Goal: Task Accomplishment & Management: Manage account settings

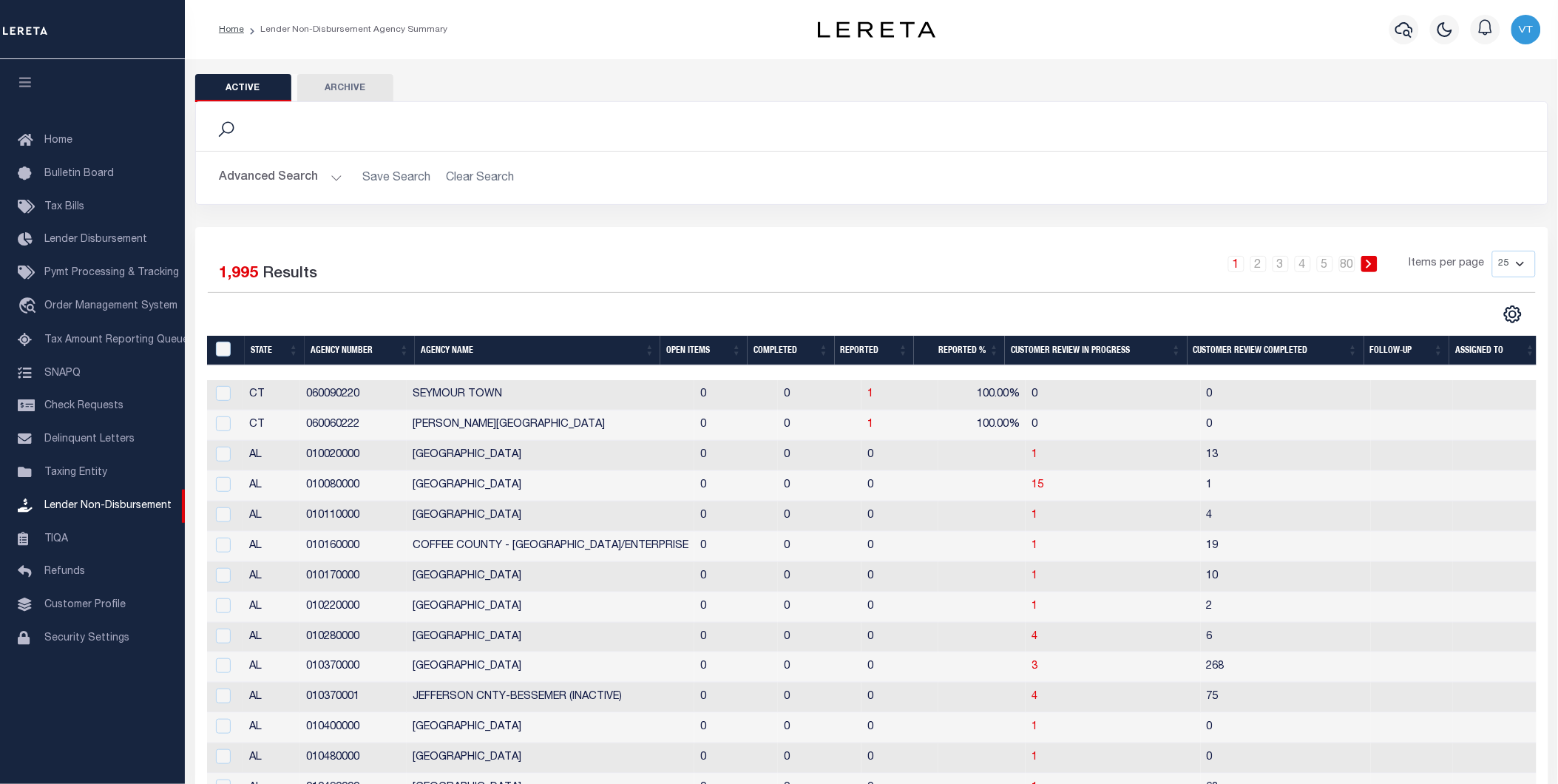
click at [689, 352] on th "Open Items" at bounding box center [704, 351] width 87 height 30
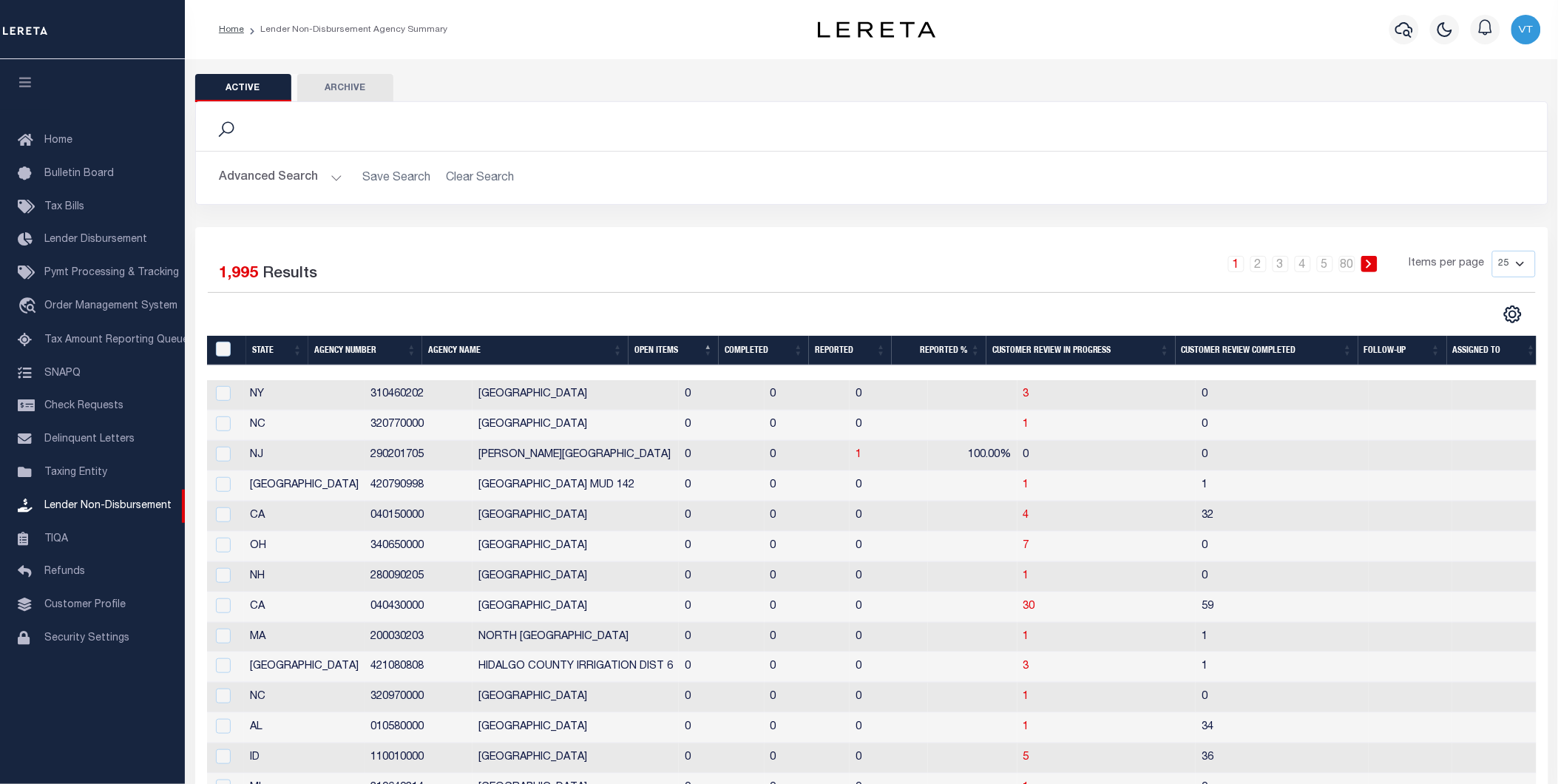
click at [664, 350] on th "Open Items" at bounding box center [674, 351] width 90 height 30
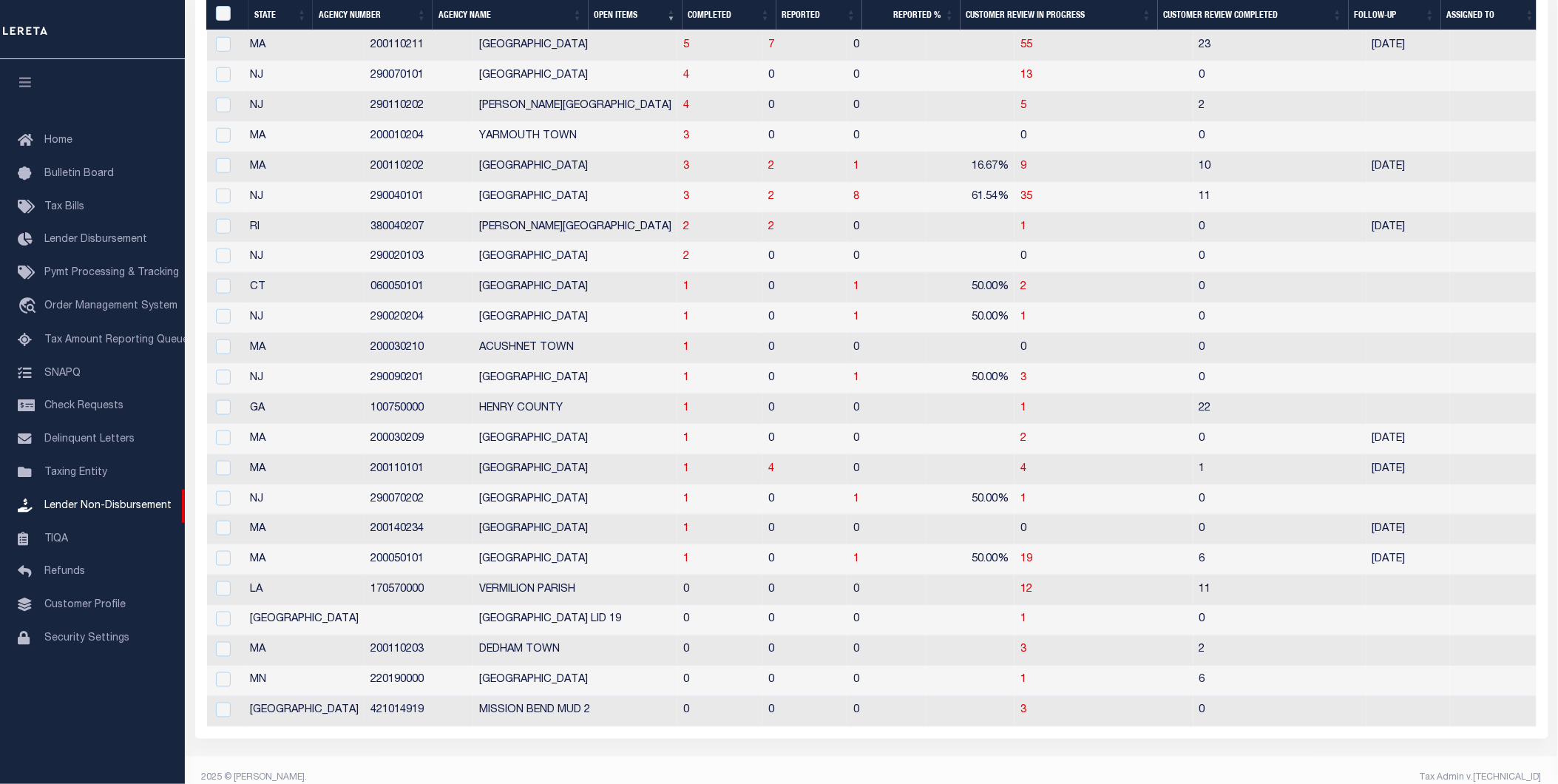
scroll to position [423, 0]
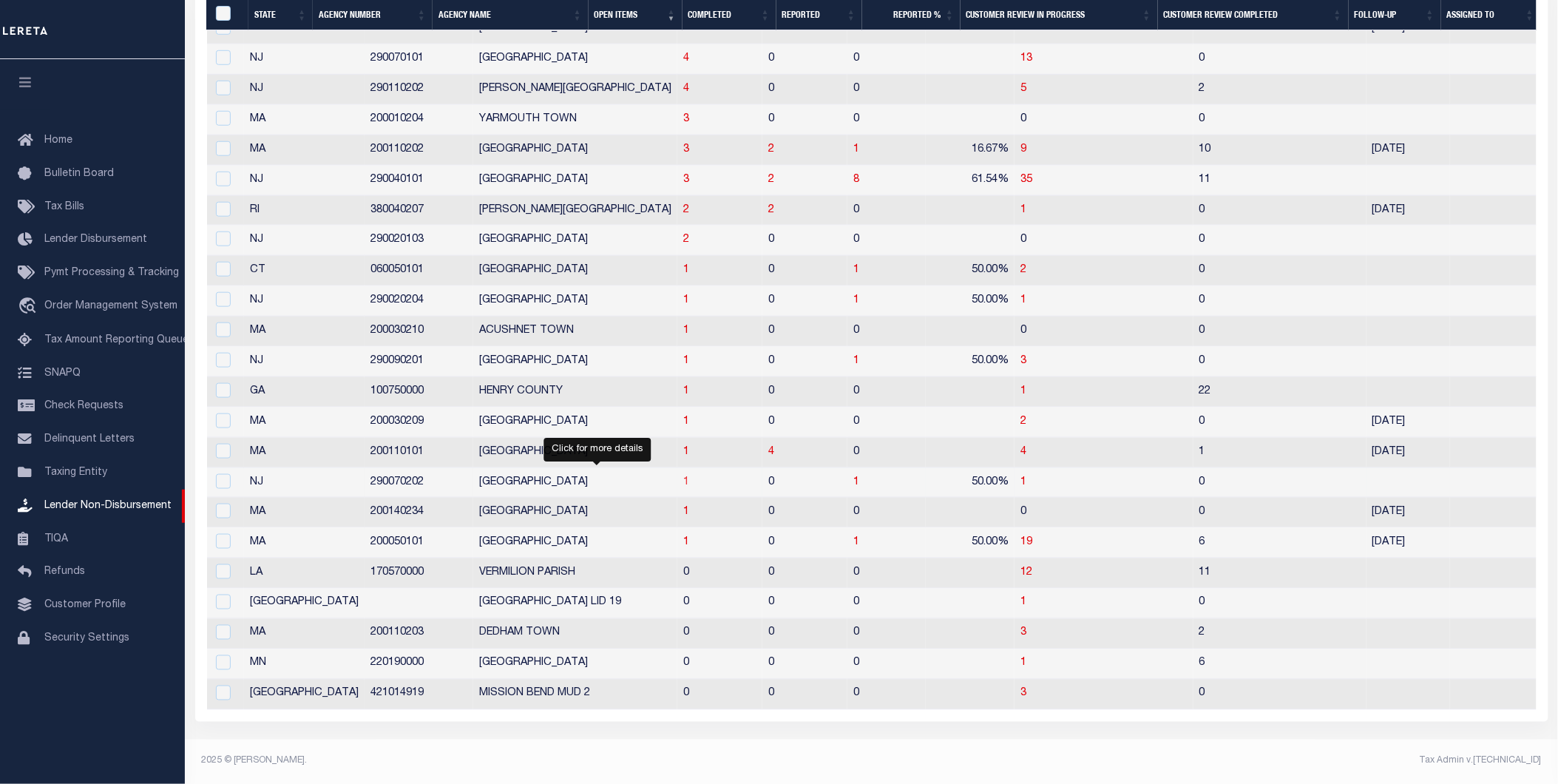
click at [684, 477] on span "1" at bounding box center [686, 482] width 6 height 11
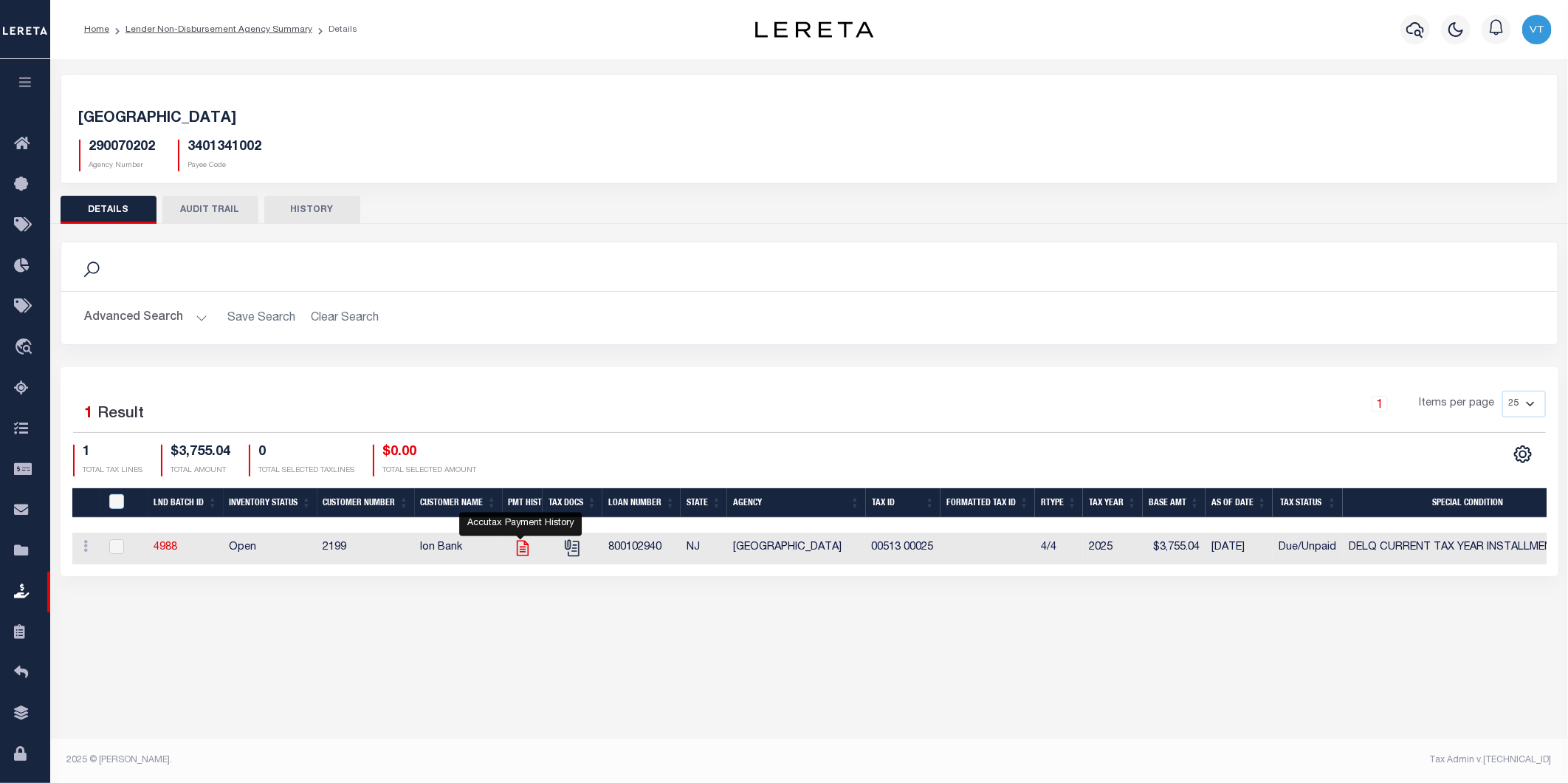
click at [521, 554] on icon "" at bounding box center [523, 548] width 19 height 19
checkbox input "true"
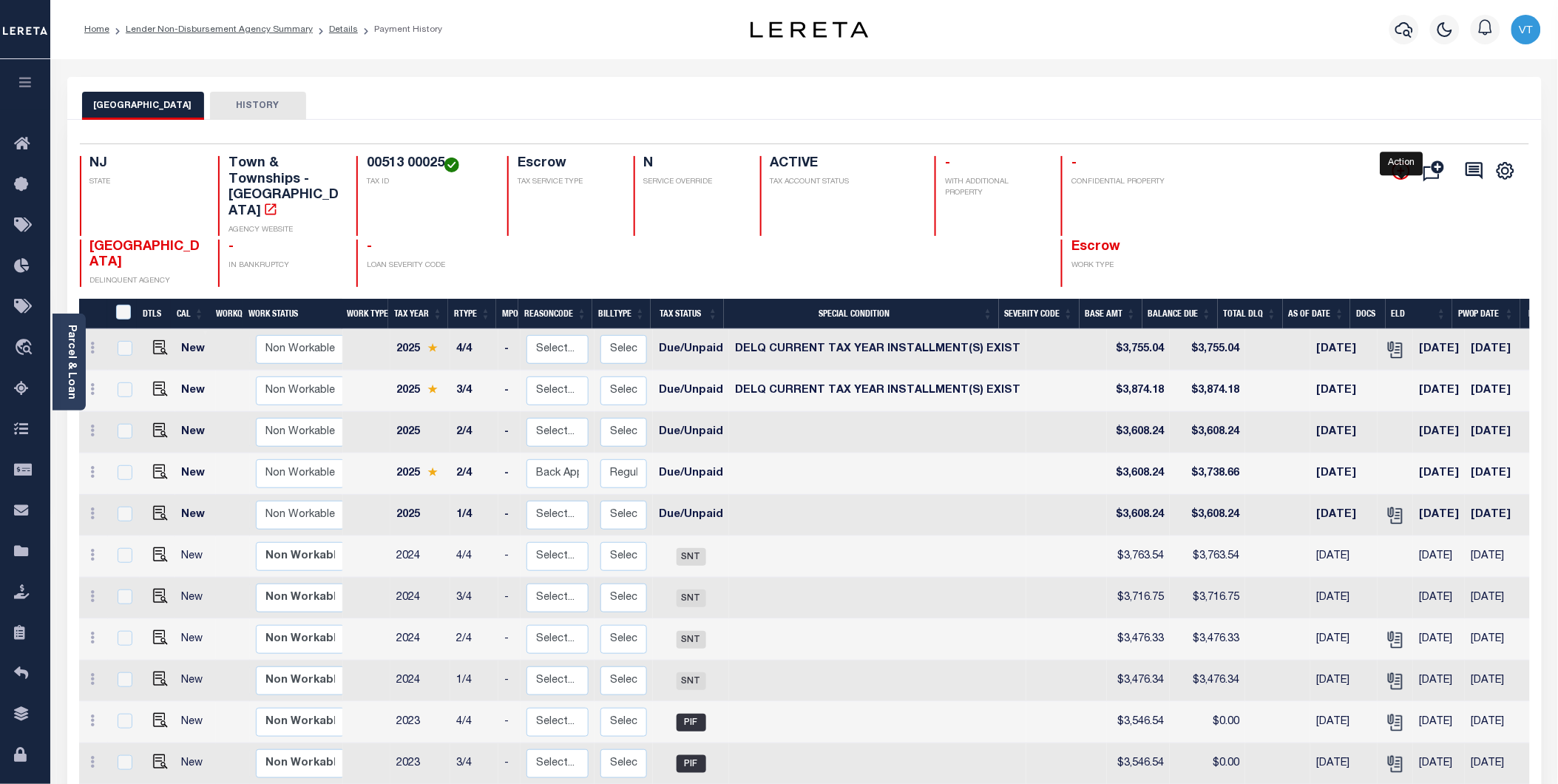
click at [1398, 172] on icon "" at bounding box center [1402, 171] width 18 height 18
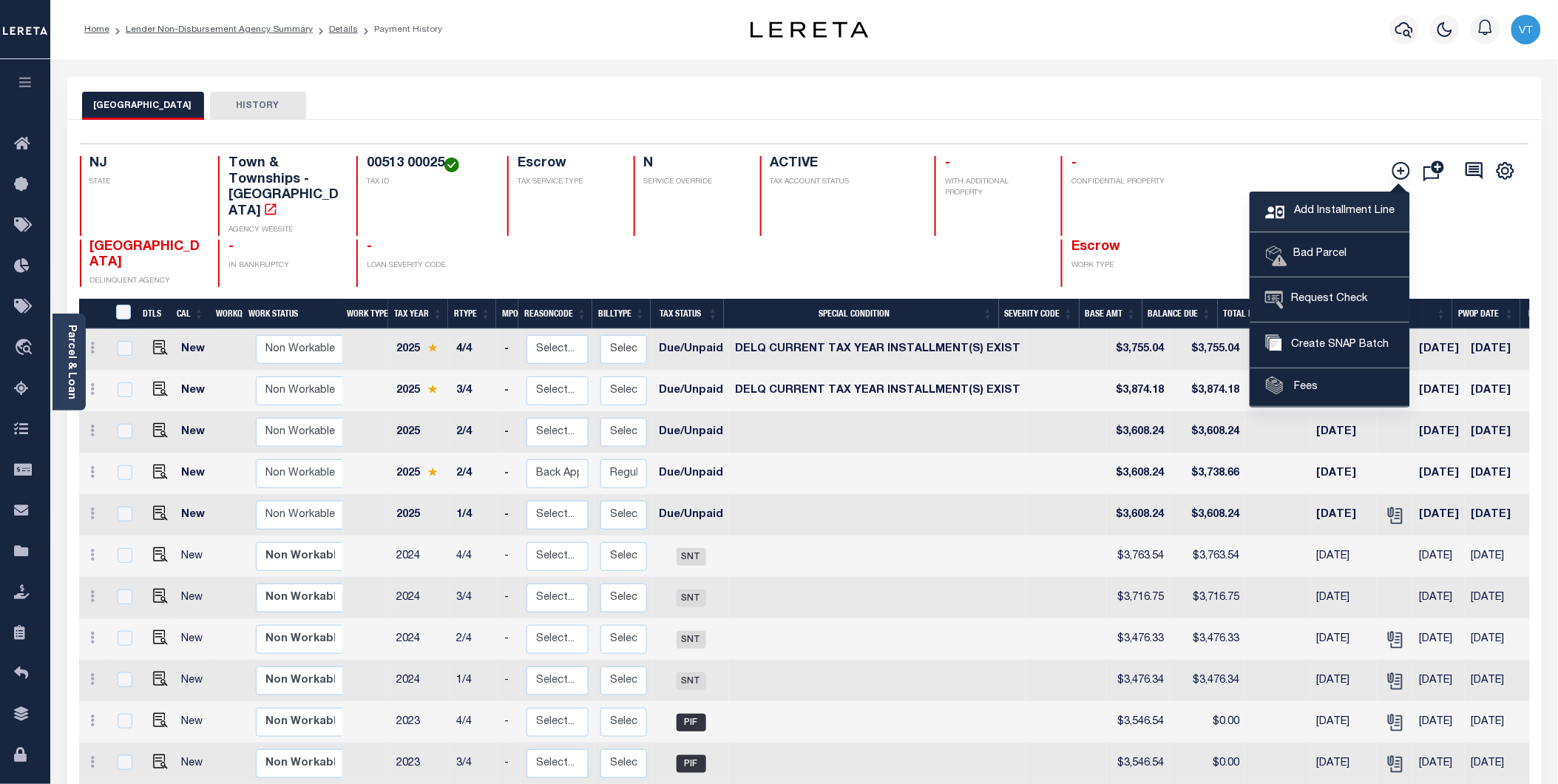
click at [1311, 213] on span "Add Installment Line" at bounding box center [1343, 212] width 104 height 16
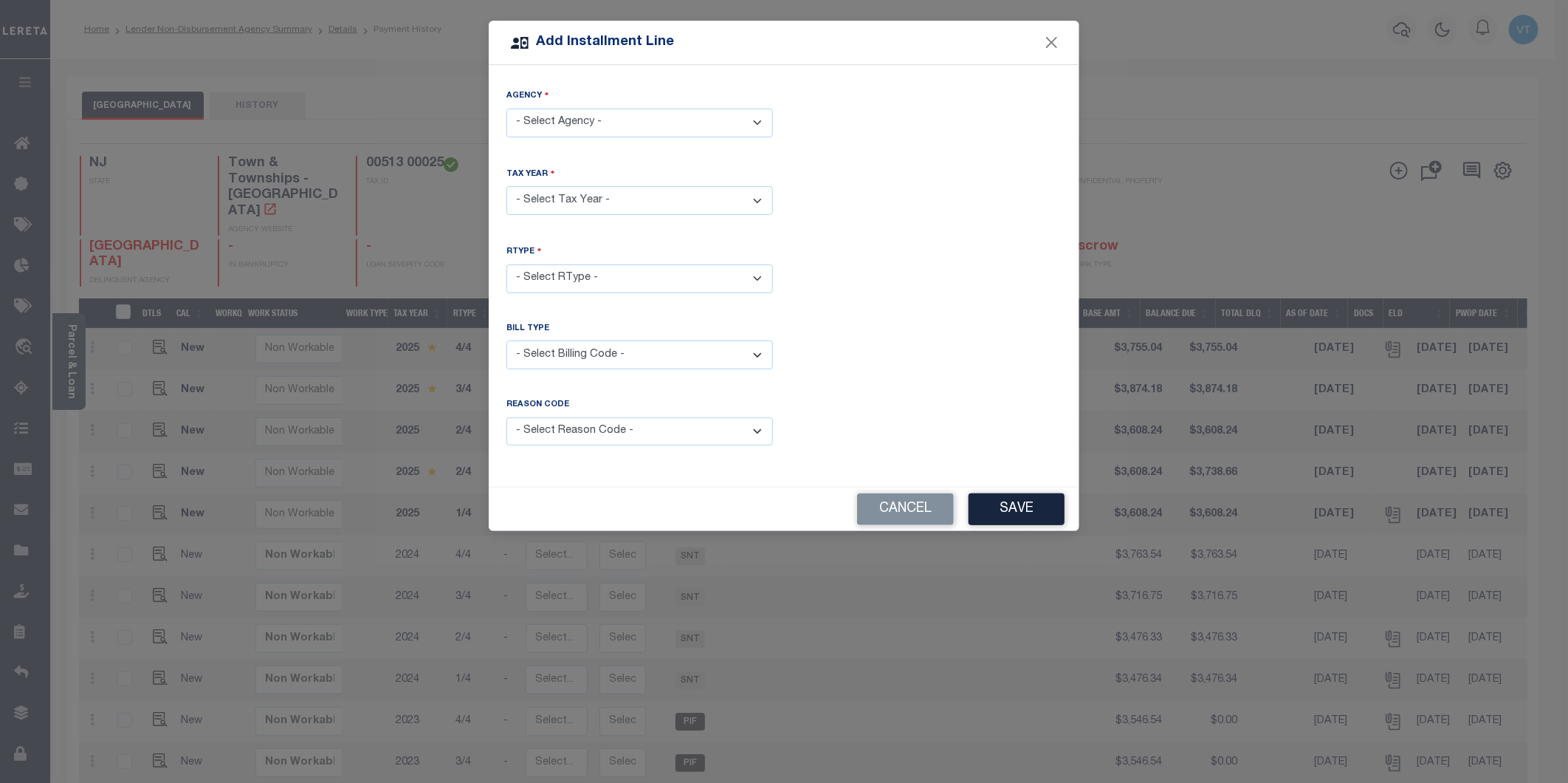
drag, startPoint x: 578, startPoint y: 108, endPoint x: 580, endPoint y: 121, distance: 13.2
click at [578, 108] on select "- Select Agency - BLOOMFIELD TOWNSHIP - Town & Townships" at bounding box center [639, 122] width 267 height 29
select select "3401341002"
click at [506, 108] on select "- Select Agency - BLOOMFIELD TOWNSHIP - Town & Townships" at bounding box center [639, 122] width 267 height 29
click at [579, 189] on select "- Select Year - 2005 2006 2007 2008 2009 2010 2011 2012 2013 2014 2015 2016 201…" at bounding box center [639, 200] width 267 height 29
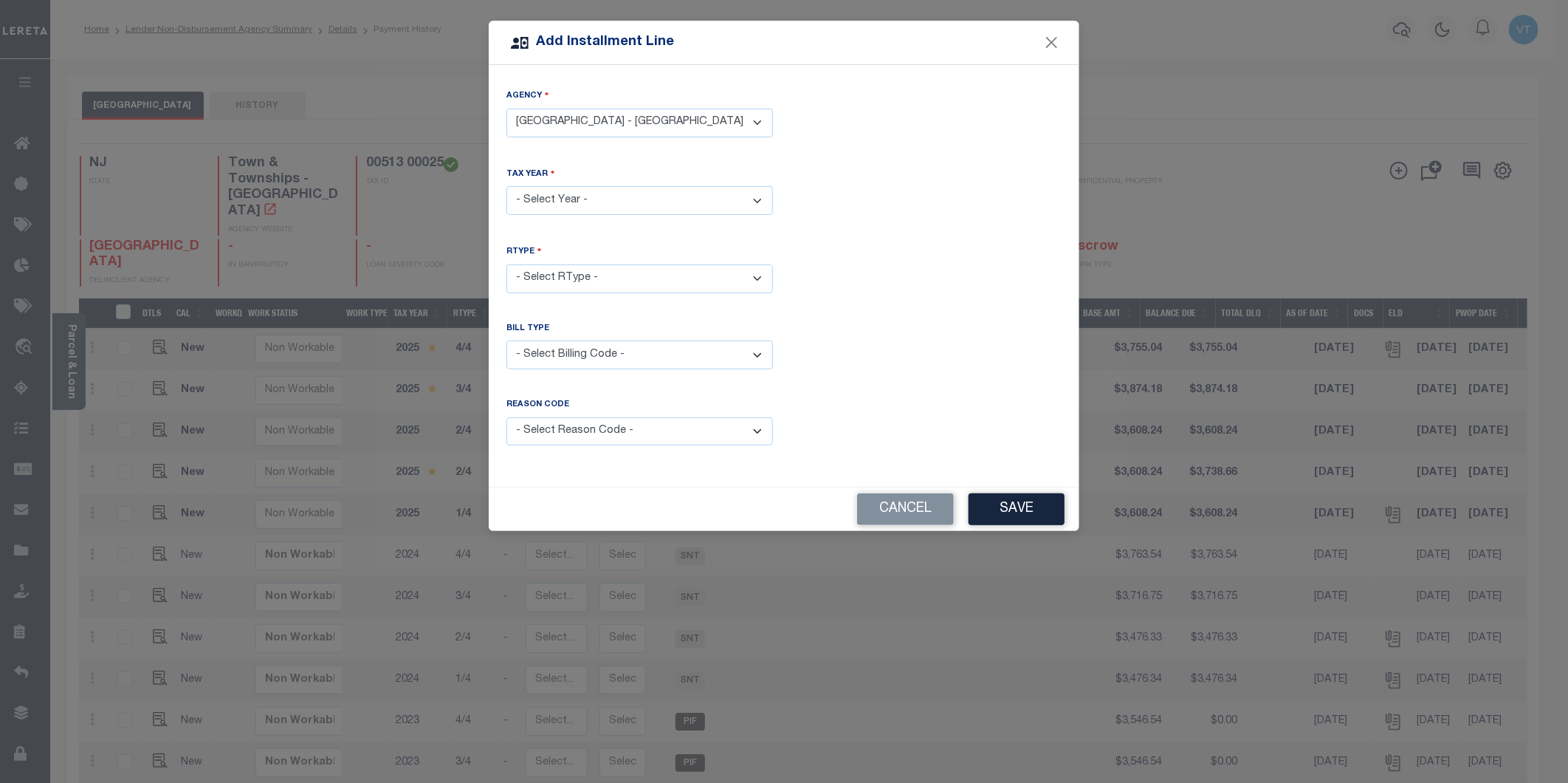
select select "2025"
click at [506, 186] on select "- Select Year - 2005 2006 2007 2008 2009 2010 2011 2012 2013 2014 2015 2016 201…" at bounding box center [639, 200] width 267 height 29
click at [615, 278] on select "- Select RType - 1/4 2/4 3/4 4/4" at bounding box center [639, 278] width 267 height 29
select select "2"
click at [506, 264] on select "- Select RType - 1/4 2/4 3/4 4/4" at bounding box center [639, 278] width 267 height 29
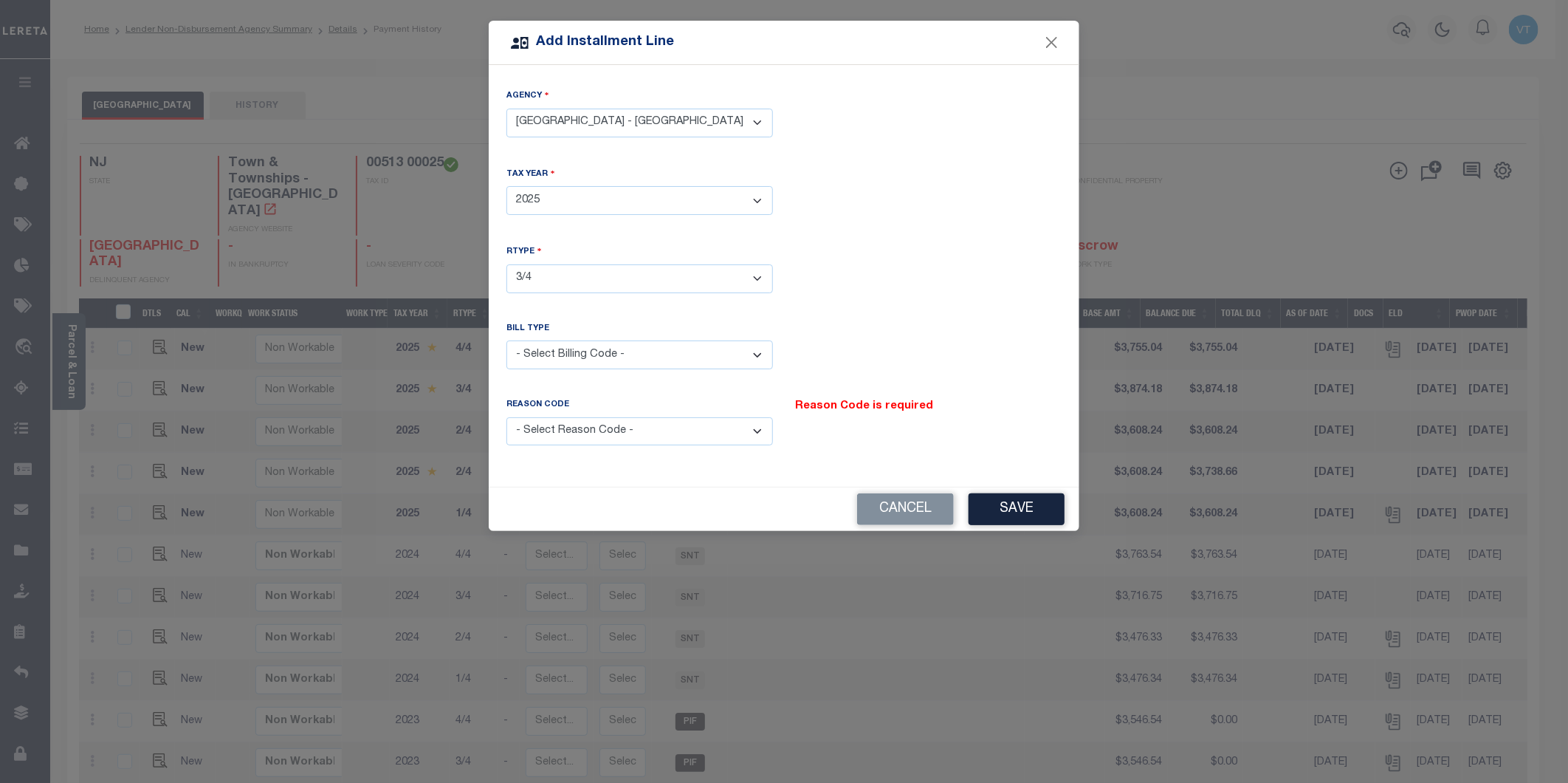
click at [637, 358] on select "- Select Billing Code - Regular Delinquent Supplemental Corrected/Adjusted Bill…" at bounding box center [639, 354] width 267 height 29
select select "1"
click at [506, 340] on select "- Select Billing Code - Regular Delinquent Supplemental Corrected/Adjusted Bill…" at bounding box center [639, 354] width 267 height 29
drag, startPoint x: 619, startPoint y: 430, endPoint x: 624, endPoint y: 438, distance: 9.4
click at [619, 430] on select "- Select Reason Code - Payment Reversal Taxable Value Change Assessment Change …" at bounding box center [639, 432] width 267 height 29
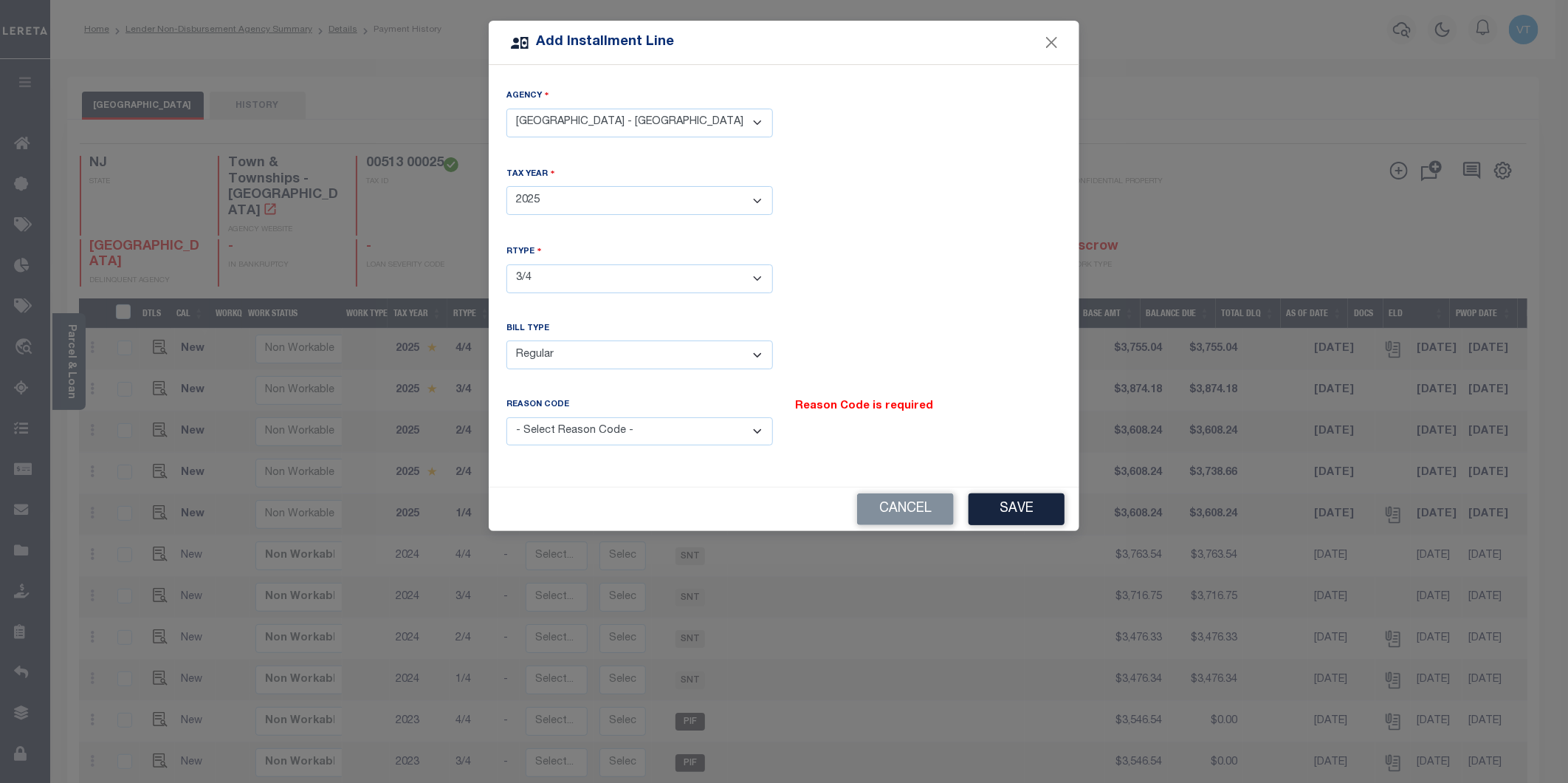
select select "12"
click at [506, 417] on select "- Select Reason Code - Payment Reversal Taxable Value Change Assessment Change …" at bounding box center [639, 432] width 267 height 29
click at [999, 500] on button "Save" at bounding box center [1016, 509] width 96 height 32
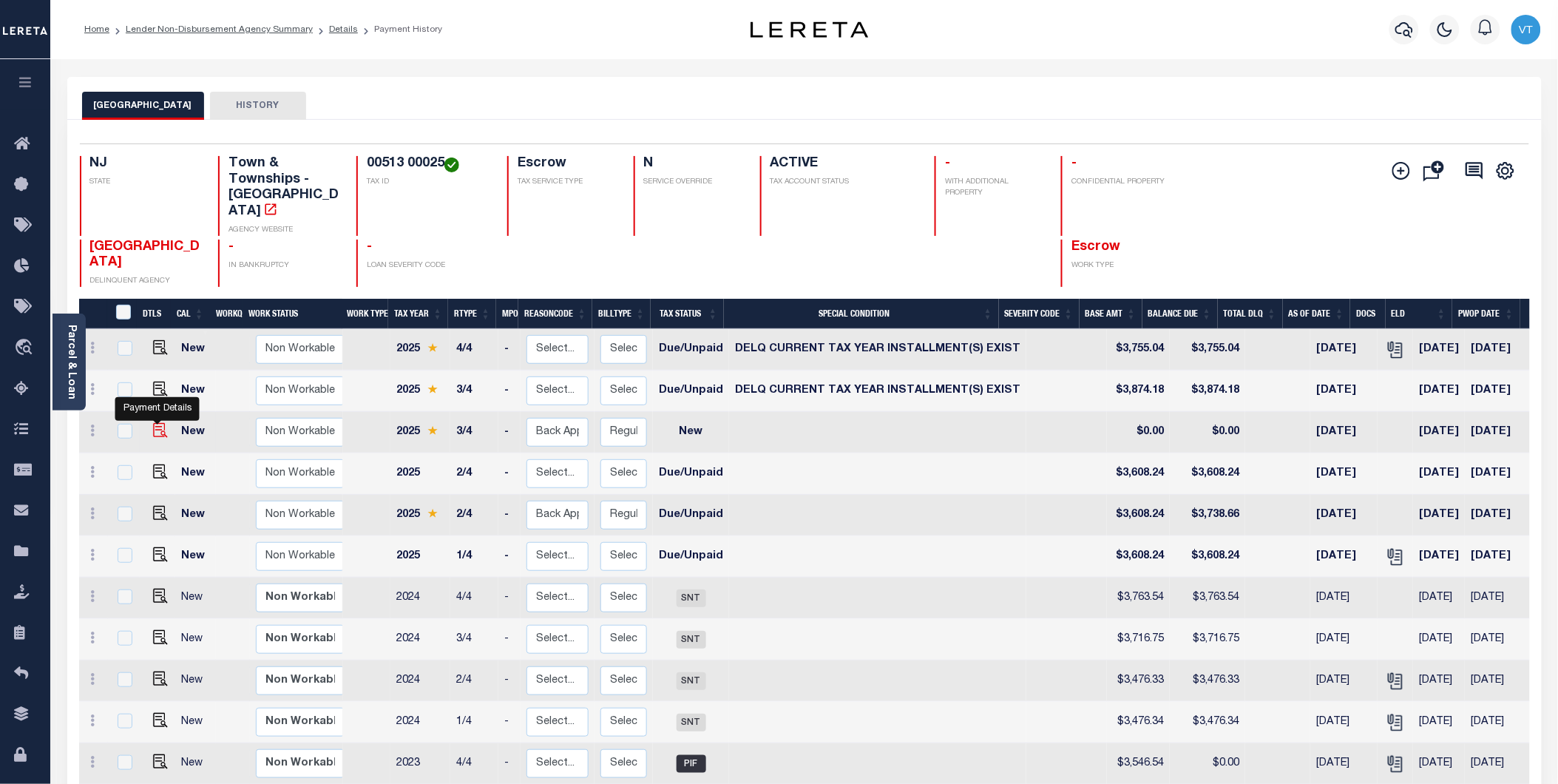
click at [155, 423] on img at bounding box center [161, 430] width 15 height 15
checkbox input "true"
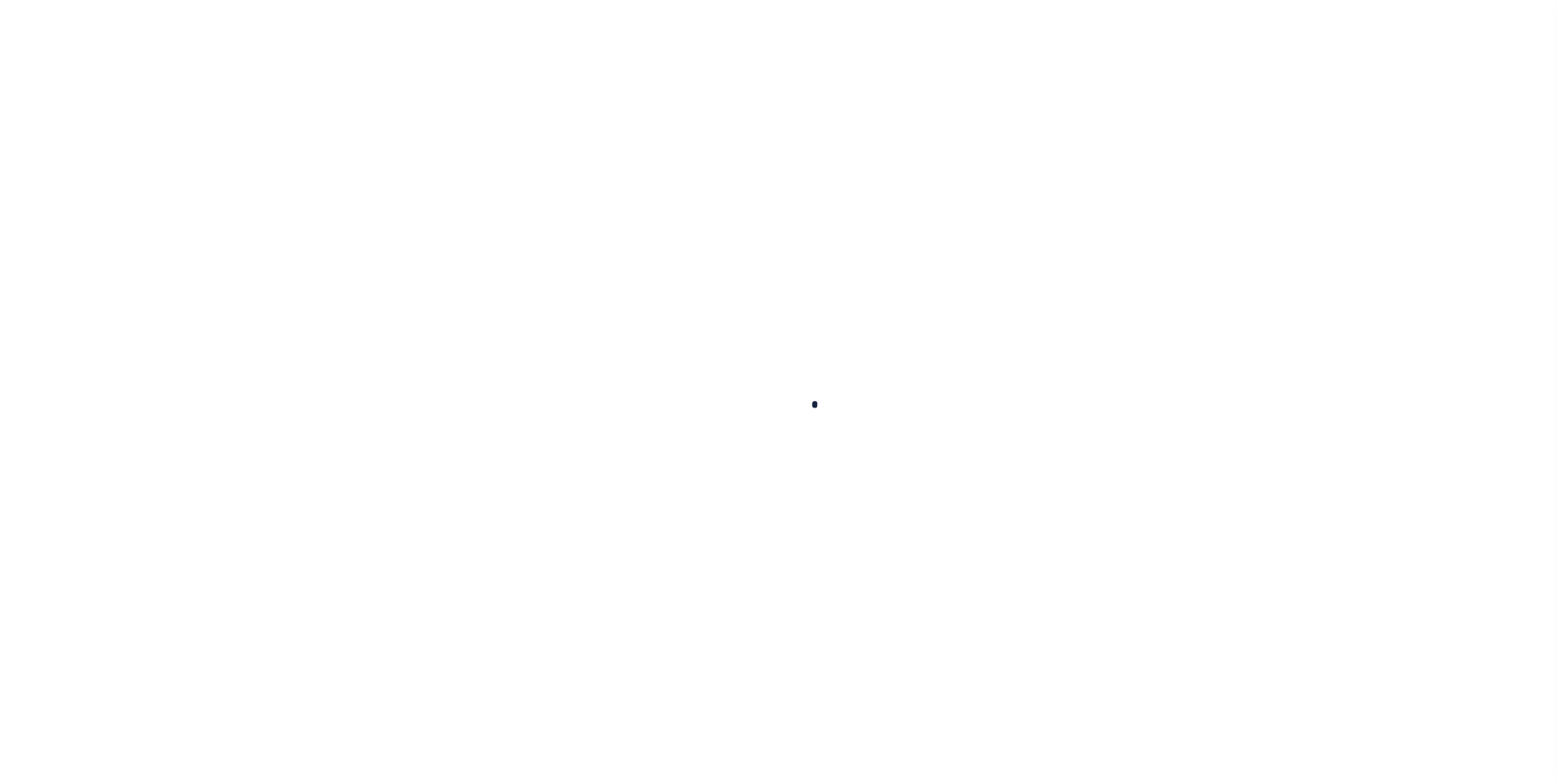
checkbox input "false"
type input "10/03/2025"
select select "NW2"
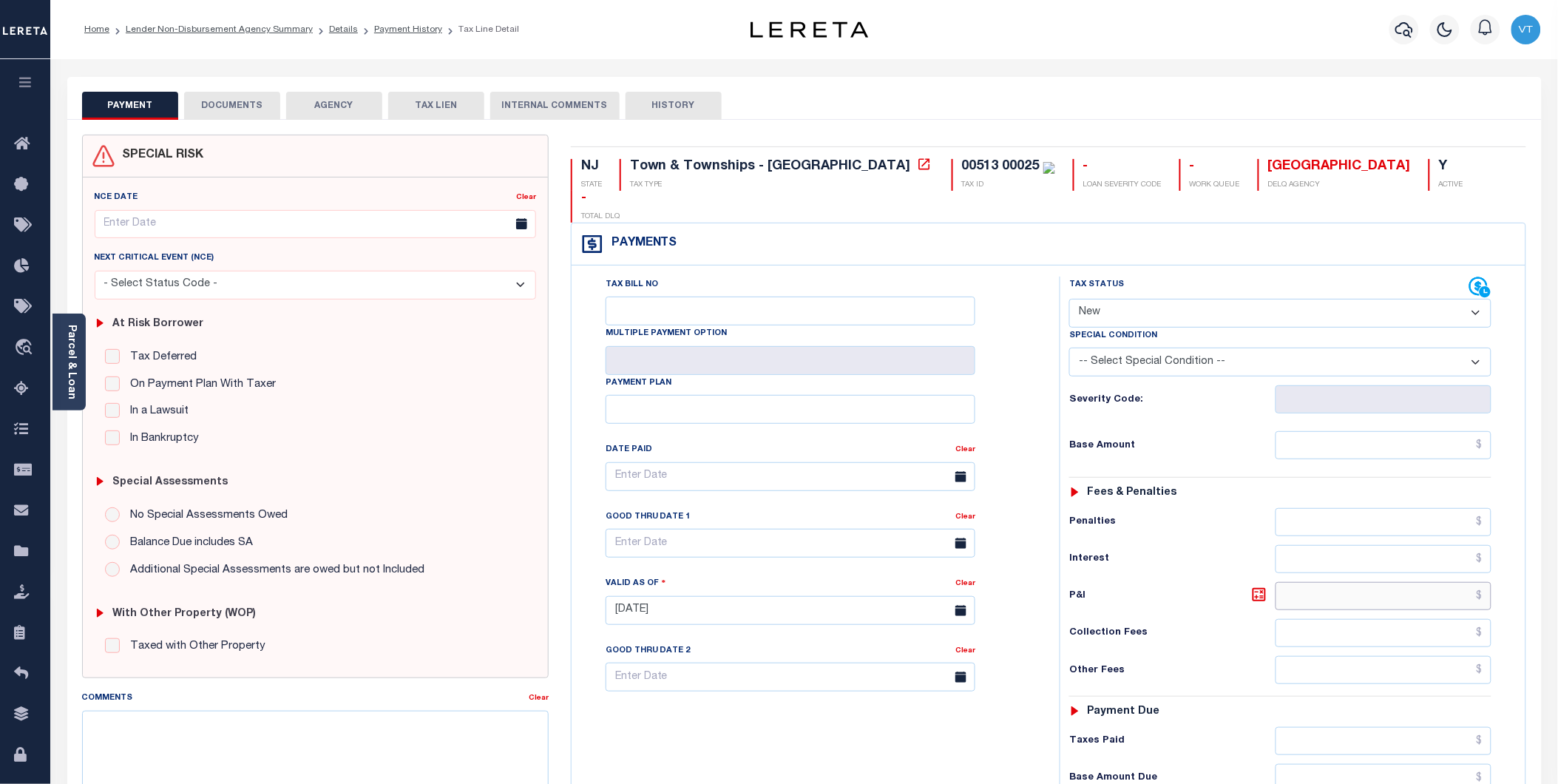
click at [1379, 582] on input "text" at bounding box center [1383, 596] width 216 height 28
type input "$420.76"
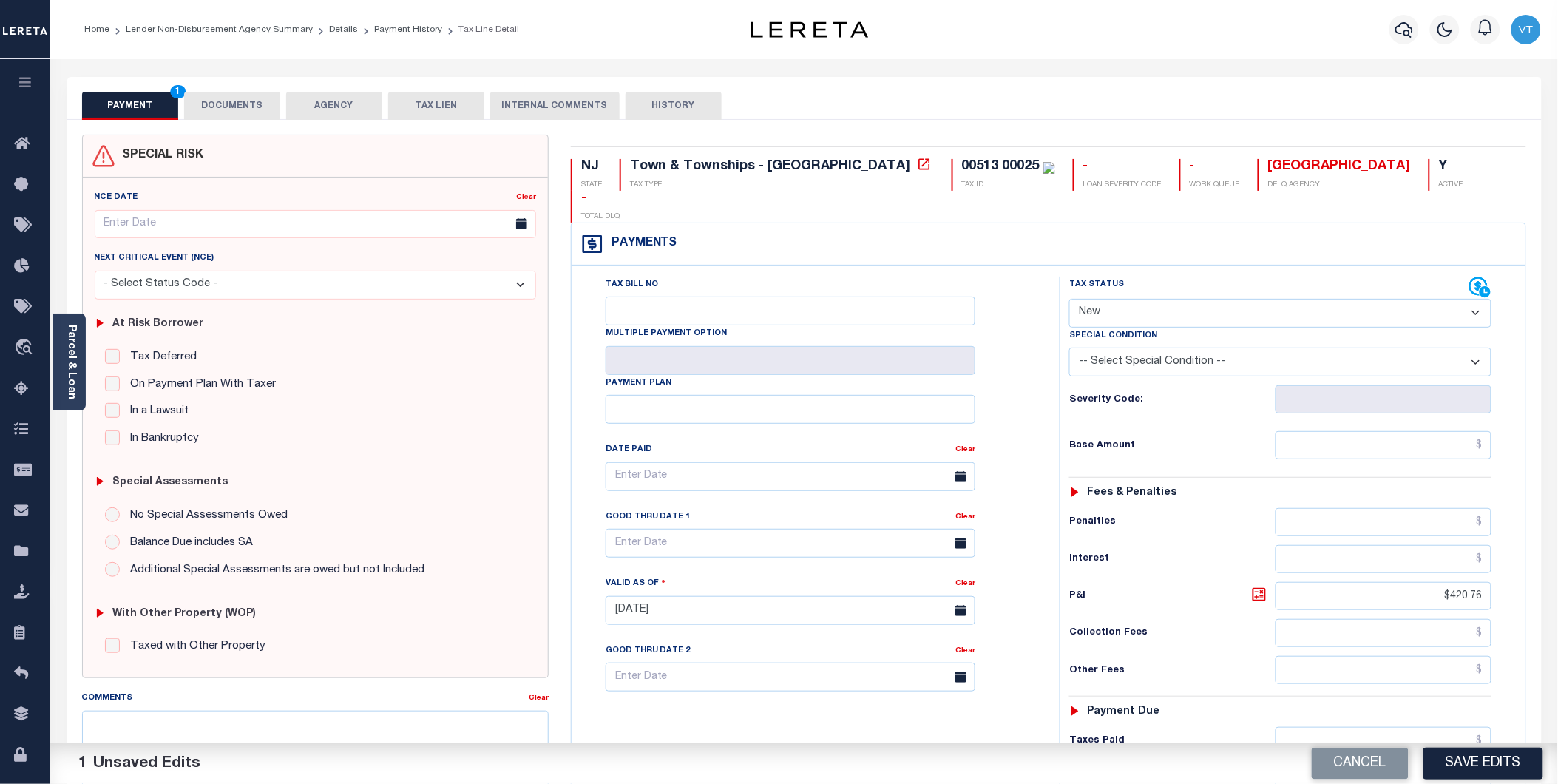
click at [1169, 299] on select "- Select Status Code - Open Due/Unpaid Paid Incomplete No Tax Due Internal Refu…" at bounding box center [1280, 313] width 423 height 29
select select "DUE"
click at [1069, 299] on select "- Select Status Code - Open Due/Unpaid Paid Incomplete No Tax Due Internal Refu…" at bounding box center [1280, 313] width 423 height 29
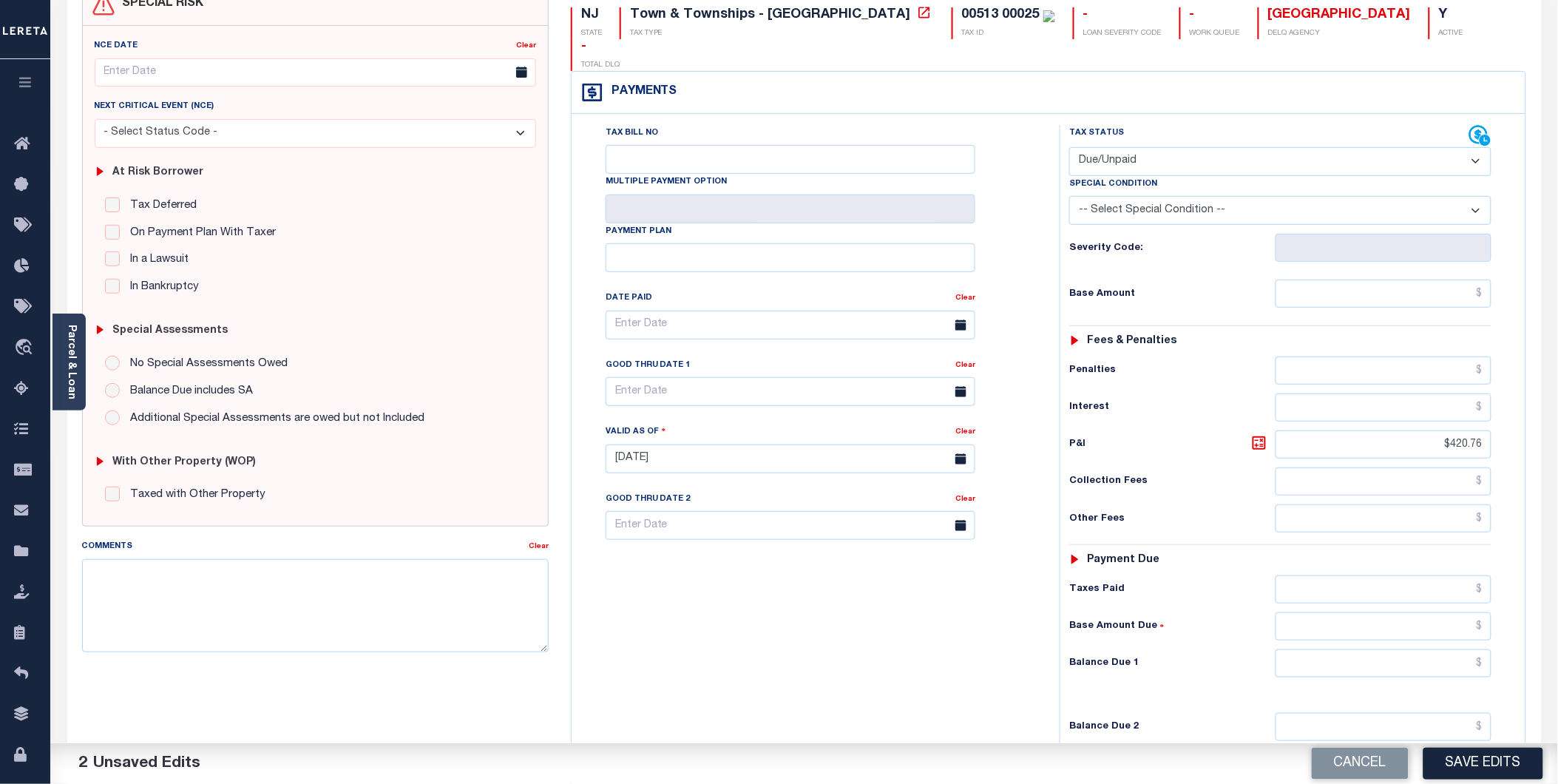
scroll to position [164, 0]
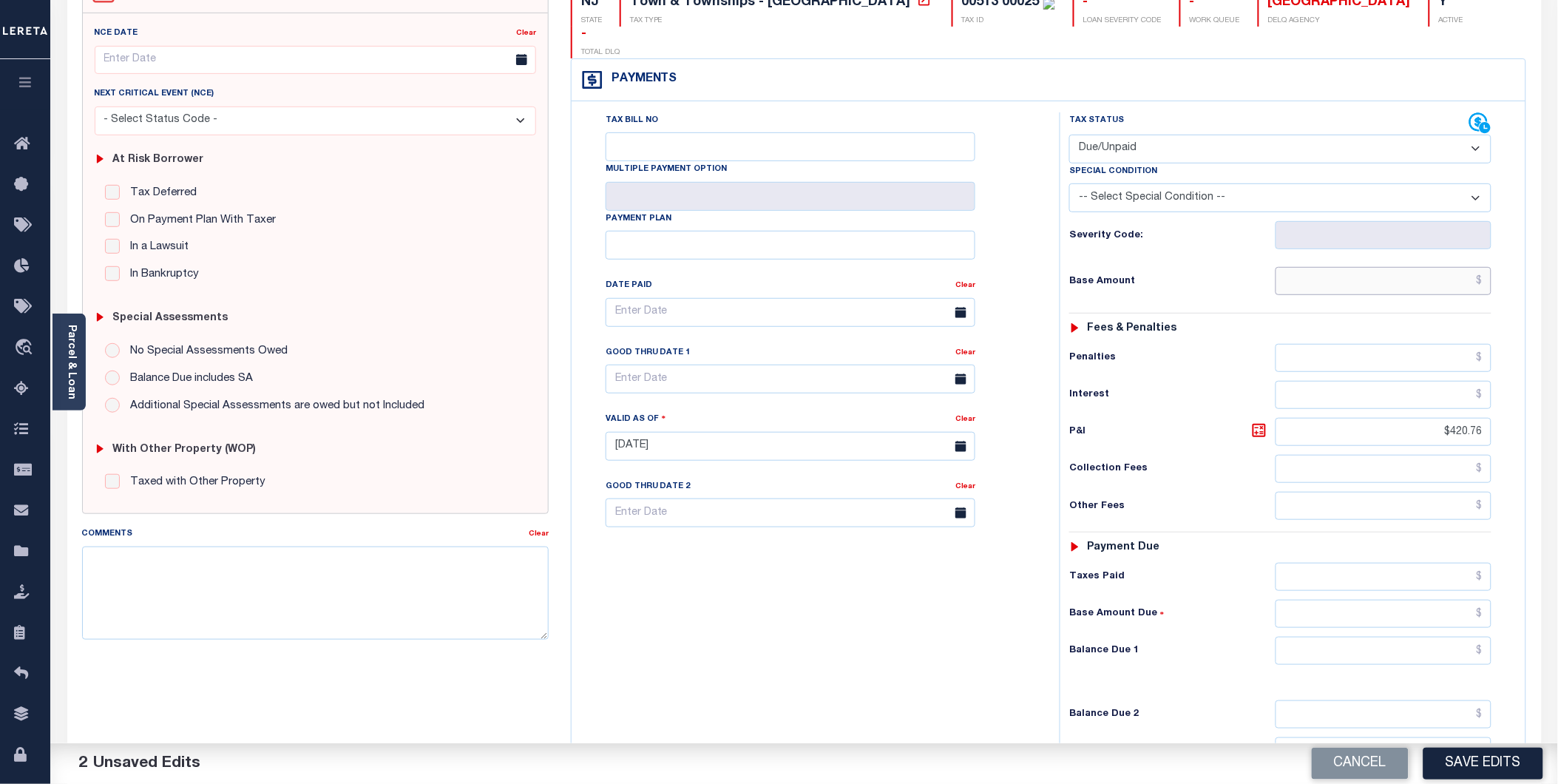
click at [1334, 267] on input "text" at bounding box center [1383, 281] width 216 height 28
click at [1303, 267] on input "text" at bounding box center [1383, 281] width 216 height 28
type input "$7,482.42"
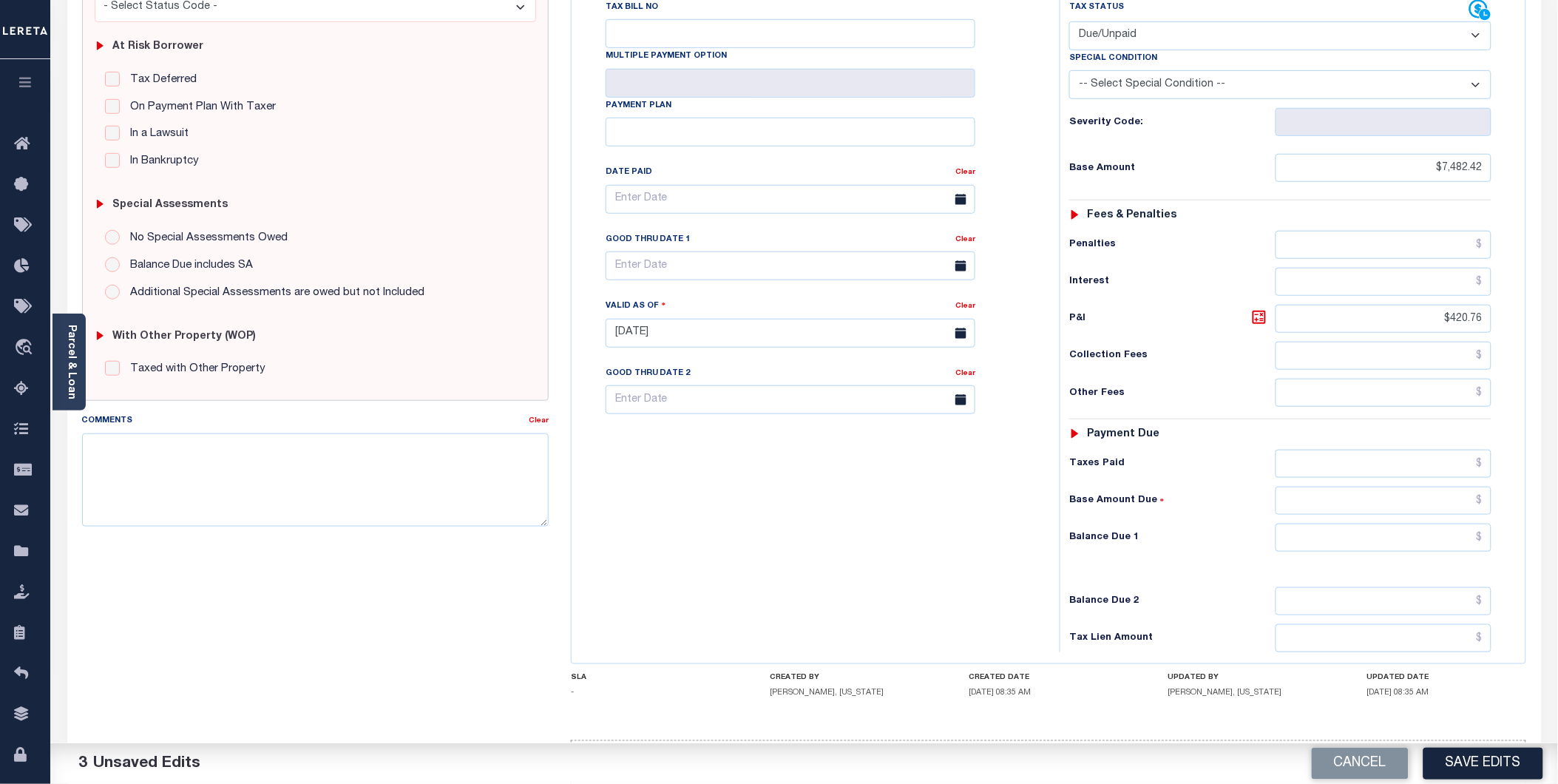
scroll to position [306, 0]
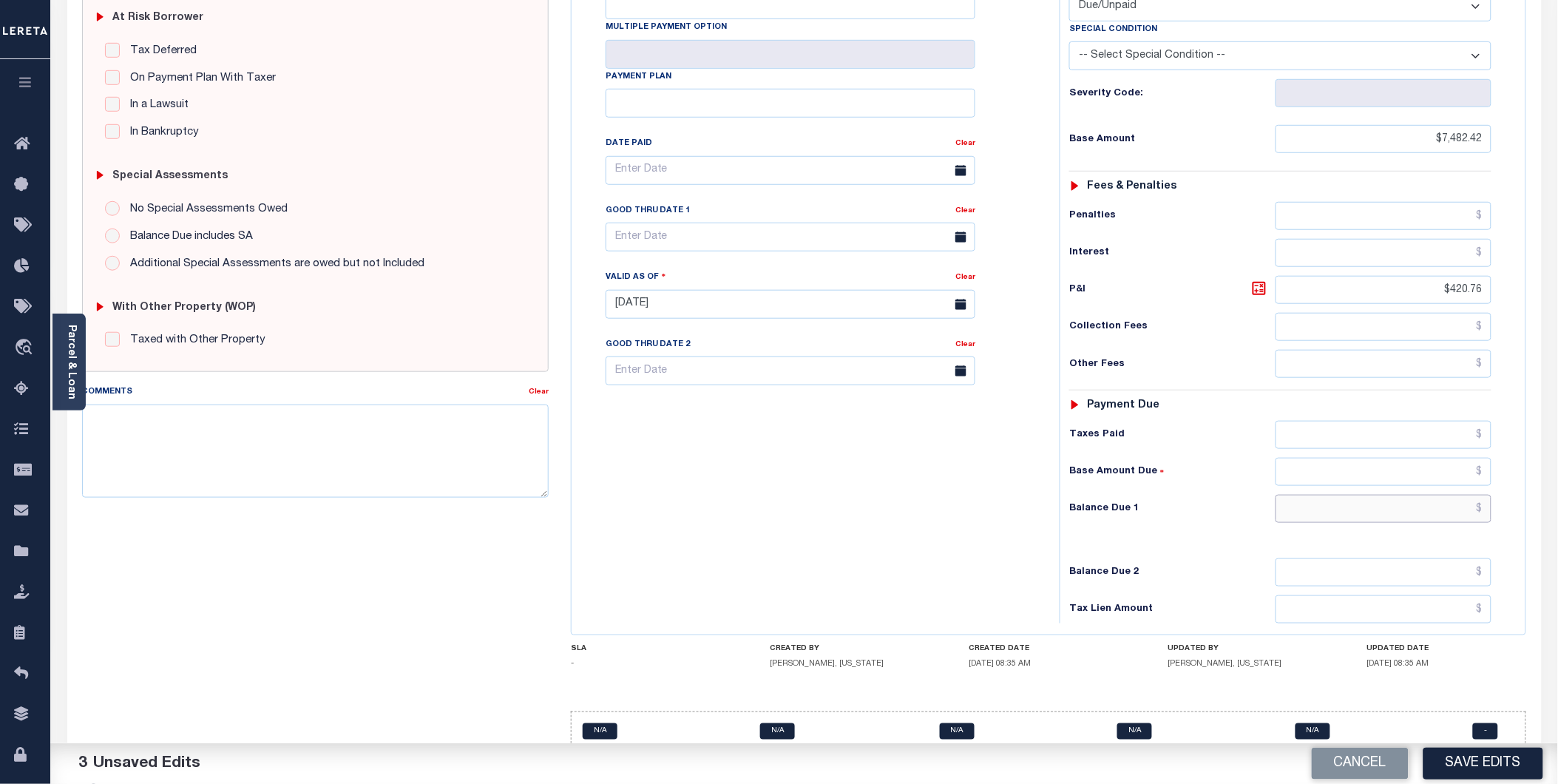
click at [1291, 495] on input "text" at bounding box center [1383, 509] width 216 height 28
click at [1357, 495] on input "text" at bounding box center [1383, 509] width 216 height 28
type input "$7,903.18"
click at [649, 222] on input "text" at bounding box center [790, 236] width 370 height 29
click at [787, 412] on span "31" at bounding box center [784, 406] width 29 height 29
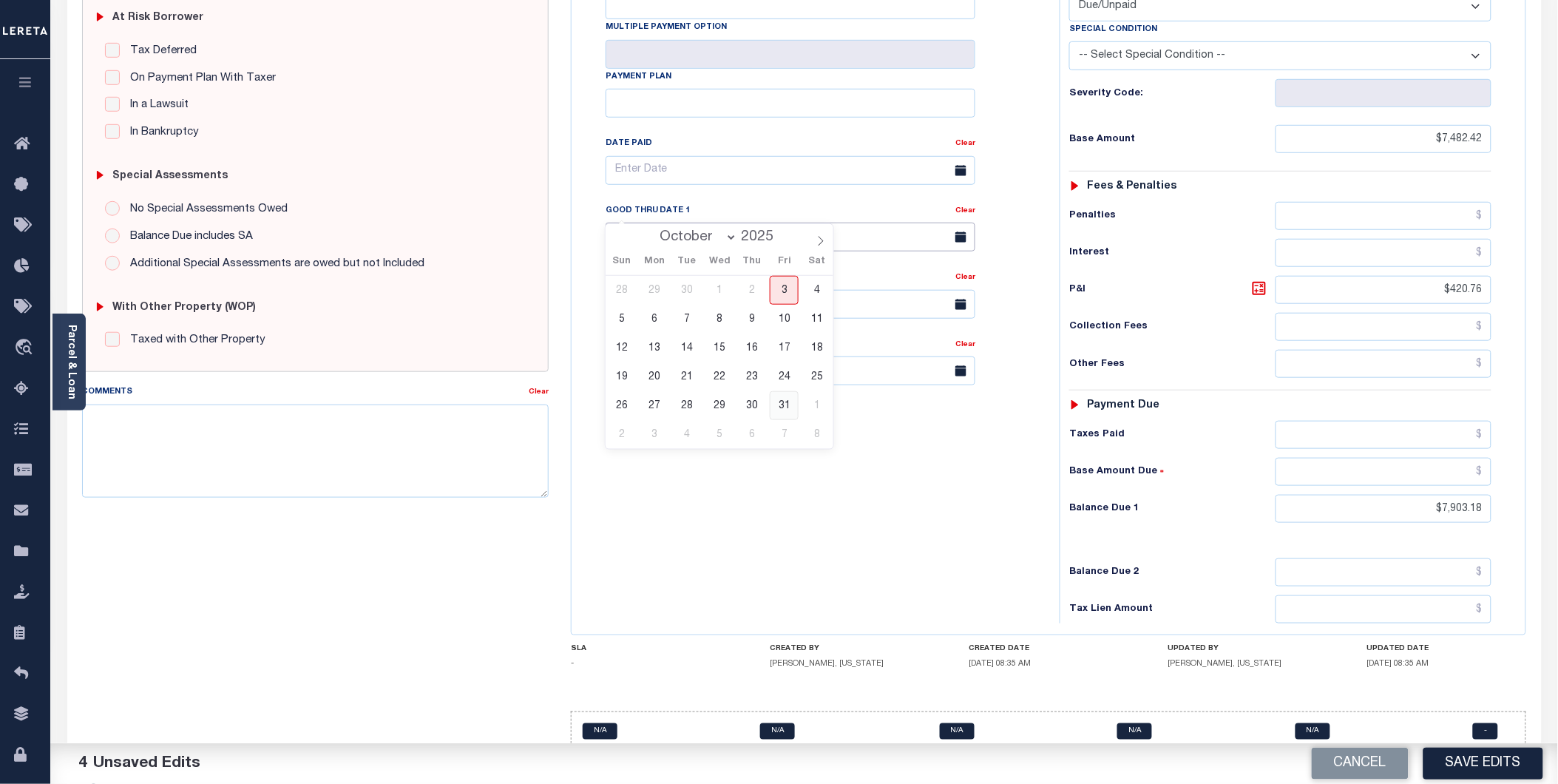
type input "[DATE]"
click at [222, 452] on textarea "Comments" at bounding box center [315, 452] width 467 height 93
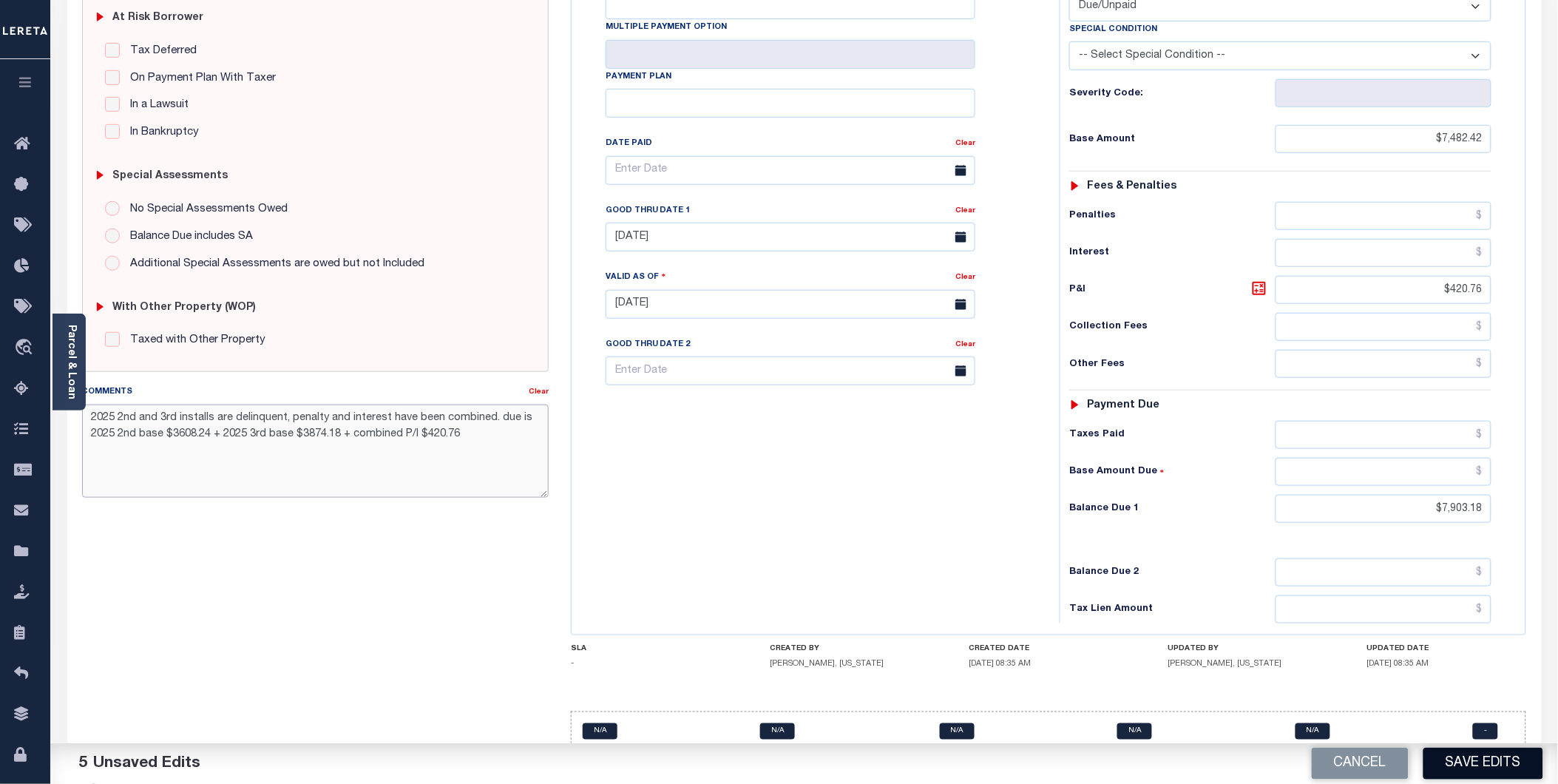
type textarea "2025 2nd and 3rd installs are delinquent, penalty and interest have been combin…"
click at [1504, 765] on button "Save Edits" at bounding box center [1484, 764] width 120 height 32
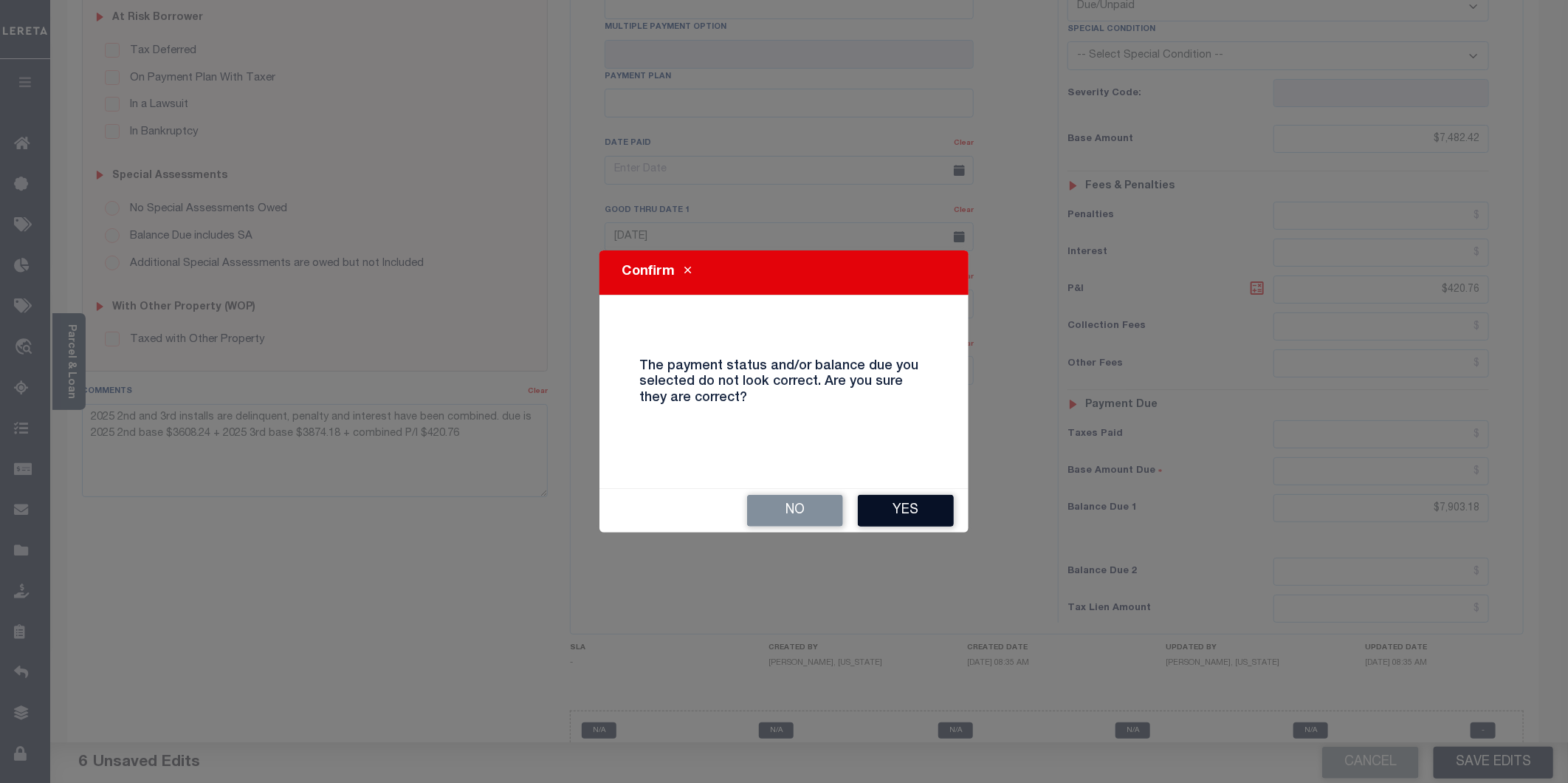
click at [911, 505] on button "Yes" at bounding box center [905, 511] width 96 height 32
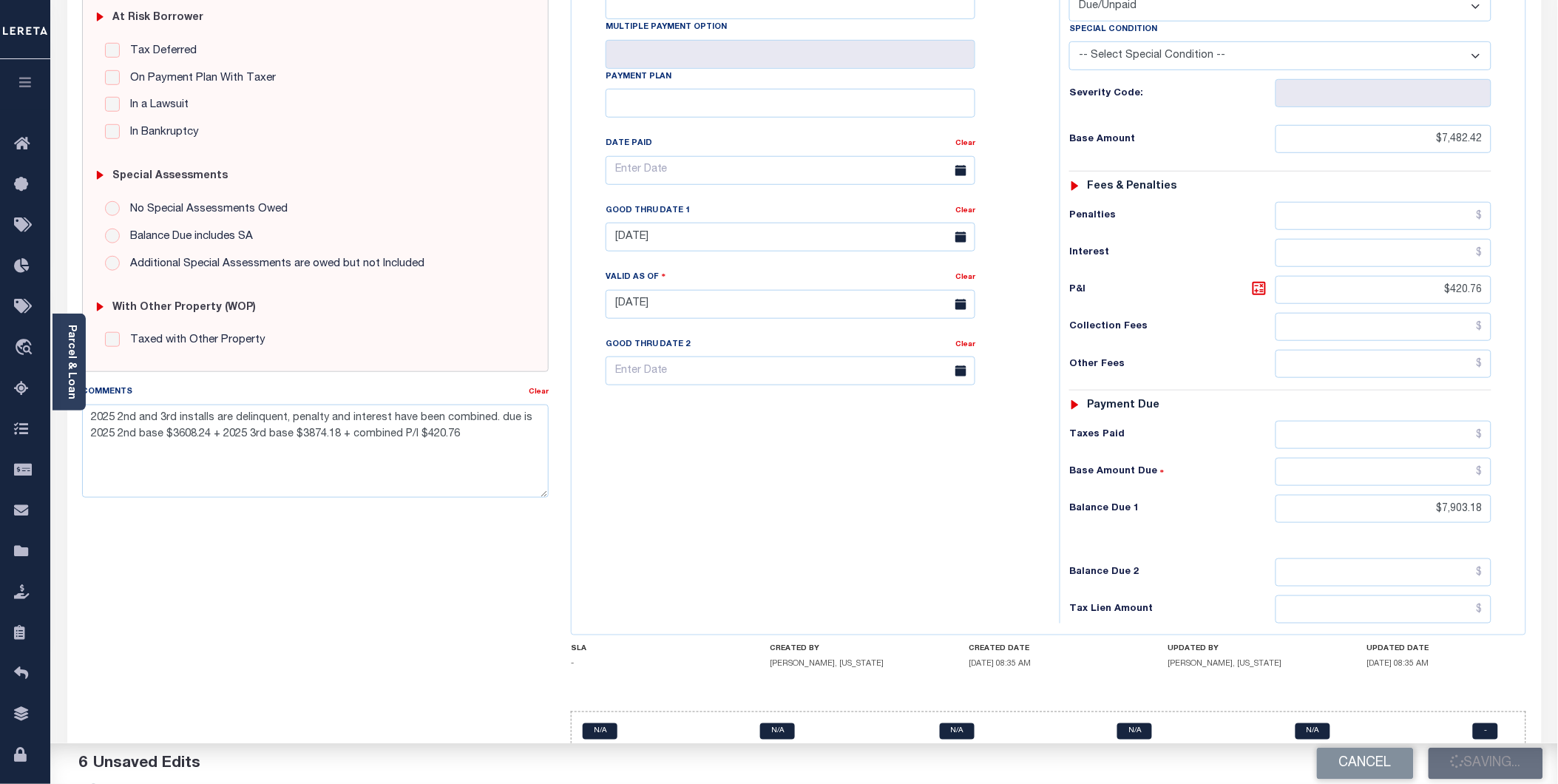
checkbox input "false"
type input "$7,482.42"
type input "$420.76"
type input "$7,903.18"
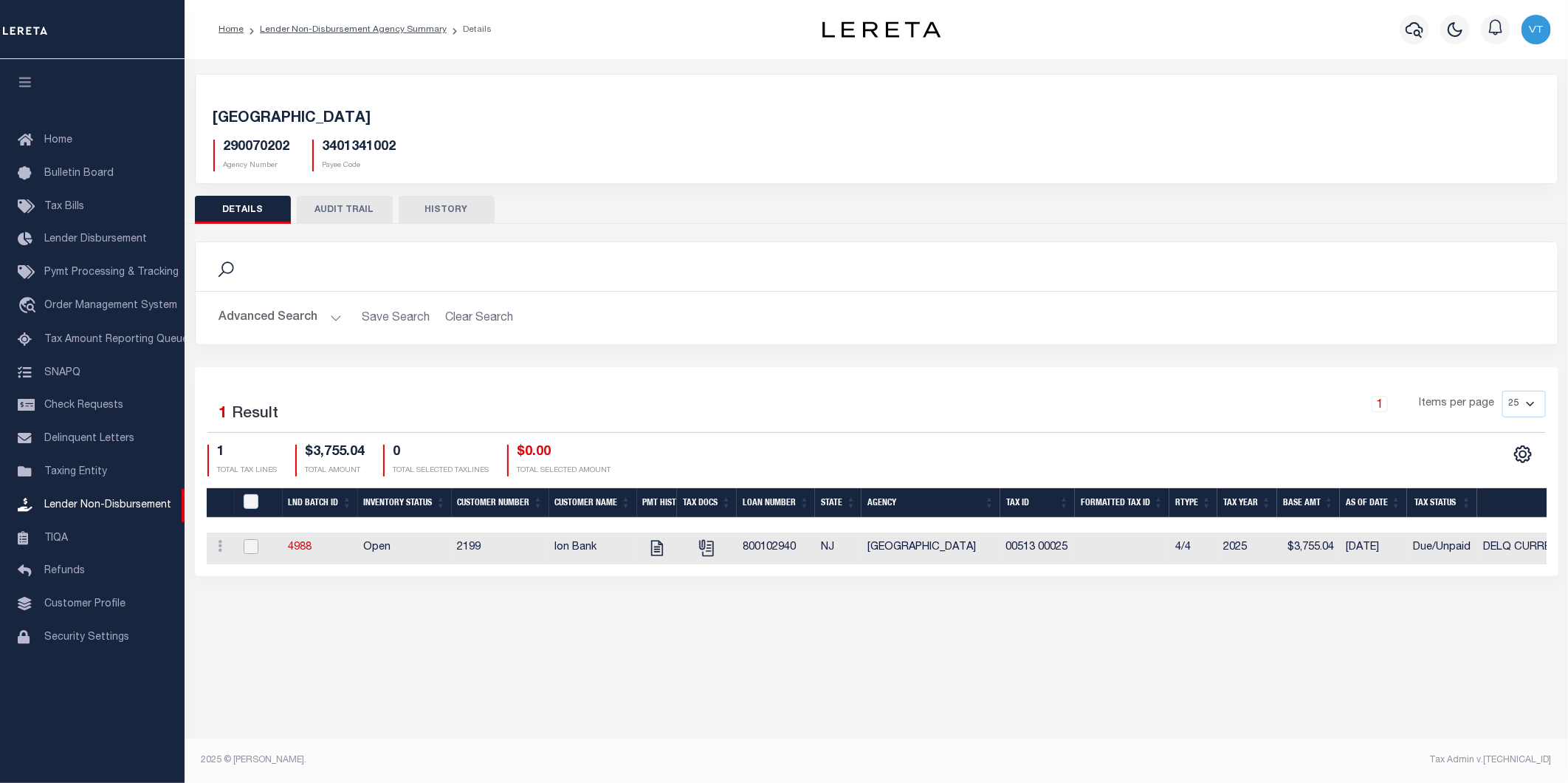
click at [249, 543] on input "checkbox" at bounding box center [251, 546] width 15 height 15
checkbox input "true"
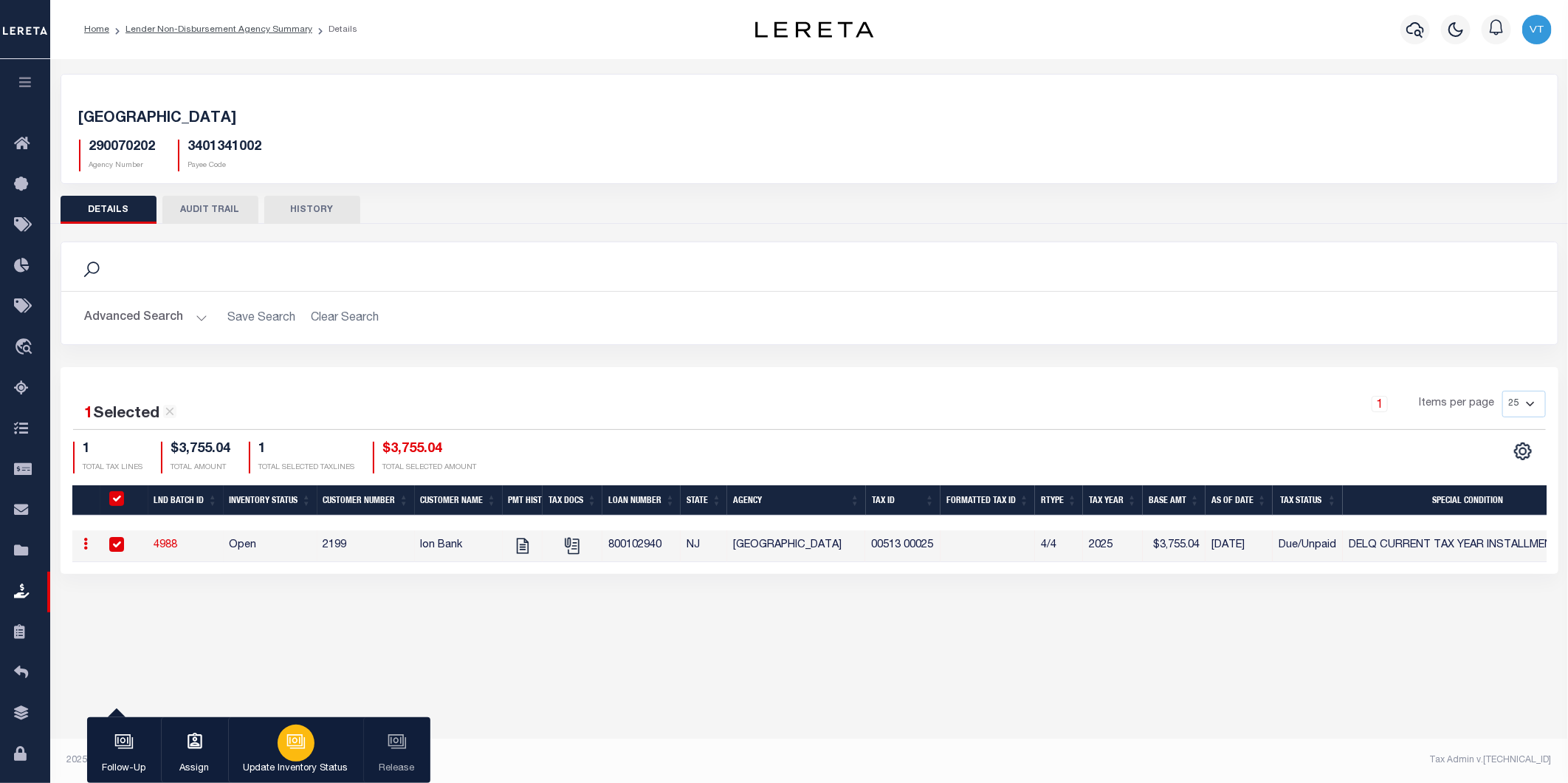
click at [304, 739] on icon "button" at bounding box center [297, 742] width 15 height 11
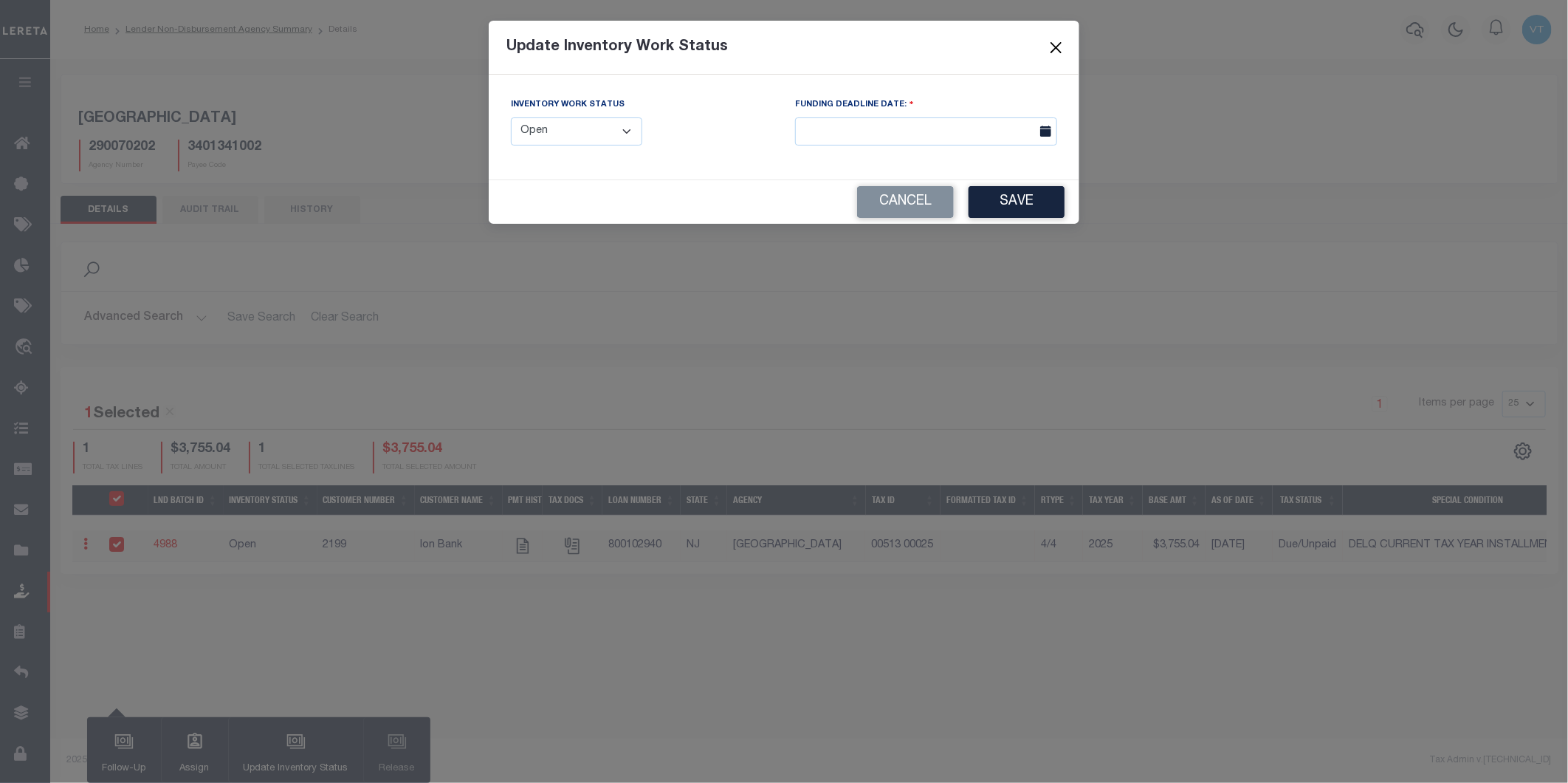
click at [1053, 39] on button "Close" at bounding box center [1056, 48] width 19 height 19
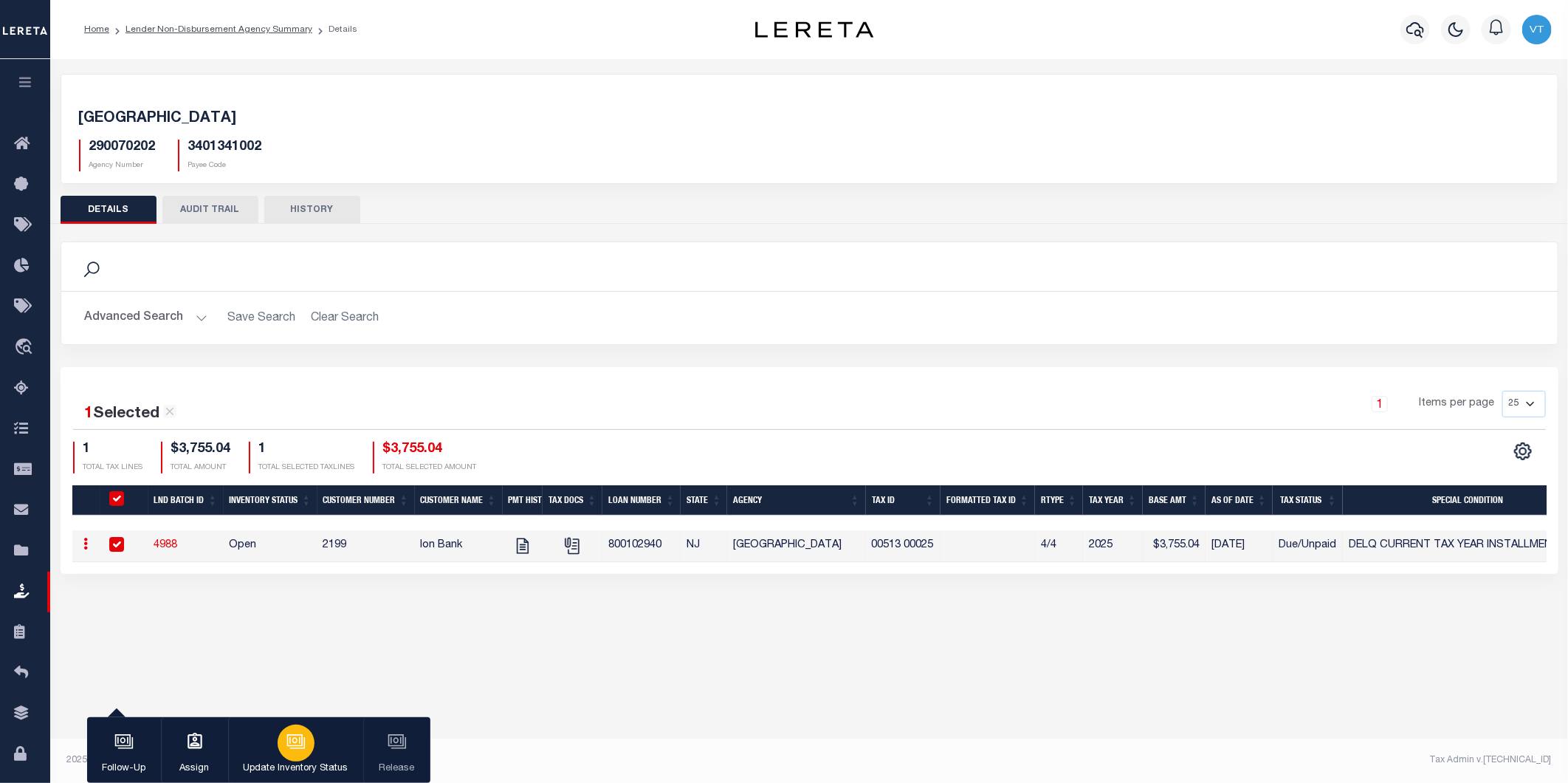
click at [288, 762] on p "Update Inventory Status" at bounding box center [296, 768] width 105 height 15
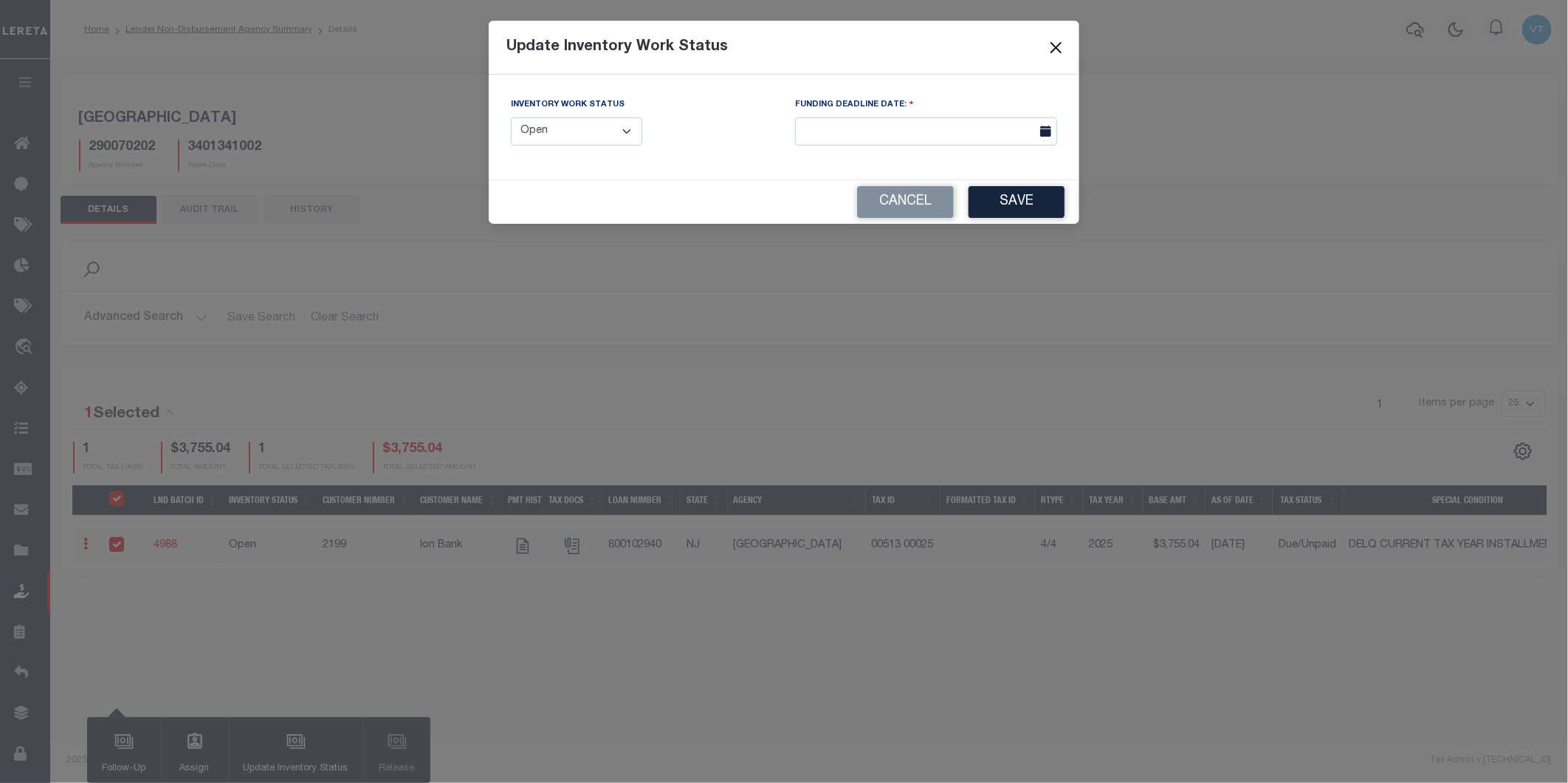
click at [1053, 48] on button "Close" at bounding box center [1056, 48] width 19 height 19
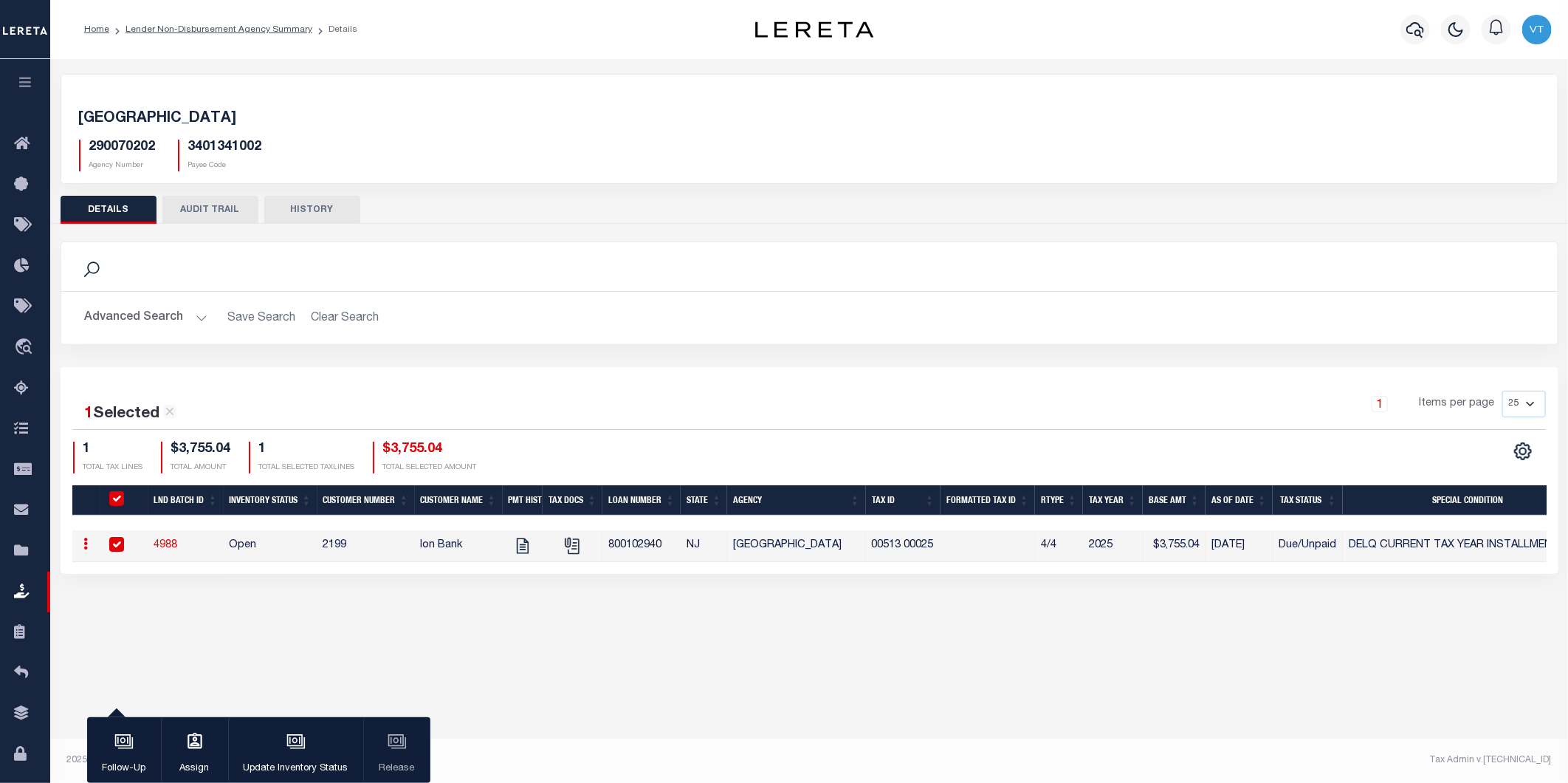
click at [694, 643] on div "Active Archive Search Advanced Search Save Search Clear Search In In AK AL AR AZ" at bounding box center [809, 411] width 1518 height 705
click at [299, 759] on div "button" at bounding box center [296, 742] width 37 height 37
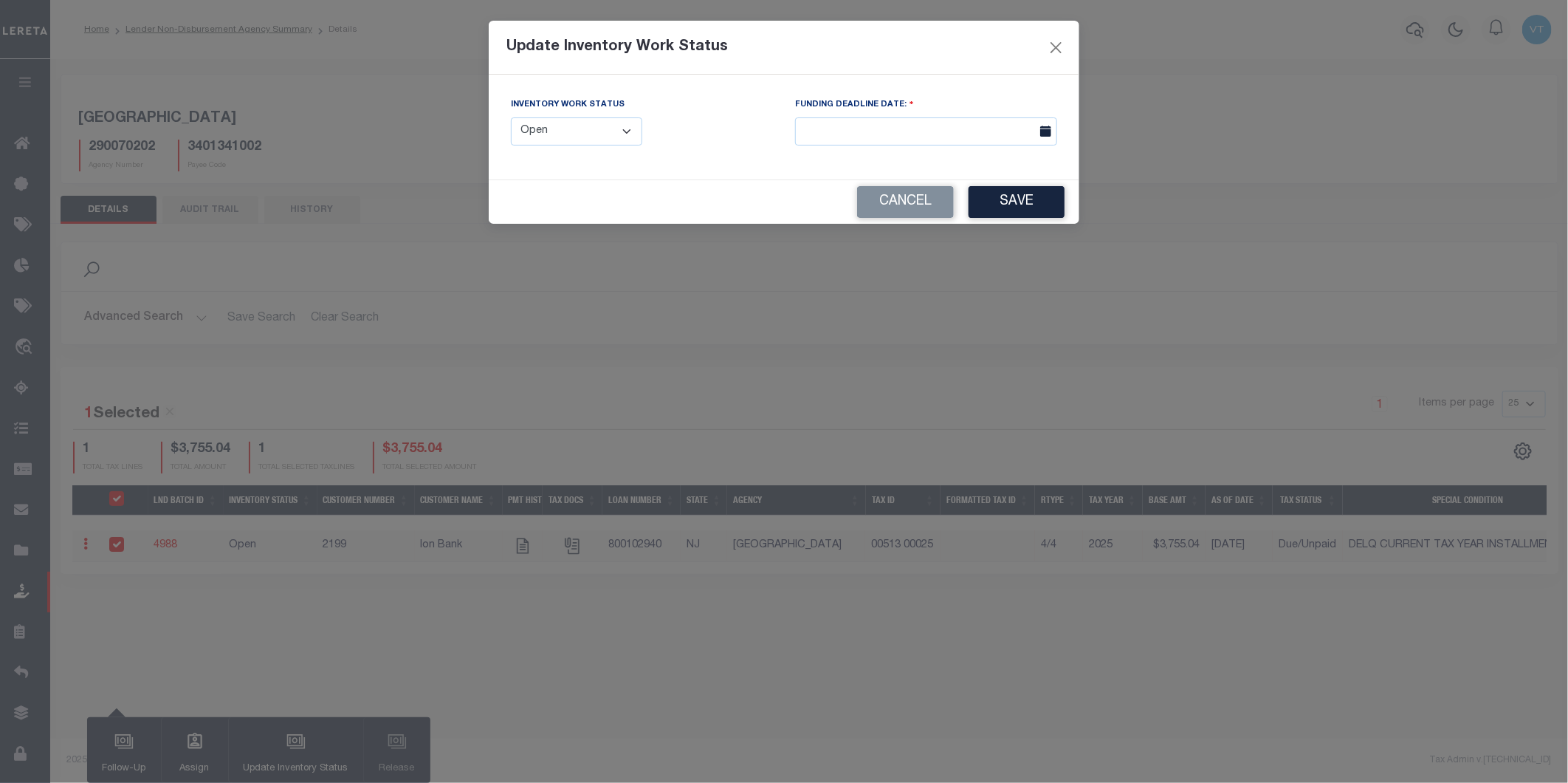
click at [609, 137] on select "--Select-- Open Completed Reported" at bounding box center [576, 131] width 131 height 29
select select "Completed"
click at [511, 117] on select "--Select-- Open Completed Reported" at bounding box center [576, 131] width 131 height 29
click at [1035, 210] on button "Save" at bounding box center [1016, 202] width 96 height 32
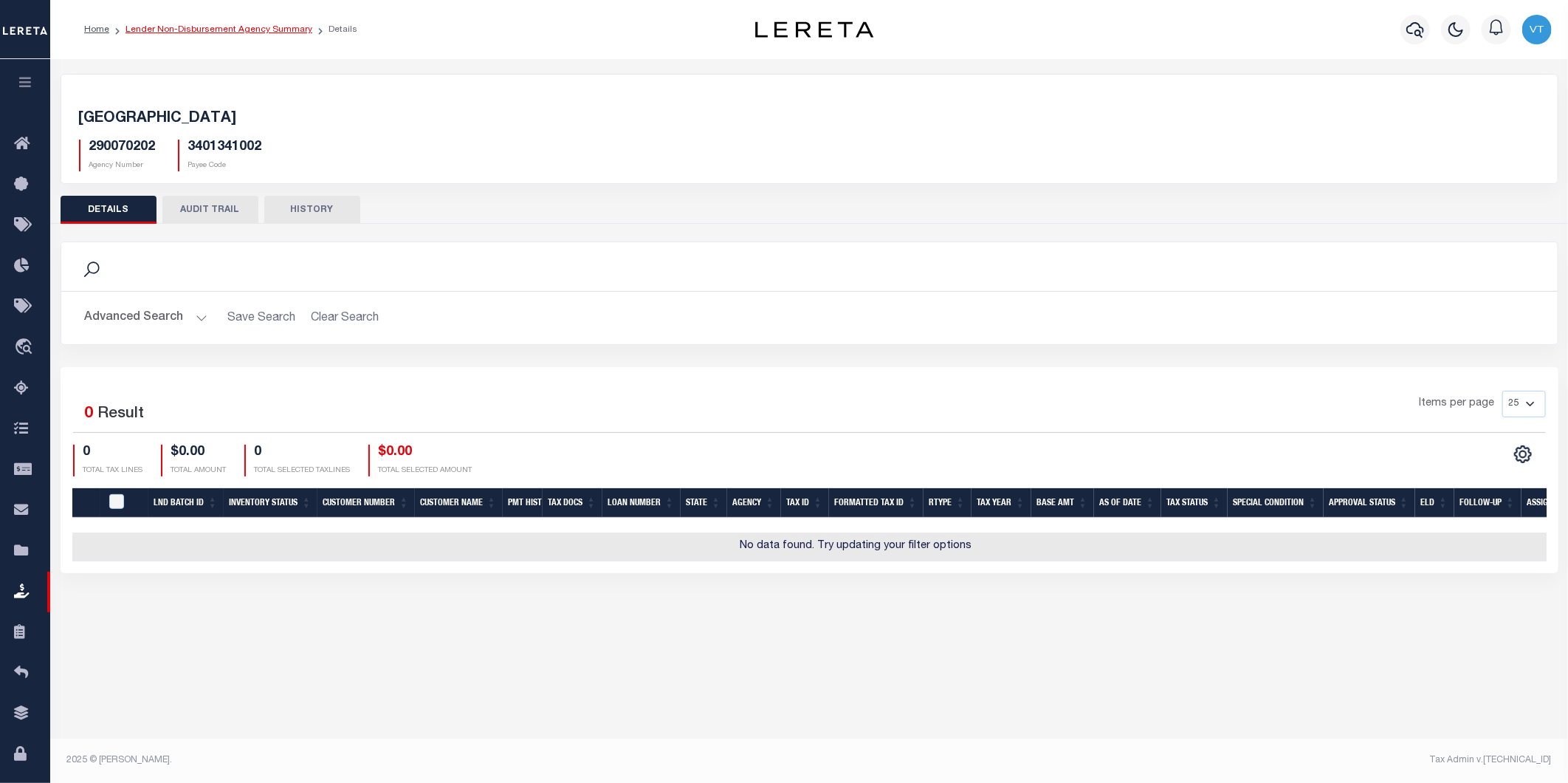
click at [255, 32] on link "Lender Non-Disbursement Agency Summary" at bounding box center [219, 30] width 187 height 9
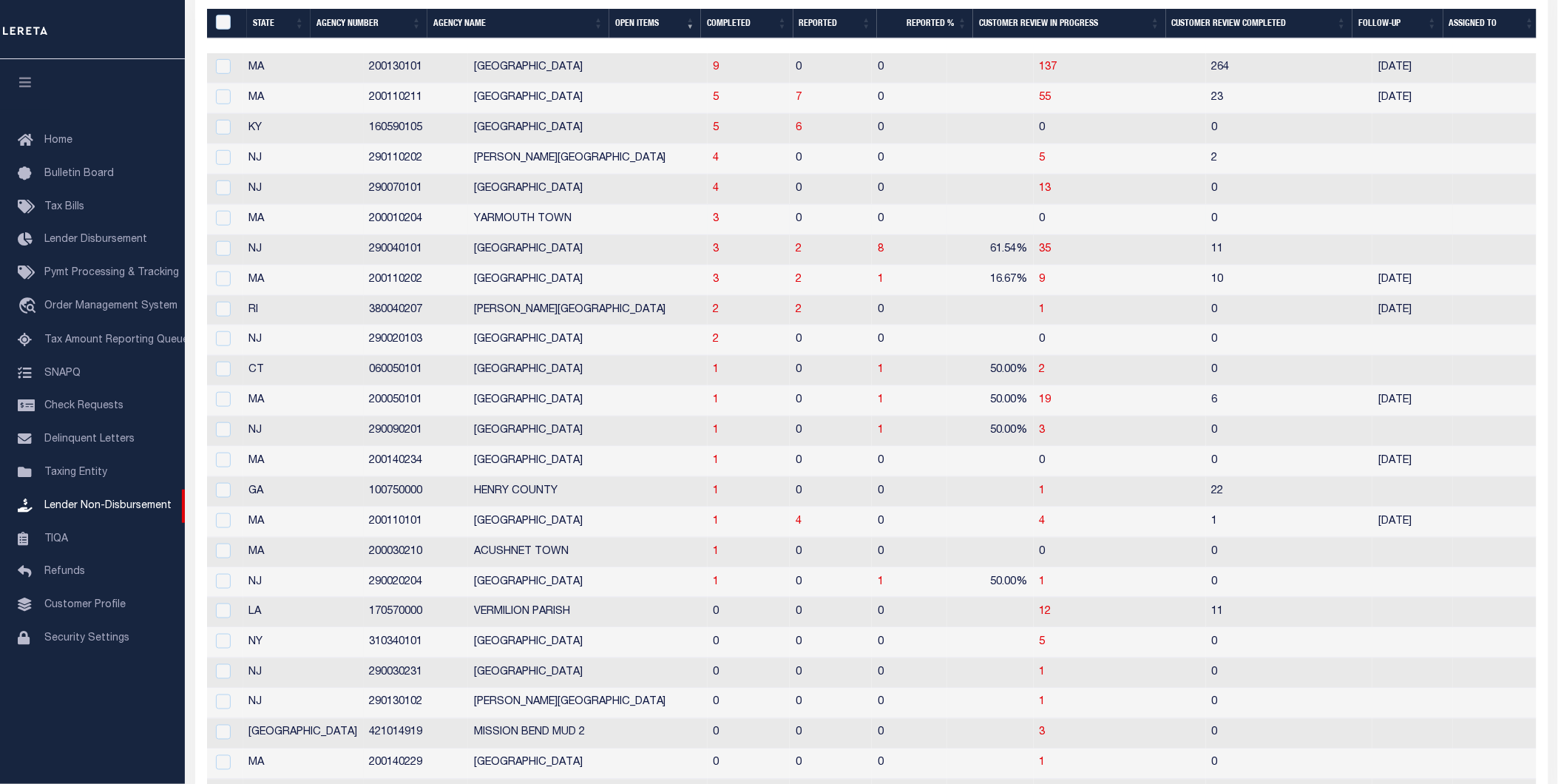
scroll to position [328, 0]
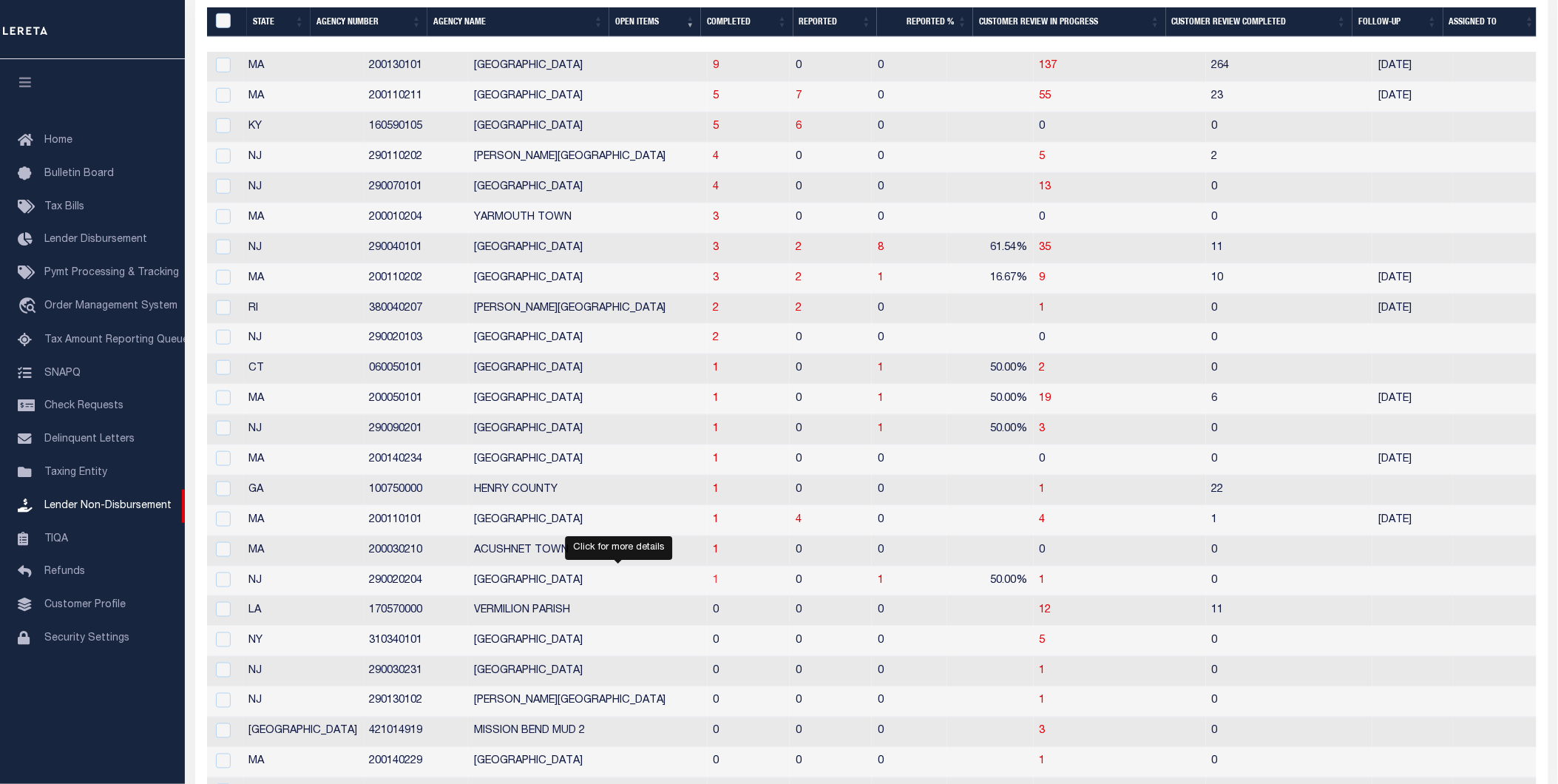
click at [714, 583] on span "1" at bounding box center [716, 580] width 6 height 11
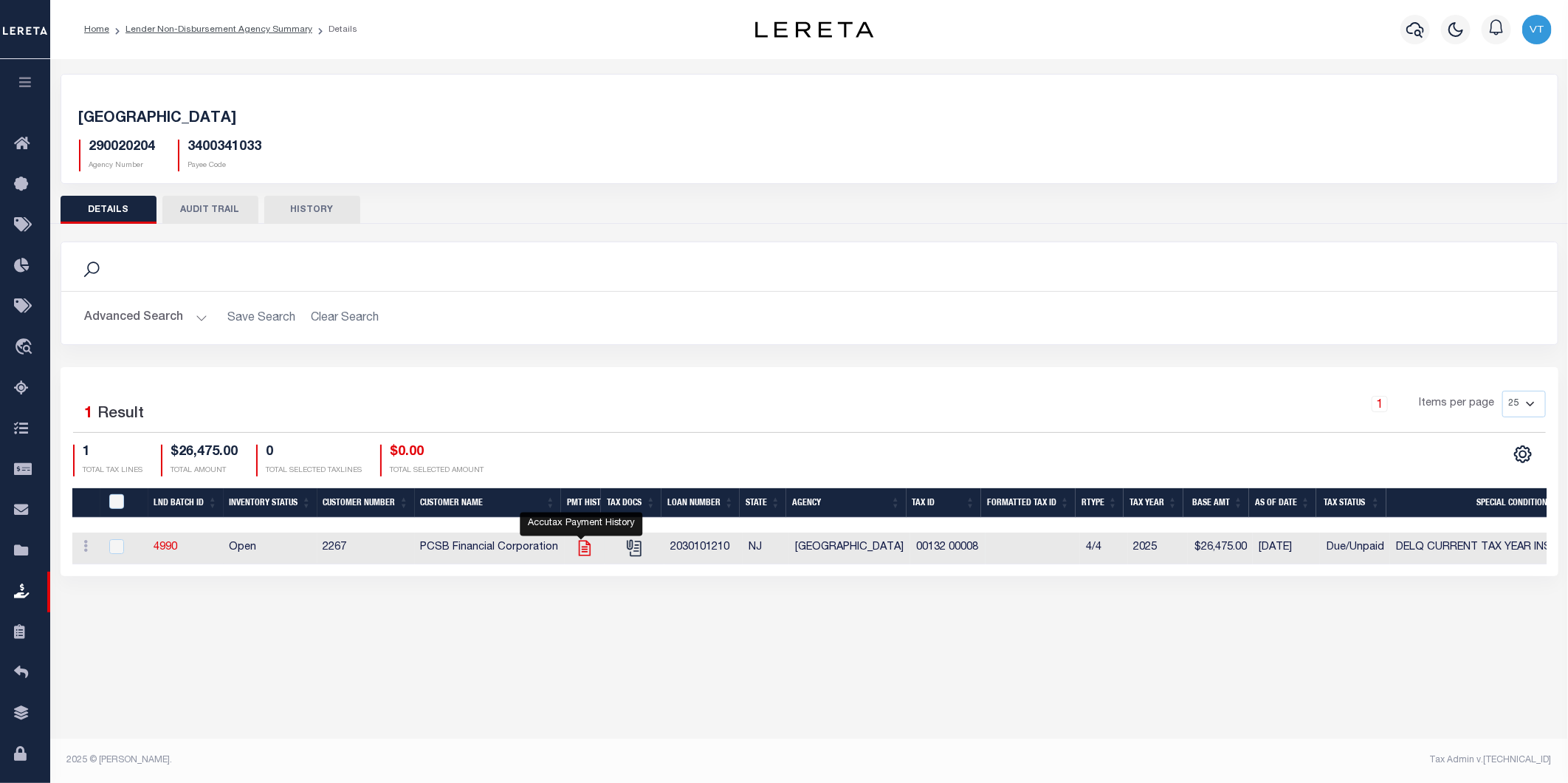
click at [583, 549] on icon "" at bounding box center [585, 548] width 19 height 19
checkbox input "true"
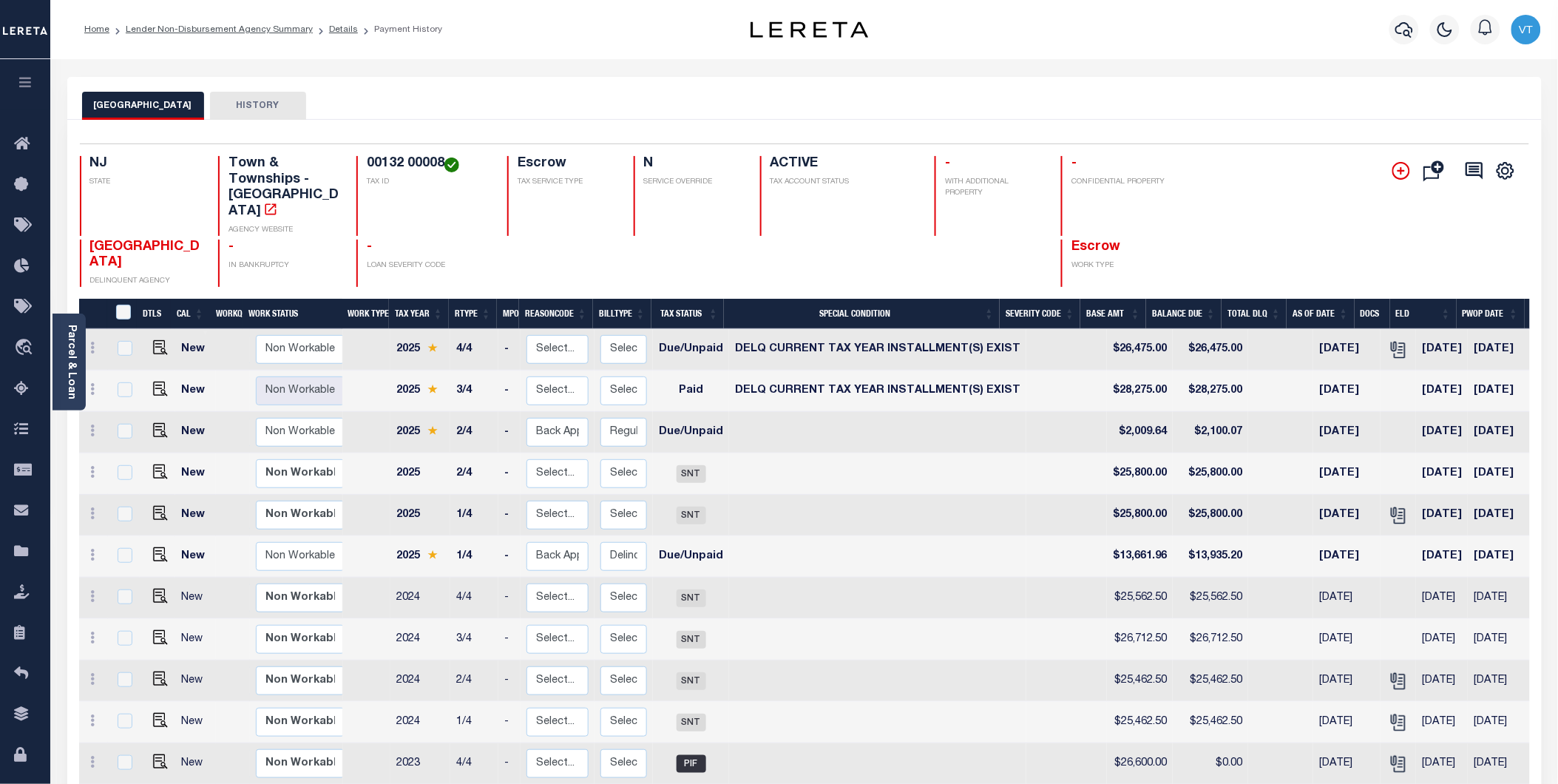
click at [1399, 177] on icon "" at bounding box center [1402, 171] width 18 height 18
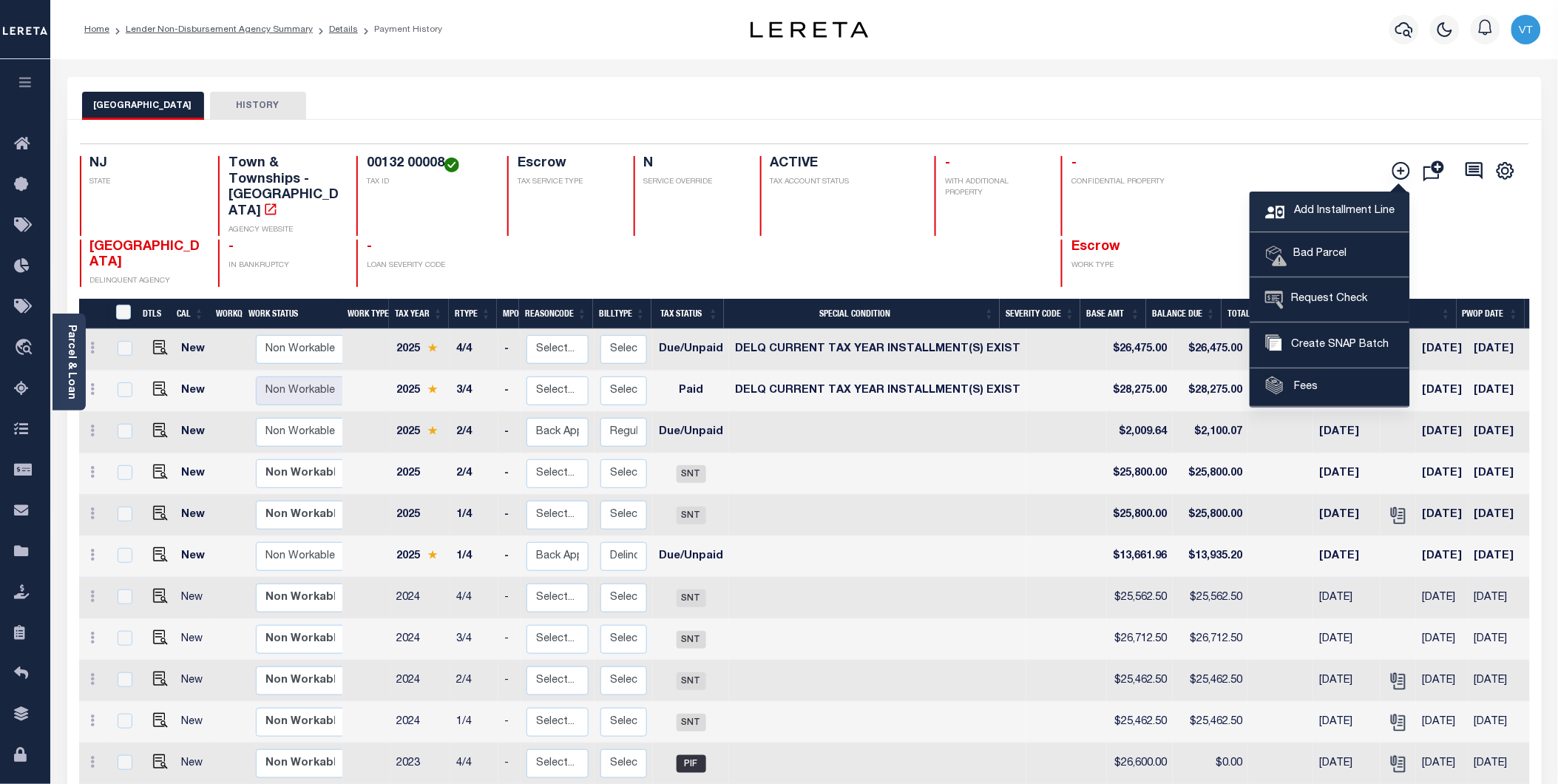
click at [1318, 212] on span "Add Installment Line" at bounding box center [1343, 212] width 104 height 16
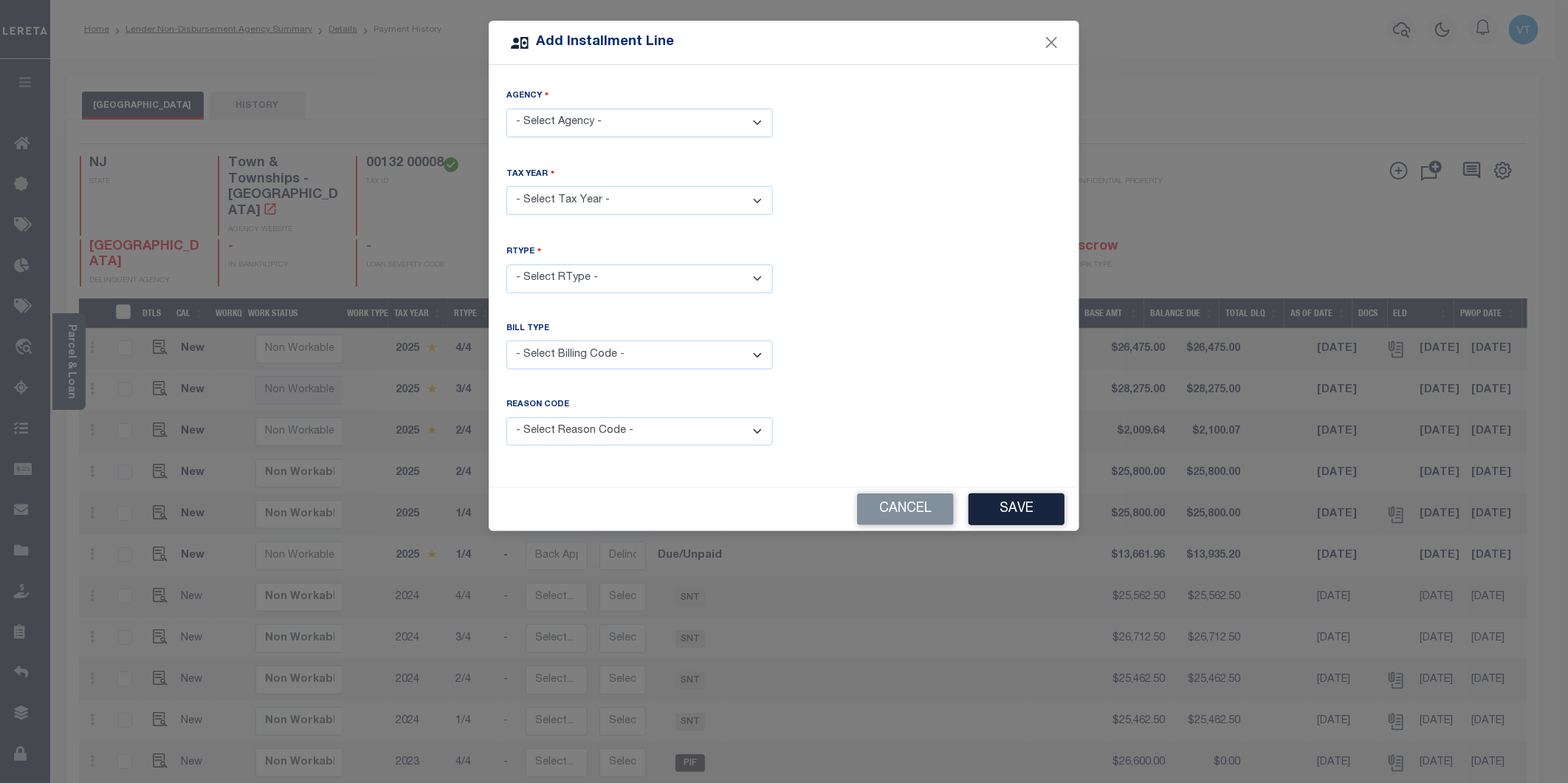
click at [666, 130] on select "- Select Agency - MAHWAH TOWNSHIP - Town & Townships" at bounding box center [639, 122] width 267 height 29
select select "3400341033"
click at [506, 108] on select "- Select Agency - MAHWAH TOWNSHIP - Town & Townships" at bounding box center [639, 122] width 267 height 29
click at [650, 197] on select "- Select Year - 2005 2006 2007 2008 2009 2010 2011 2012 2013 2014 2015 2016 201…" at bounding box center [639, 200] width 267 height 29
select select "2025"
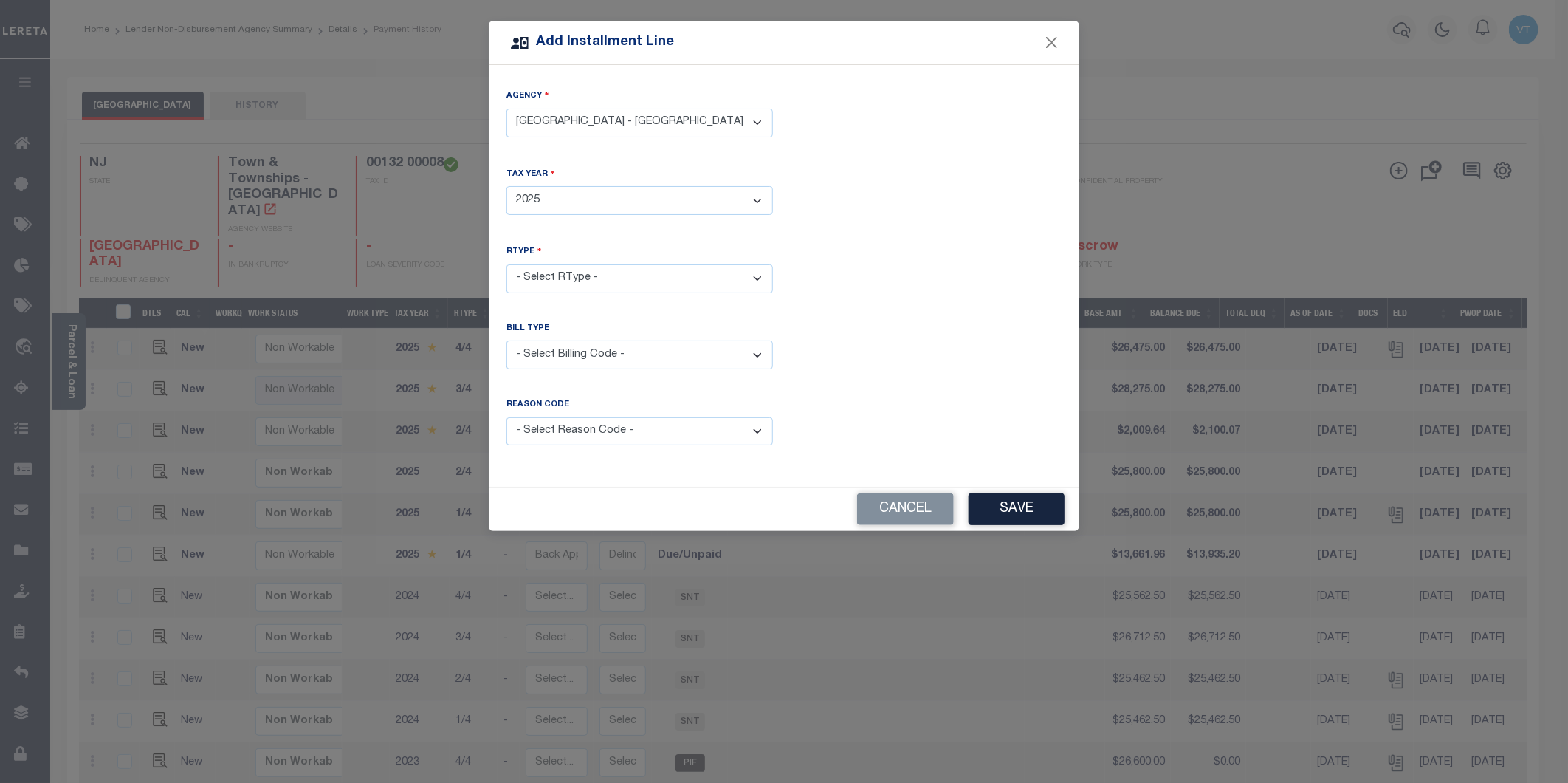
click at [506, 186] on select "- Select Year - 2005 2006 2007 2008 2009 2010 2011 2012 2013 2014 2015 2016 201…" at bounding box center [639, 200] width 267 height 29
click at [573, 276] on select "- Select RType - 1/4 2/4 3/4 4/4" at bounding box center [639, 278] width 267 height 29
select select "2"
click at [506, 264] on select "- Select RType - 1/4 2/4 3/4 4/4" at bounding box center [639, 278] width 267 height 29
click at [611, 355] on select "- Select Billing Code - Regular Delinquent Supplemental Corrected/Adjusted Bill…" at bounding box center [639, 354] width 267 height 29
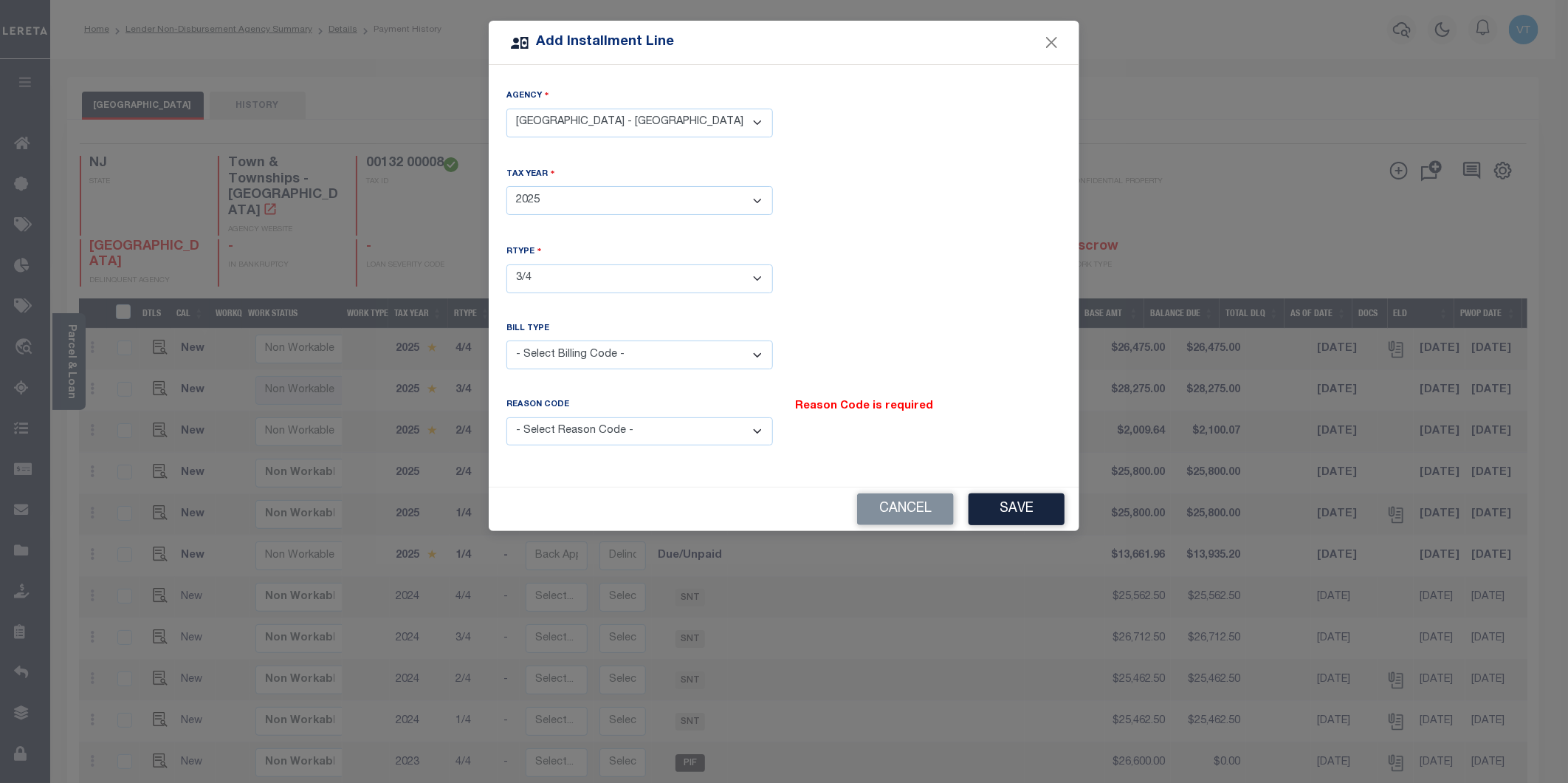
select select "1"
click at [506, 340] on select "- Select Billing Code - Regular Delinquent Supplemental Corrected/Adjusted Bill…" at bounding box center [639, 354] width 267 height 29
click at [622, 432] on select "- Select Reason Code - Payment Reversal Taxable Value Change Assessment Change …" at bounding box center [639, 432] width 267 height 29
select select "12"
click at [506, 417] on select "- Select Reason Code - Payment Reversal Taxable Value Change Assessment Change …" at bounding box center [639, 432] width 267 height 29
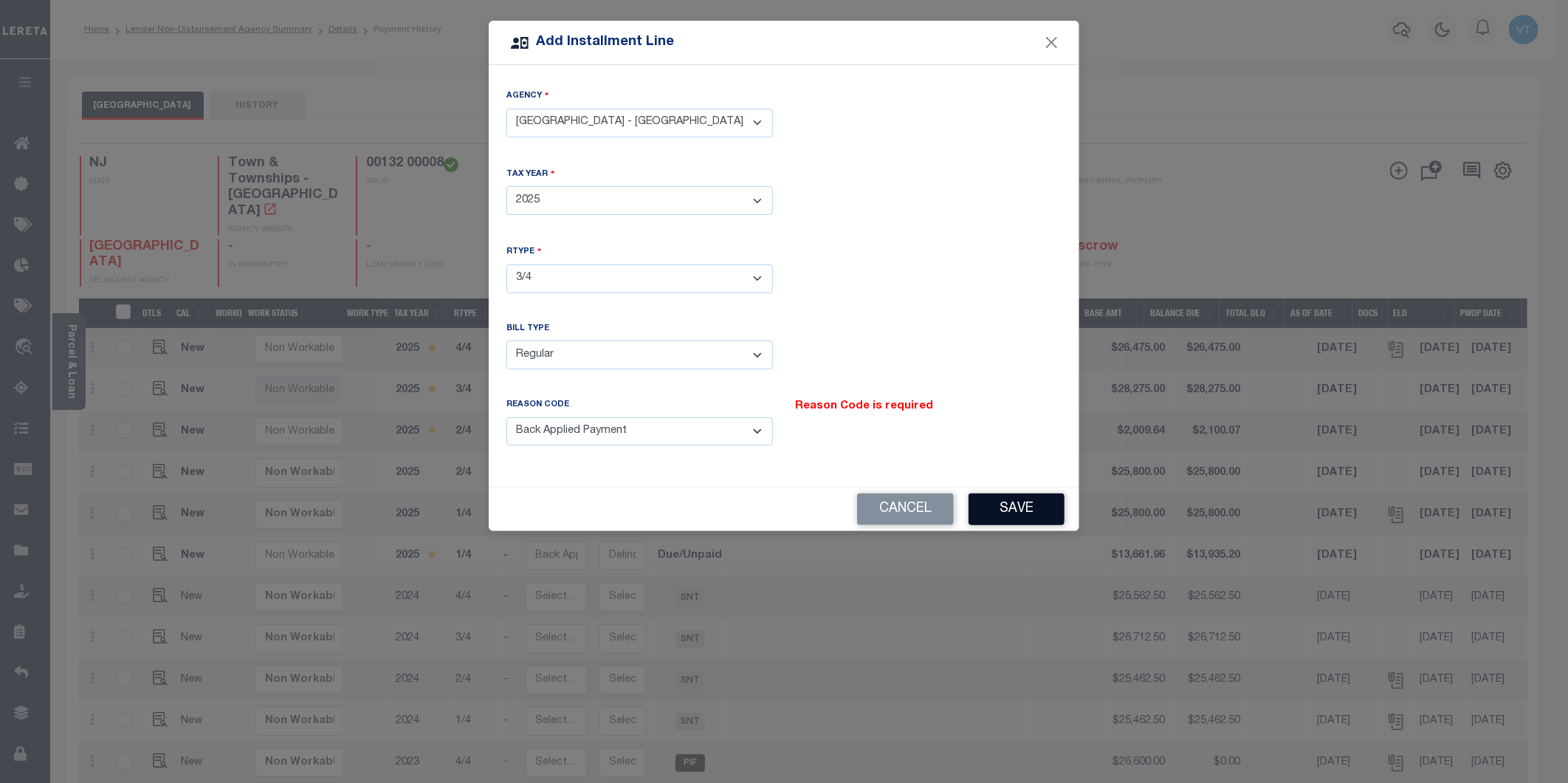
click at [997, 514] on button "Save" at bounding box center [1016, 509] width 96 height 32
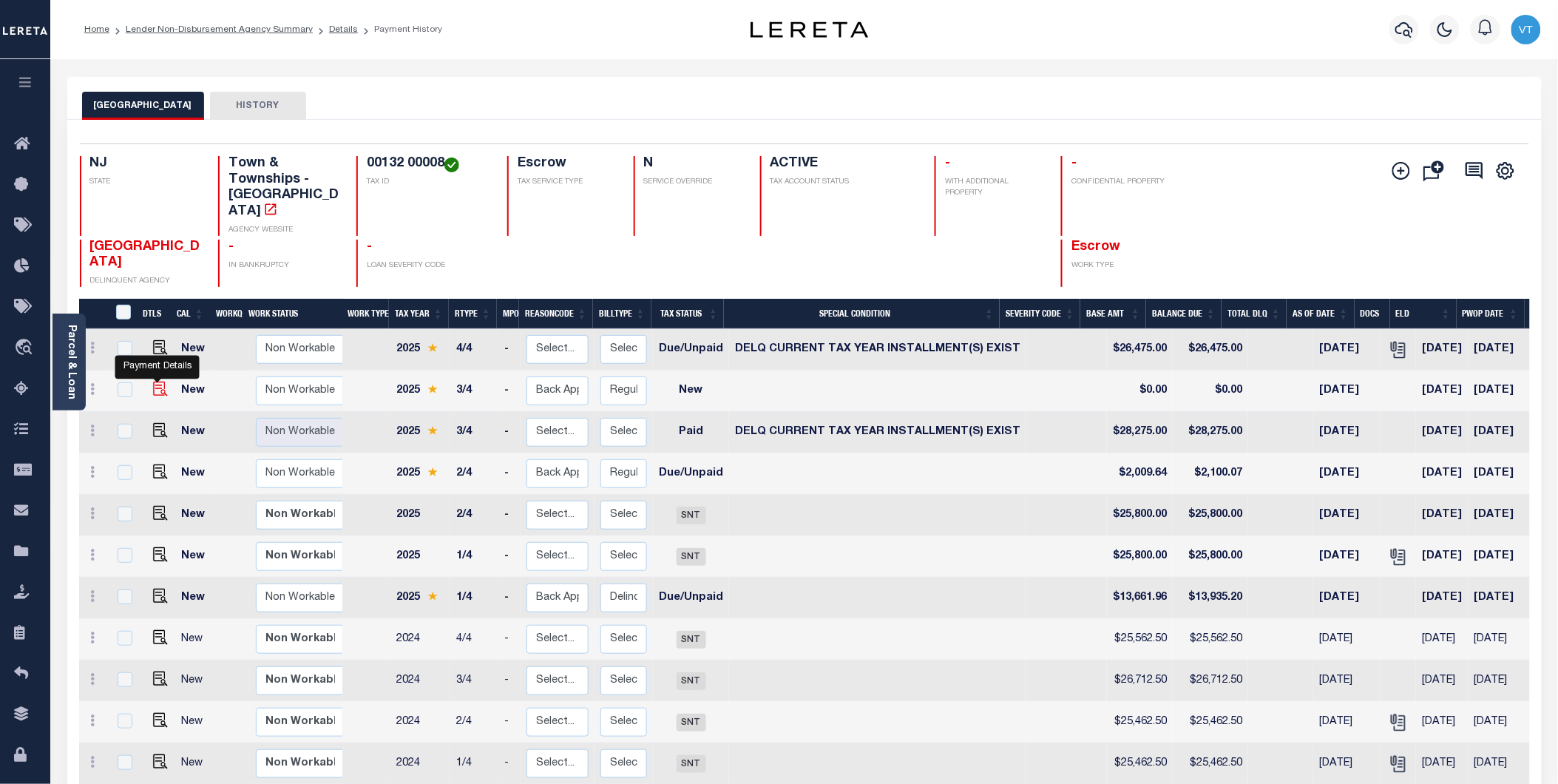
click at [159, 382] on img at bounding box center [161, 389] width 15 height 15
checkbox input "true"
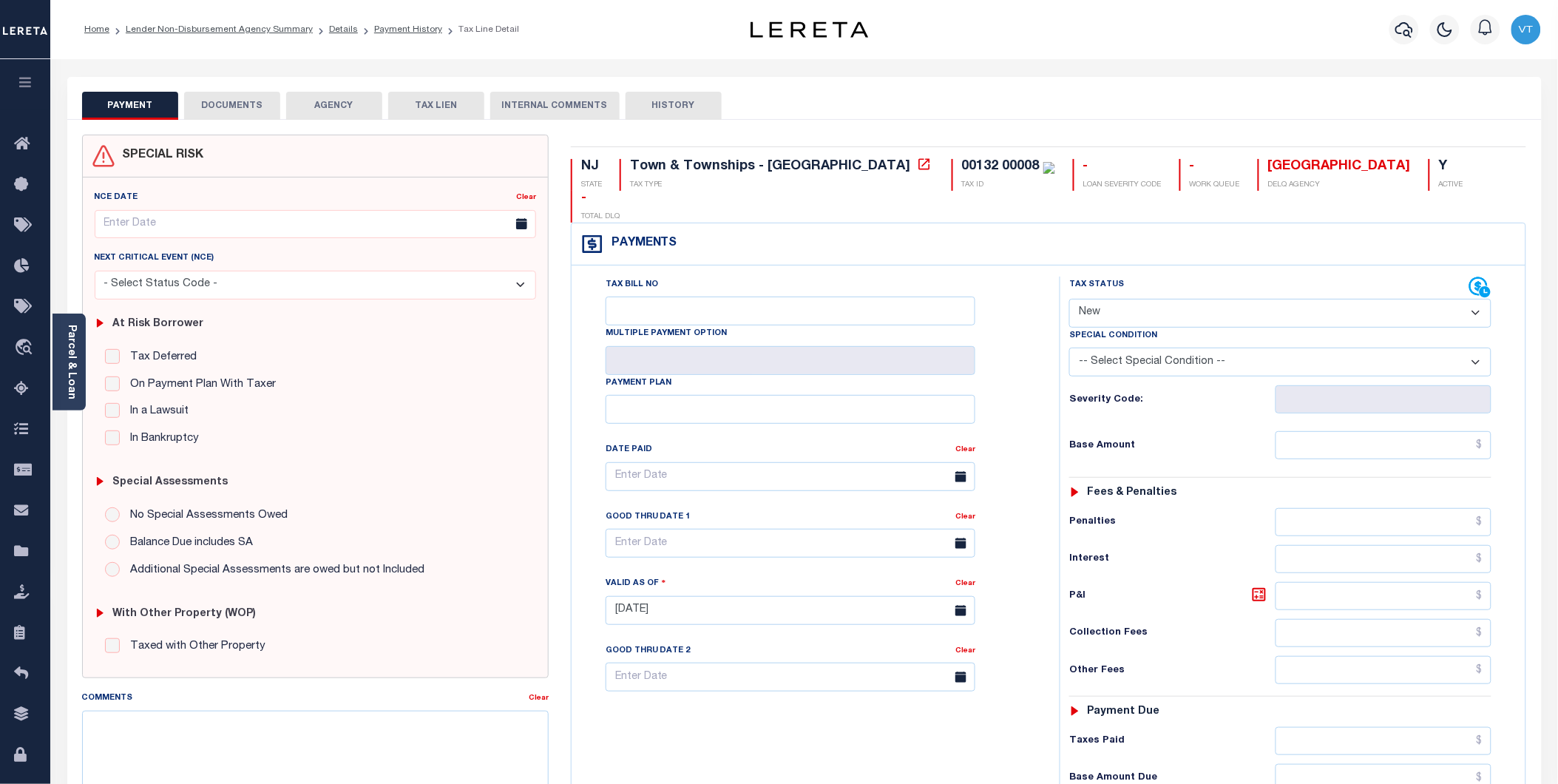
click at [1143, 299] on select "- Select Status Code - Open Due/Unpaid Paid Incomplete No Tax Due Internal Refu…" at bounding box center [1280, 313] width 423 height 29
select select "DUE"
click at [1069, 299] on select "- Select Status Code - Open Due/Unpaid Paid Incomplete No Tax Due Internal Refu…" at bounding box center [1280, 313] width 423 height 29
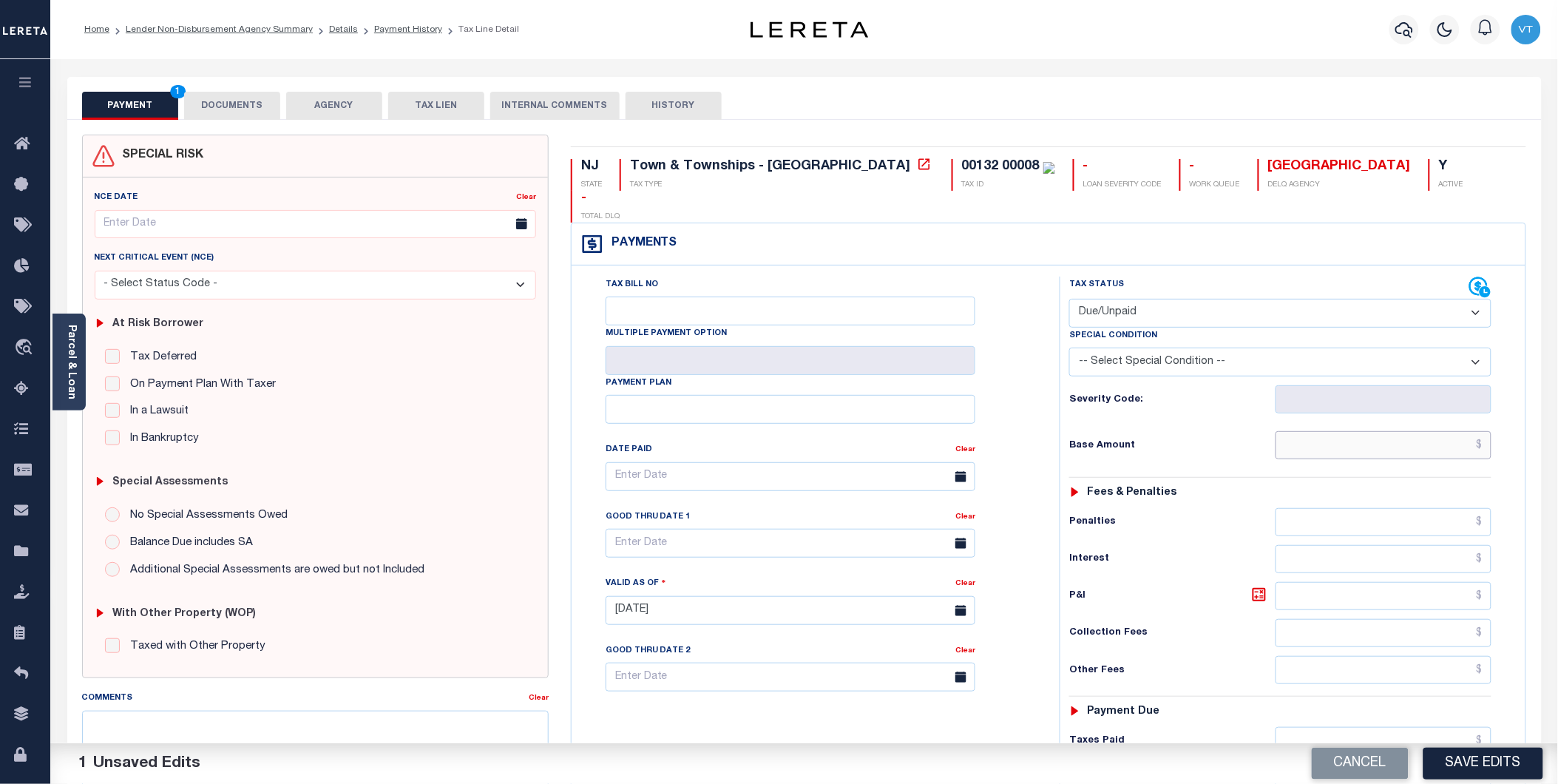
click at [1302, 431] on input "text" at bounding box center [1383, 445] width 216 height 28
click at [1309, 431] on input "text" at bounding box center [1383, 445] width 216 height 28
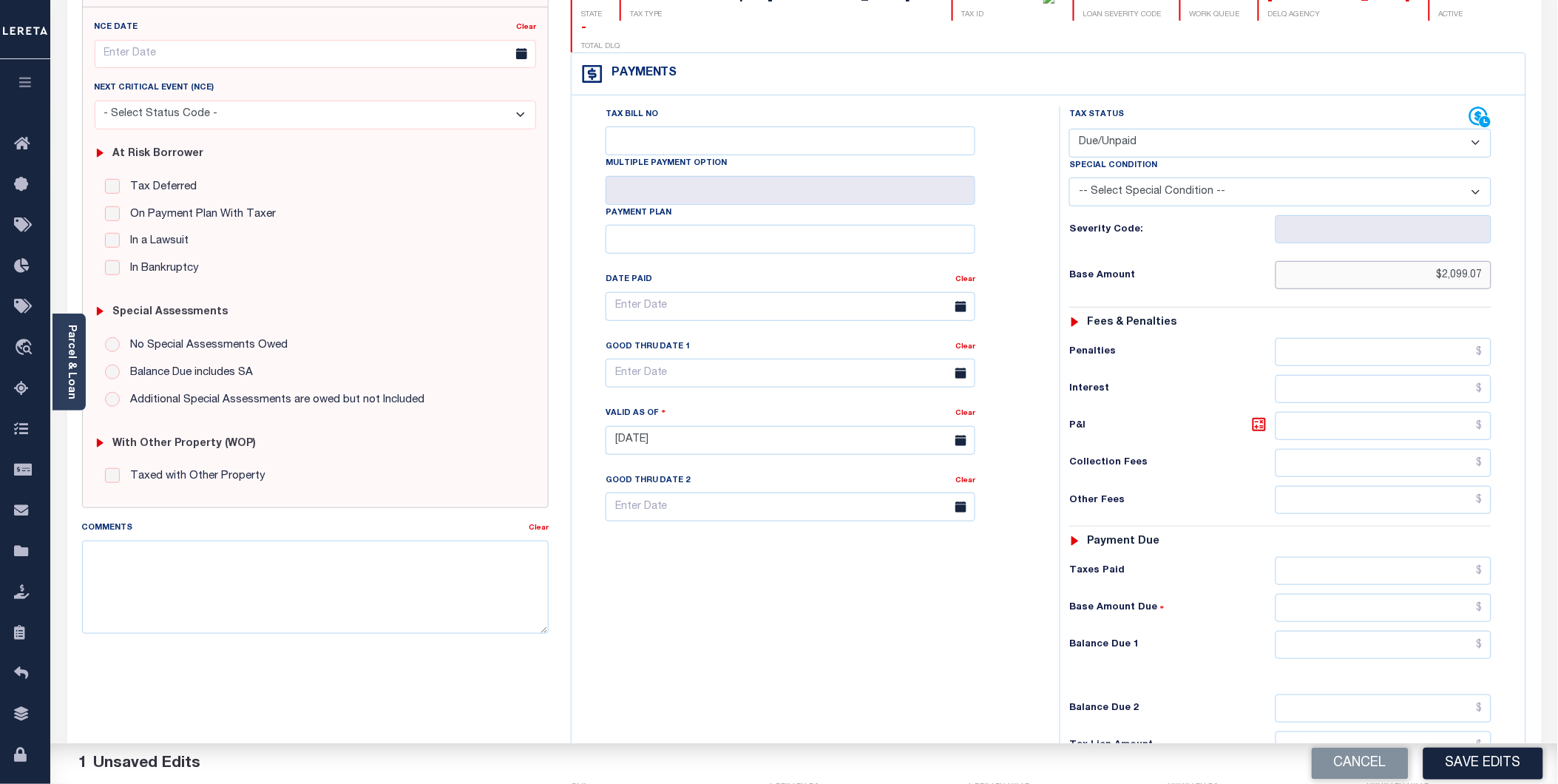
scroll to position [246, 0]
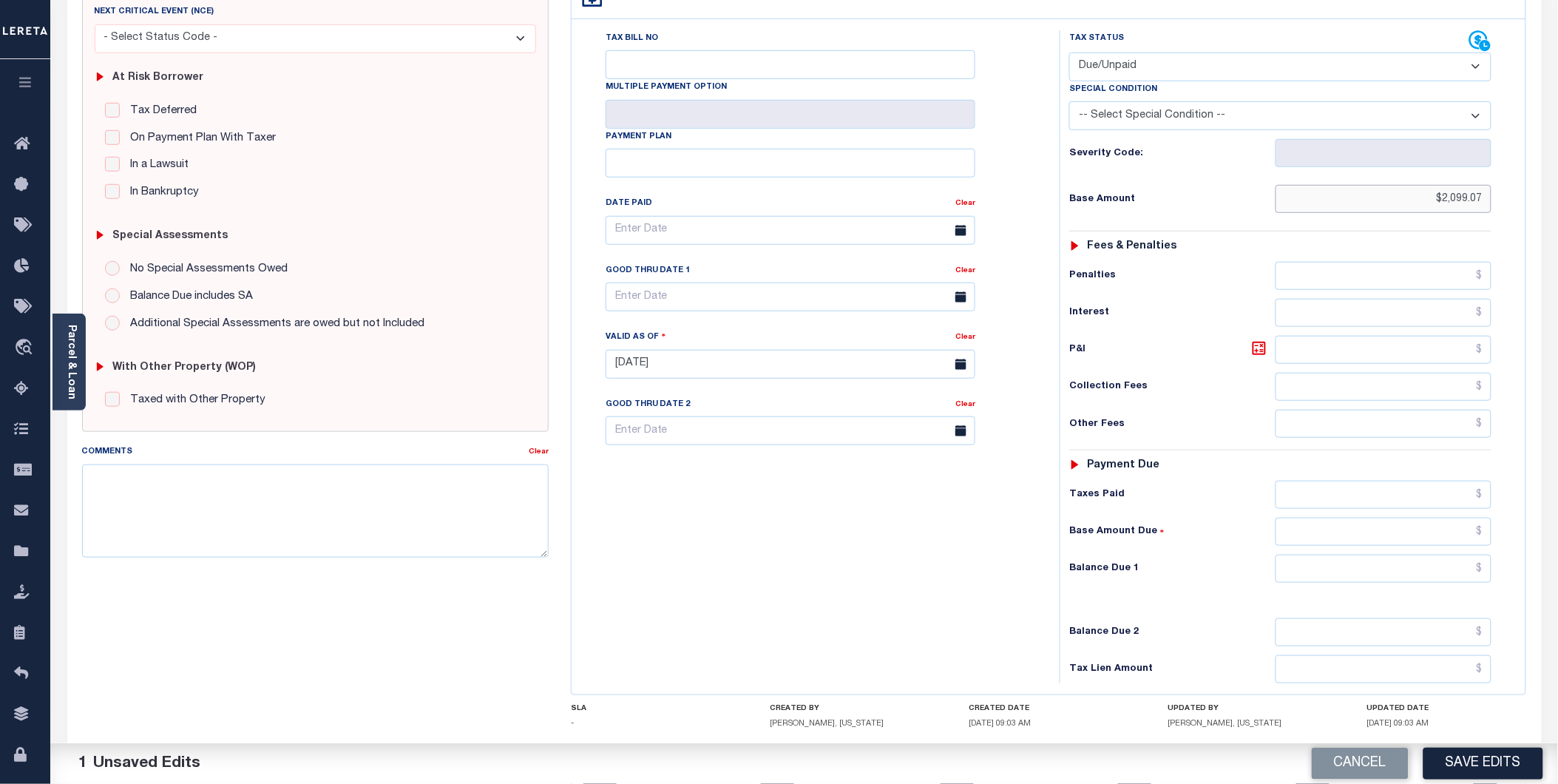
type input "$2,099.07"
click at [1299, 336] on input "text" at bounding box center [1383, 350] width 216 height 28
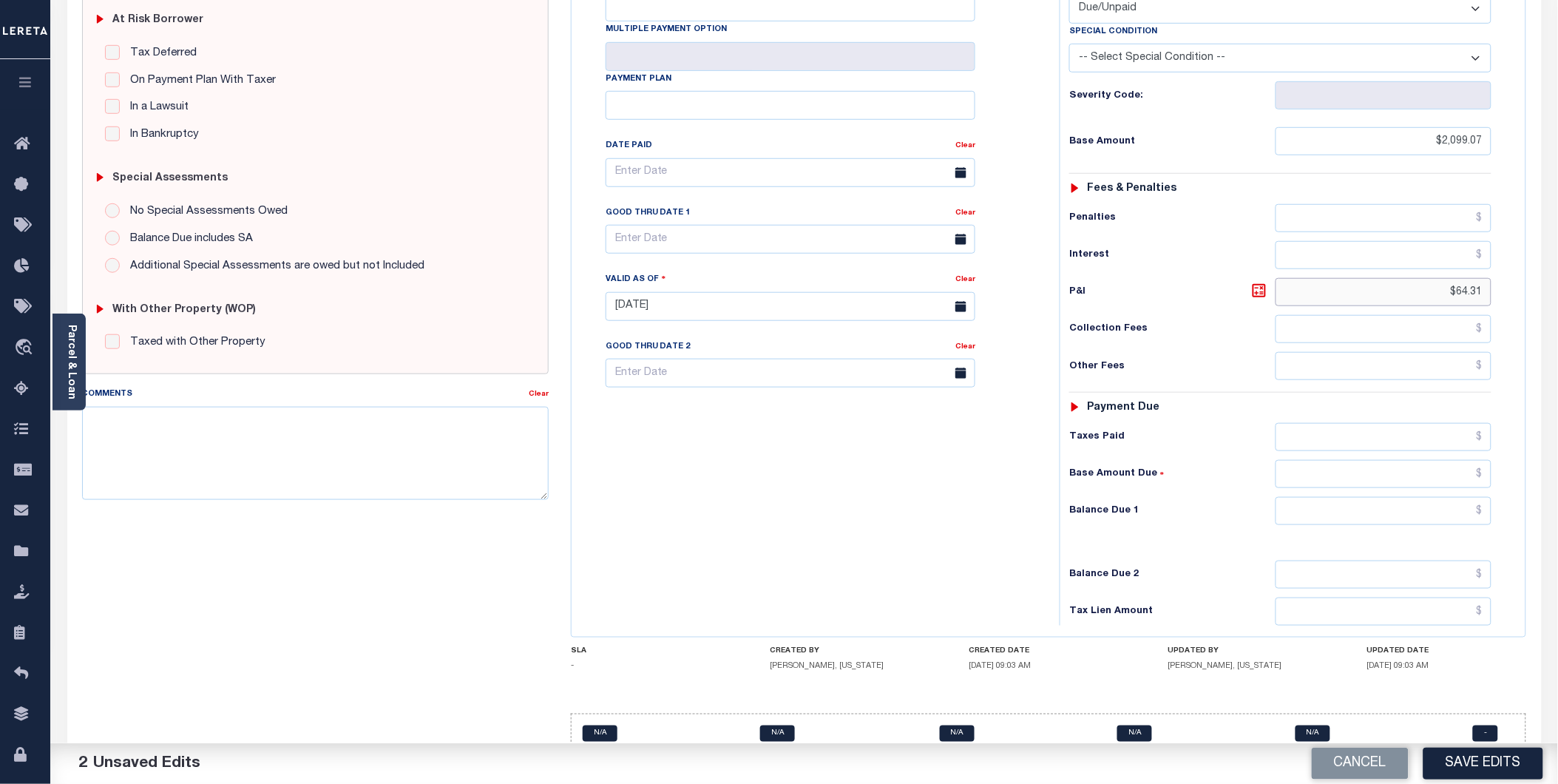
scroll to position [306, 0]
type input "$64.31"
click at [1321, 495] on input "text" at bounding box center [1383, 509] width 216 height 28
type input "$2,163.38"
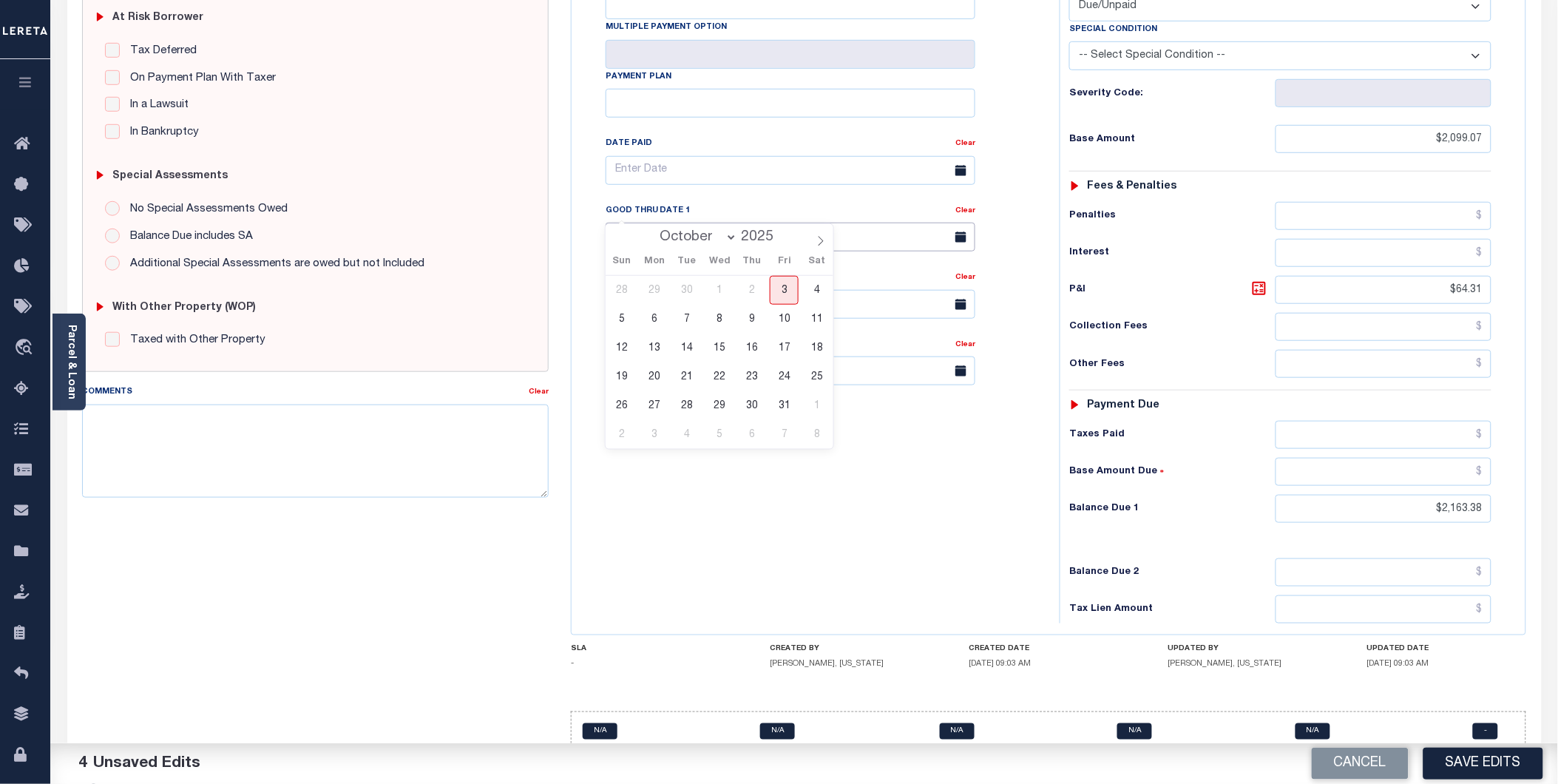
click at [647, 222] on input "text" at bounding box center [790, 236] width 370 height 29
click at [783, 410] on span "31" at bounding box center [784, 406] width 29 height 29
type input "[DATE]"
click at [314, 444] on textarea "Comments" at bounding box center [315, 452] width 467 height 93
click at [283, 423] on textarea "there is also delq water/sewer" at bounding box center [315, 452] width 467 height 93
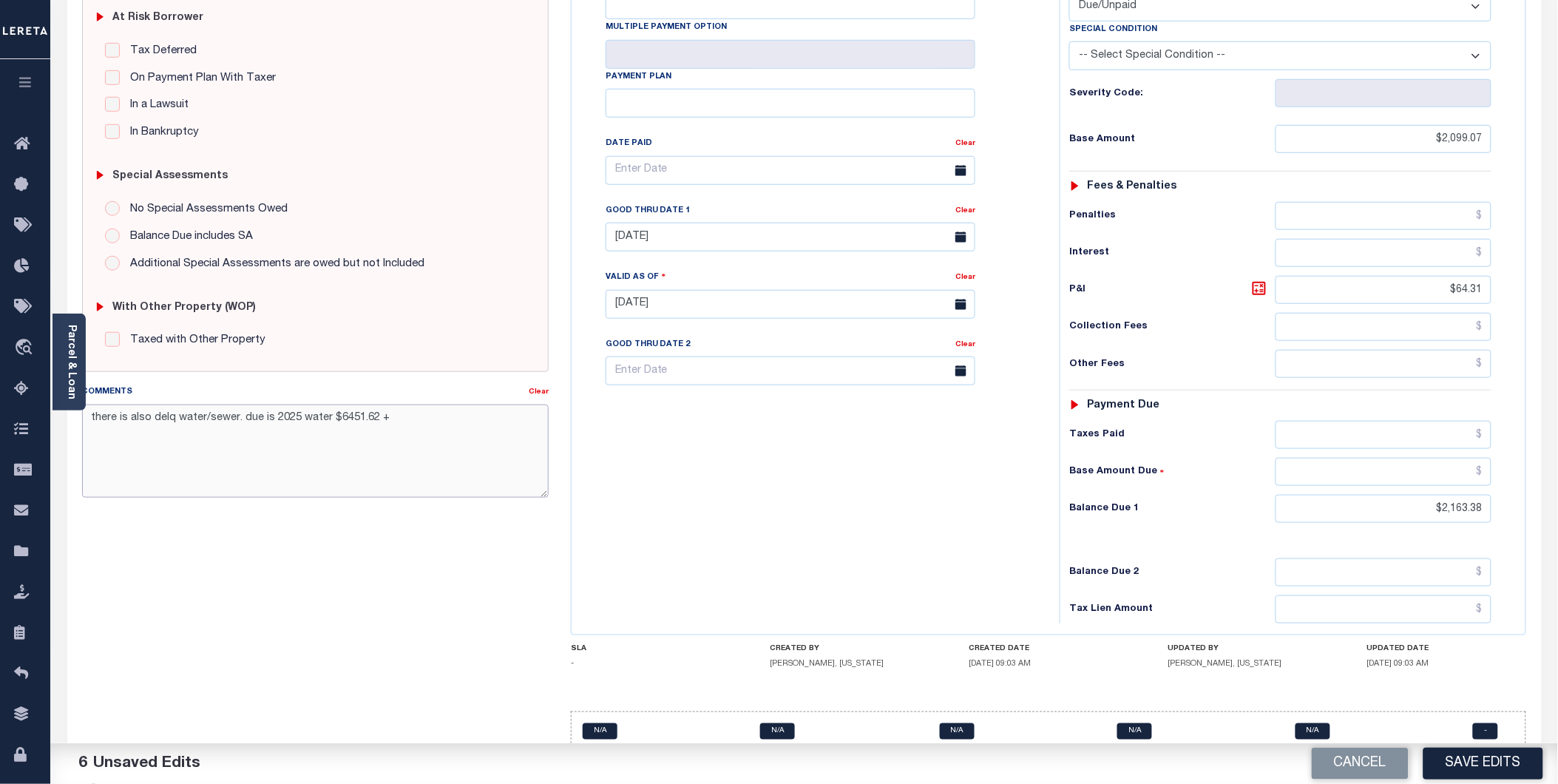
drag, startPoint x: 388, startPoint y: 423, endPoint x: 243, endPoint y: 424, distance: 145.0
click at [243, 424] on textarea "there is also delq water/sewer. due is 2025 water $6451.62 +" at bounding box center [315, 452] width 467 height 93
type textarea "there is also delq water/sewer. due is base $11470.14 + P/I $177.78 good thru 1…"
click at [933, 468] on div "Tax Bill No Multiple Payment Option Payment Plan Clear" at bounding box center [812, 296] width 474 height 653
click at [1490, 770] on button "Save Edits" at bounding box center [1484, 764] width 120 height 32
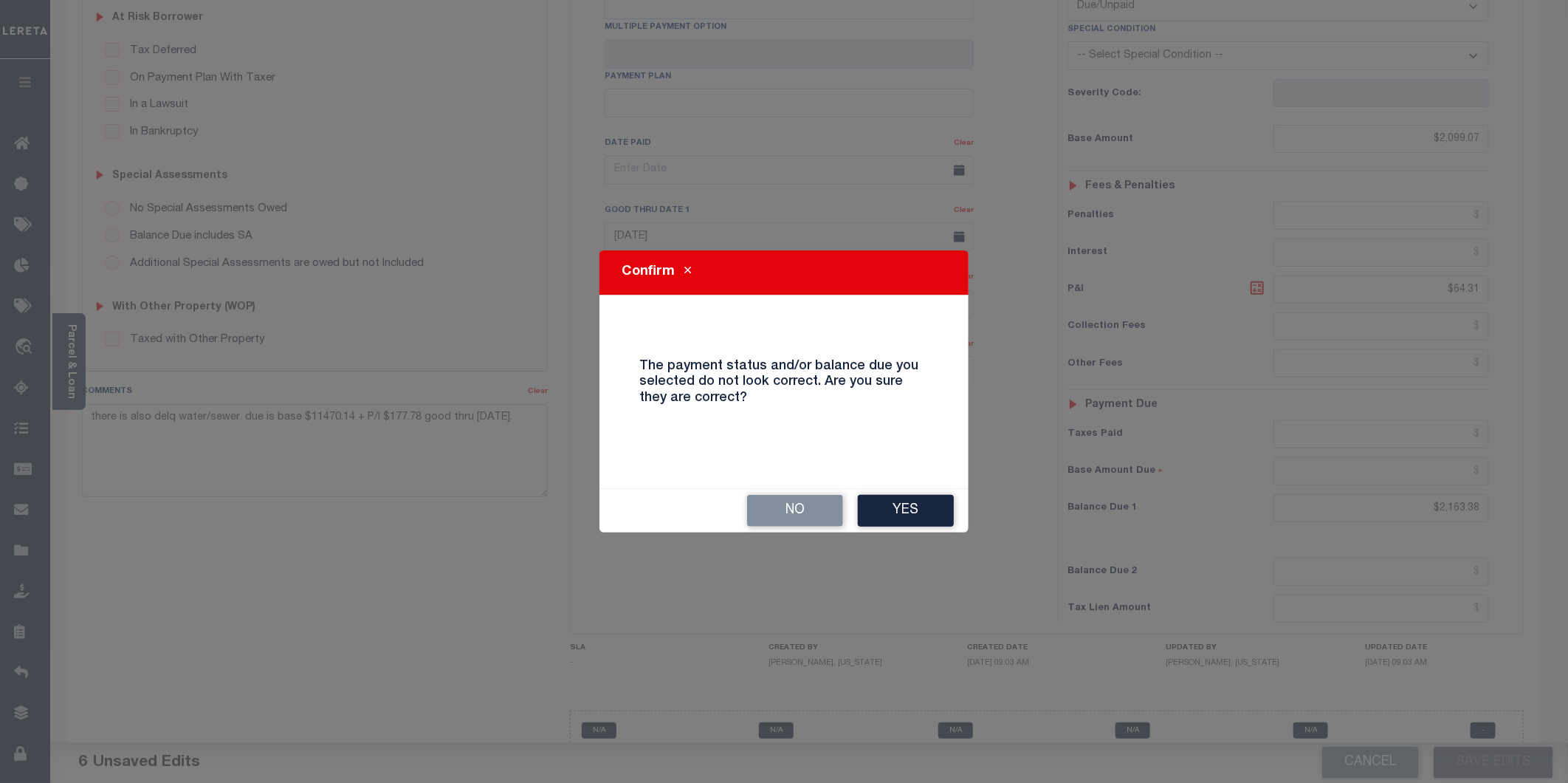
click at [923, 519] on button "Yes" at bounding box center [905, 511] width 96 height 32
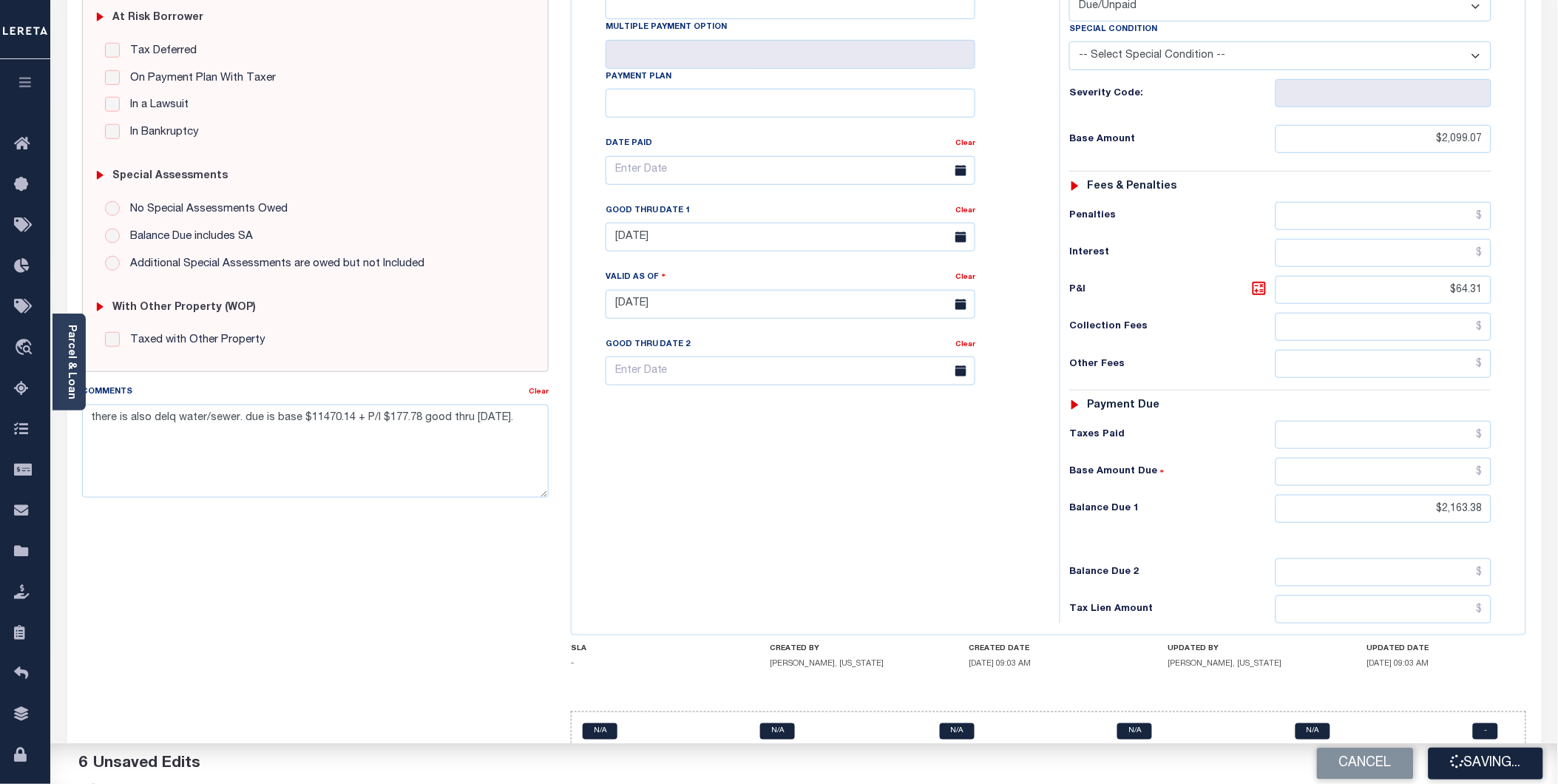
checkbox input "false"
type input "$2,099.07"
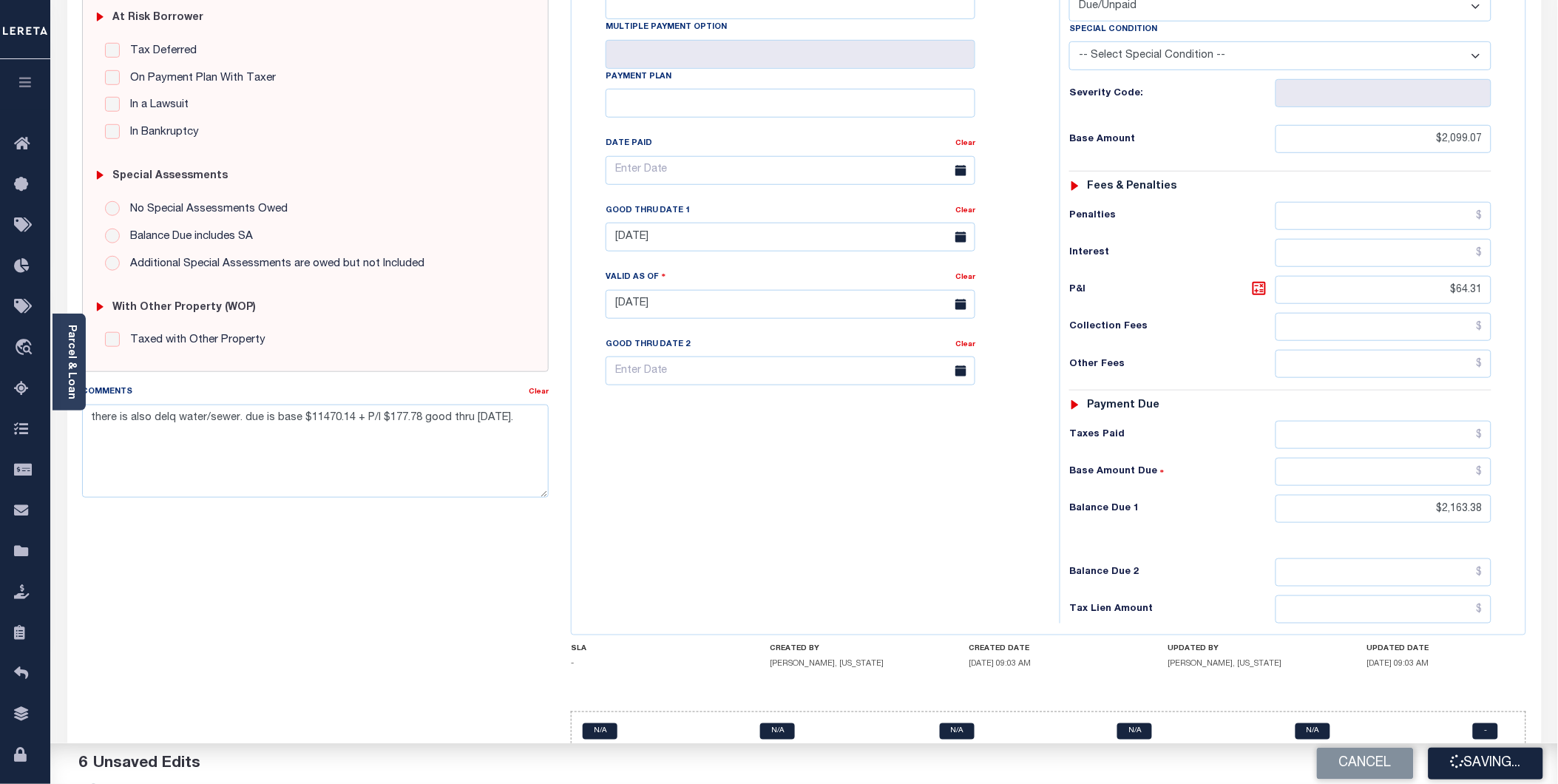
type input "$64.31"
type input "$2,163.38"
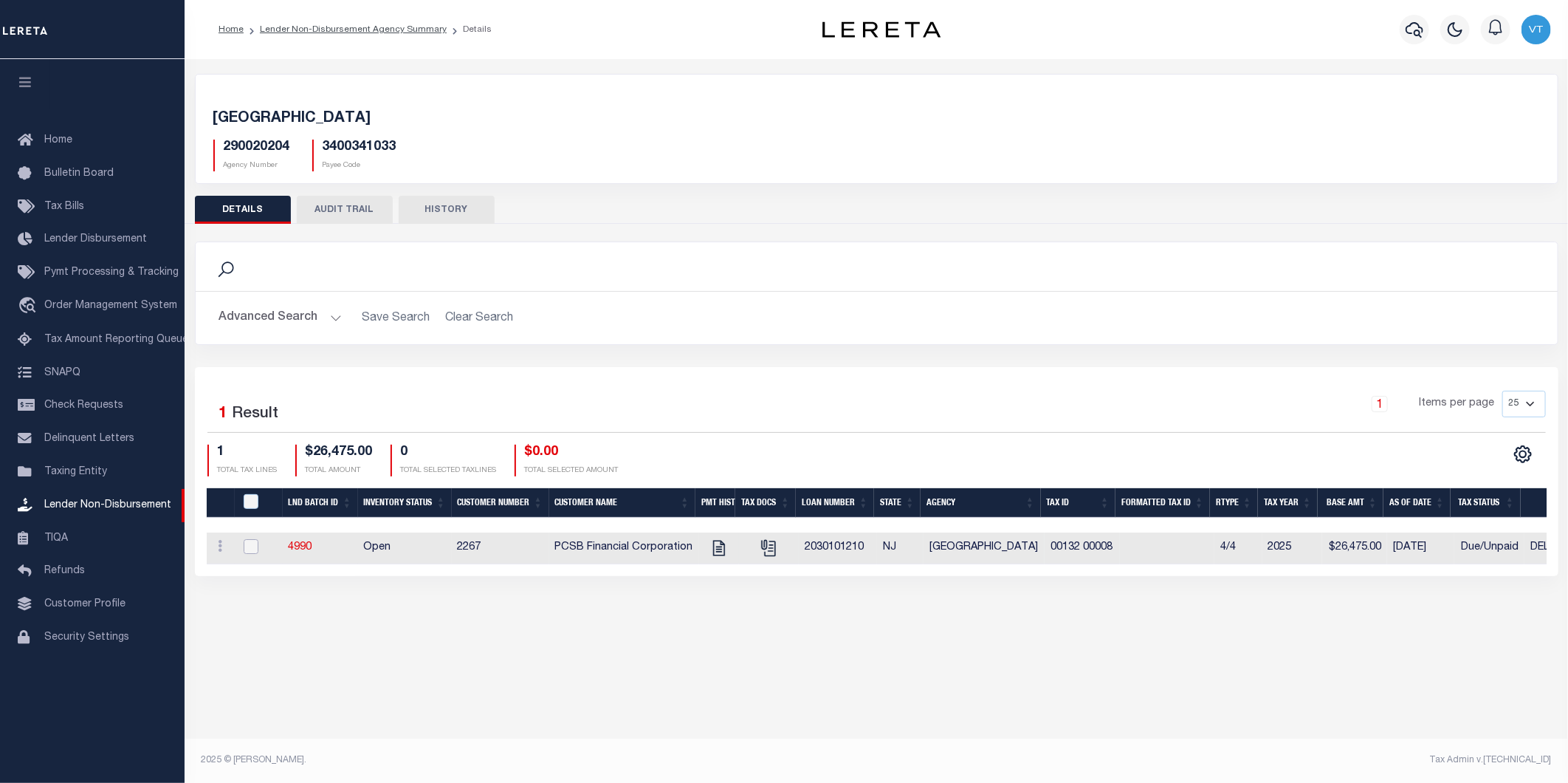
click at [257, 544] on input "checkbox" at bounding box center [251, 546] width 15 height 15
checkbox input "true"
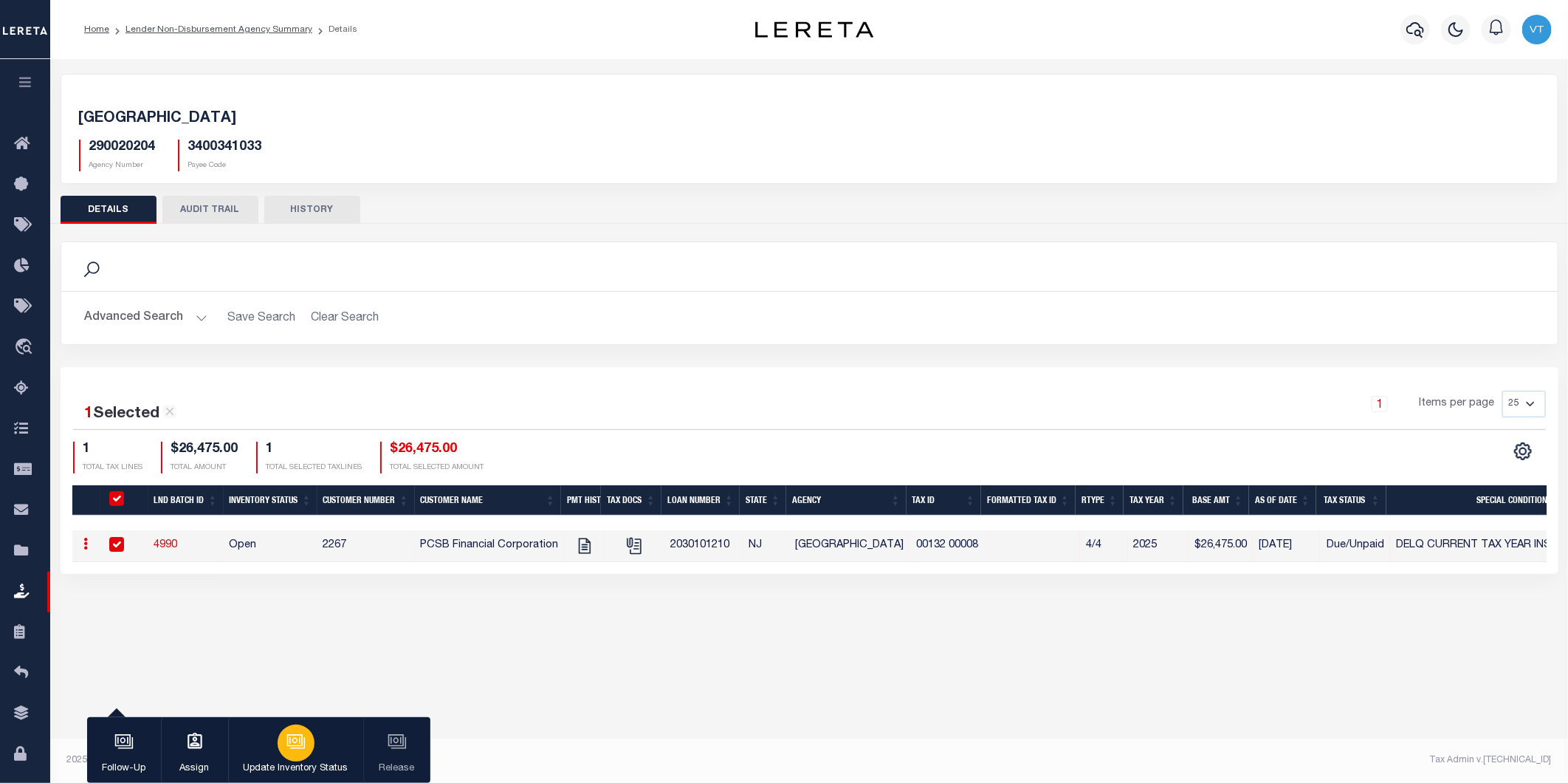
click at [288, 761] on p "Update Inventory Status" at bounding box center [296, 768] width 105 height 15
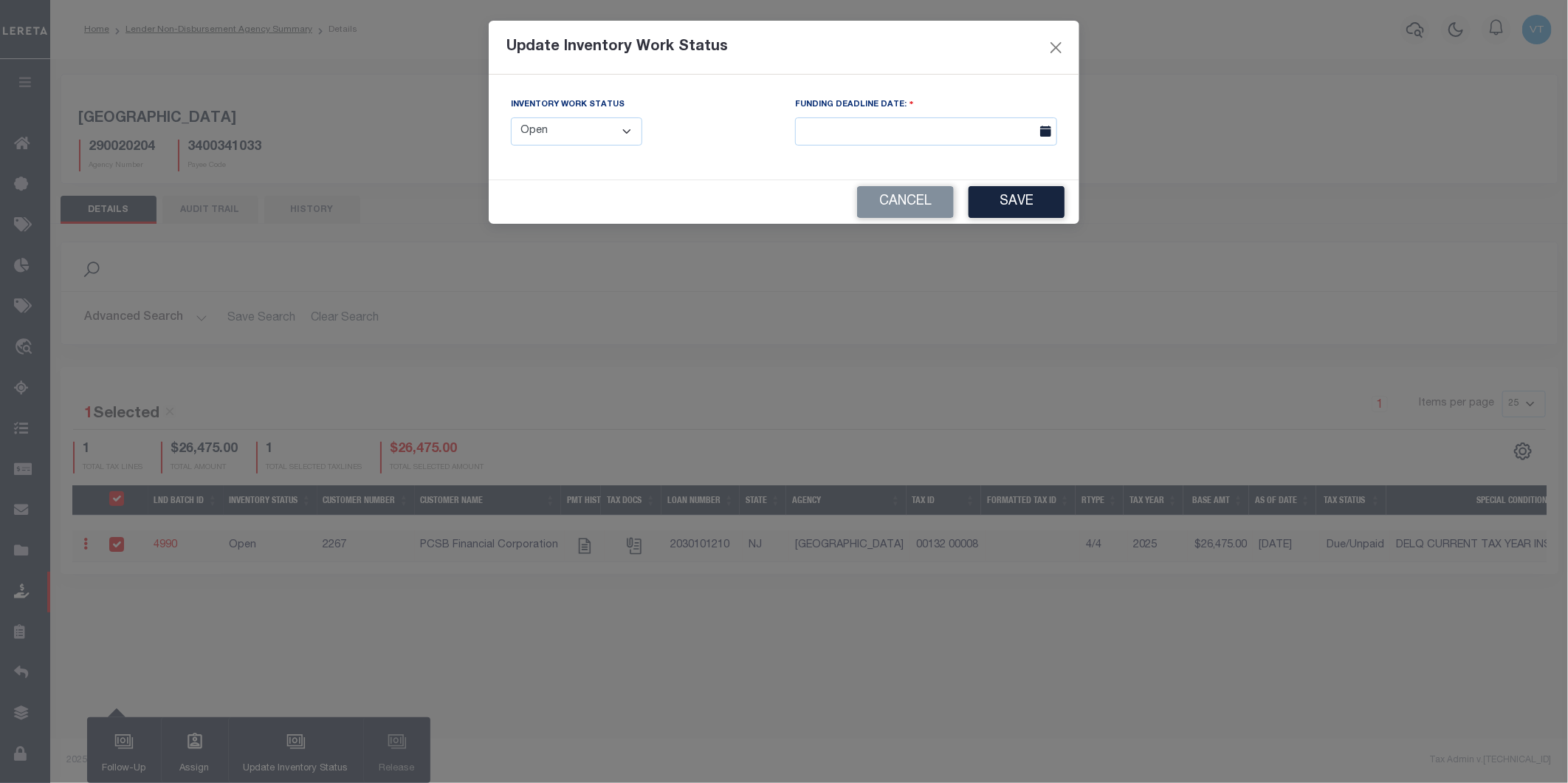
drag, startPoint x: 572, startPoint y: 129, endPoint x: 572, endPoint y: 139, distance: 10.0
click at [572, 129] on select "--Select-- Open Completed Reported" at bounding box center [576, 131] width 131 height 29
select select "Reported"
click at [511, 117] on select "--Select-- Open Completed Reported" at bounding box center [576, 131] width 131 height 29
click at [1031, 204] on button "Save" at bounding box center [1016, 202] width 96 height 32
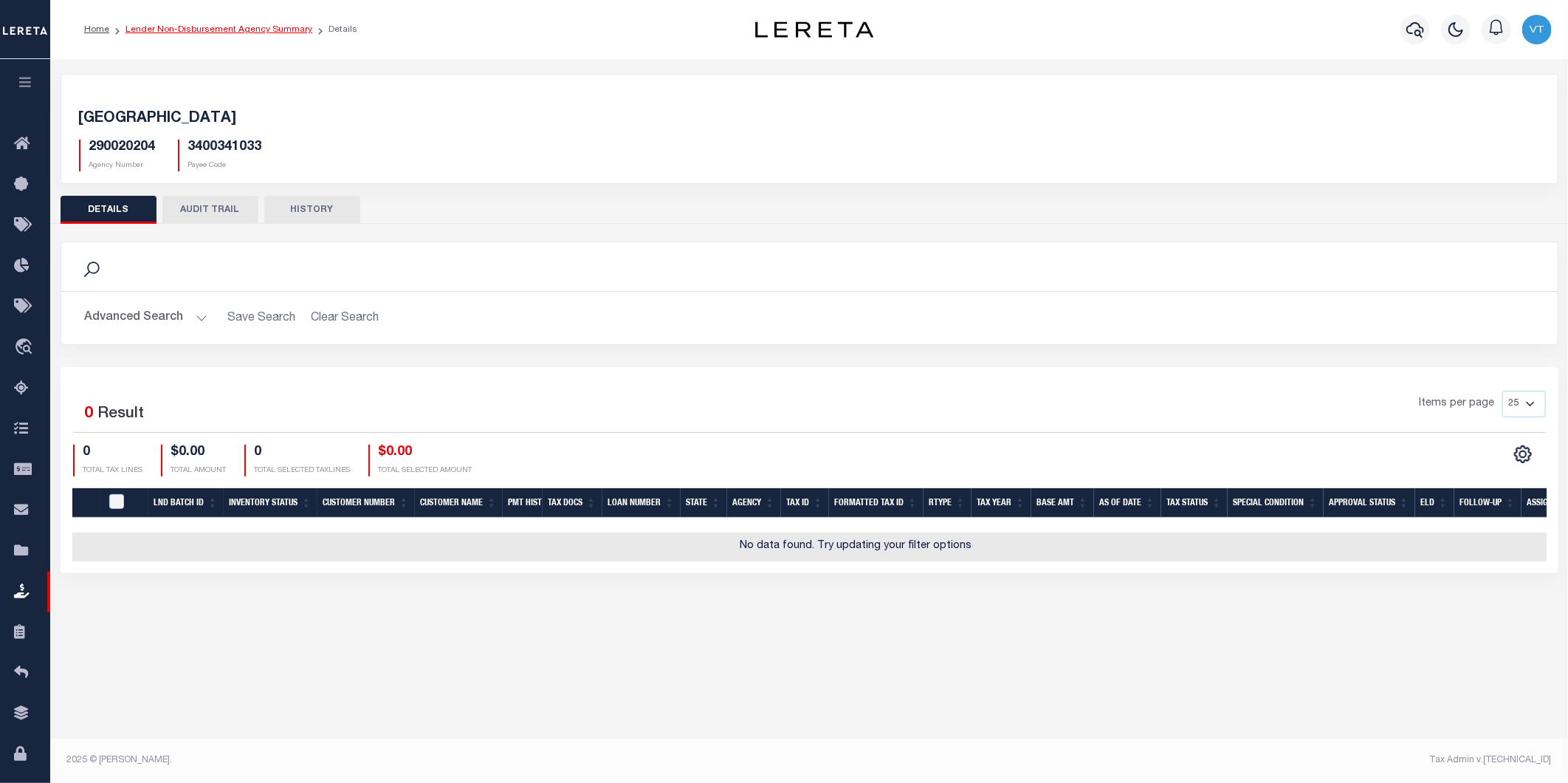
click at [197, 26] on link "Lender Non-Disbursement Agency Summary" at bounding box center [219, 30] width 187 height 9
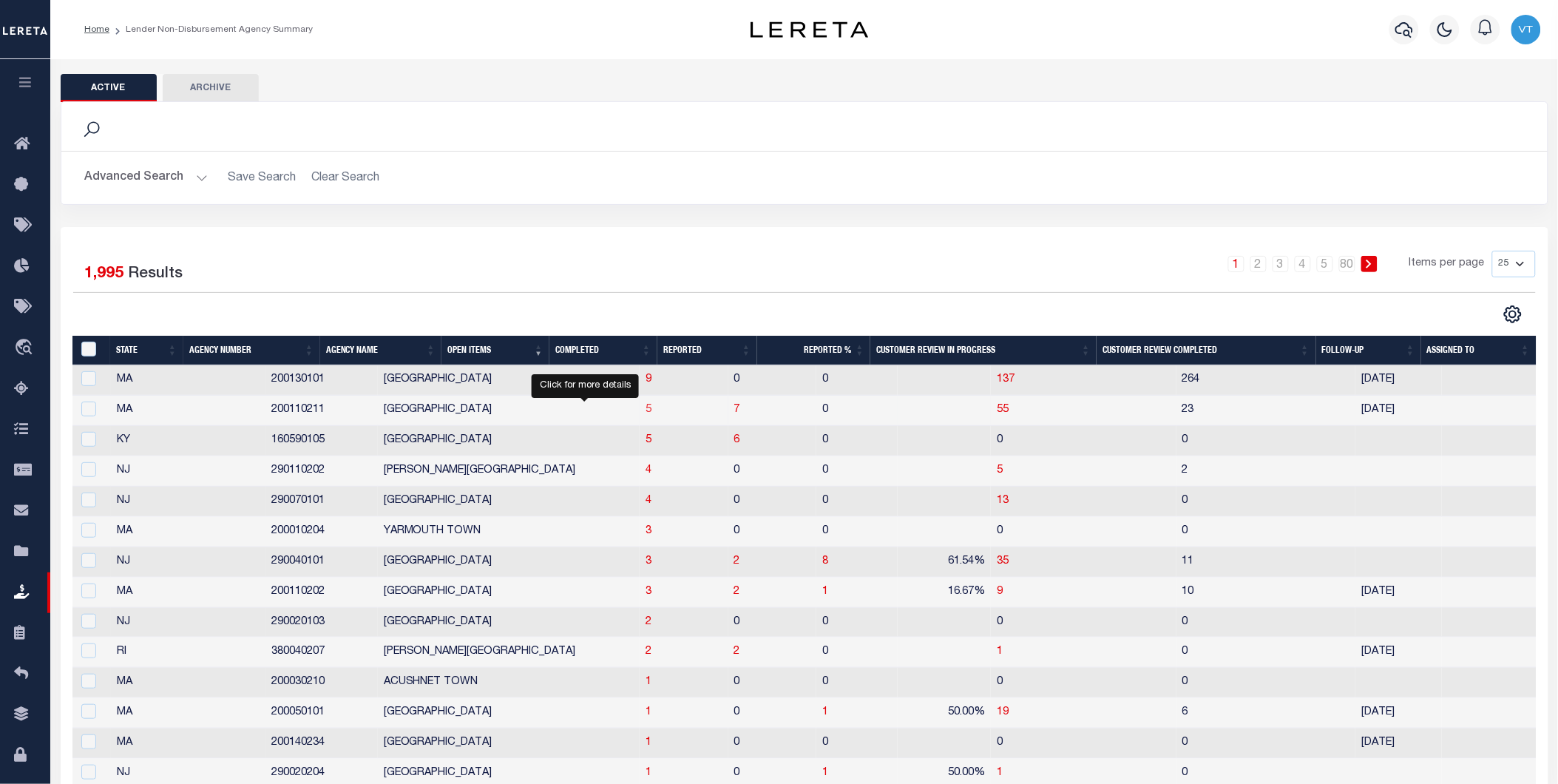
click at [646, 410] on span "5" at bounding box center [648, 410] width 6 height 11
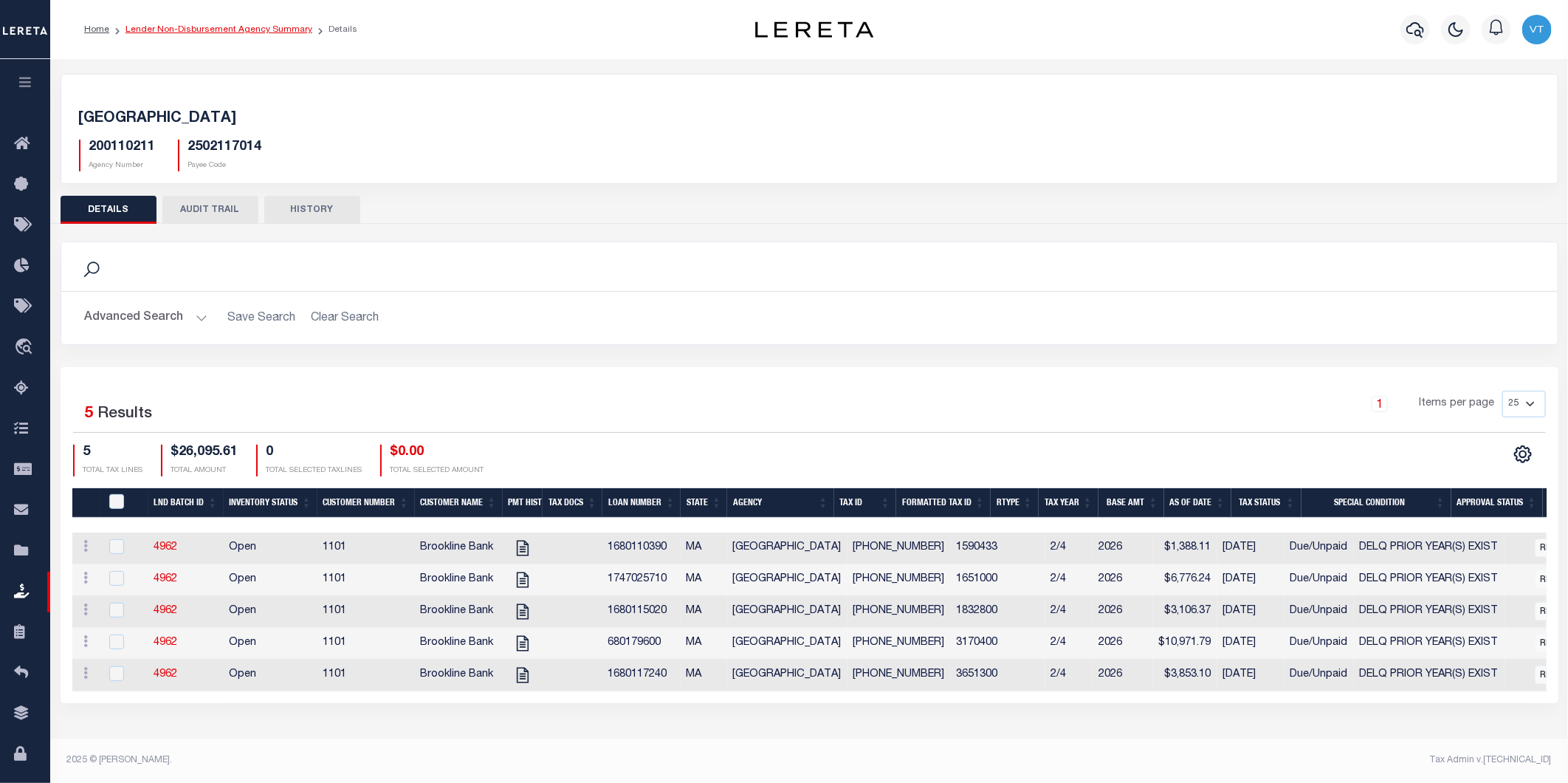
click at [248, 33] on link "Lender Non-Disbursement Agency Summary" at bounding box center [219, 30] width 187 height 9
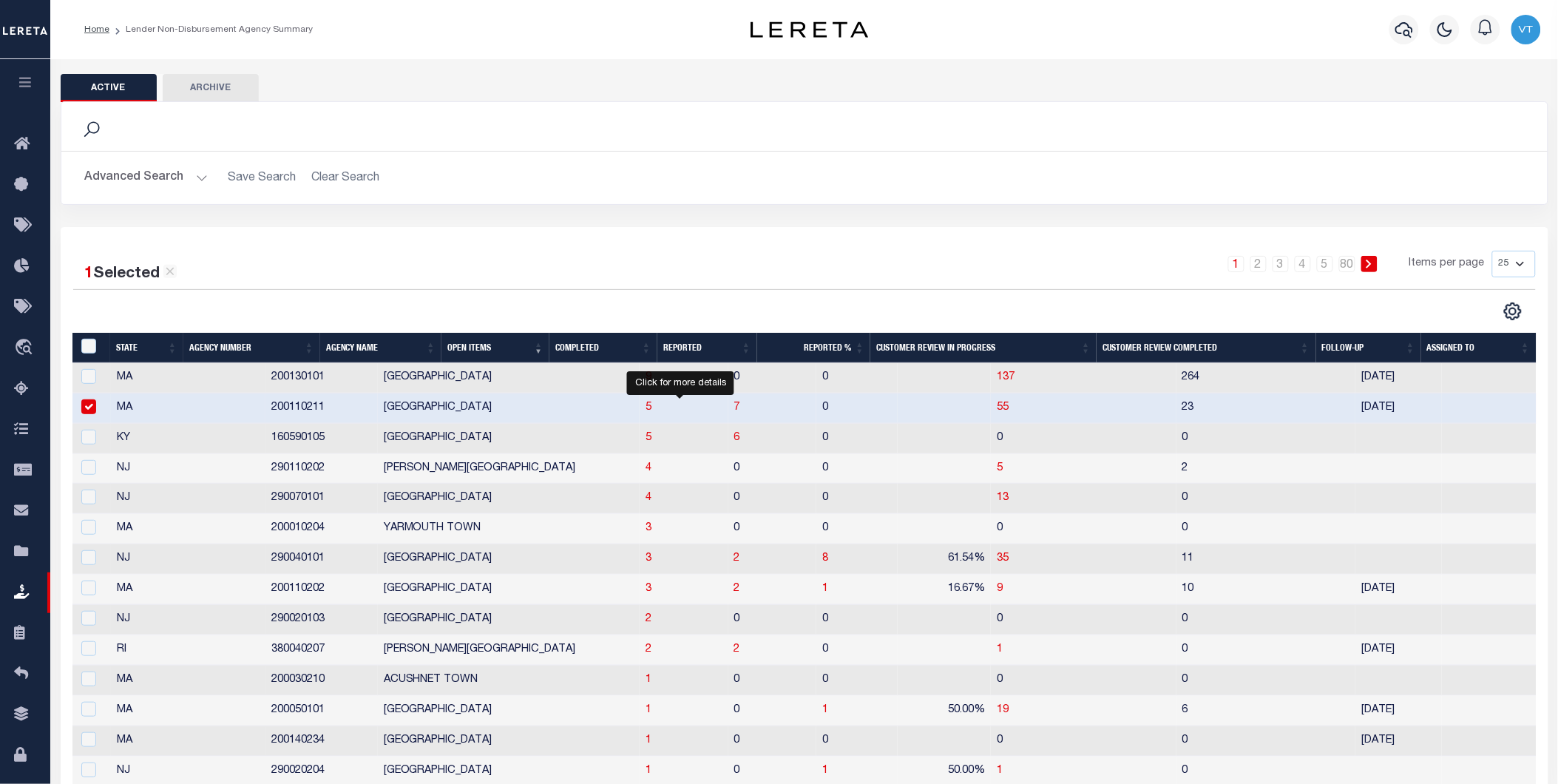
click at [735, 411] on span "7" at bounding box center [738, 407] width 6 height 11
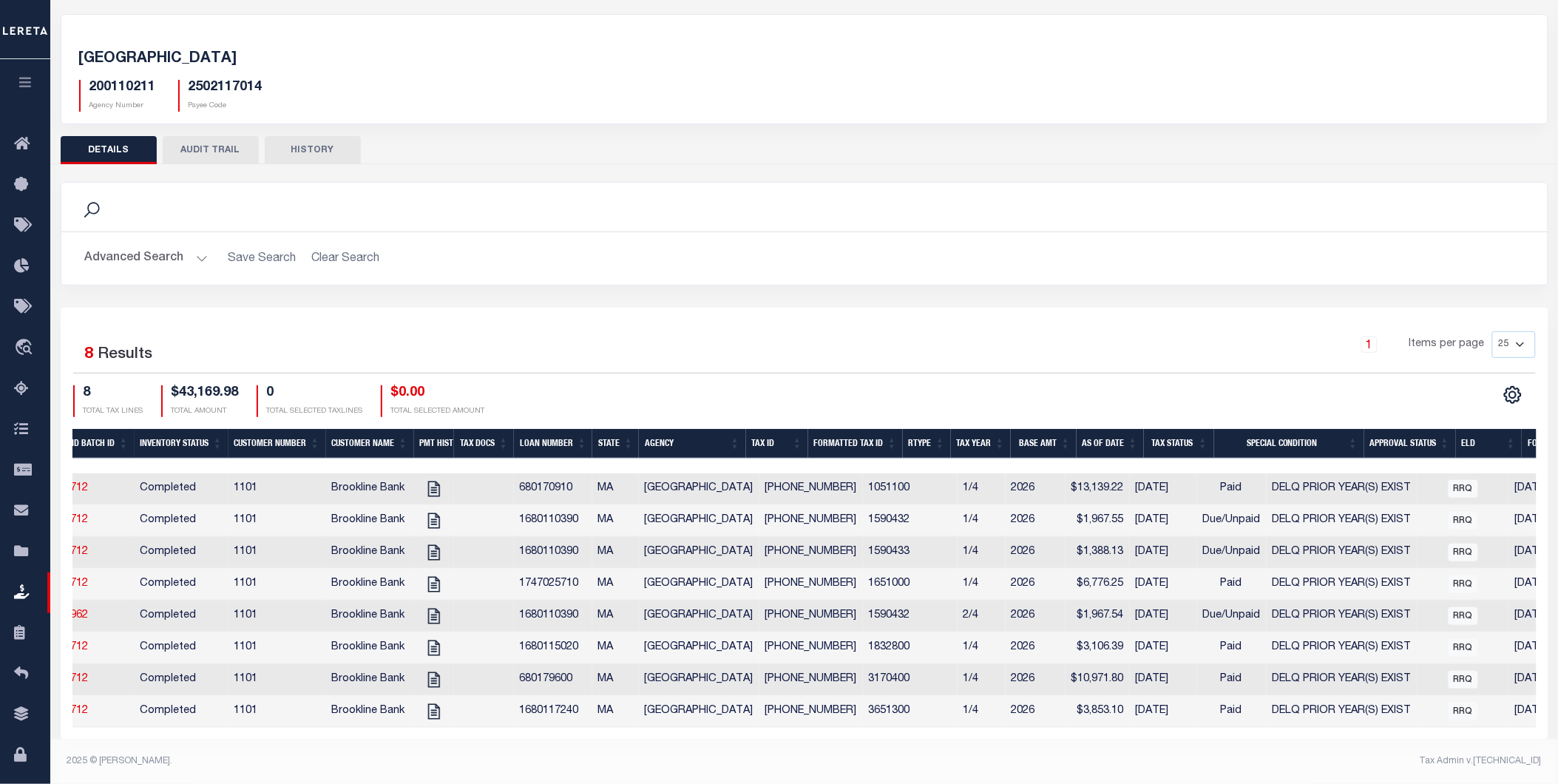
scroll to position [0, 109]
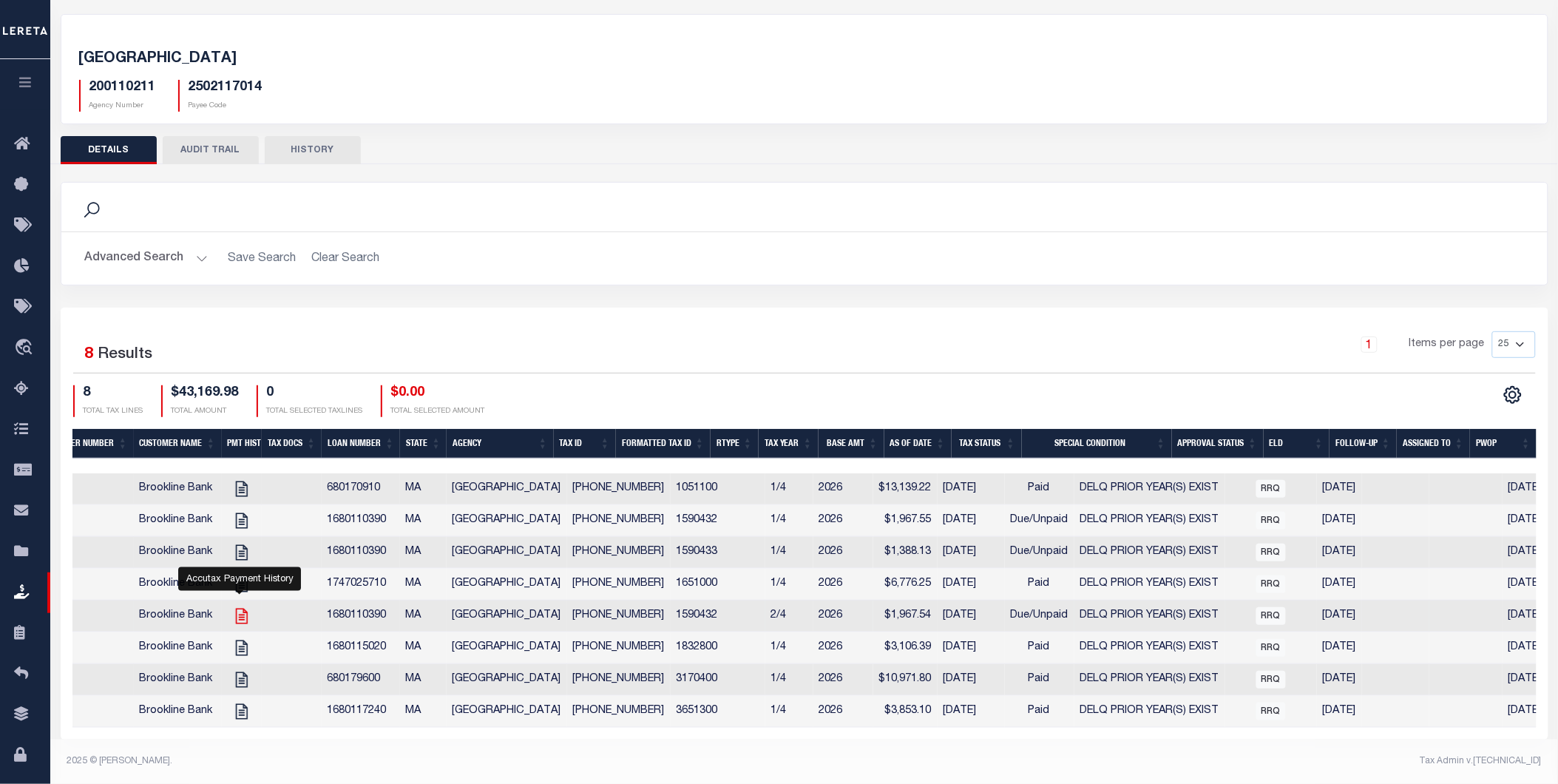
click at [239, 606] on icon "" at bounding box center [242, 616] width 19 height 19
checkbox input "true"
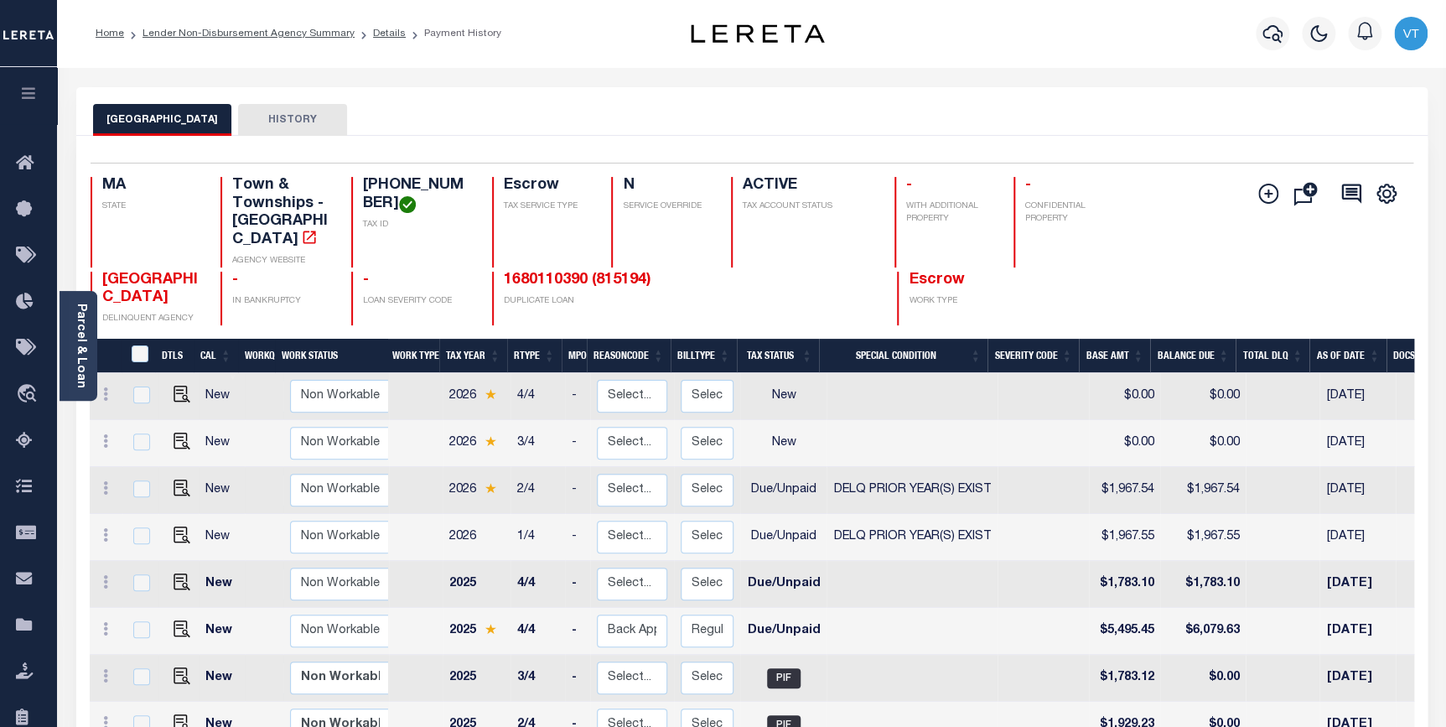
drag, startPoint x: 1756, startPoint y: 3, endPoint x: 986, endPoint y: 284, distance: 820.1
click at [981, 295] on p "WORK TYPE" at bounding box center [958, 301] width 99 height 13
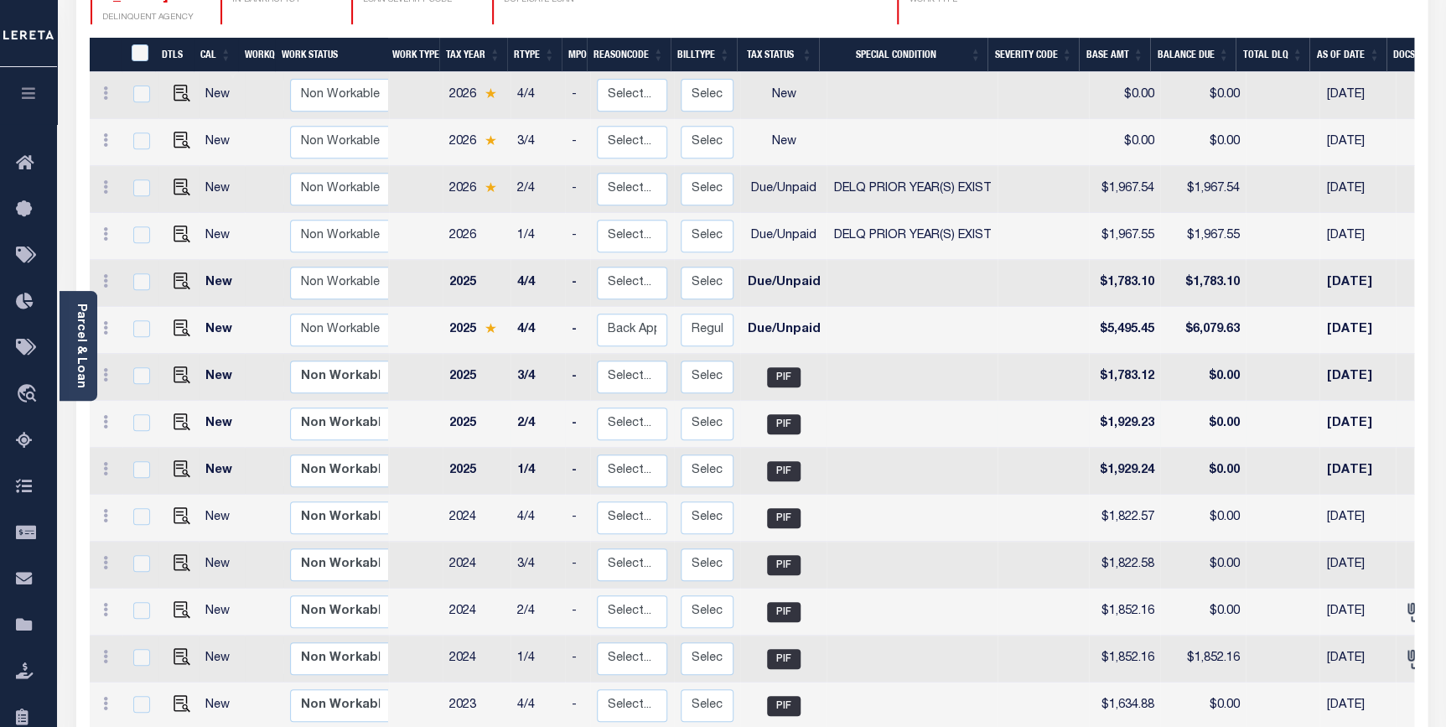
scroll to position [304, 0]
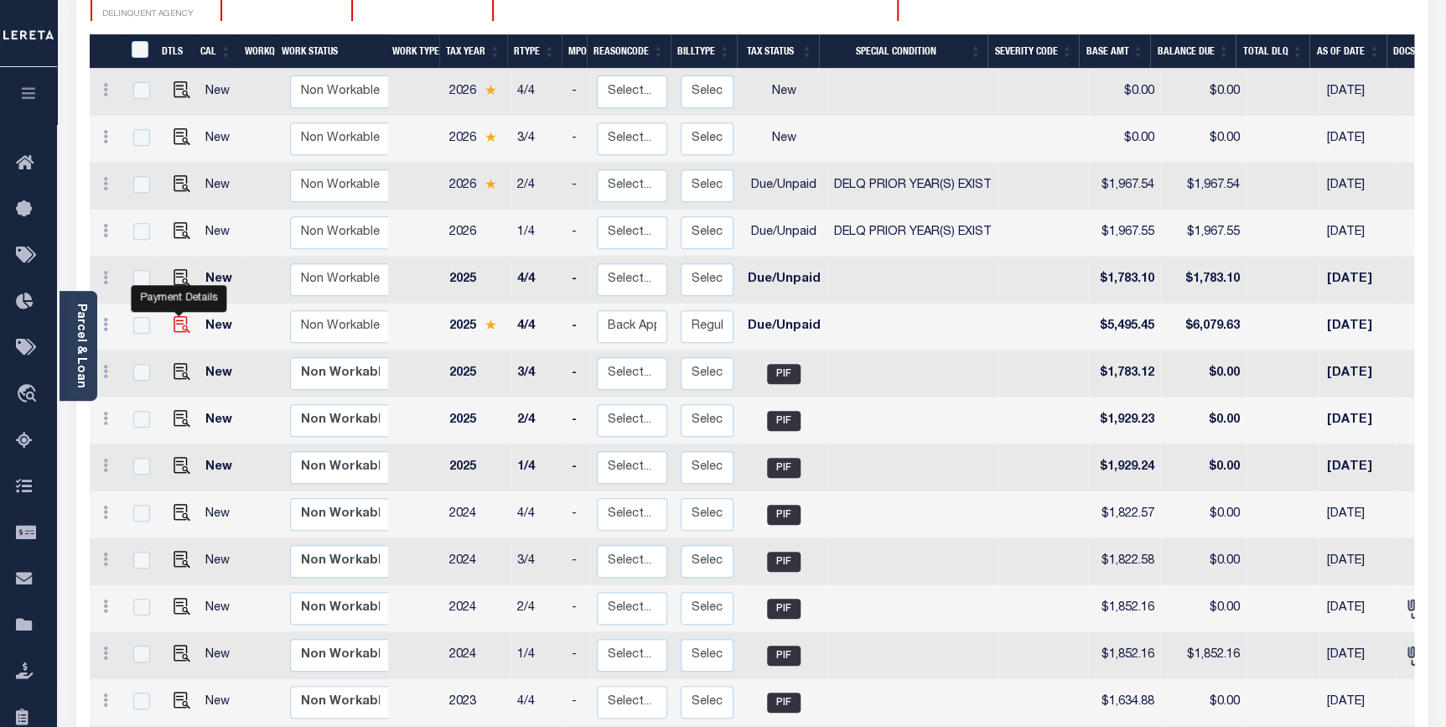
click at [179, 316] on img "" at bounding box center [182, 324] width 17 height 17
checkbox input "true"
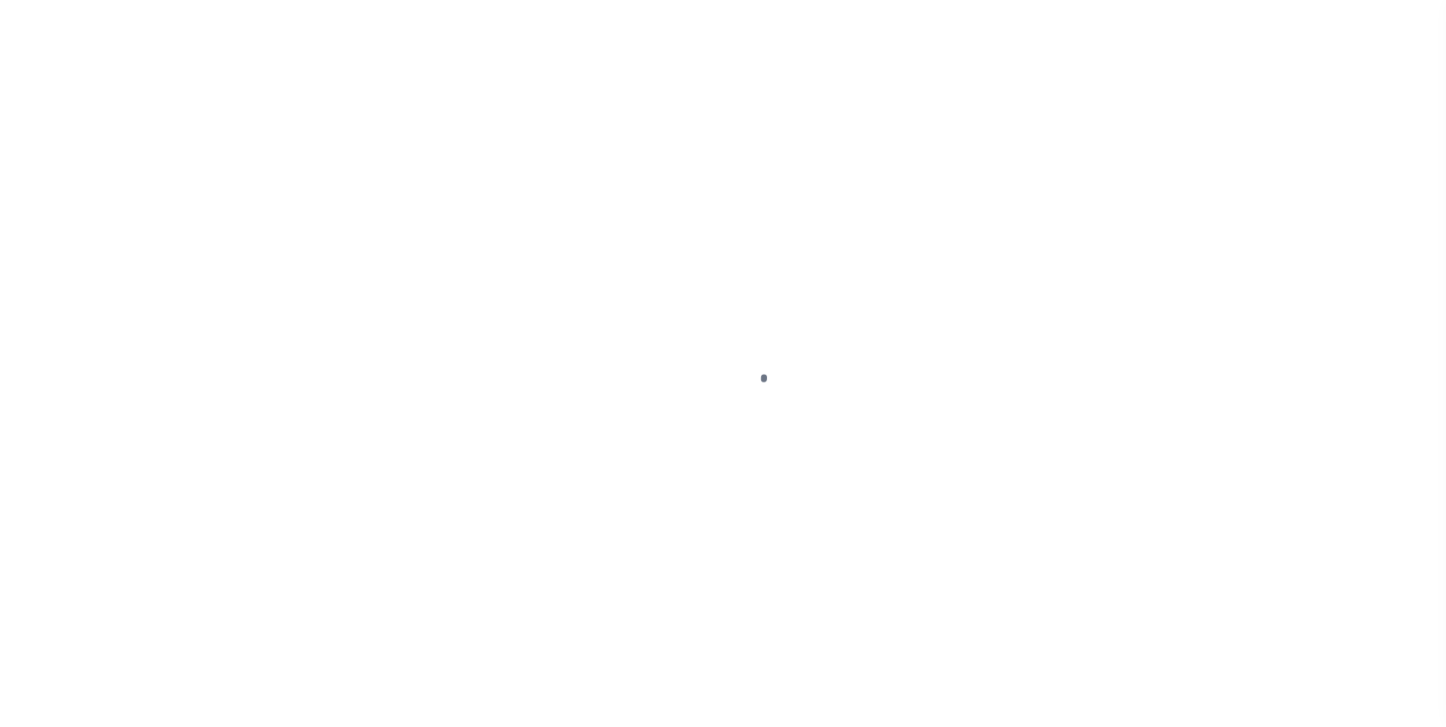
select select "DUE"
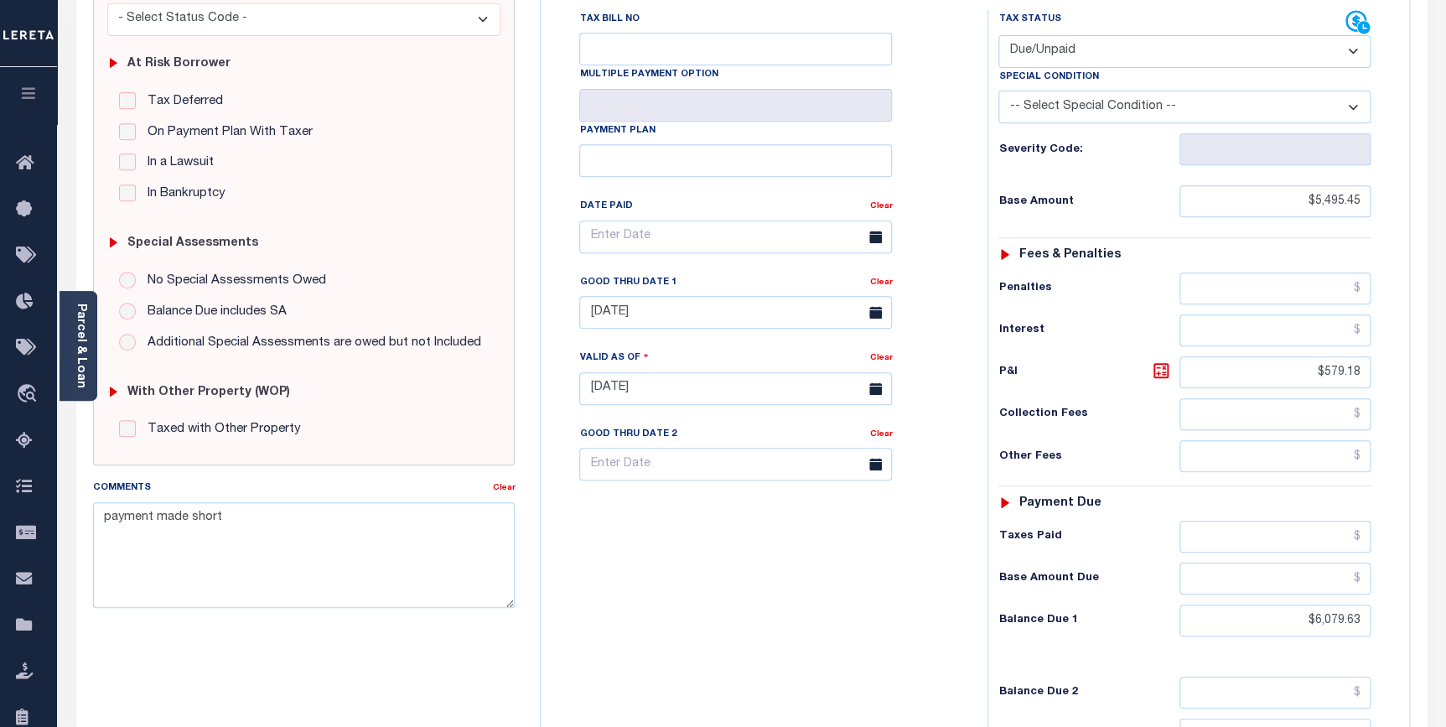
scroll to position [304, 0]
drag, startPoint x: 326, startPoint y: 536, endPoint x: 52, endPoint y: 526, distance: 274.3
click at [52, 526] on div "Home Lender Non-Disbursement Agency Summary Details Payment History Payment His…" at bounding box center [723, 330] width 1446 height 1268
type textarea "2025 2nd - 4th install is delinquent, tax office would not provide a complete b…"
type input "[DATE]"
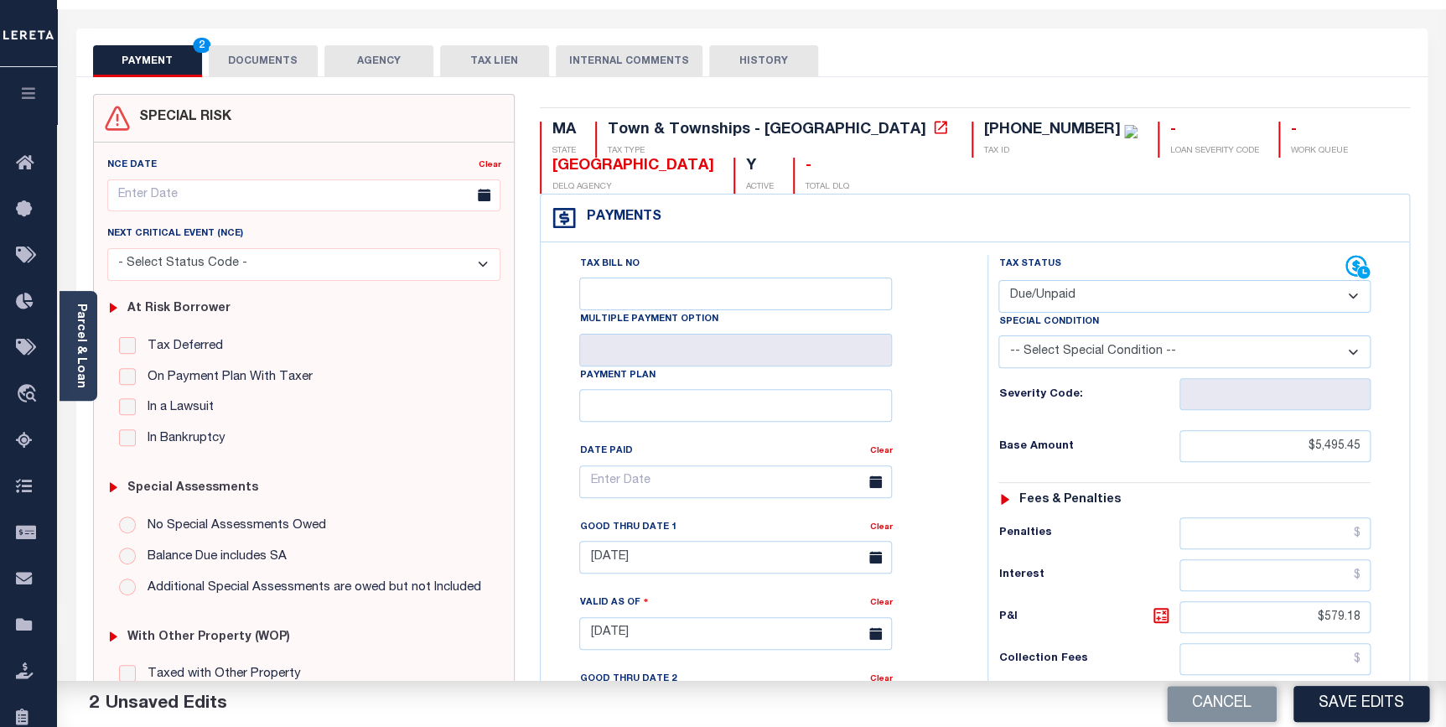
scroll to position [0, 0]
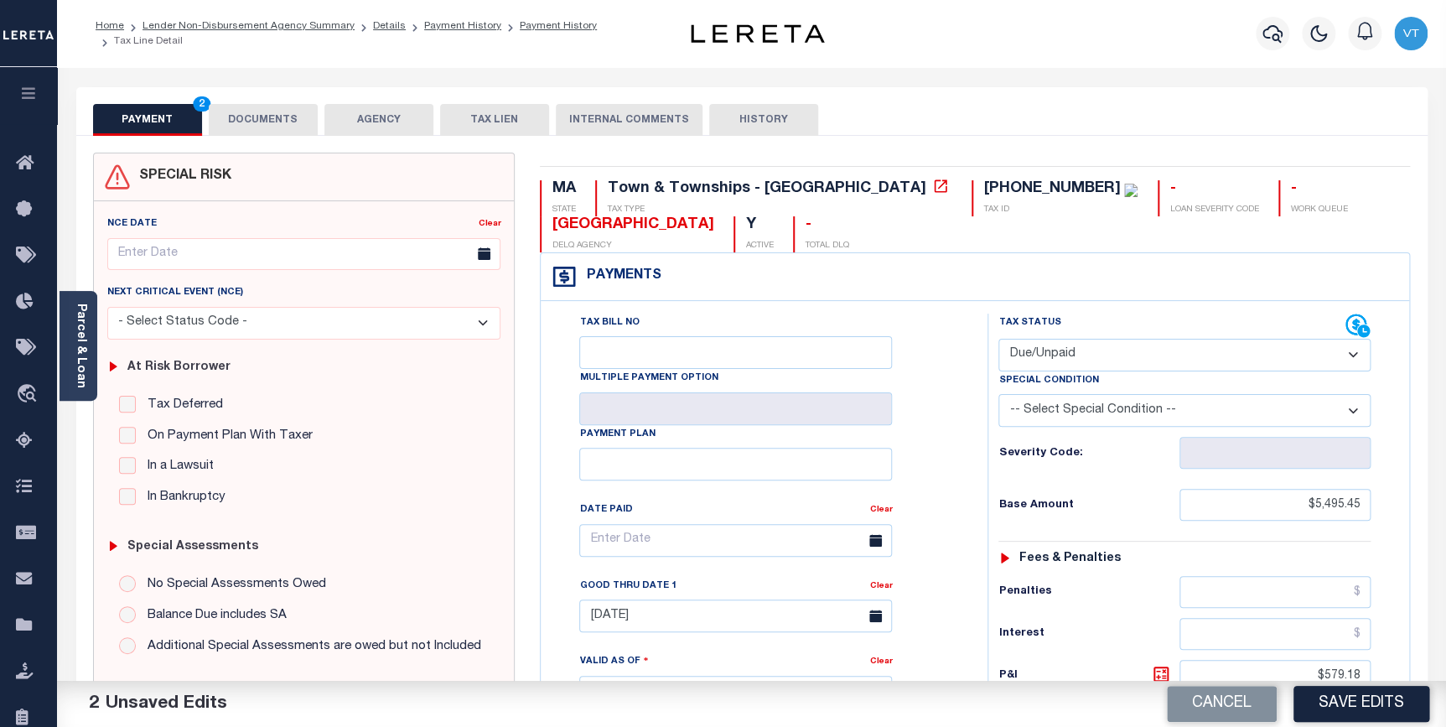
drag, startPoint x: 70, startPoint y: 342, endPoint x: 77, endPoint y: 355, distance: 14.3
click at [70, 342] on div "Parcel & Loan" at bounding box center [79, 346] width 38 height 110
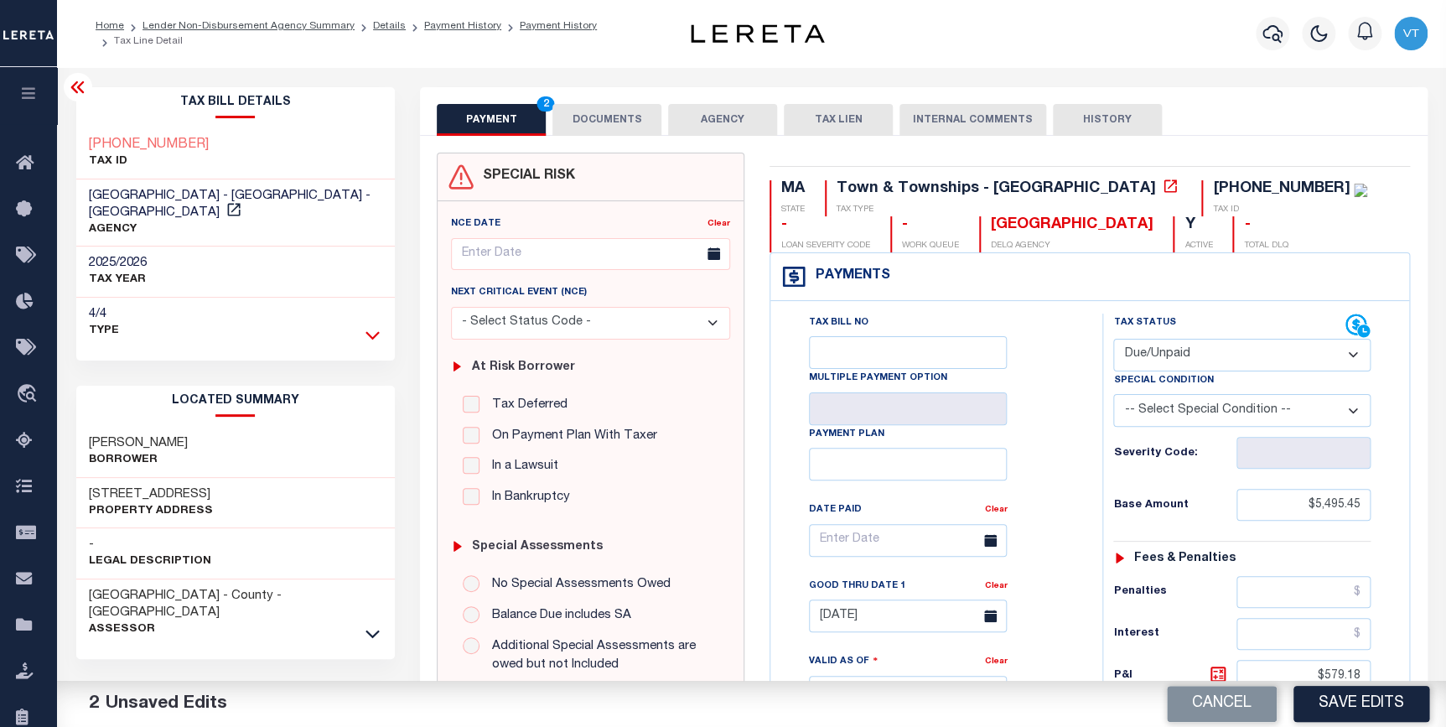
click at [370, 326] on icon at bounding box center [373, 335] width 14 height 18
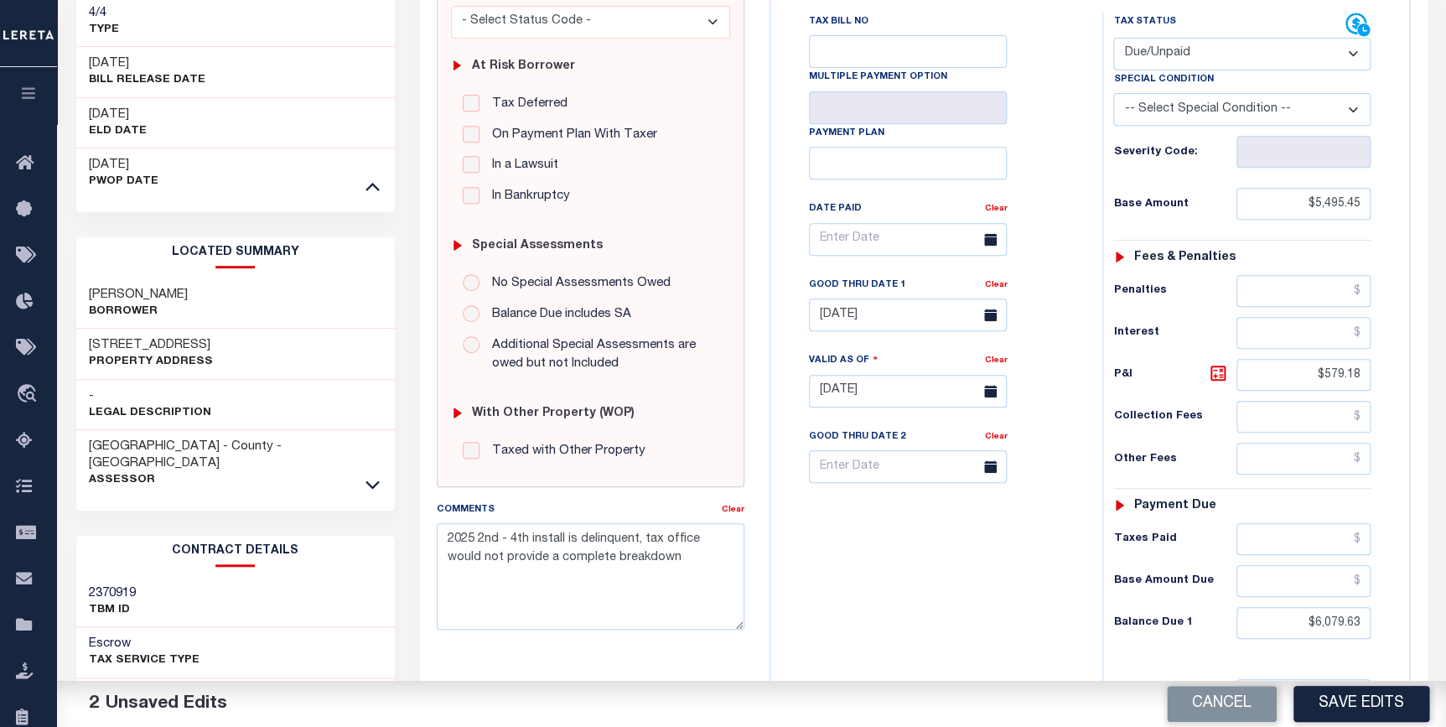
scroll to position [304, 0]
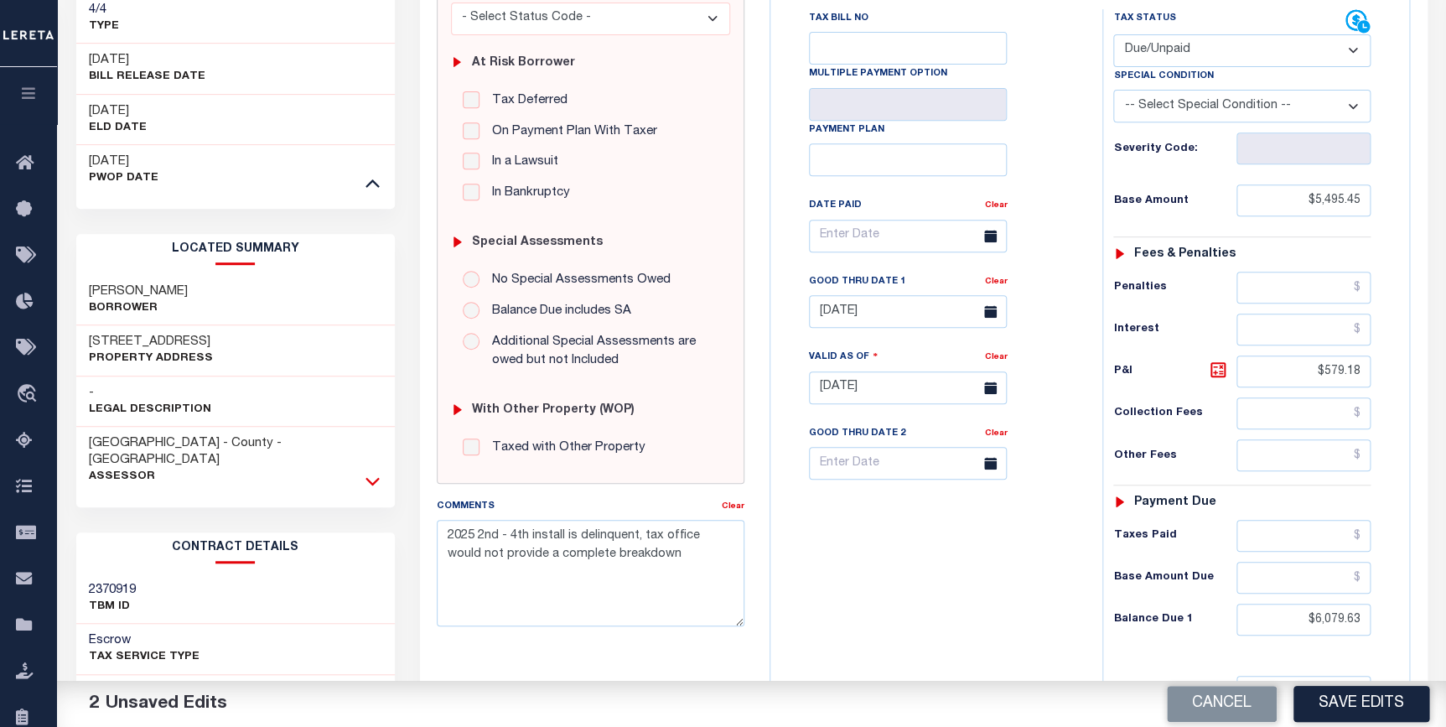
click at [375, 472] on icon at bounding box center [373, 481] width 14 height 18
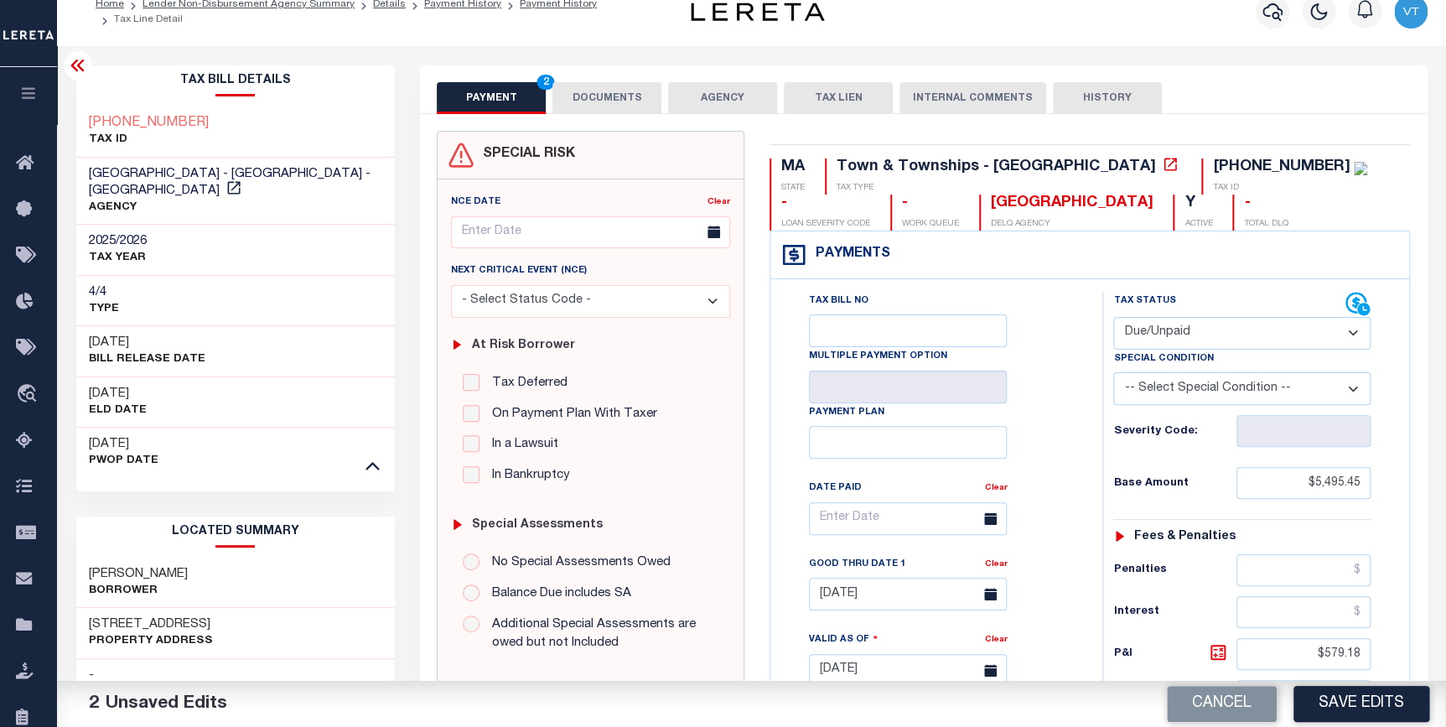
scroll to position [0, 0]
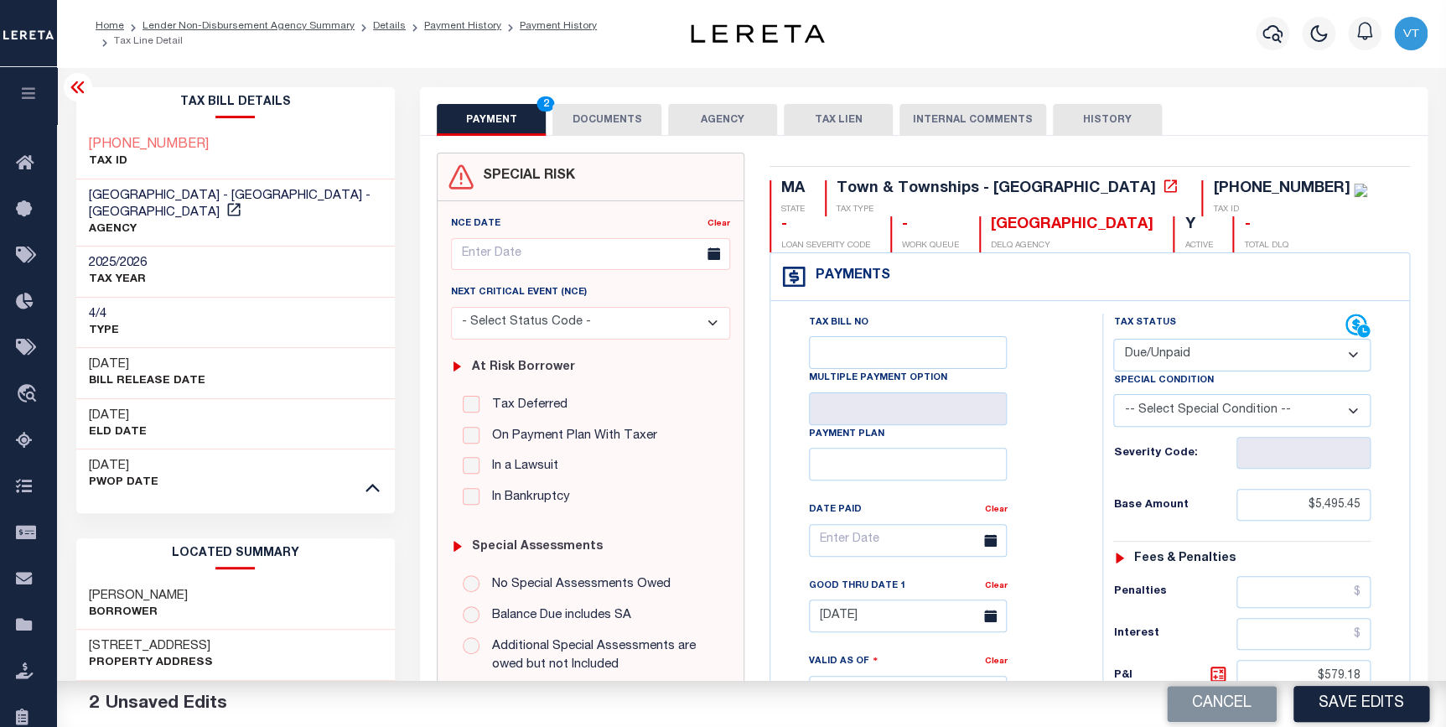
click at [75, 86] on icon at bounding box center [78, 87] width 20 height 20
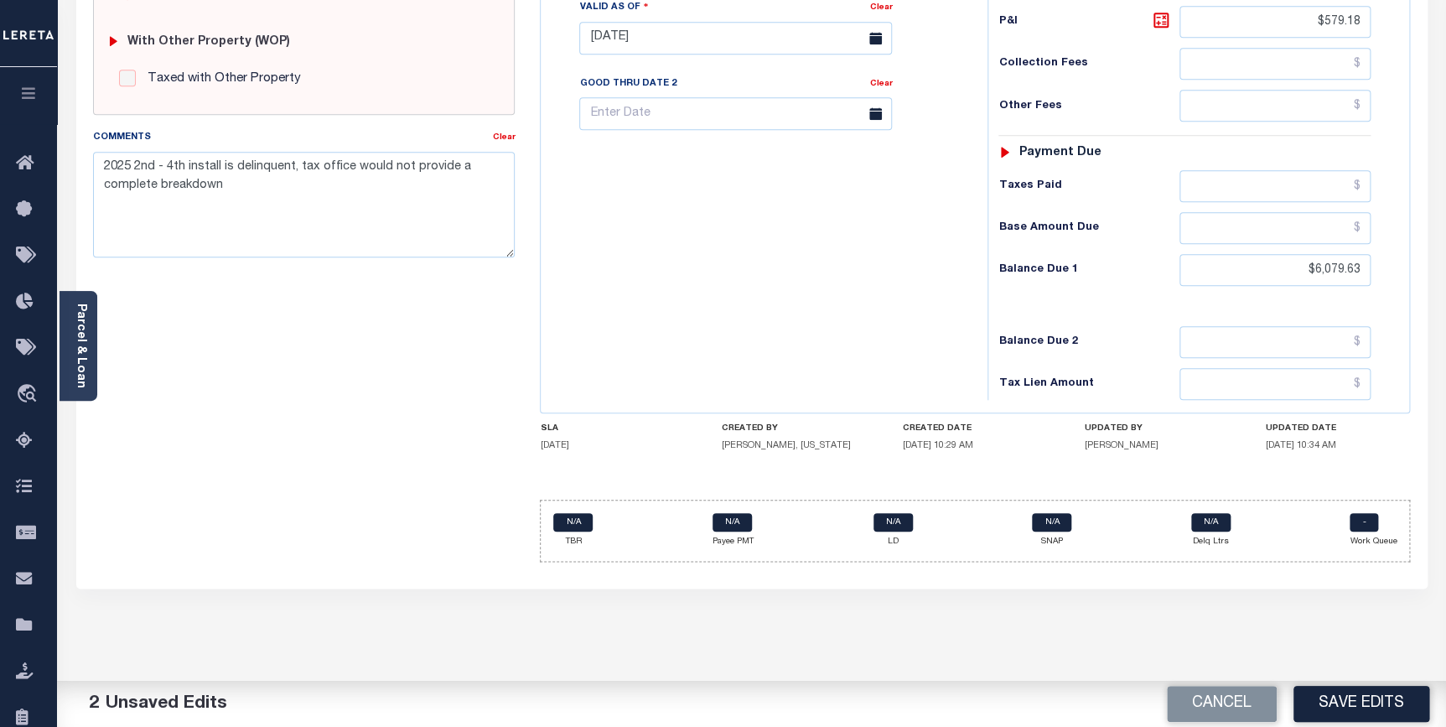
scroll to position [686, 0]
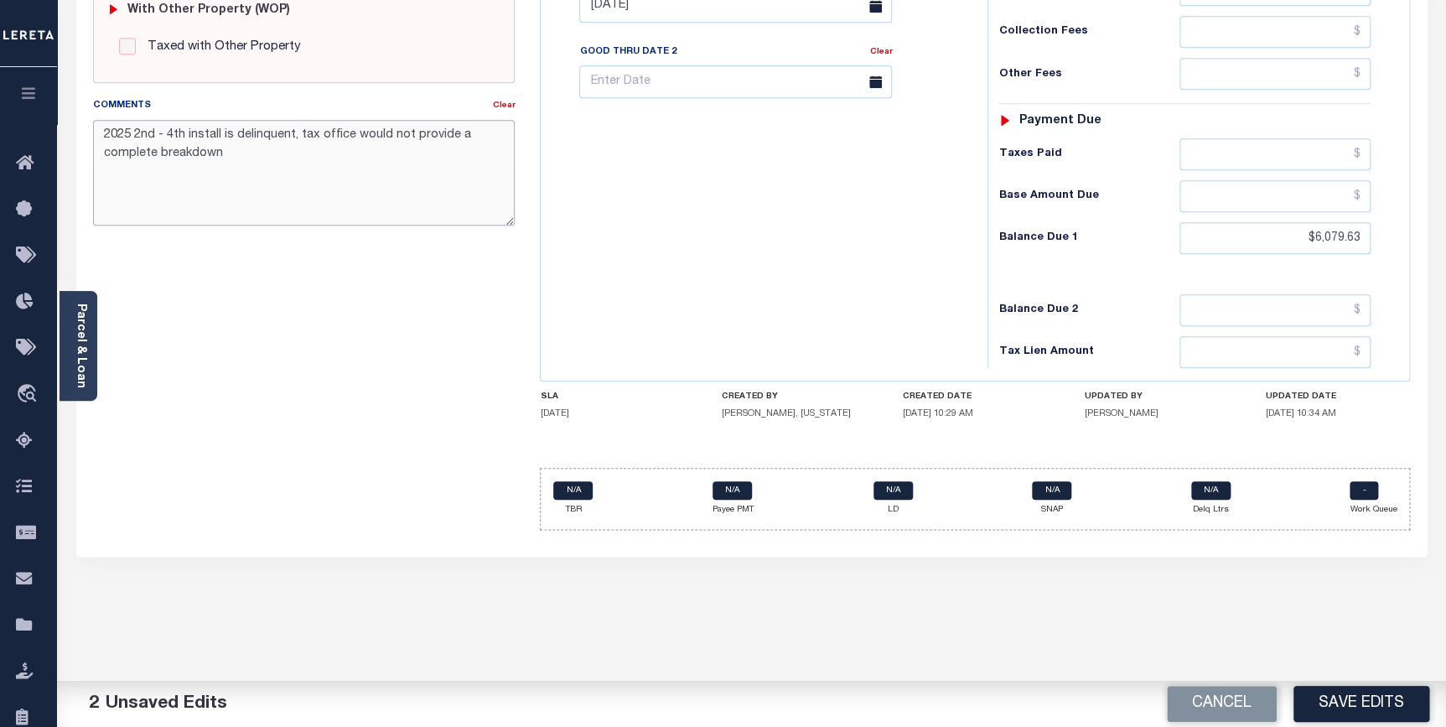
click at [251, 159] on textarea "2025 2nd - 4th install is delinquent, tax office would not provide a complete b…" at bounding box center [304, 173] width 423 height 106
click at [1393, 703] on button "Save Edits" at bounding box center [1362, 704] width 136 height 36
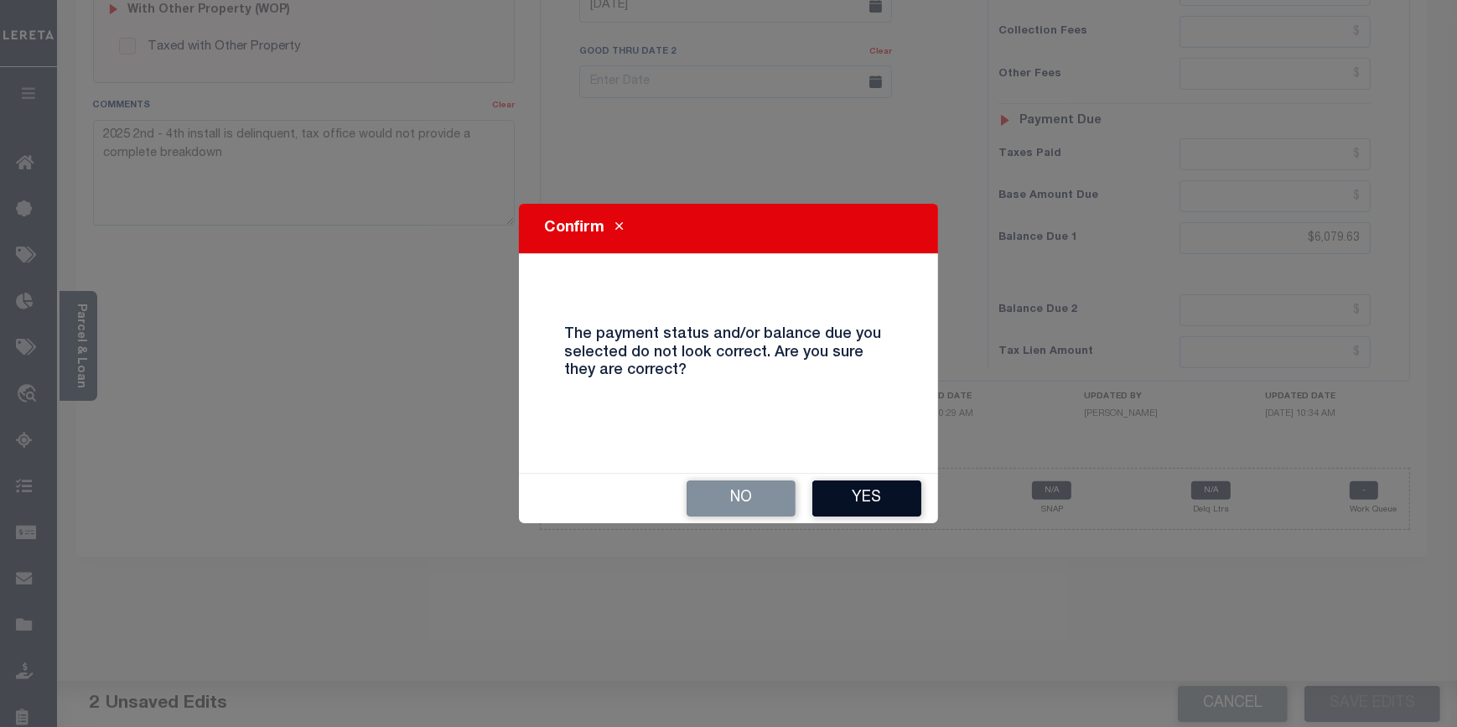
click at [872, 486] on button "Yes" at bounding box center [866, 498] width 109 height 36
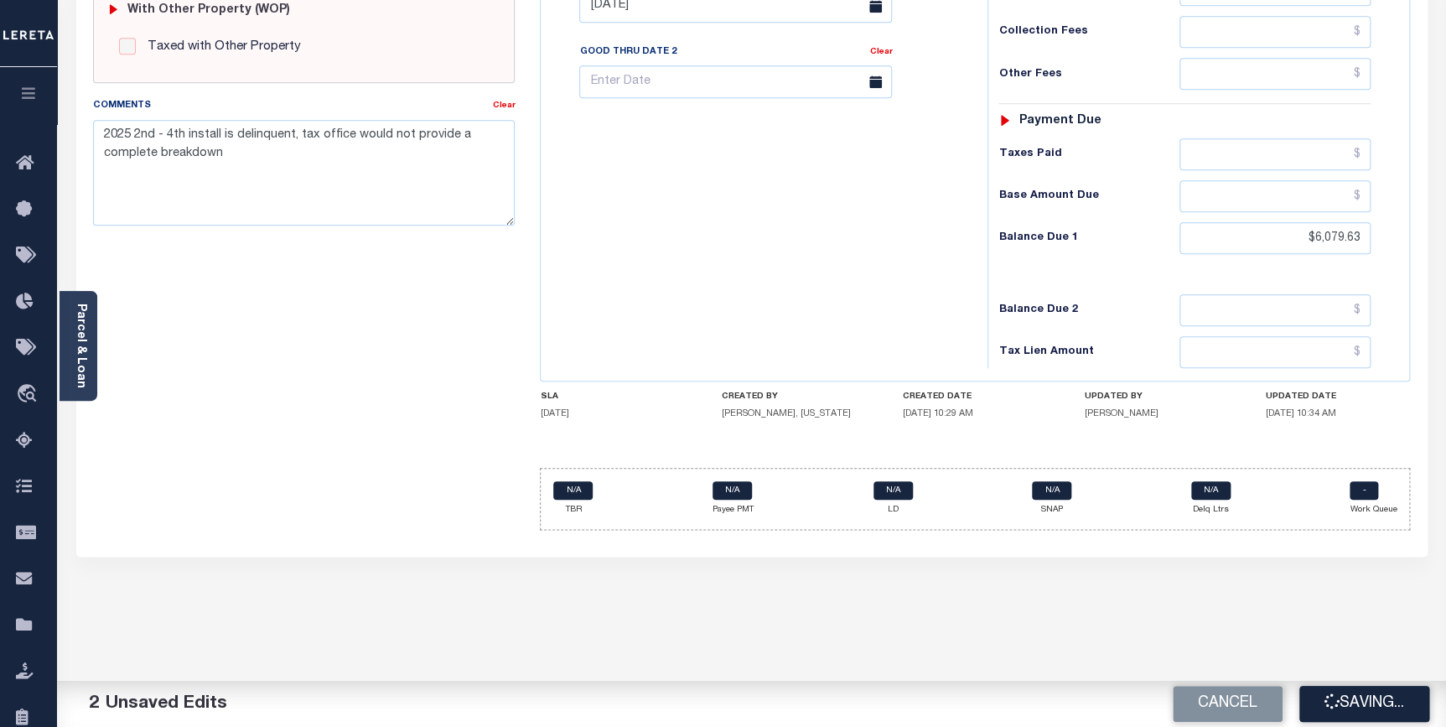
checkbox input "false"
type input "$5,495.45"
type input "$579.18"
type input "$6,079.63"
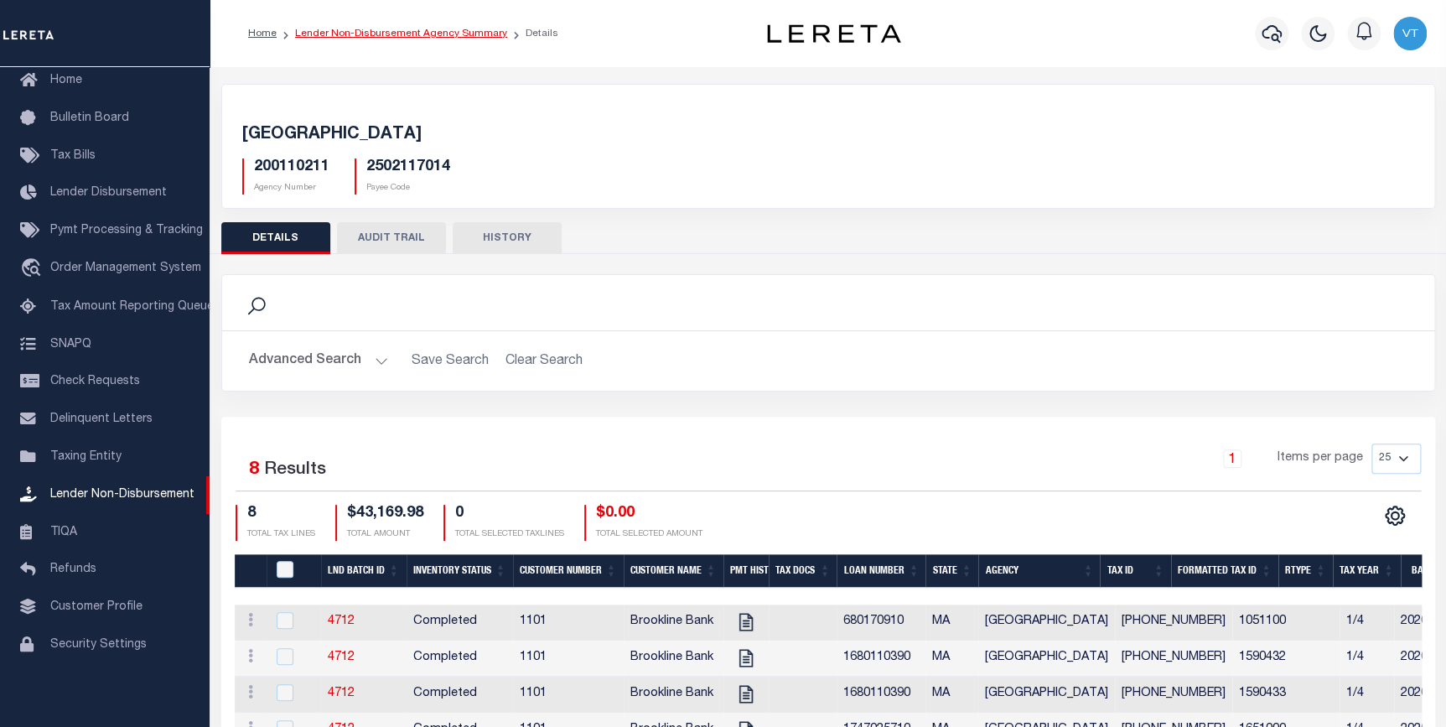
click at [405, 37] on link "Lender Non-Disbursement Agency Summary" at bounding box center [401, 34] width 212 height 10
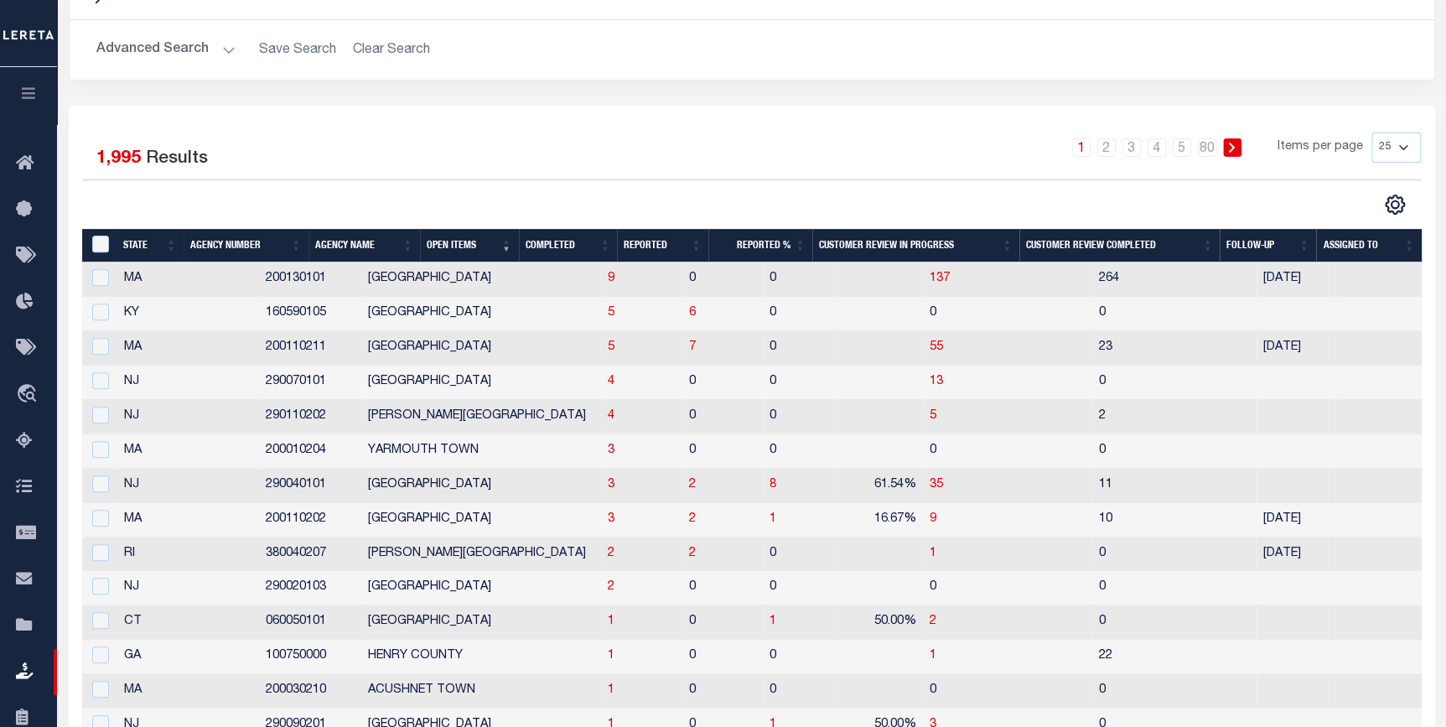
scroll to position [228, 0]
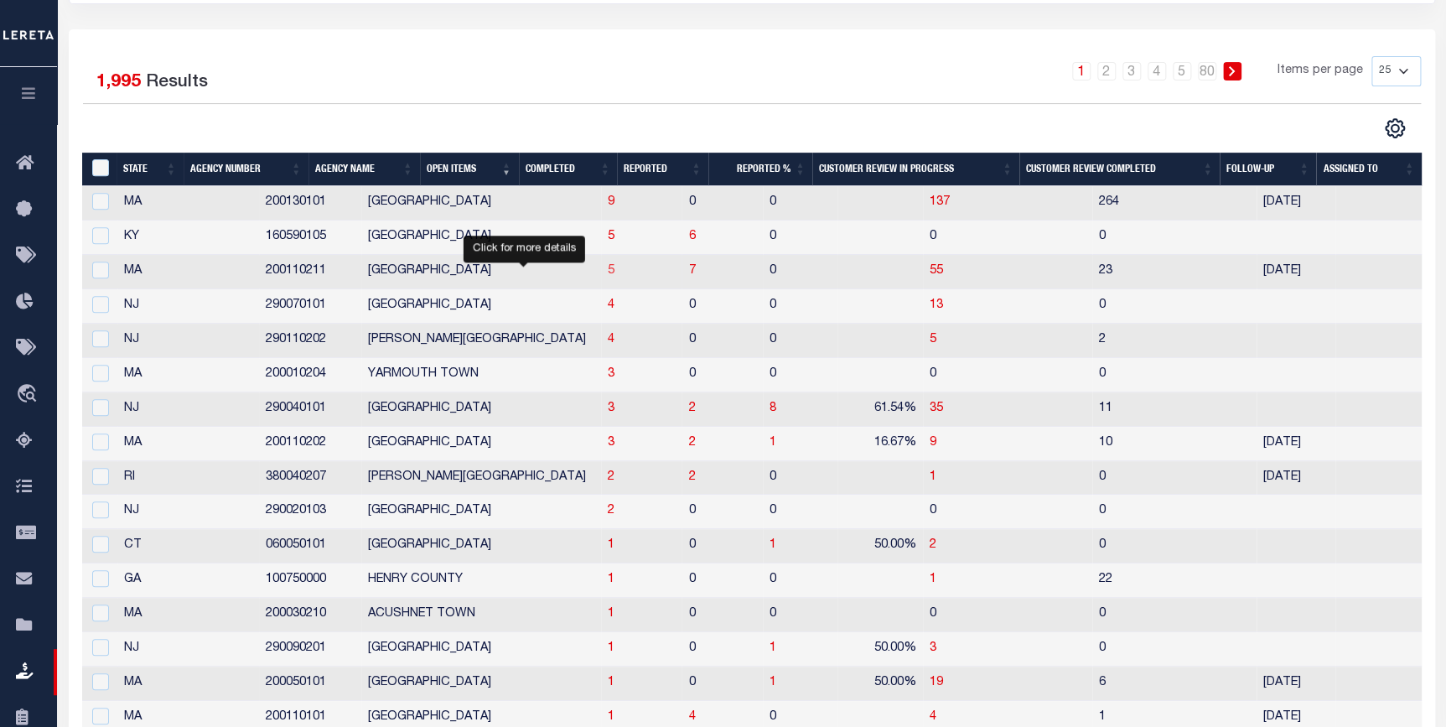
click at [608, 277] on span "5" at bounding box center [611, 271] width 7 height 12
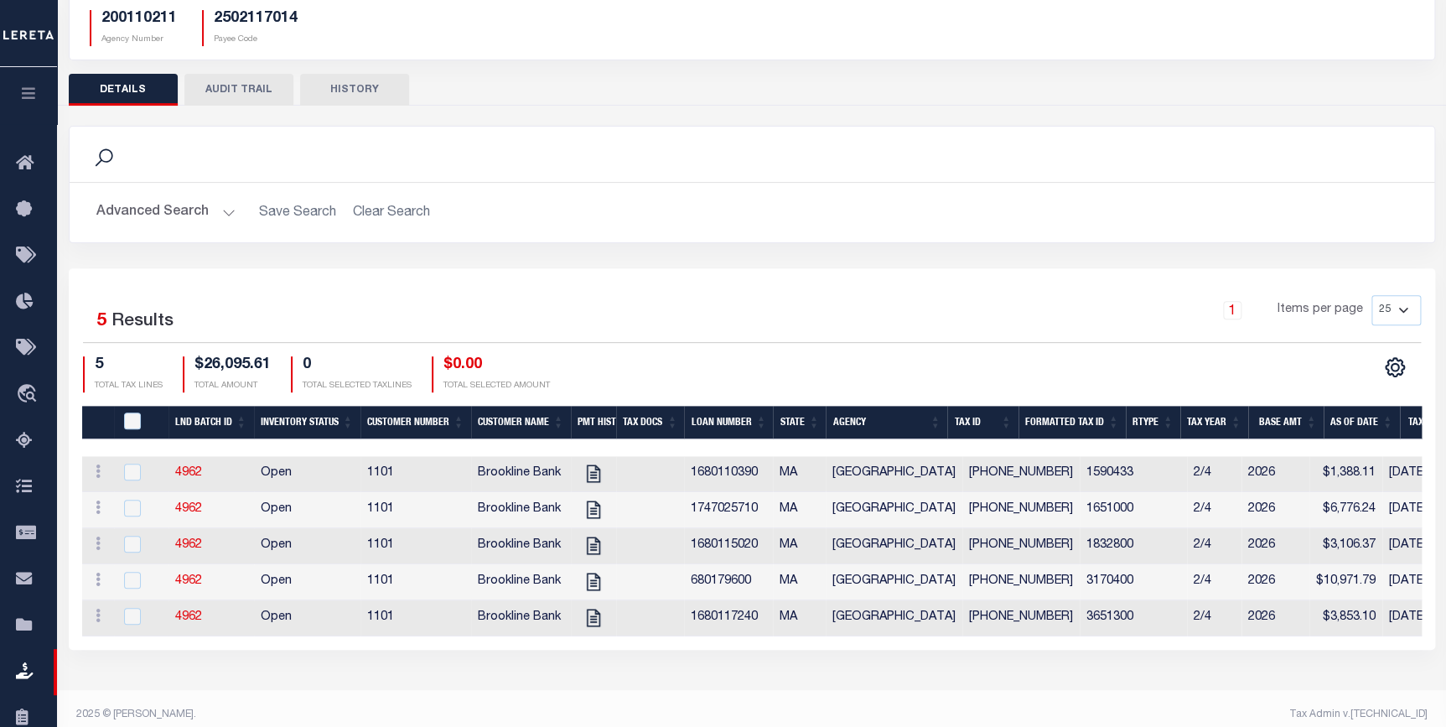
scroll to position [152, 0]
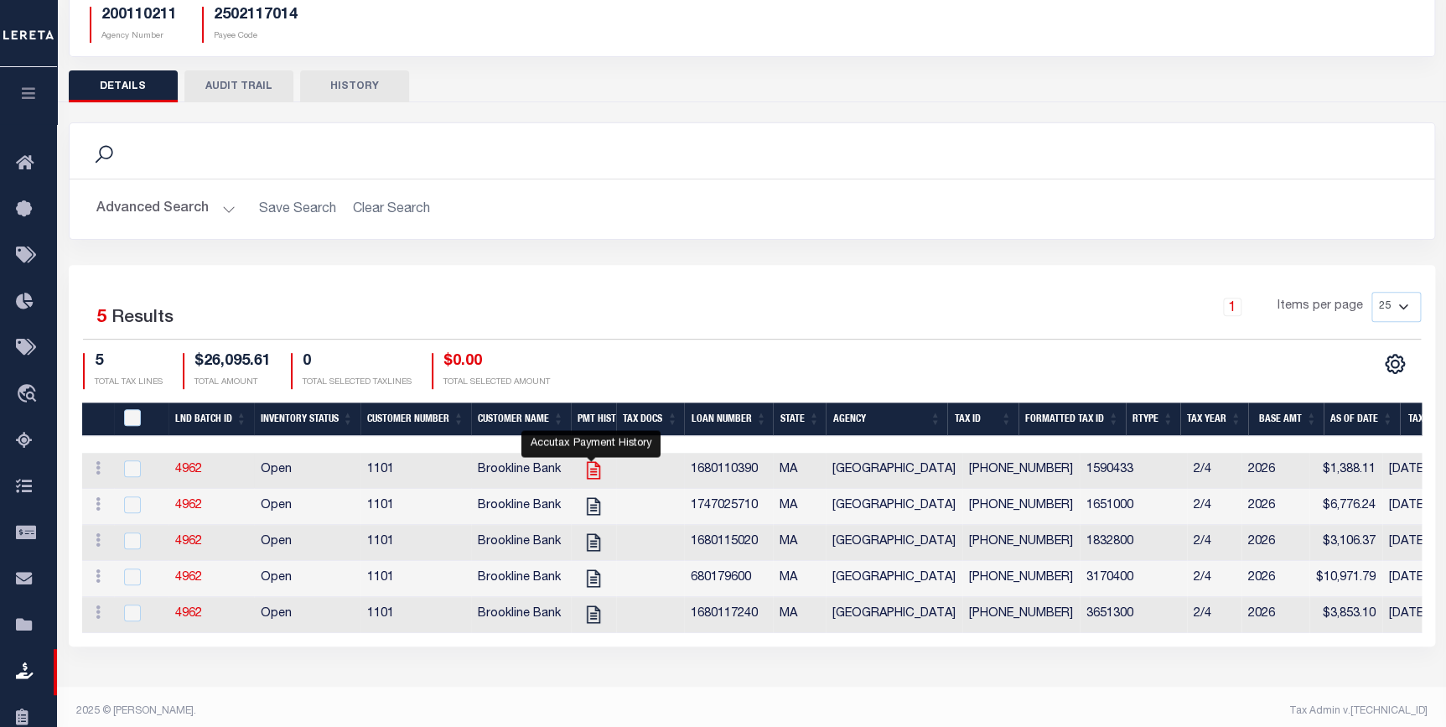
click at [584, 474] on icon "" at bounding box center [594, 470] width 22 height 22
checkbox input "true"
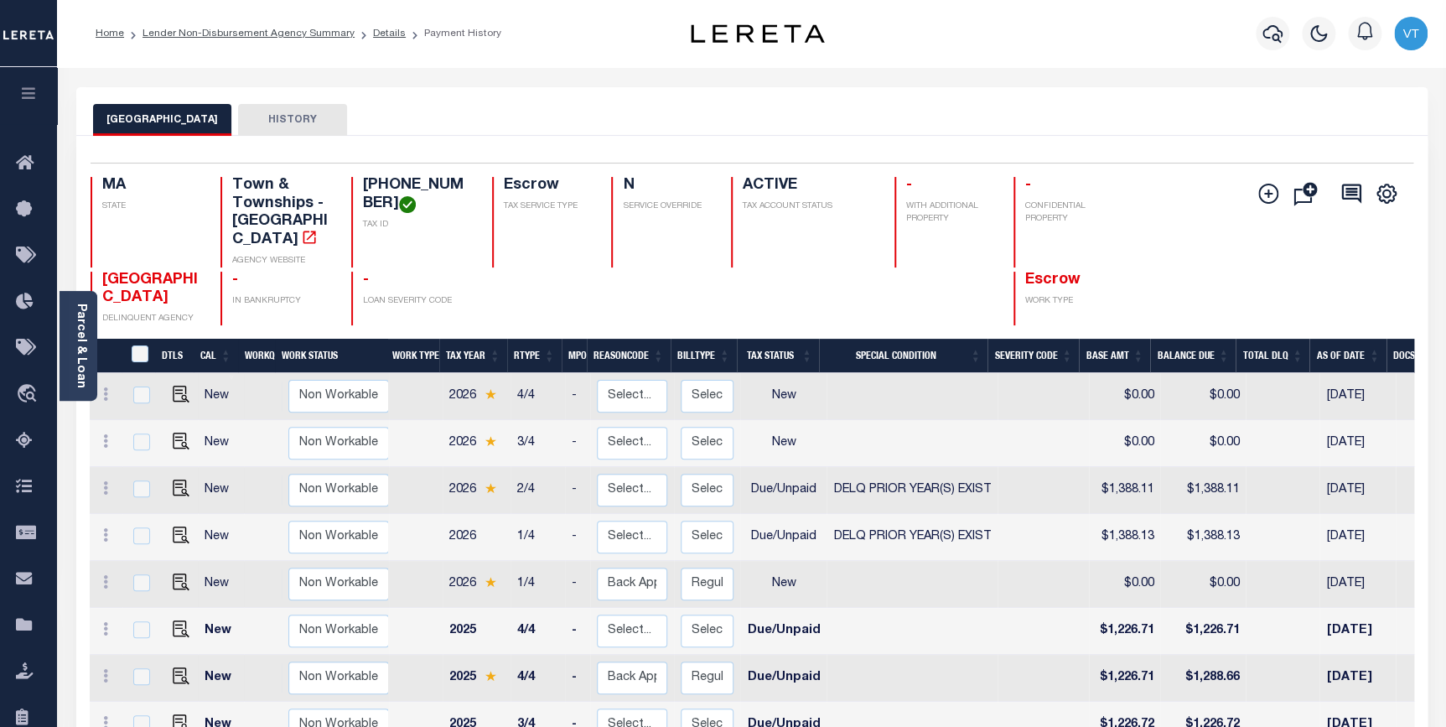
click at [270, 124] on button "HISTORY" at bounding box center [292, 120] width 109 height 32
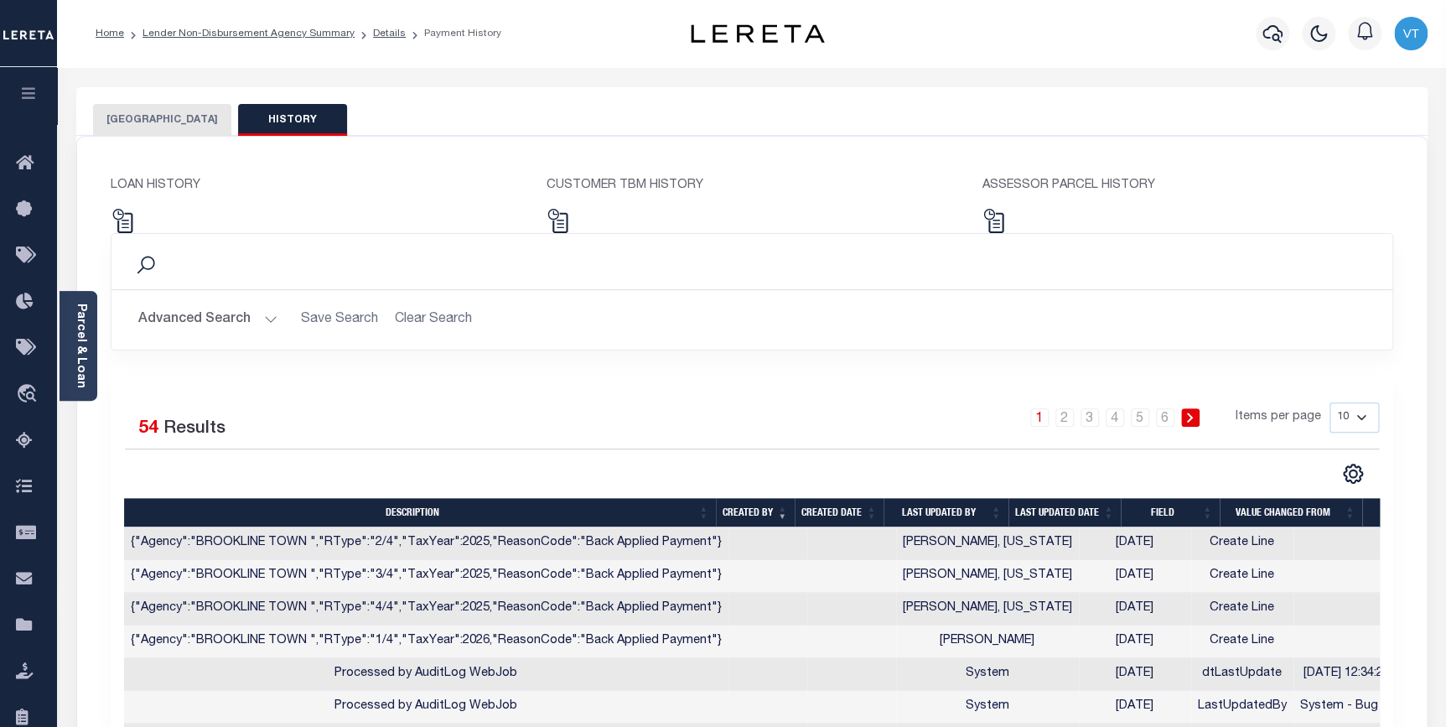
click at [189, 134] on button "[GEOGRAPHIC_DATA]" at bounding box center [162, 120] width 138 height 32
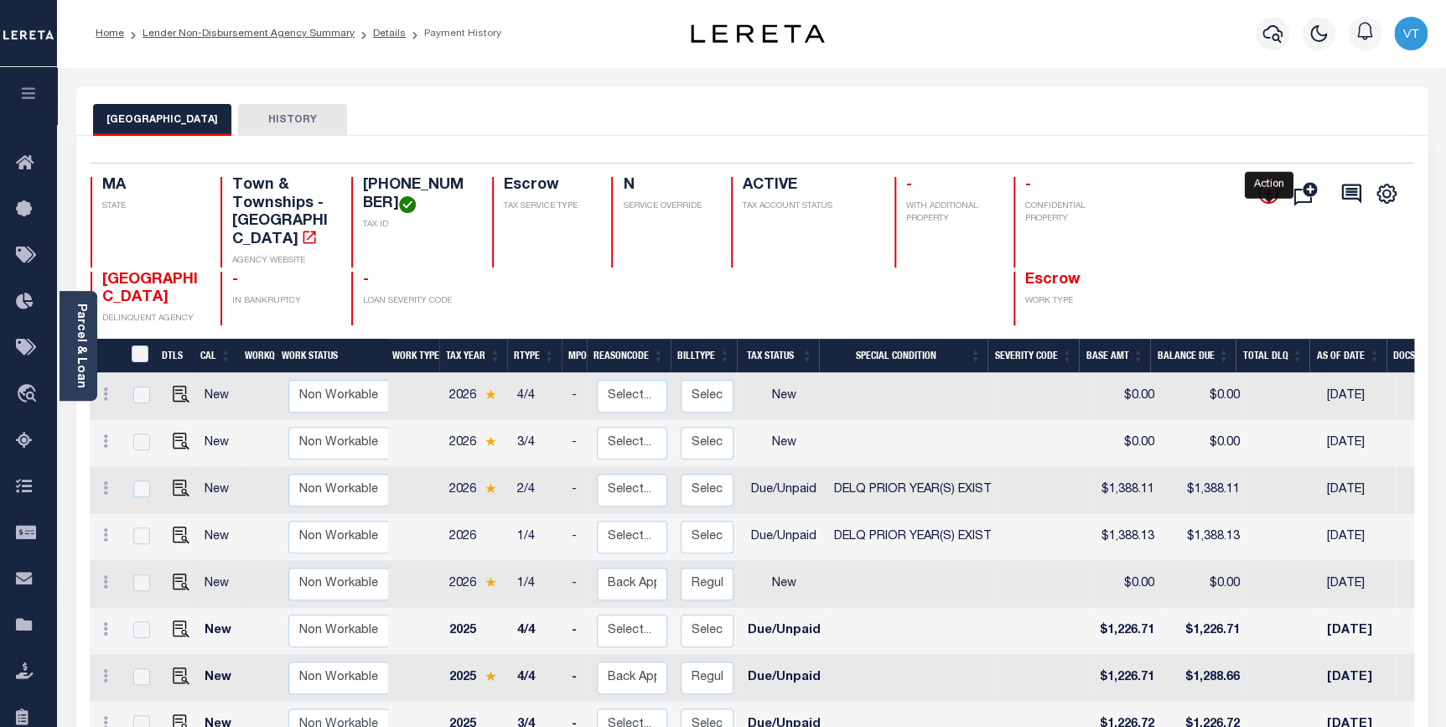
click at [1260, 198] on icon "" at bounding box center [1268, 194] width 20 height 20
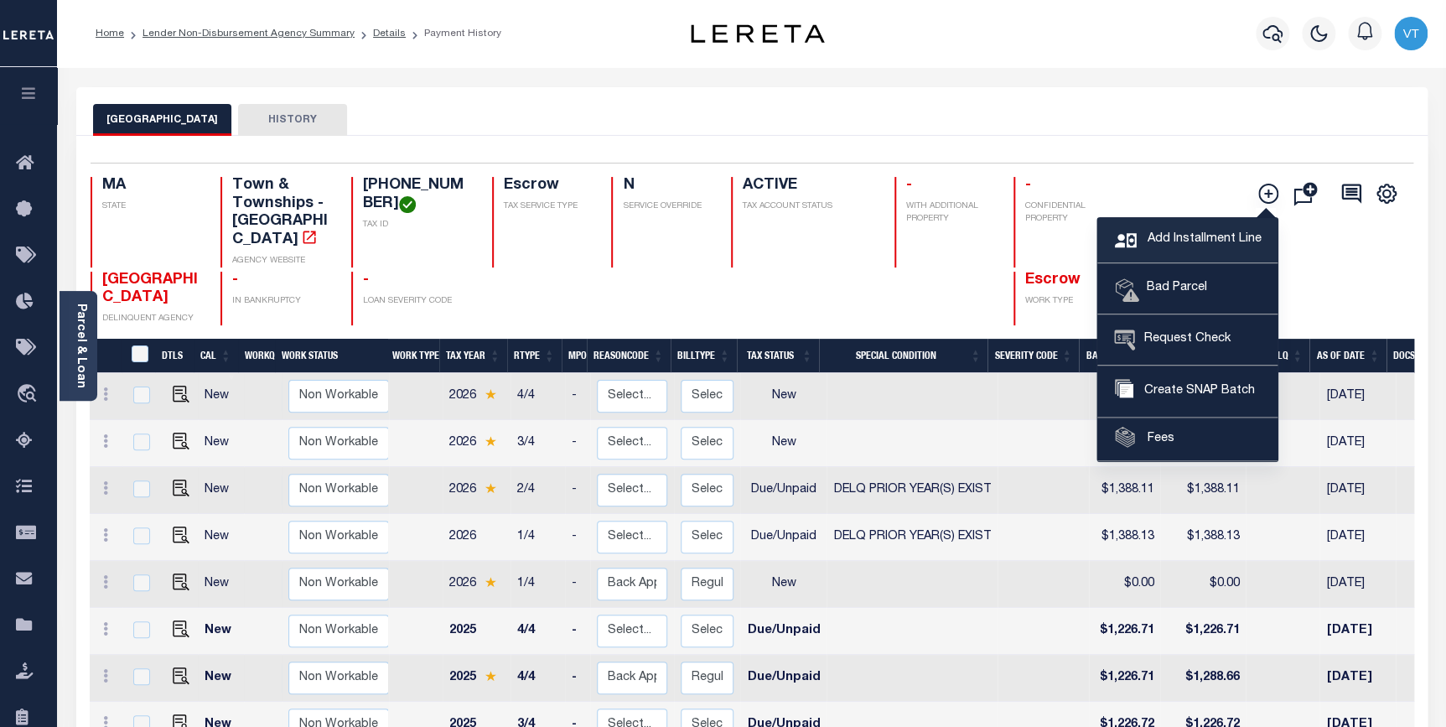
click at [1211, 249] on link "Add Installment Line" at bounding box center [1187, 240] width 180 height 45
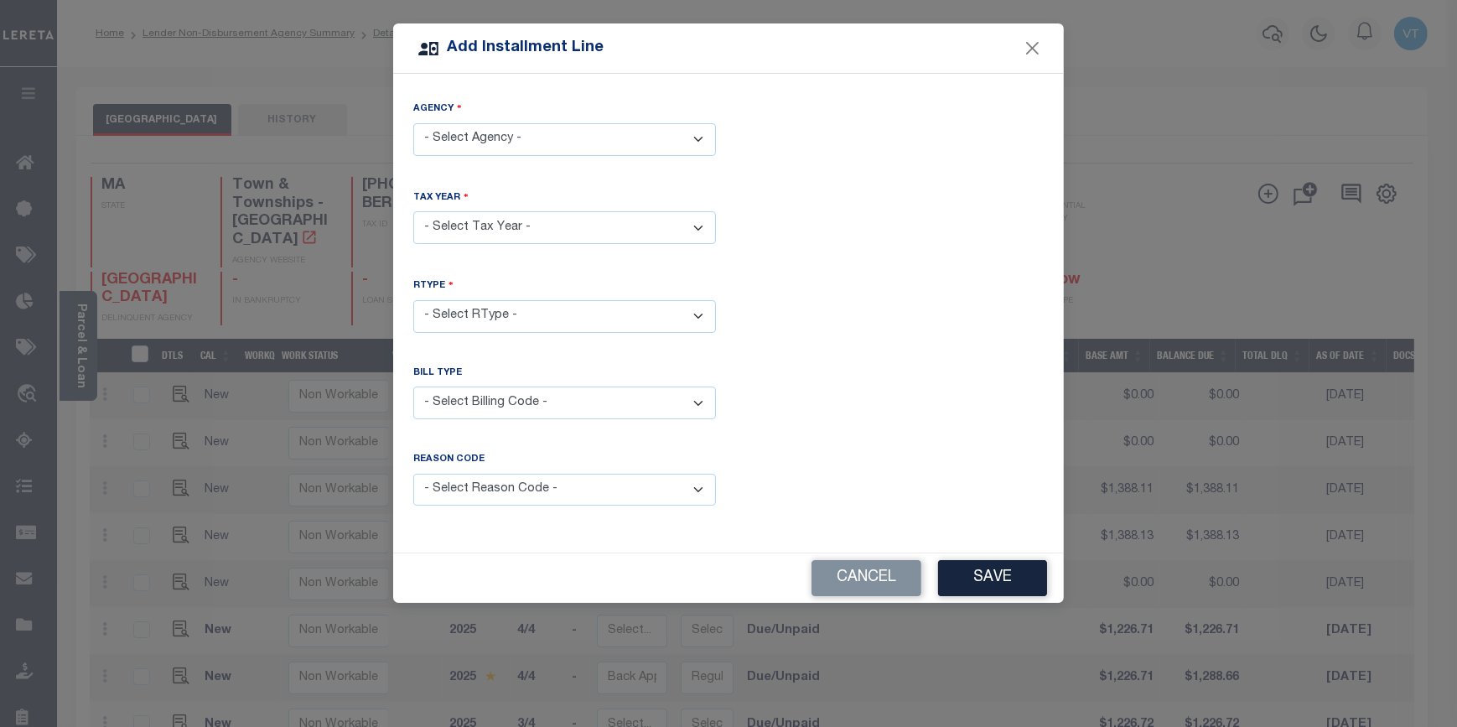
click at [478, 143] on select "- Select Agency - BROOKLINE TOWN - Town & Townships" at bounding box center [564, 139] width 303 height 33
select select "2502117014"
click at [413, 123] on select "- Select Agency - BROOKLINE TOWN - Town & Townships" at bounding box center [564, 139] width 303 height 33
click at [486, 225] on select "- Select Year - 2005 2006 2007 2008 2009 2010 2011 2012 2013 2014 2015 2016 201…" at bounding box center [564, 227] width 303 height 33
select select "2026"
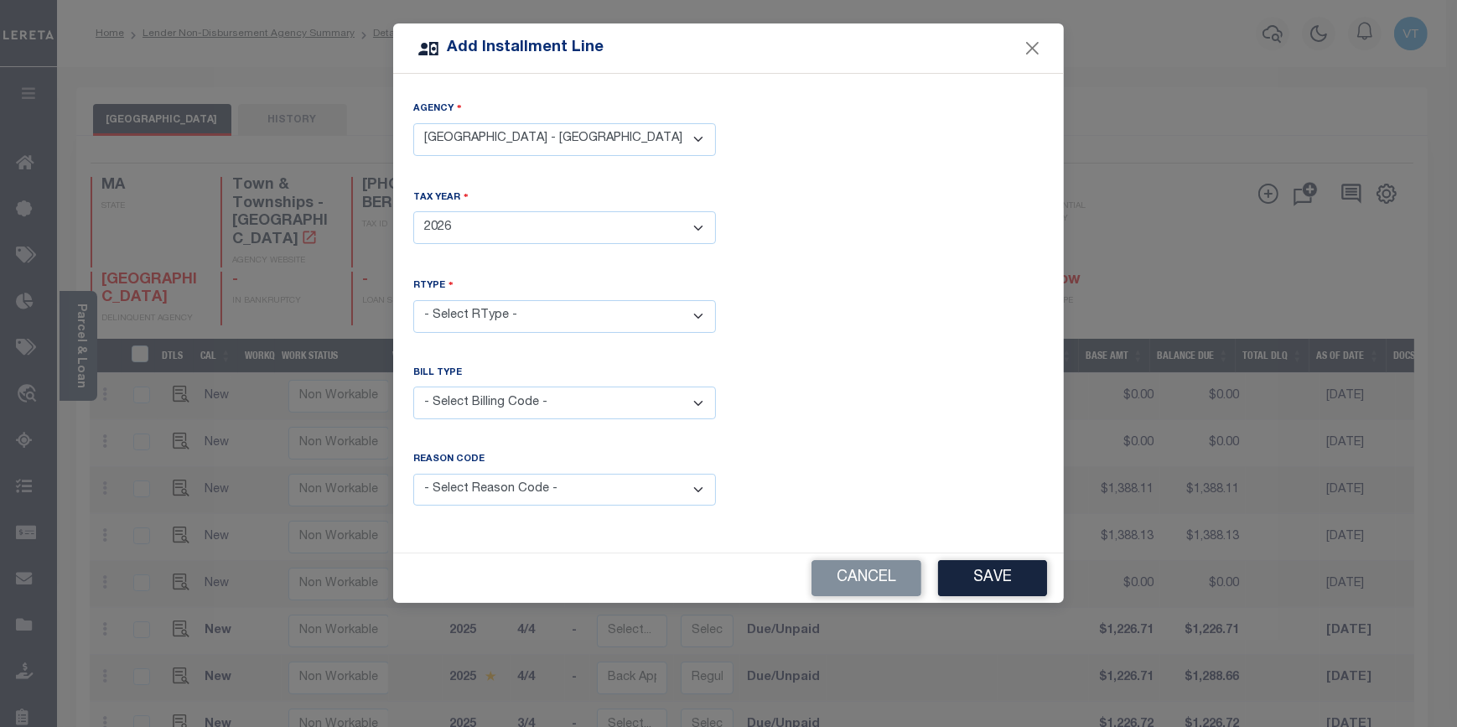
click at [413, 211] on select "- Select Year - 2005 2006 2007 2008 2009 2010 2011 2012 2013 2014 2015 2016 201…" at bounding box center [564, 227] width 303 height 33
drag, startPoint x: 520, startPoint y: 309, endPoint x: 521, endPoint y: 324, distance: 14.3
click at [520, 309] on select "- Select RType - 1/4 2/4 3/4 4/4" at bounding box center [564, 316] width 303 height 33
select select "0"
click at [413, 300] on select "- Select RType - 1/4 2/4 3/4 4/4" at bounding box center [564, 316] width 303 height 33
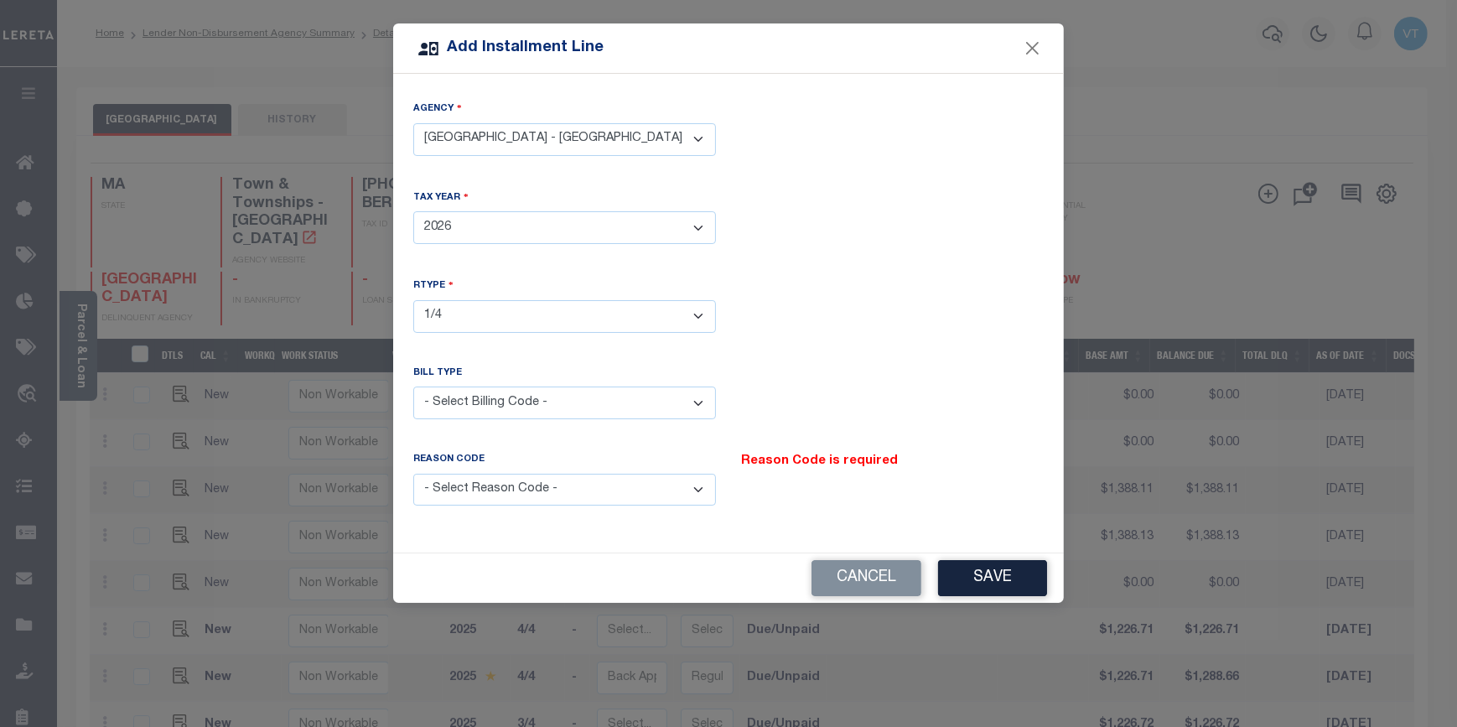
click at [516, 393] on select "- Select Billing Code - Regular Delinquent Supplemental Corrected/Adjusted Bill…" at bounding box center [564, 402] width 303 height 33
select select "1"
click at [413, 386] on select "- Select Billing Code - Regular Delinquent Supplemental Corrected/Adjusted Bill…" at bounding box center [564, 402] width 303 height 33
drag, startPoint x: 565, startPoint y: 478, endPoint x: 589, endPoint y: 515, distance: 43.7
click at [565, 478] on select "- Select Reason Code - Payment Reversal Taxable Value Change Assessment Change …" at bounding box center [564, 490] width 303 height 33
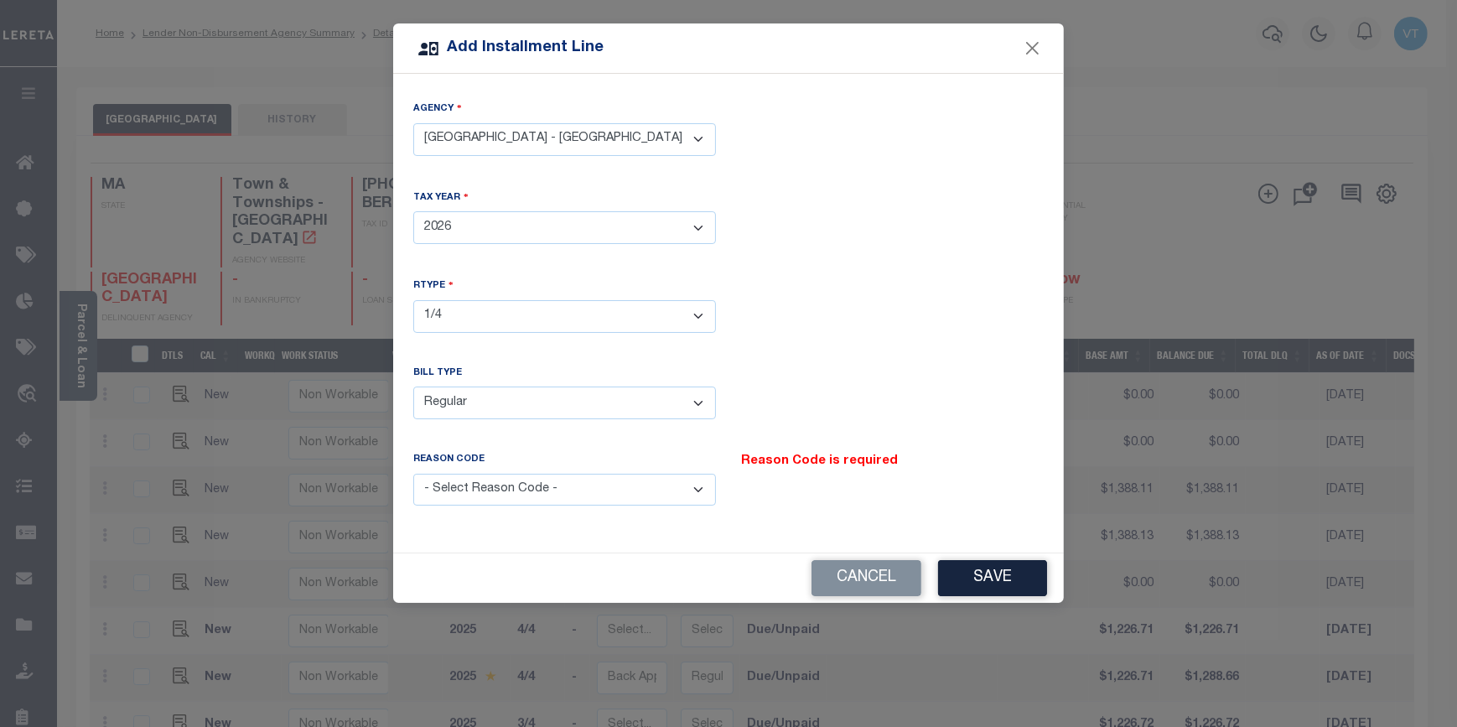
select select "12"
click at [413, 474] on select "- Select Reason Code - Payment Reversal Taxable Value Change Assessment Change …" at bounding box center [564, 490] width 303 height 33
click at [985, 573] on button "Save" at bounding box center [992, 578] width 109 height 36
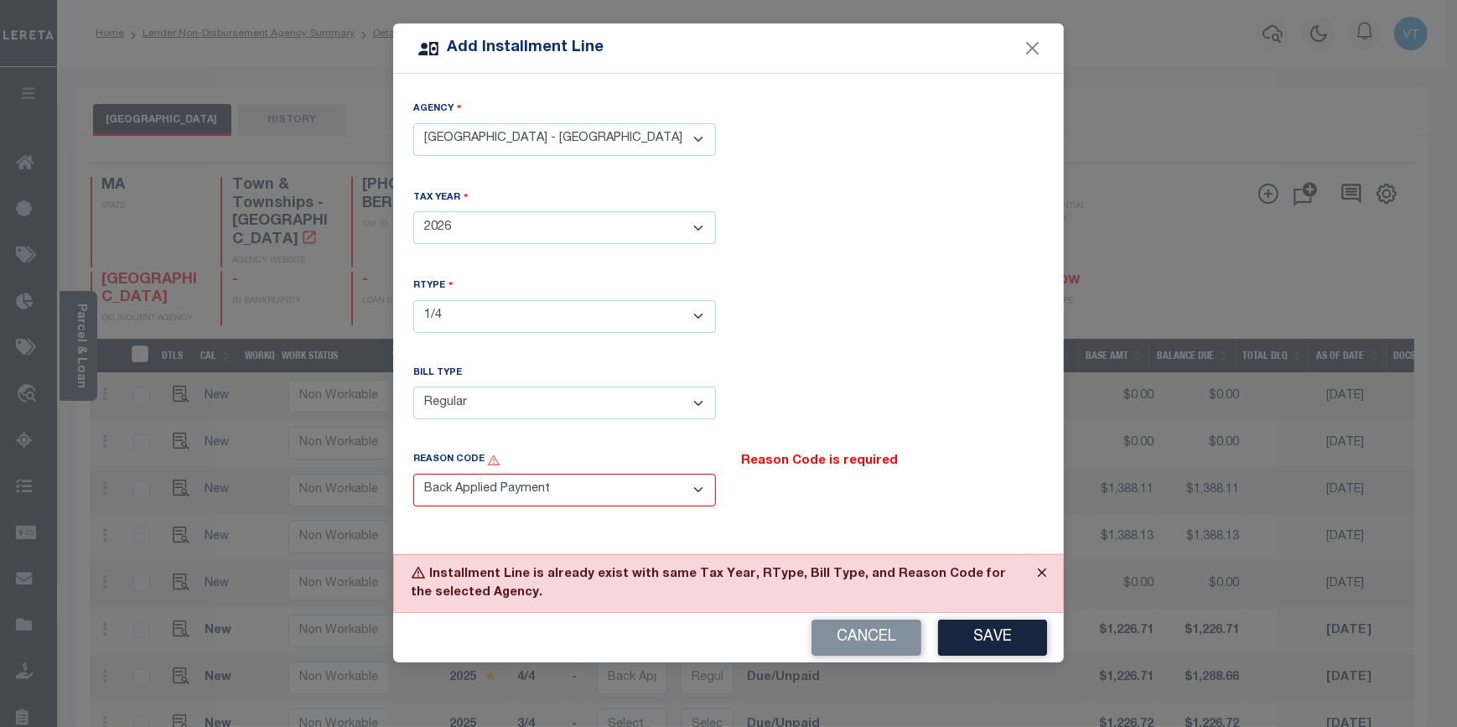
click at [1040, 565] on button "Close" at bounding box center [1042, 573] width 42 height 37
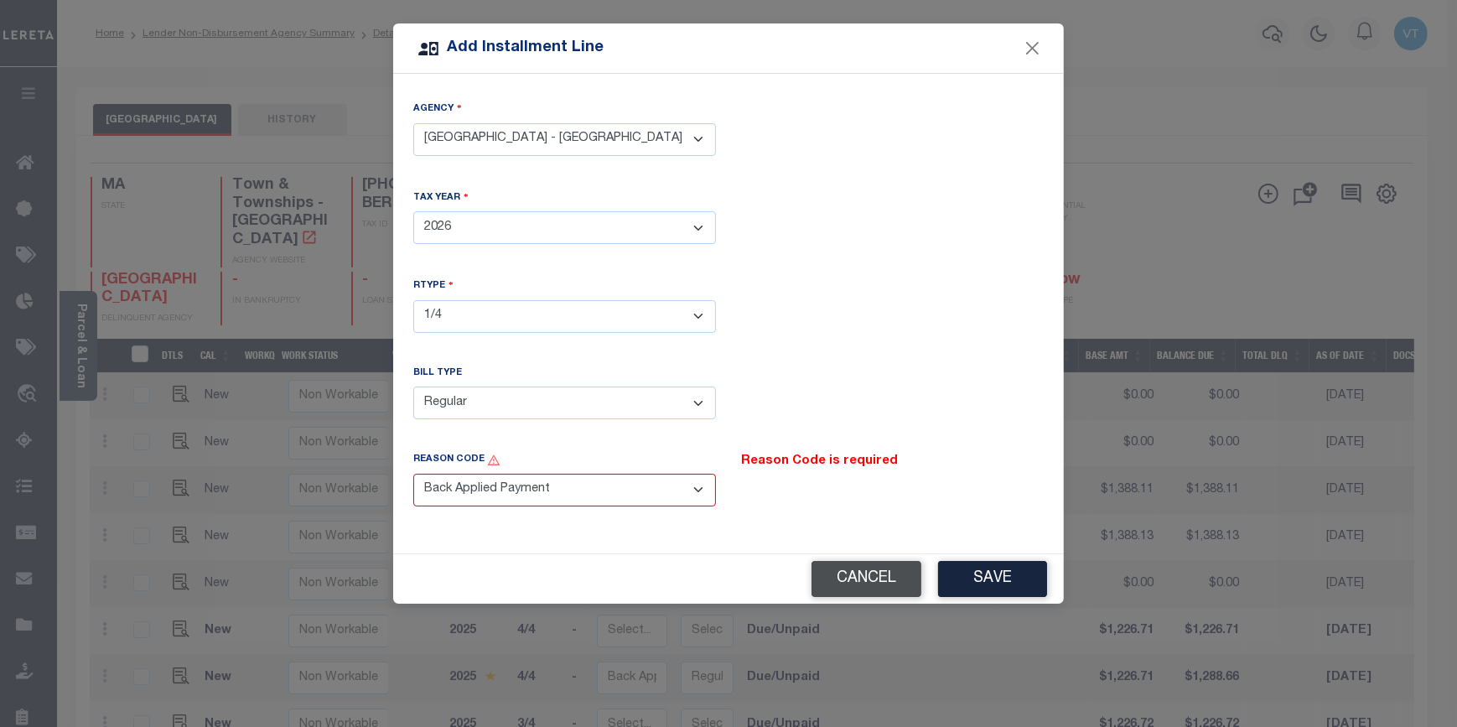
click at [880, 570] on button "Cancel" at bounding box center [867, 579] width 110 height 36
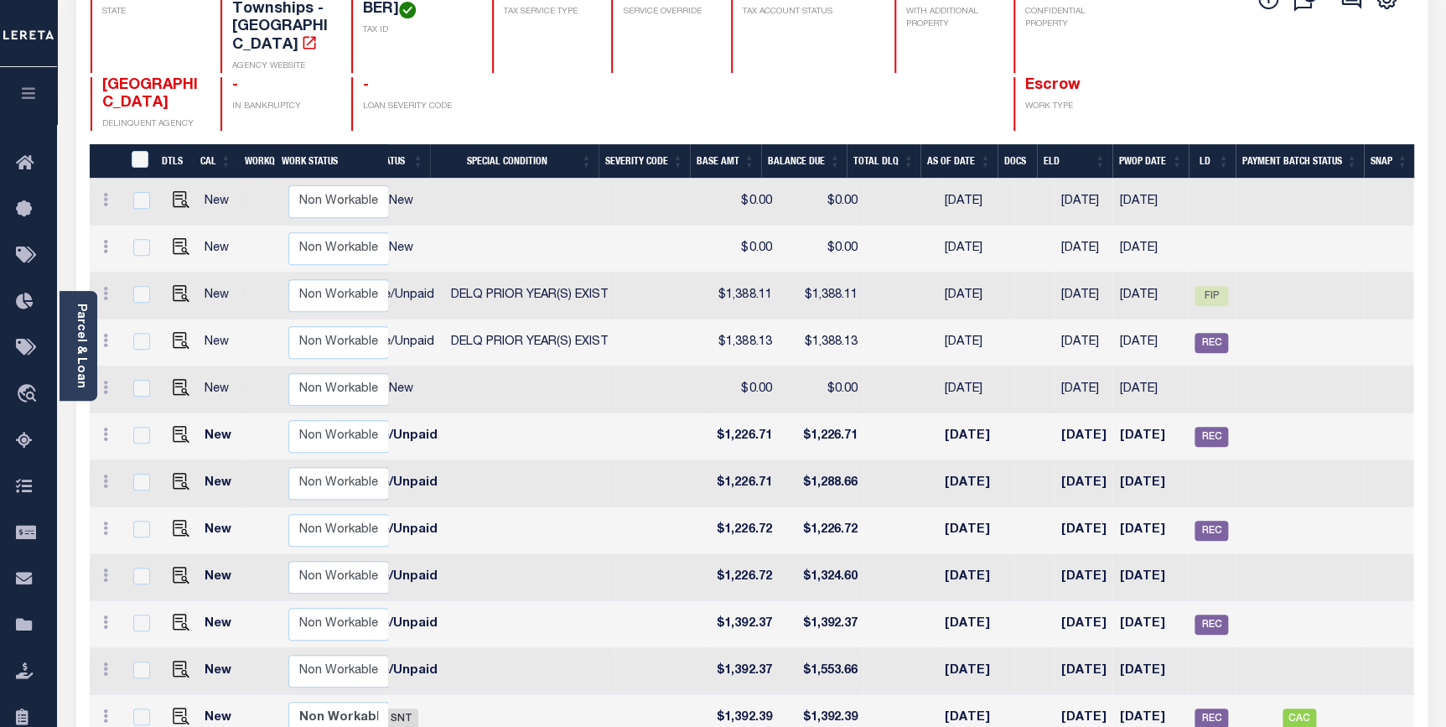
scroll to position [191, 0]
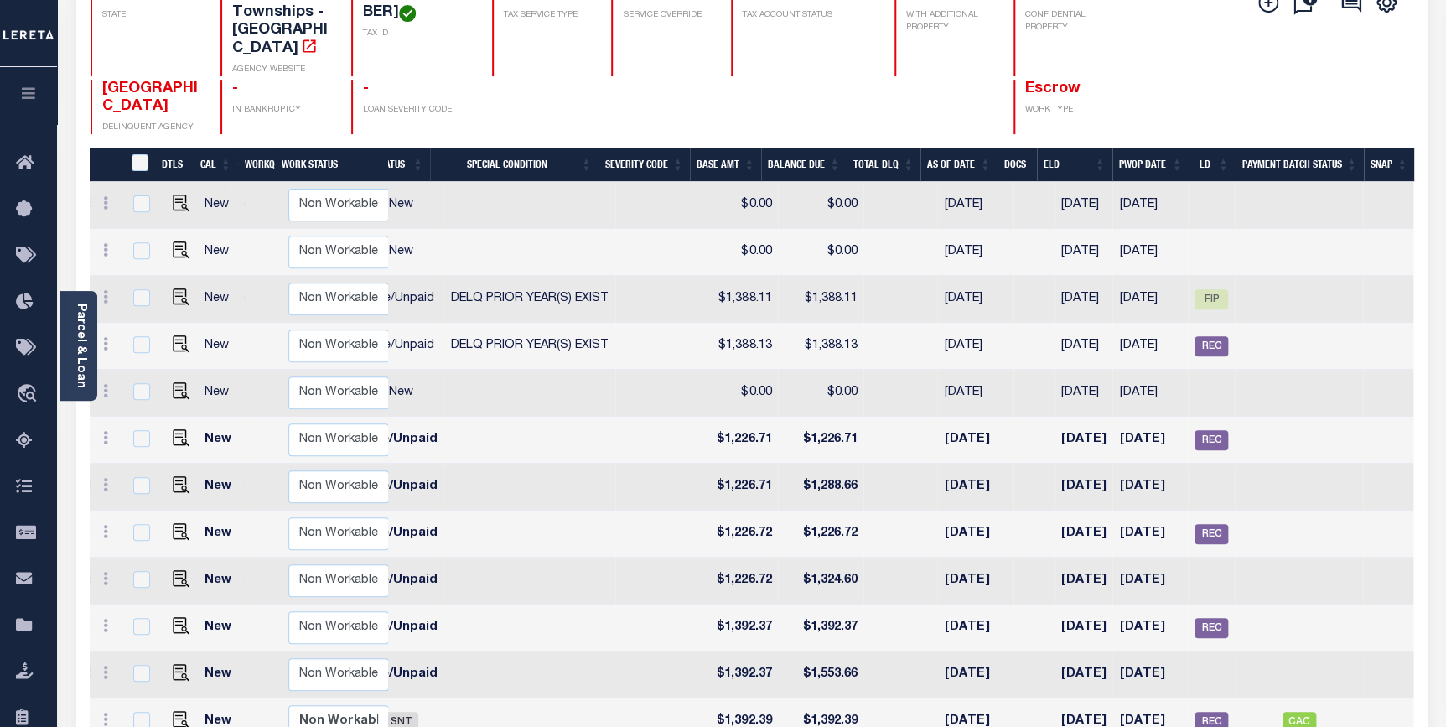
click at [629, 661] on td at bounding box center [660, 674] width 91 height 47
checkbox input "true"
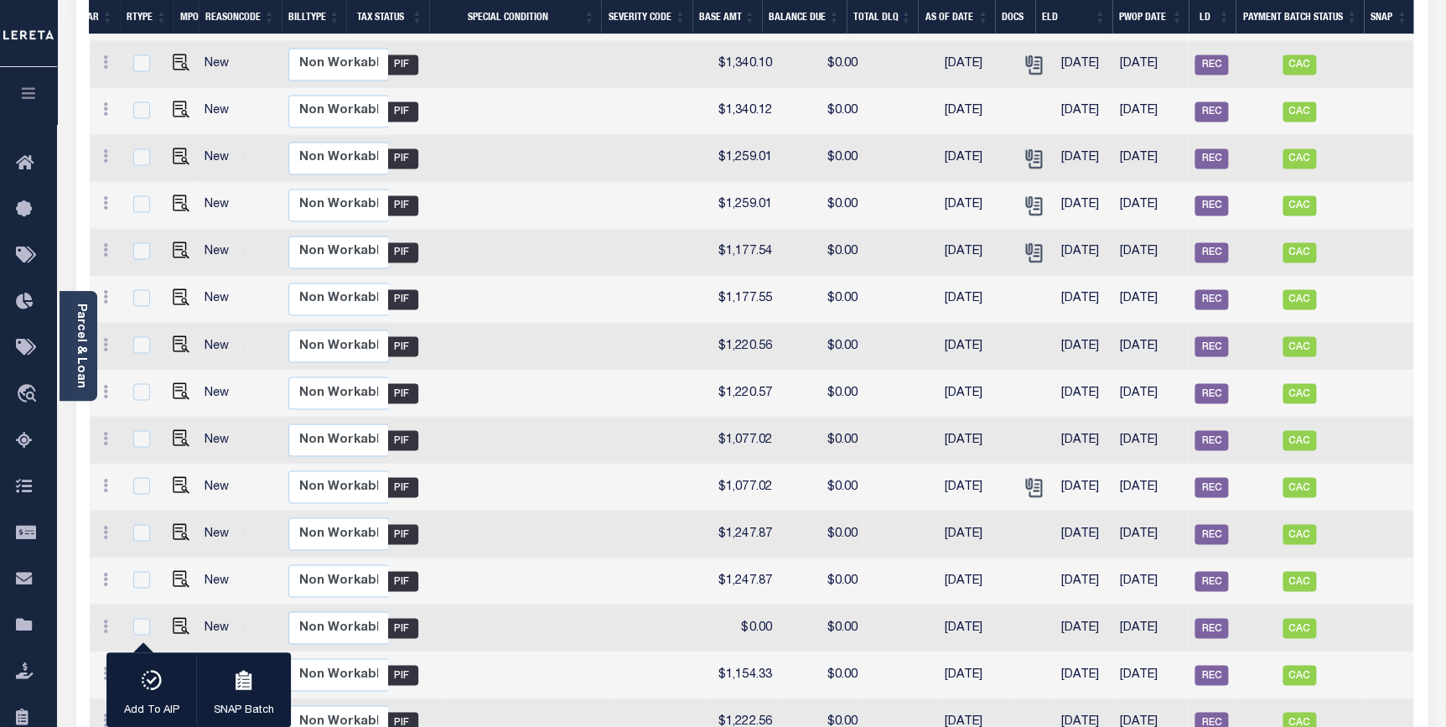
scroll to position [1486, 0]
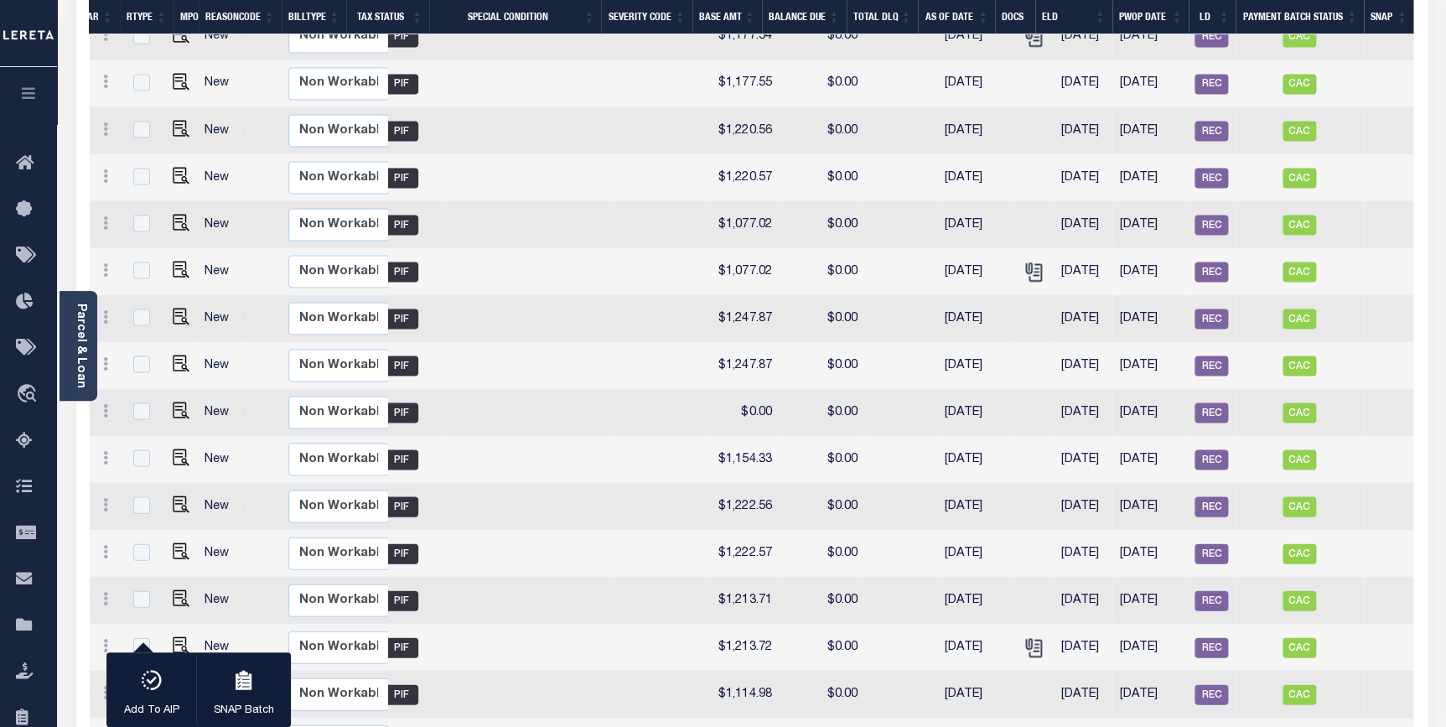
drag, startPoint x: 1030, startPoint y: 724, endPoint x: 888, endPoint y: 717, distance: 142.7
click at [888, 718] on tr "New Non Workable Workable 2018 1/4 - Select... Payment Reversal Taxable Value C…" at bounding box center [560, 741] width 1707 height 47
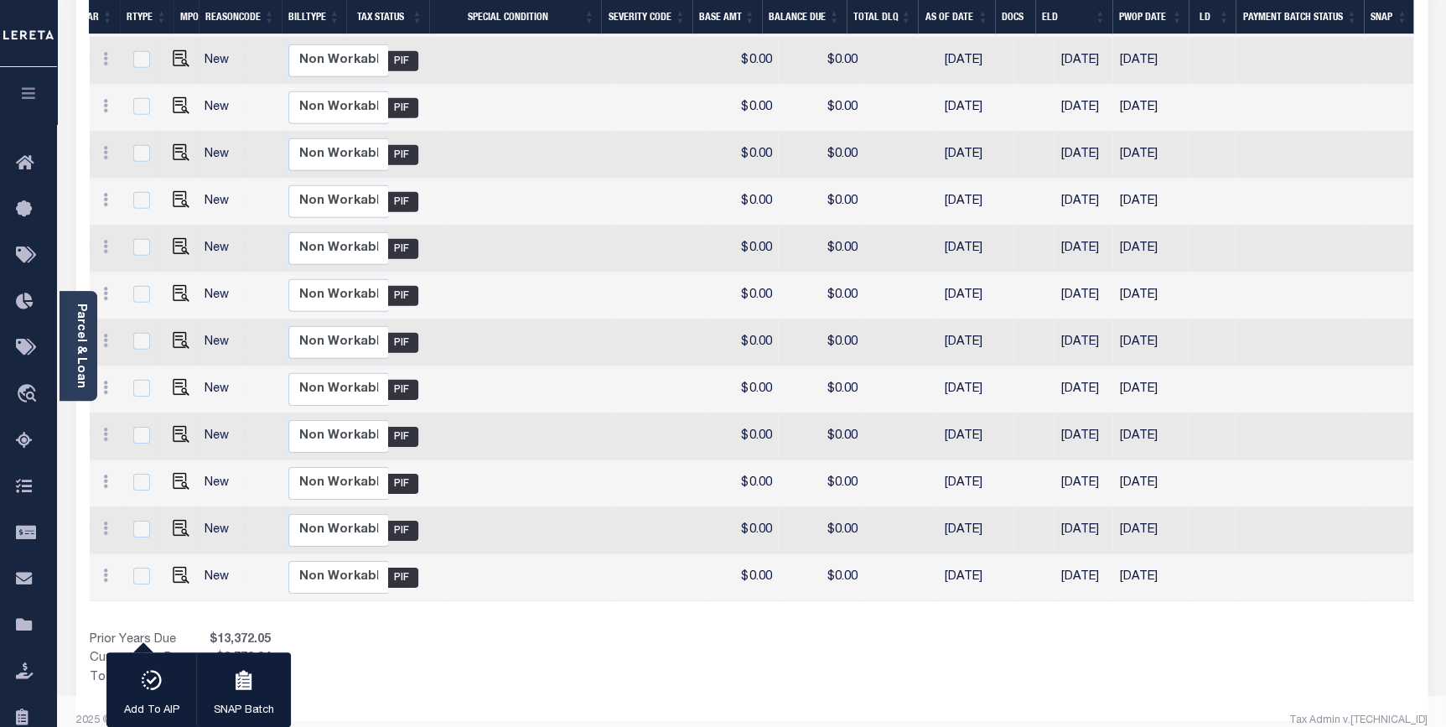
scroll to position [0, 0]
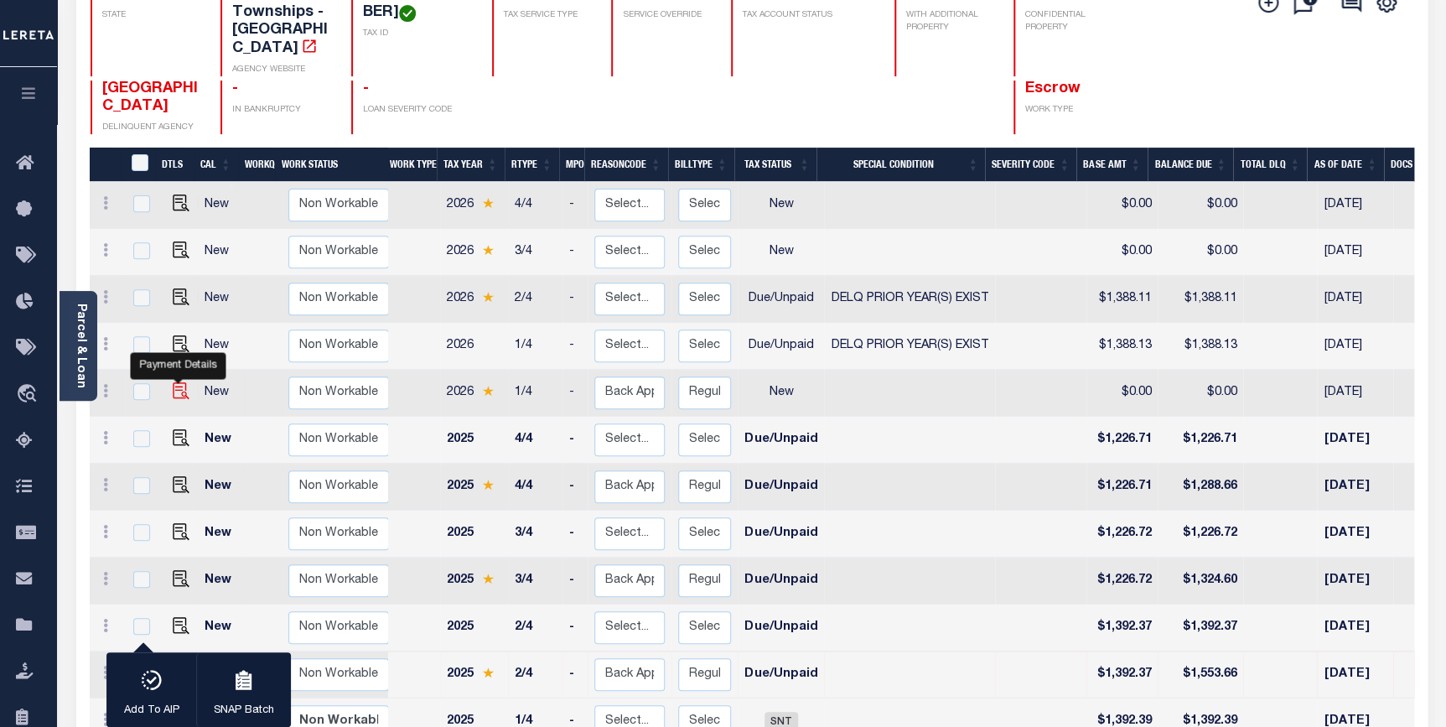
click at [179, 382] on img "" at bounding box center [181, 390] width 17 height 17
checkbox input "true"
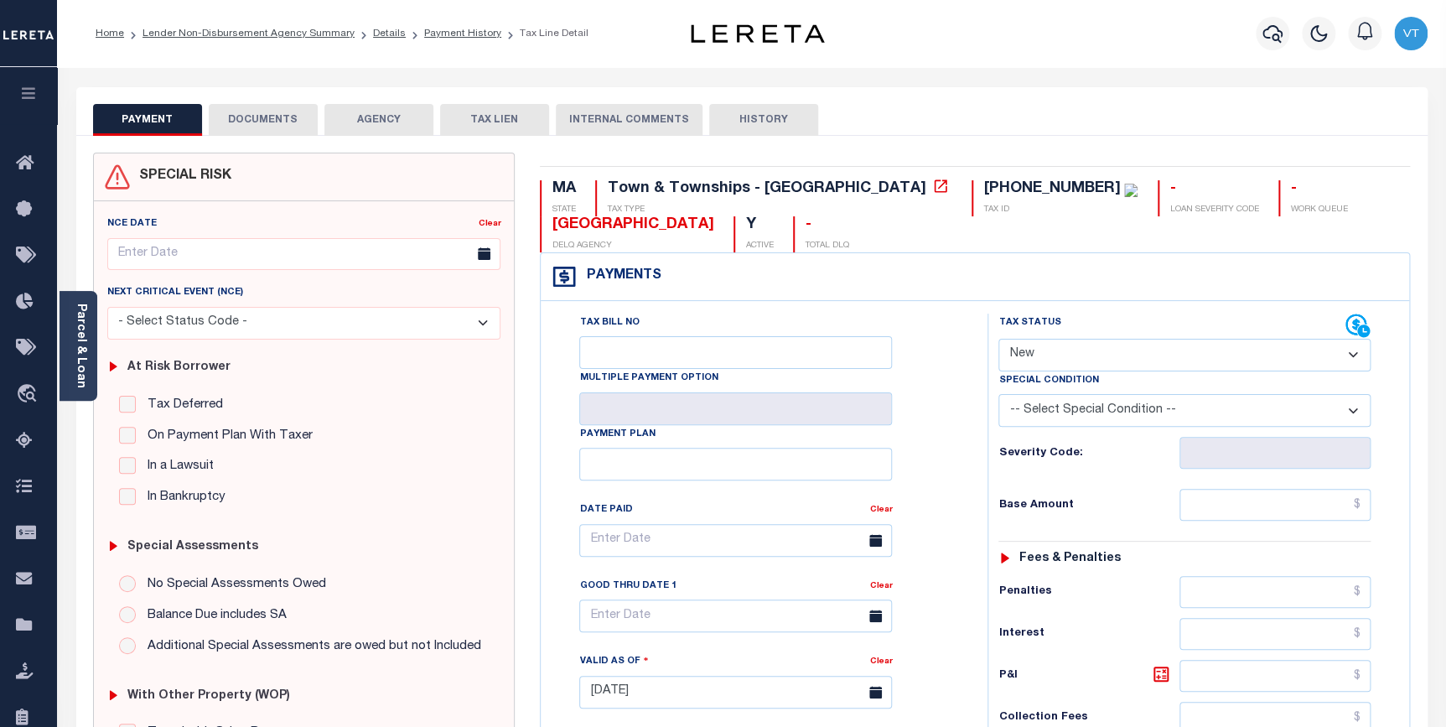
click at [1110, 364] on select "- Select Status Code - Open Due/Unpaid Paid Incomplete No Tax Due Internal Refu…" at bounding box center [1185, 355] width 372 height 33
select select "DUE"
click at [999, 340] on select "- Select Status Code - Open Due/Unpaid Paid Incomplete No Tax Due Internal Refu…" at bounding box center [1185, 355] width 372 height 33
type input "[DATE]"
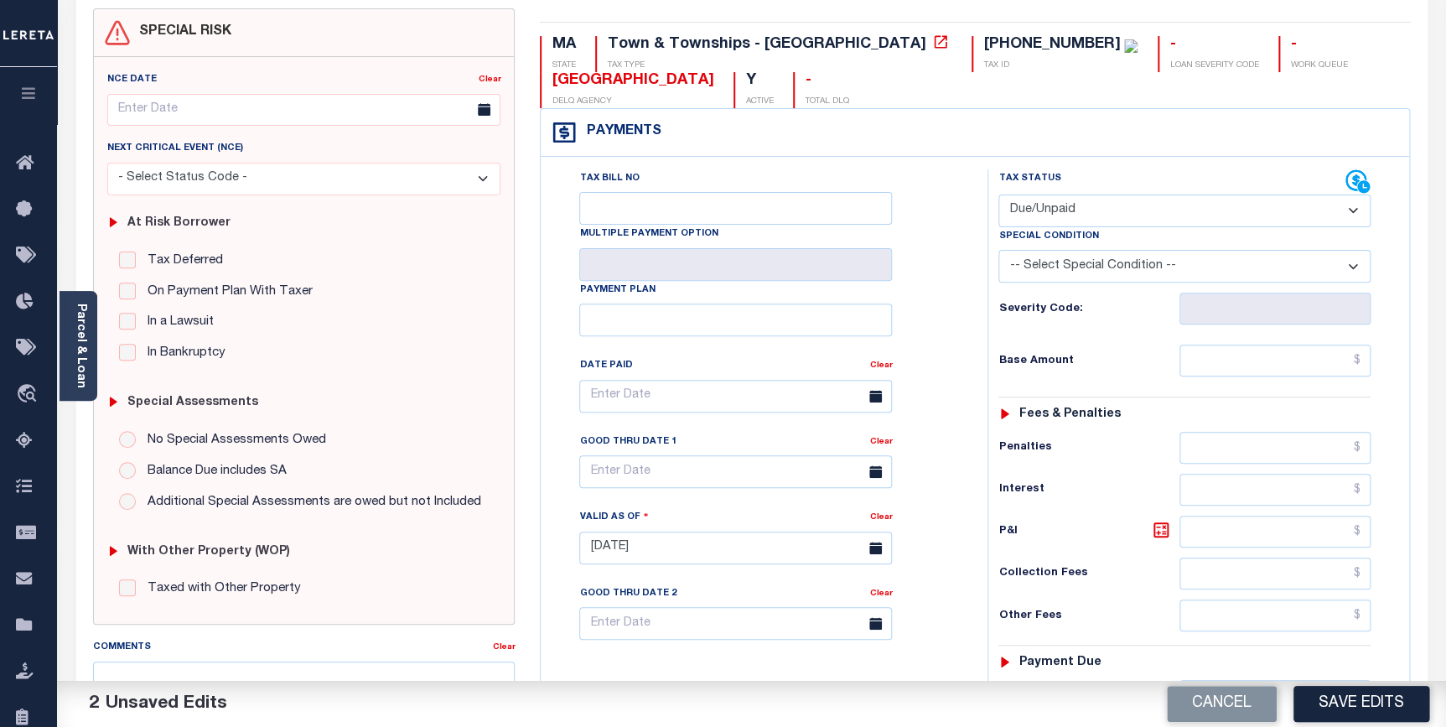
scroll to position [152, 0]
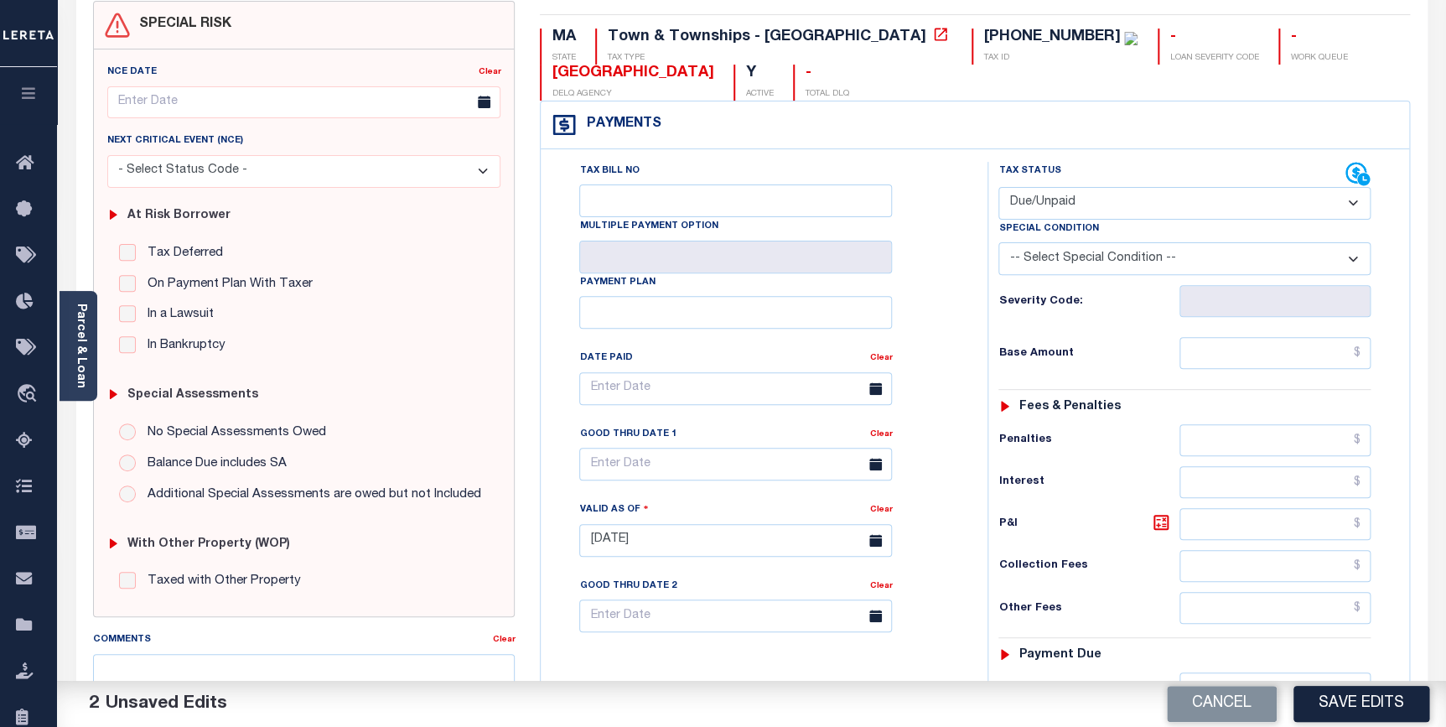
click at [1236, 336] on div "Tax Status Status - Select Status Code -" at bounding box center [1190, 532] width 405 height 740
click at [1232, 351] on input "text" at bounding box center [1276, 353] width 192 height 32
click at [1228, 360] on input "text" at bounding box center [1276, 353] width 192 height 32
type input "$1,967.55"
click at [1232, 523] on input "text" at bounding box center [1276, 524] width 192 height 32
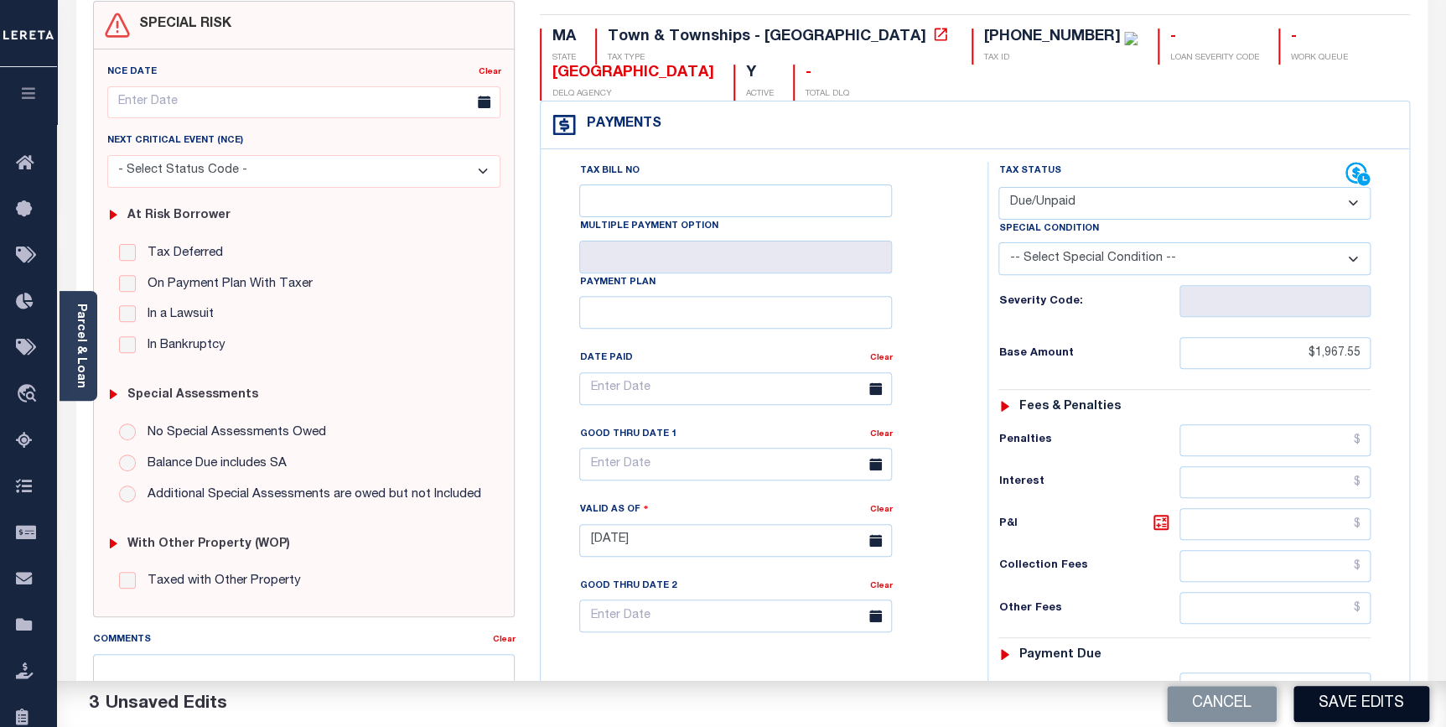
click at [1336, 710] on button "Save Edits" at bounding box center [1362, 704] width 136 height 36
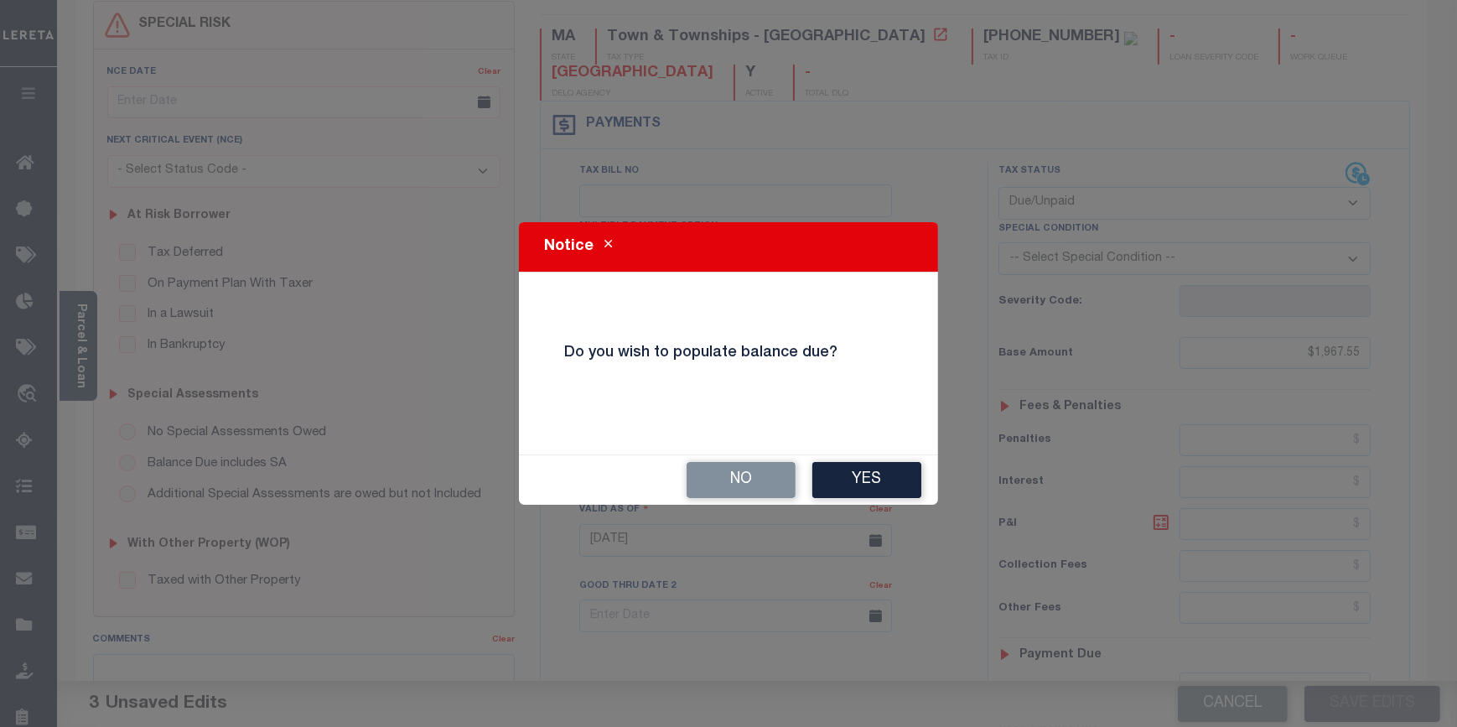
click at [864, 482] on button "Yes" at bounding box center [866, 480] width 109 height 36
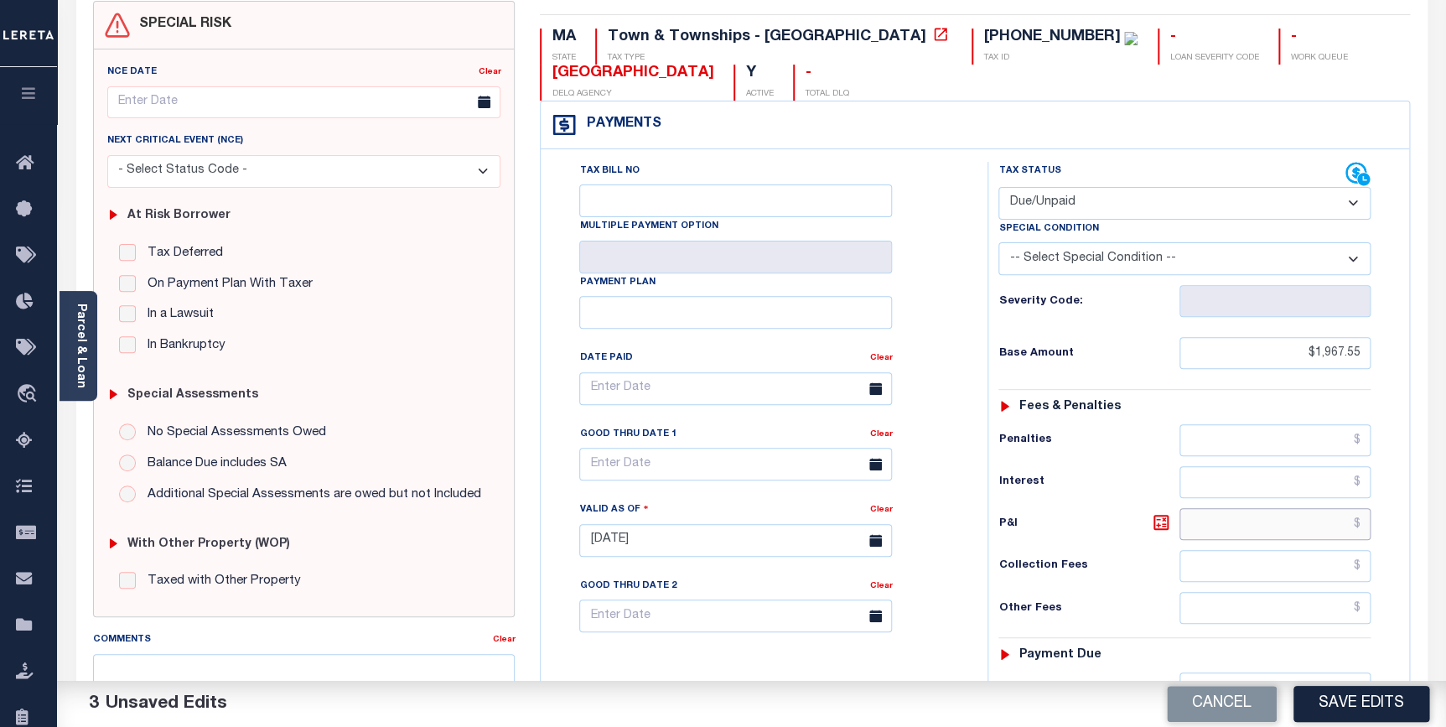
click at [1251, 516] on input "text" at bounding box center [1276, 524] width 192 height 32
click at [1249, 514] on input "text" at bounding box center [1276, 524] width 192 height 32
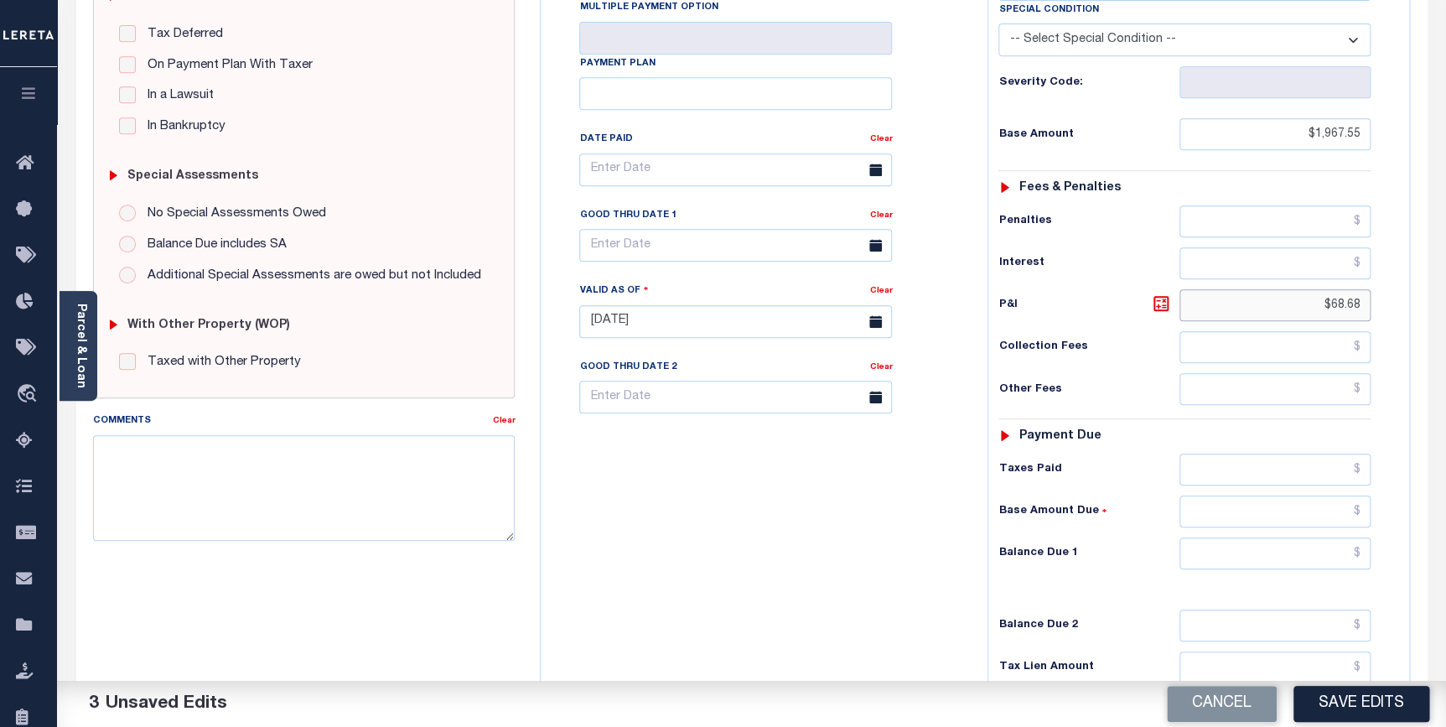
scroll to position [381, 0]
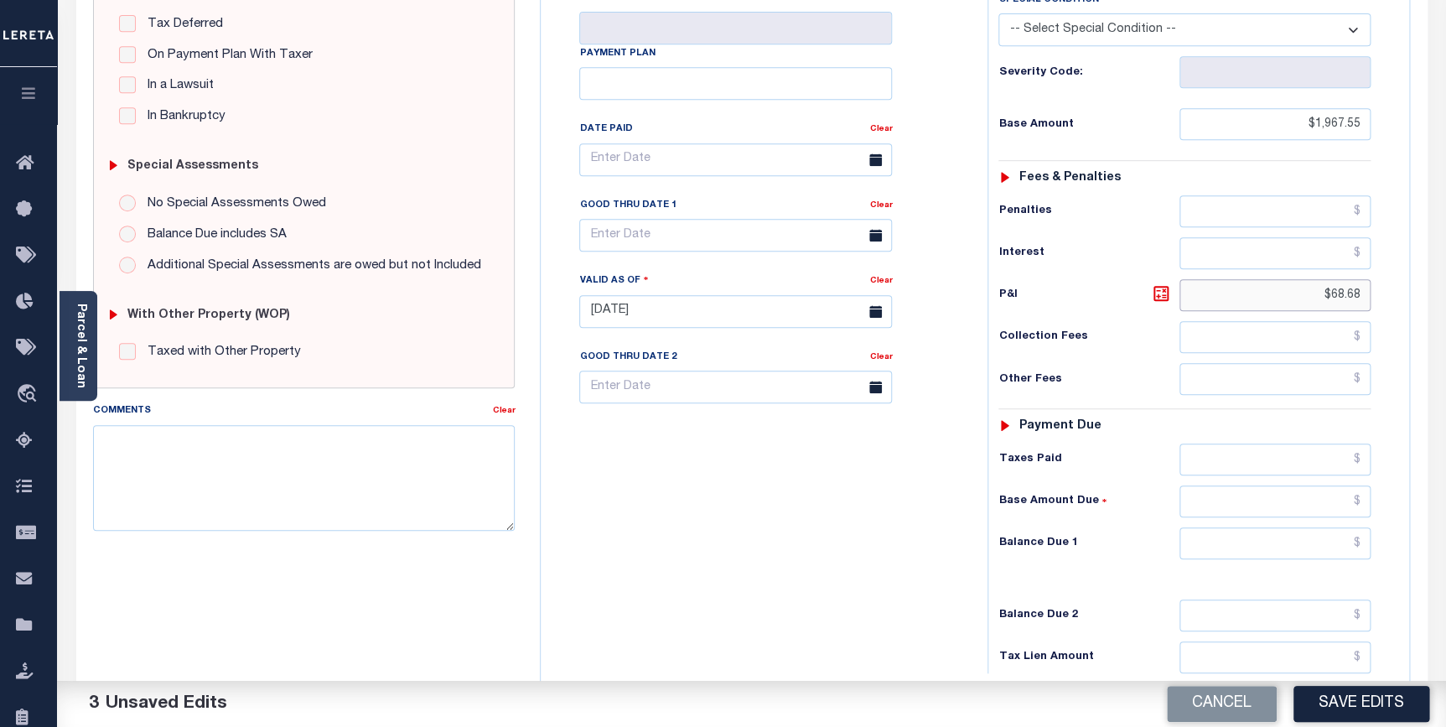
type input "$68.68"
click at [1248, 553] on input "text" at bounding box center [1276, 543] width 192 height 32
type input "$2,036.23"
click at [626, 235] on input "text" at bounding box center [735, 235] width 313 height 33
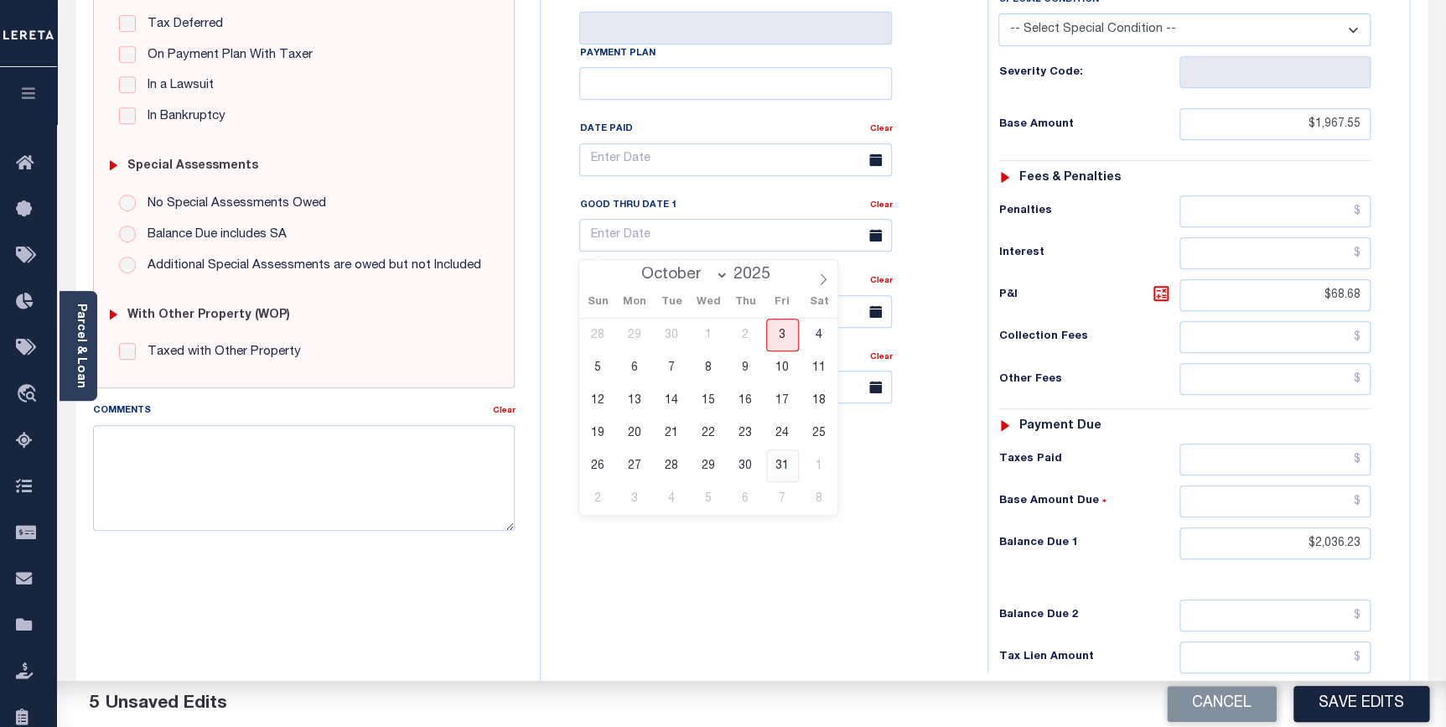
click at [778, 469] on span "31" at bounding box center [782, 465] width 33 height 33
type input "[DATE]"
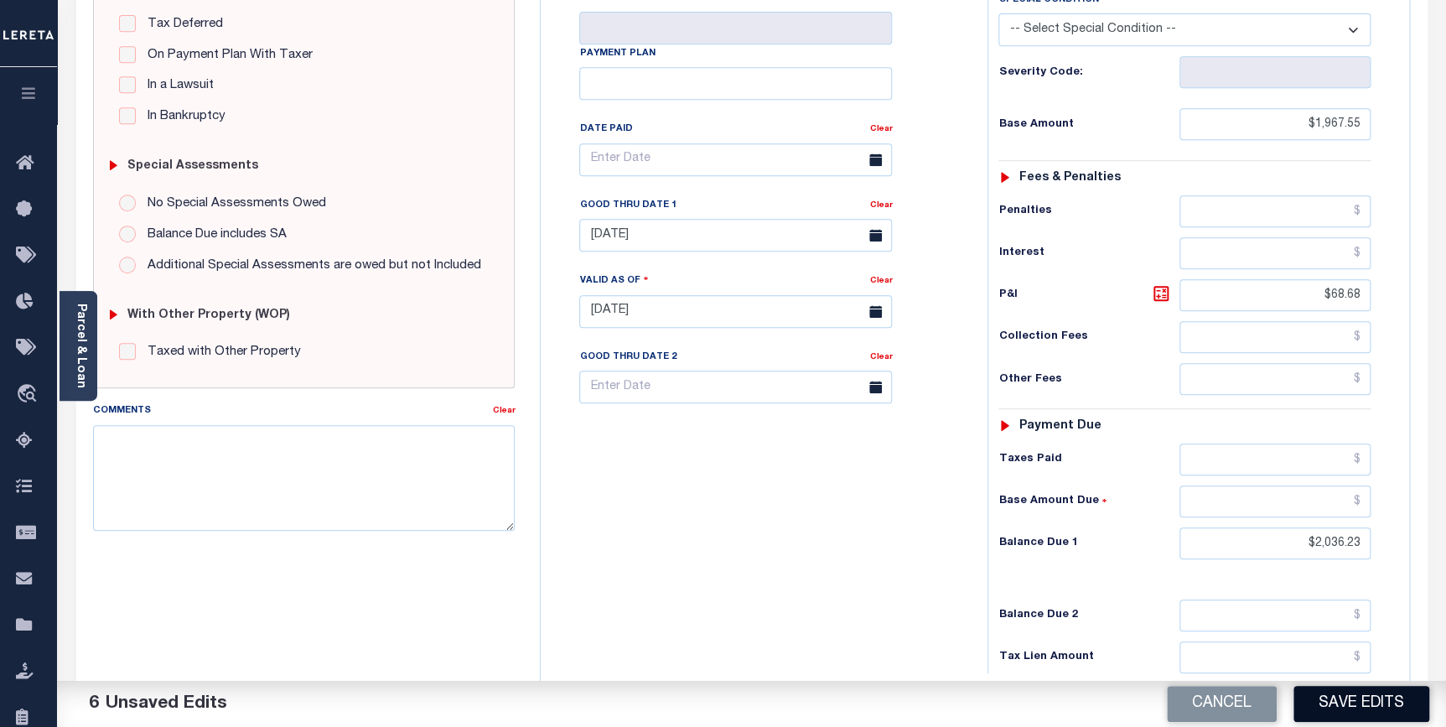
click at [1329, 703] on button "Save Edits" at bounding box center [1362, 704] width 136 height 36
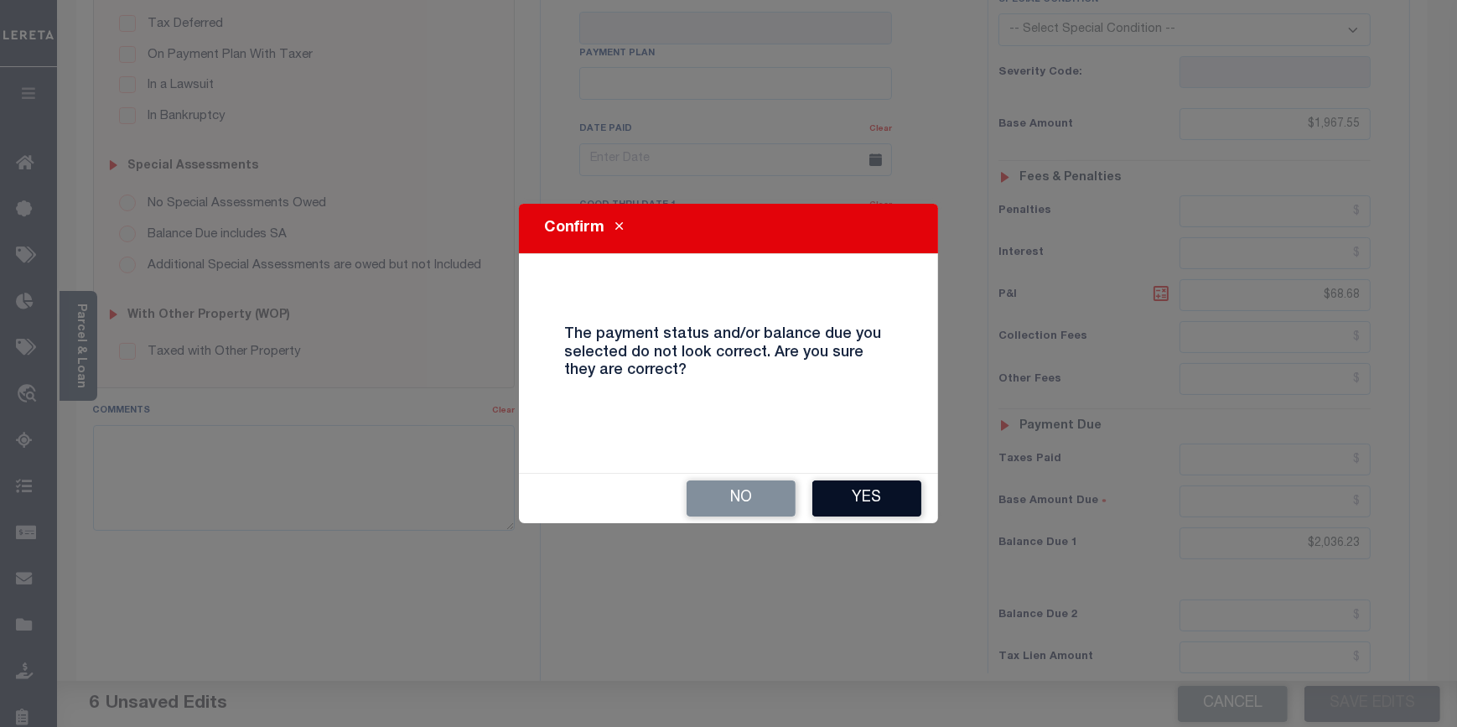
click at [911, 497] on button "Yes" at bounding box center [866, 498] width 109 height 36
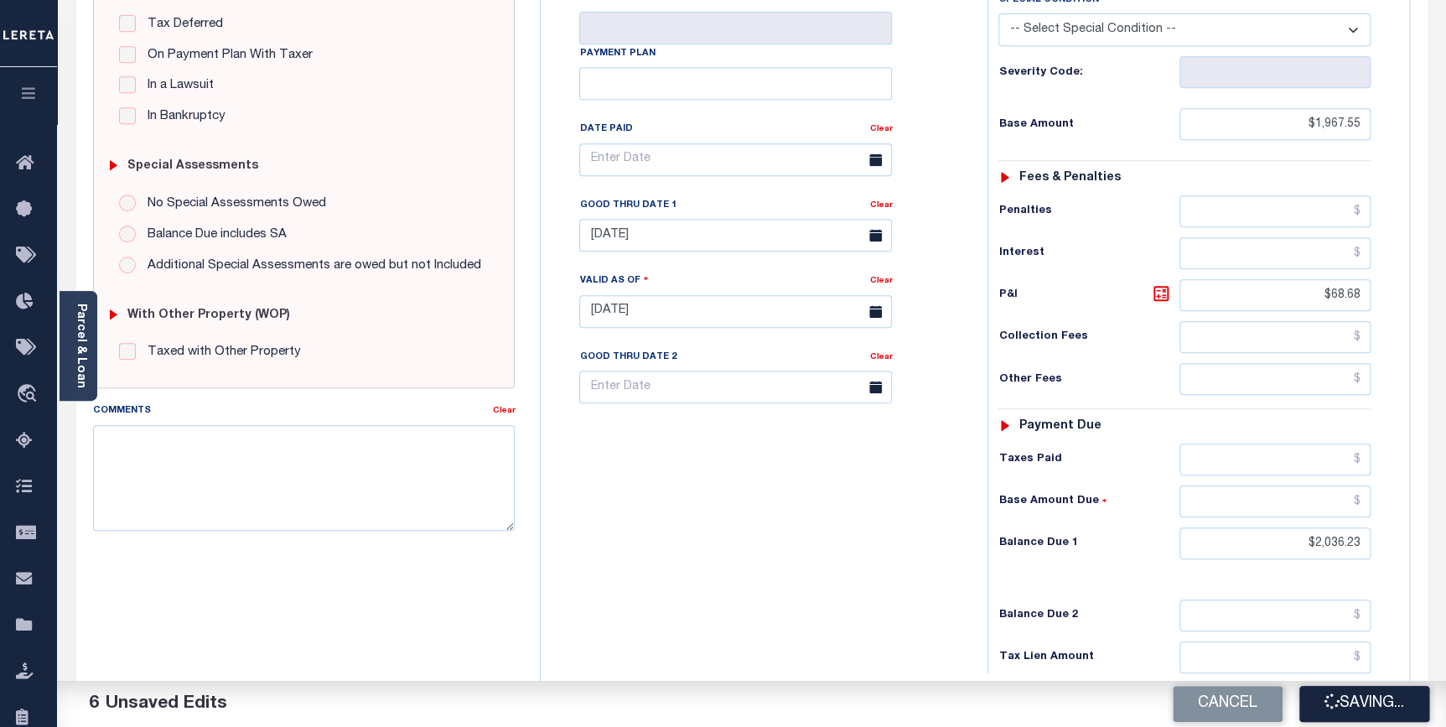
checkbox input "false"
type input "$1,967.55"
type input "$68.68"
type input "$2,036.23"
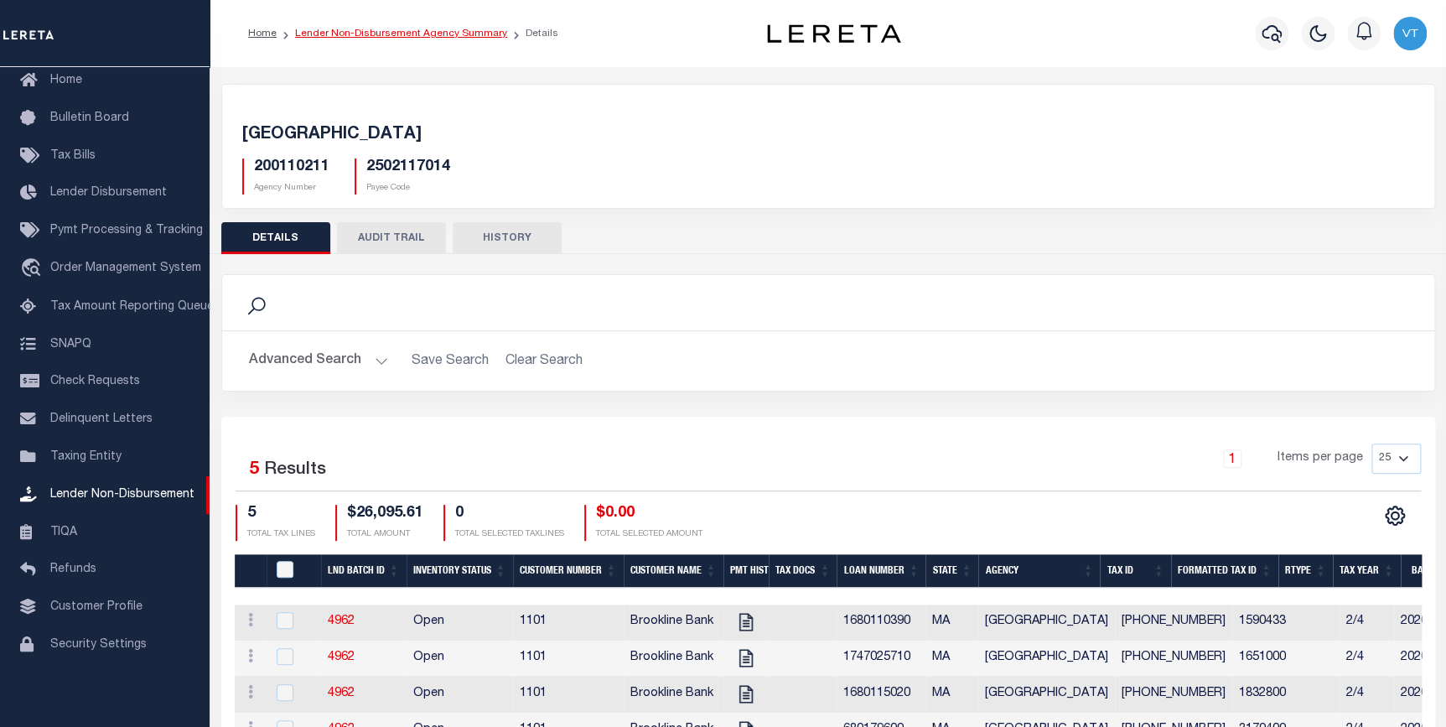
click at [352, 34] on link "Lender Non-Disbursement Agency Summary" at bounding box center [401, 34] width 212 height 10
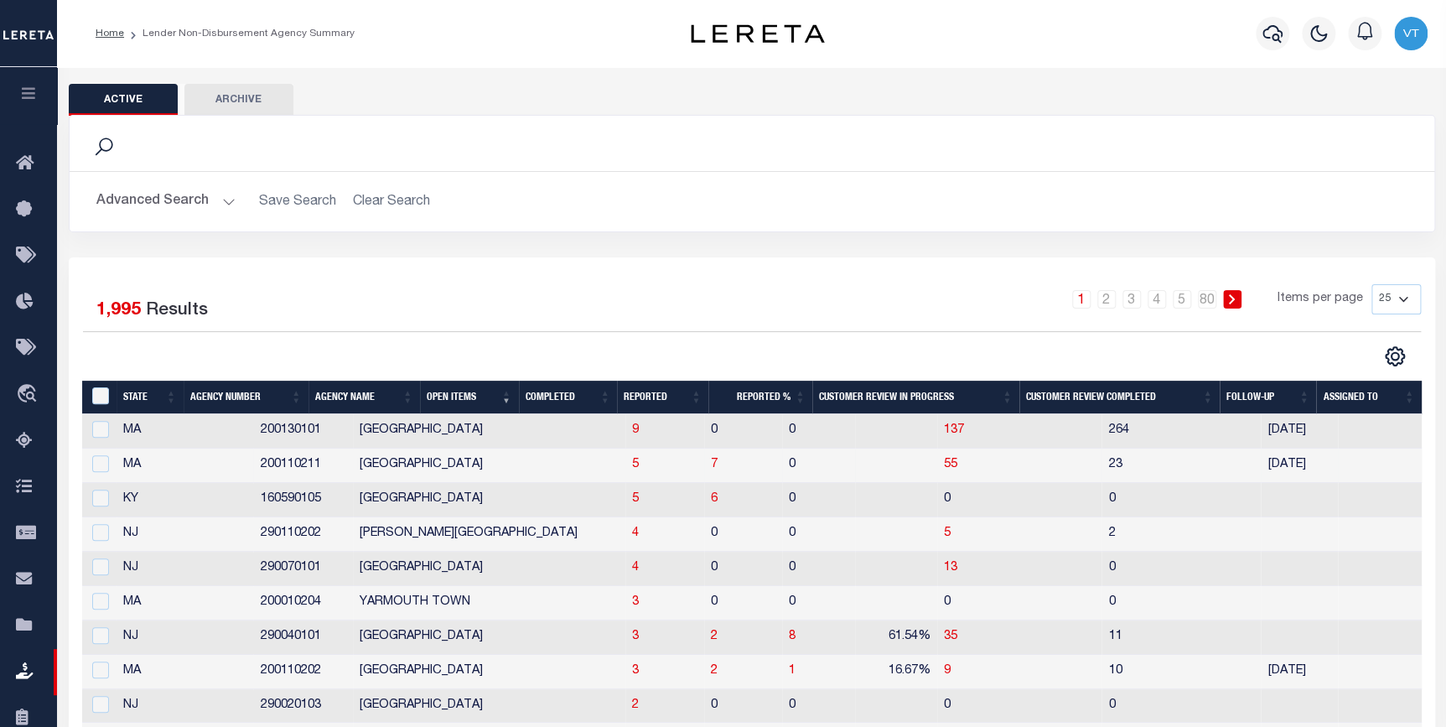
click at [704, 465] on td "7" at bounding box center [743, 466] width 79 height 34
checkbox input "true"
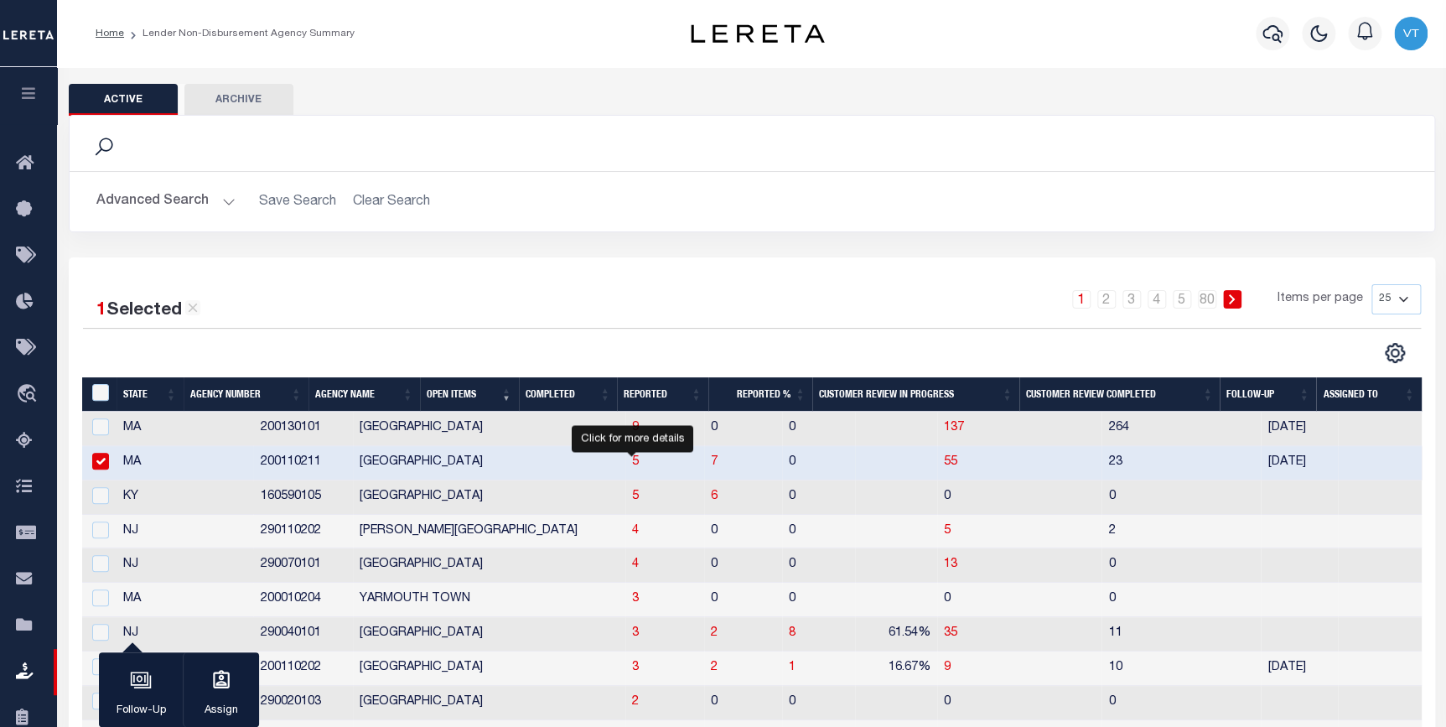
click at [711, 459] on span "7" at bounding box center [714, 462] width 7 height 12
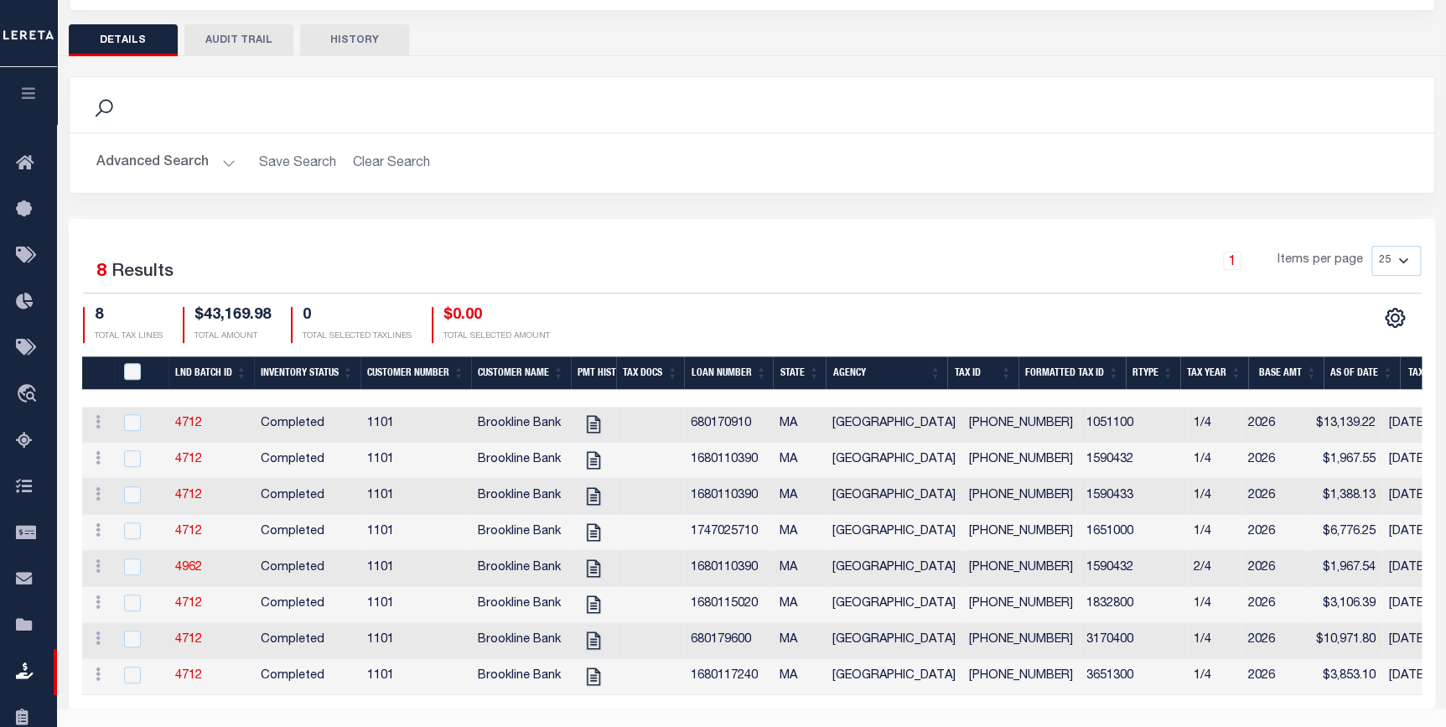
scroll to position [250, 0]
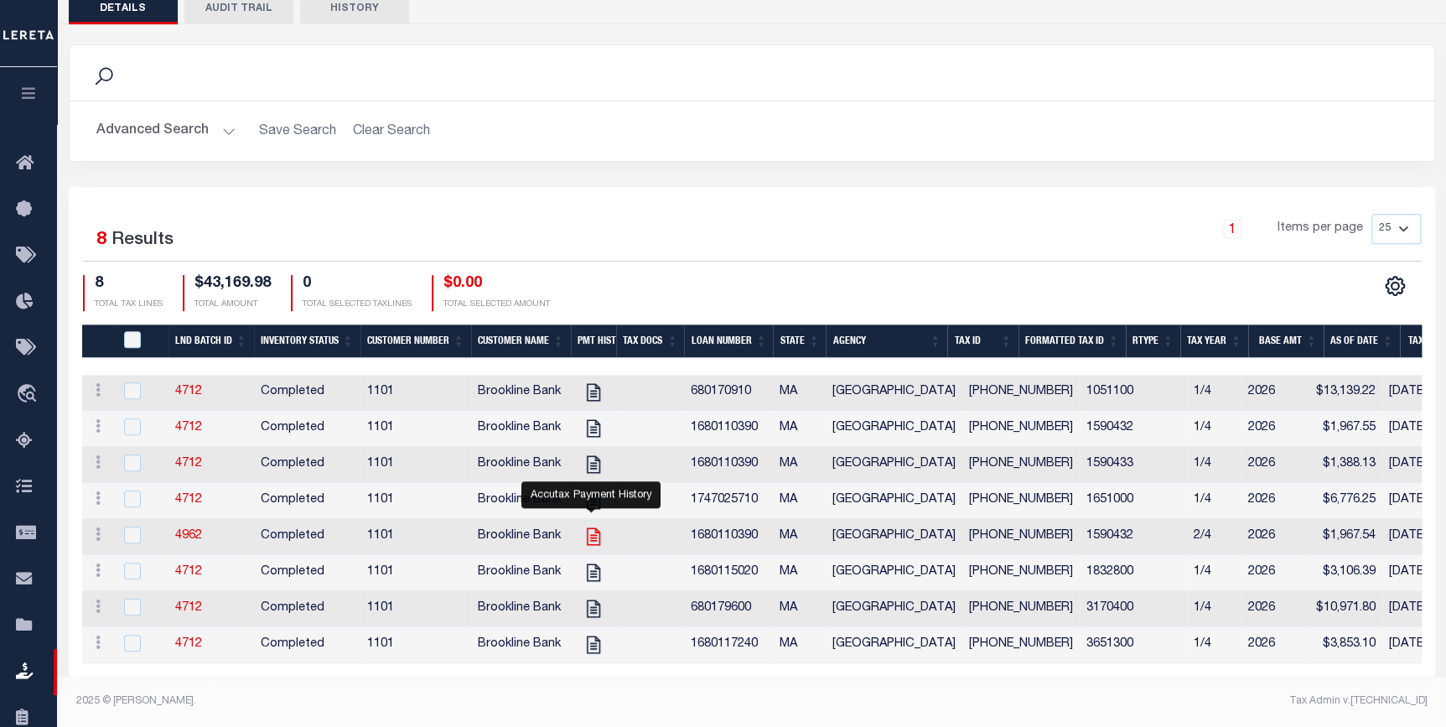
click at [588, 528] on icon "" at bounding box center [592, 537] width 13 height 18
checkbox input "true"
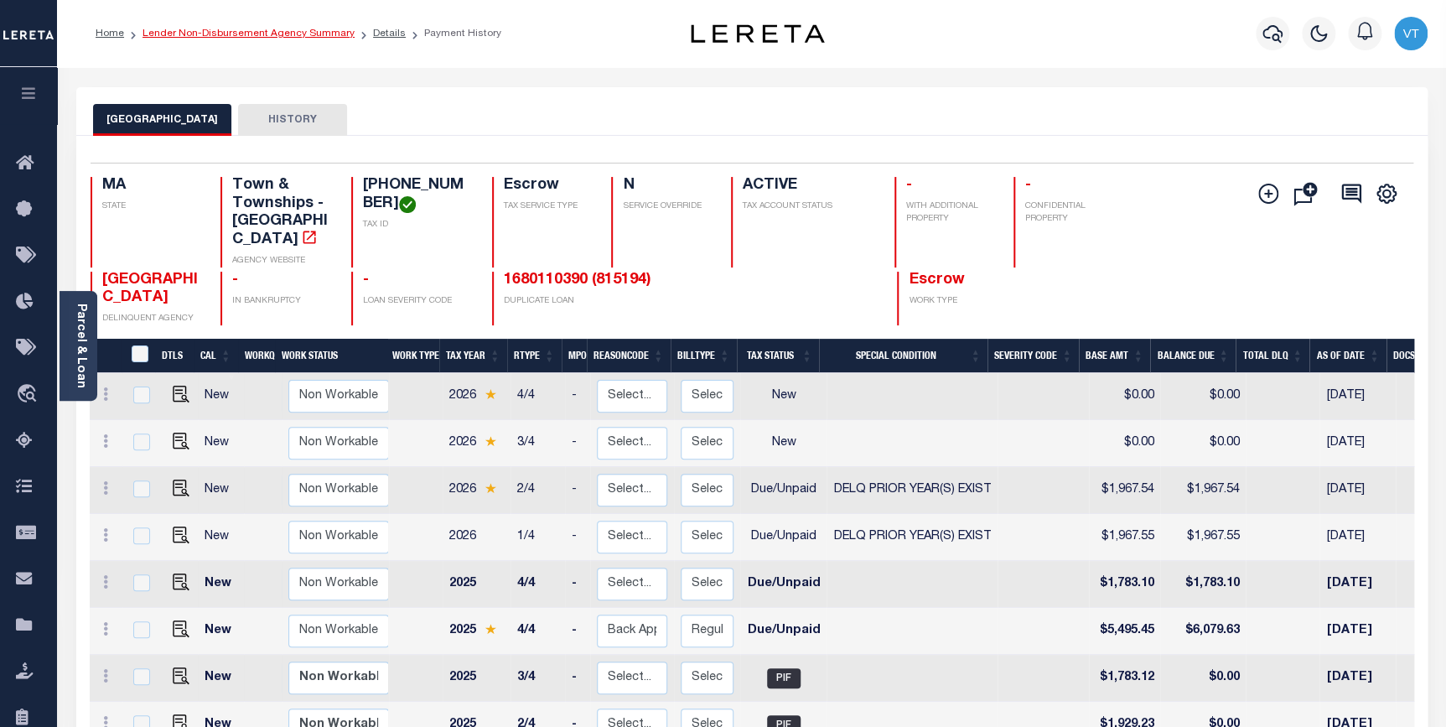
click at [291, 31] on link "Lender Non-Disbursement Agency Summary" at bounding box center [249, 34] width 212 height 10
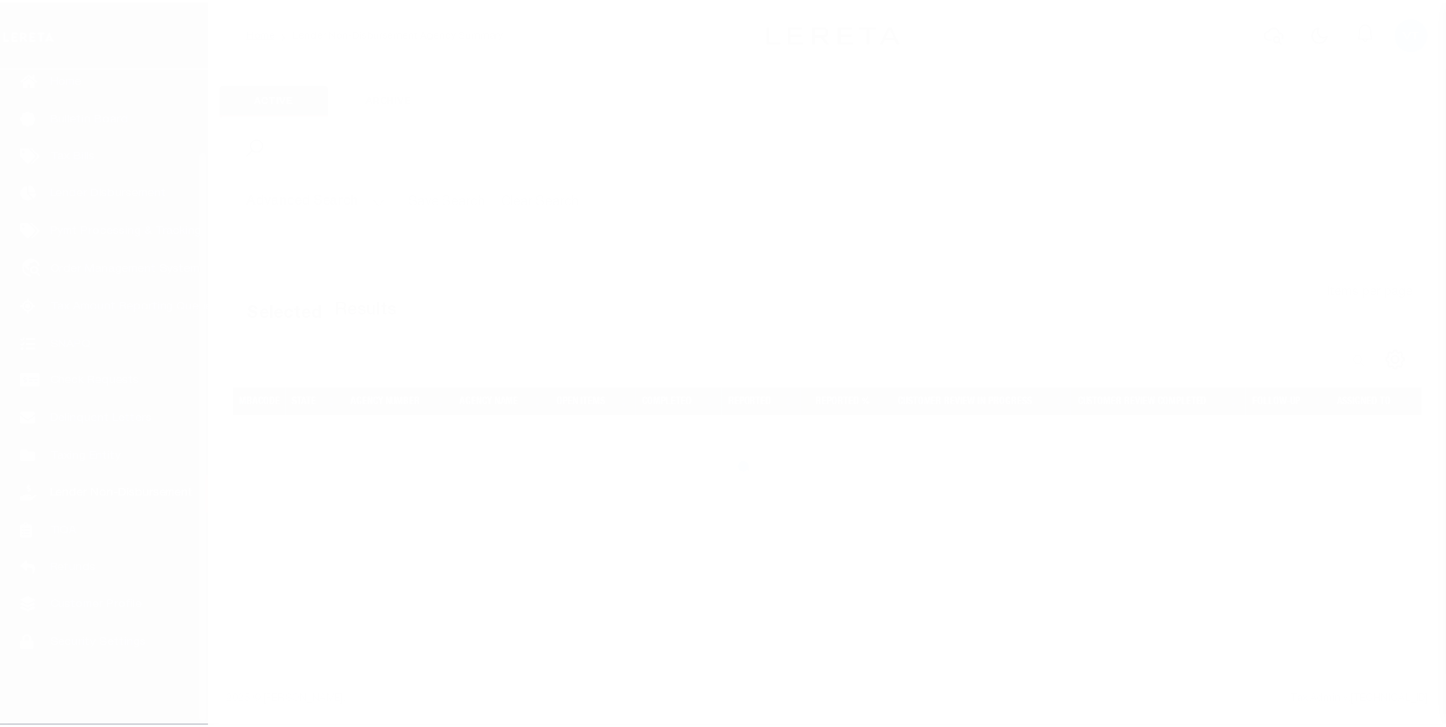
scroll to position [96, 0]
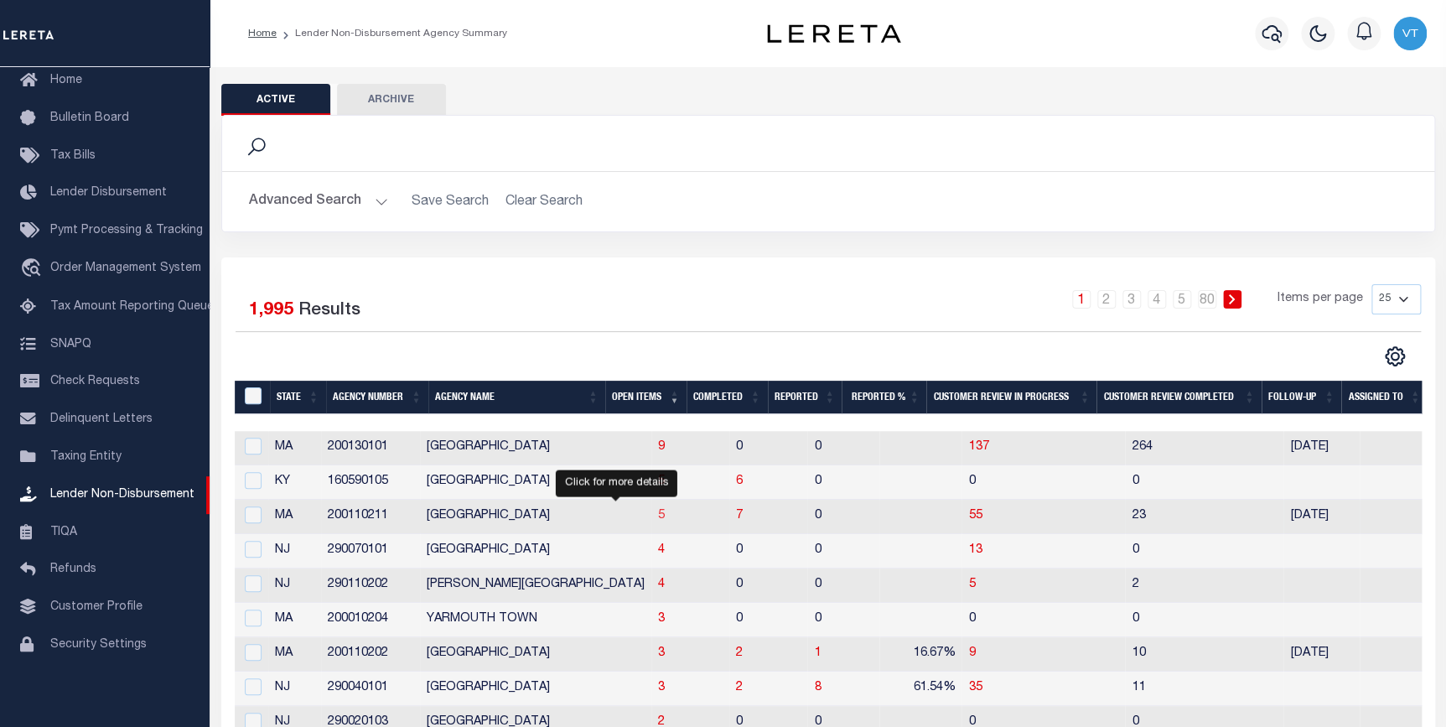
click at [658, 518] on span "5" at bounding box center [661, 516] width 7 height 12
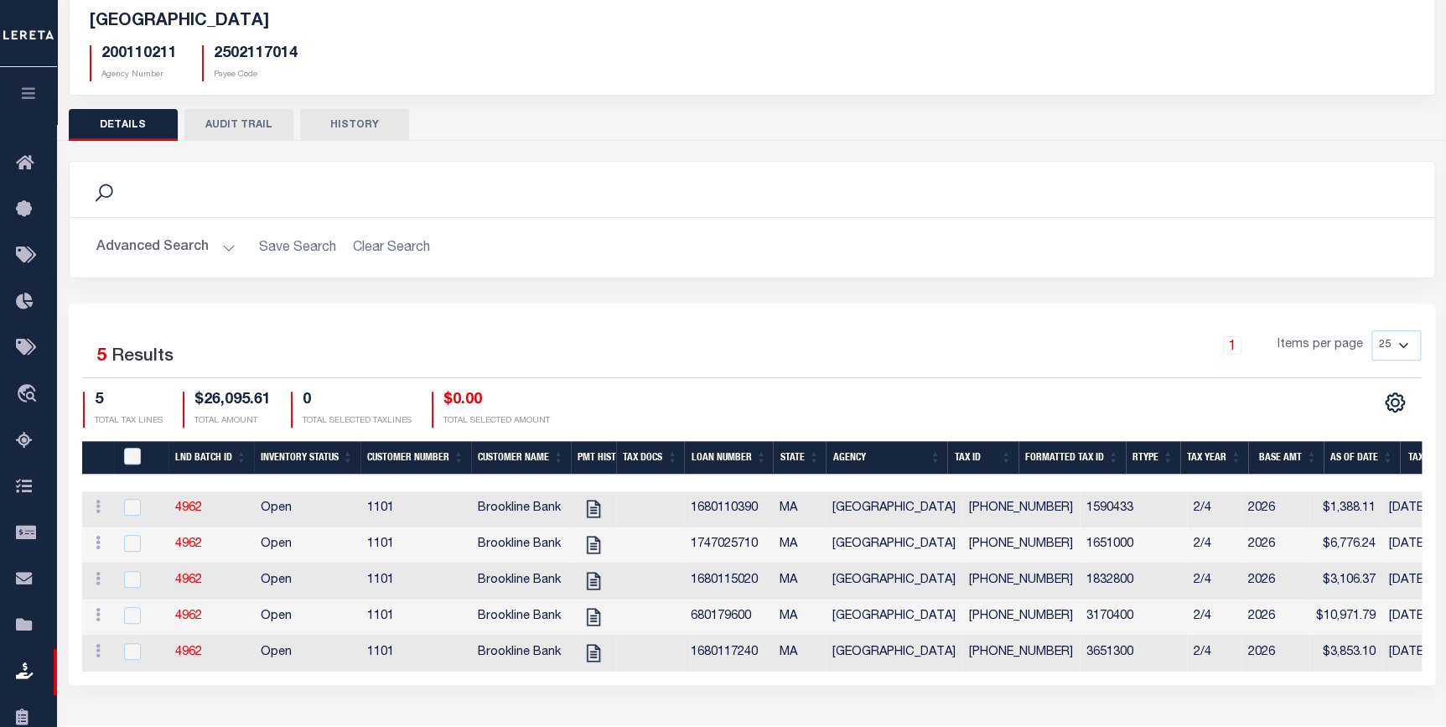
scroll to position [161, 0]
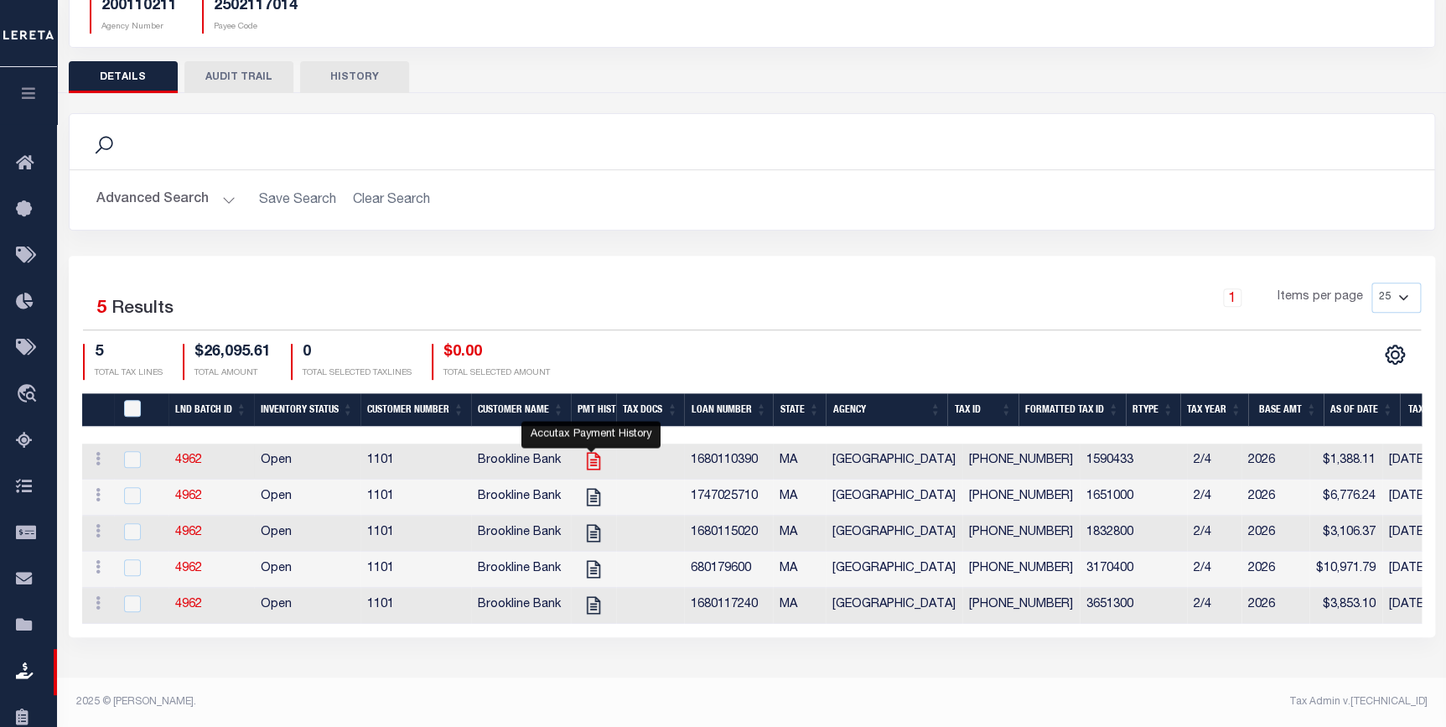
click at [587, 463] on icon "" at bounding box center [594, 461] width 22 height 22
checkbox input "true"
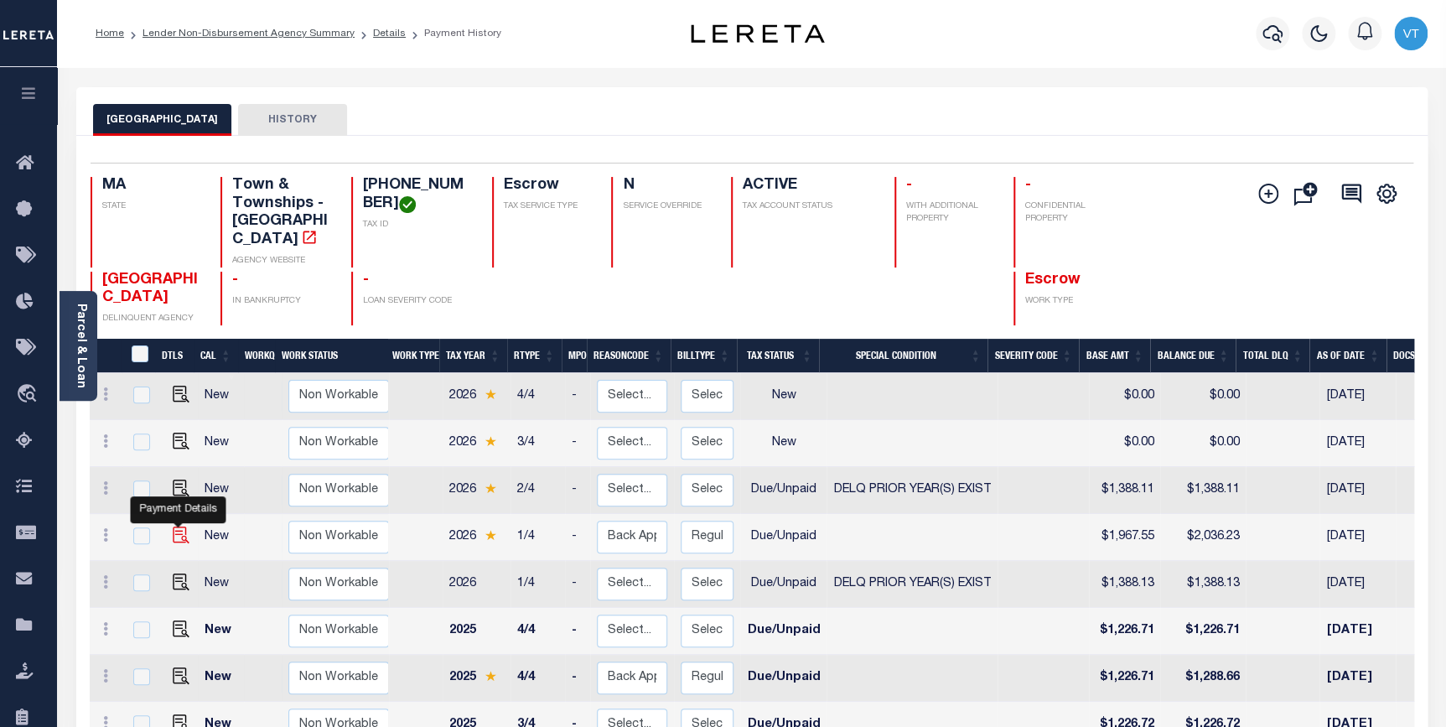
click at [178, 527] on img "" at bounding box center [181, 535] width 17 height 17
checkbox input "true"
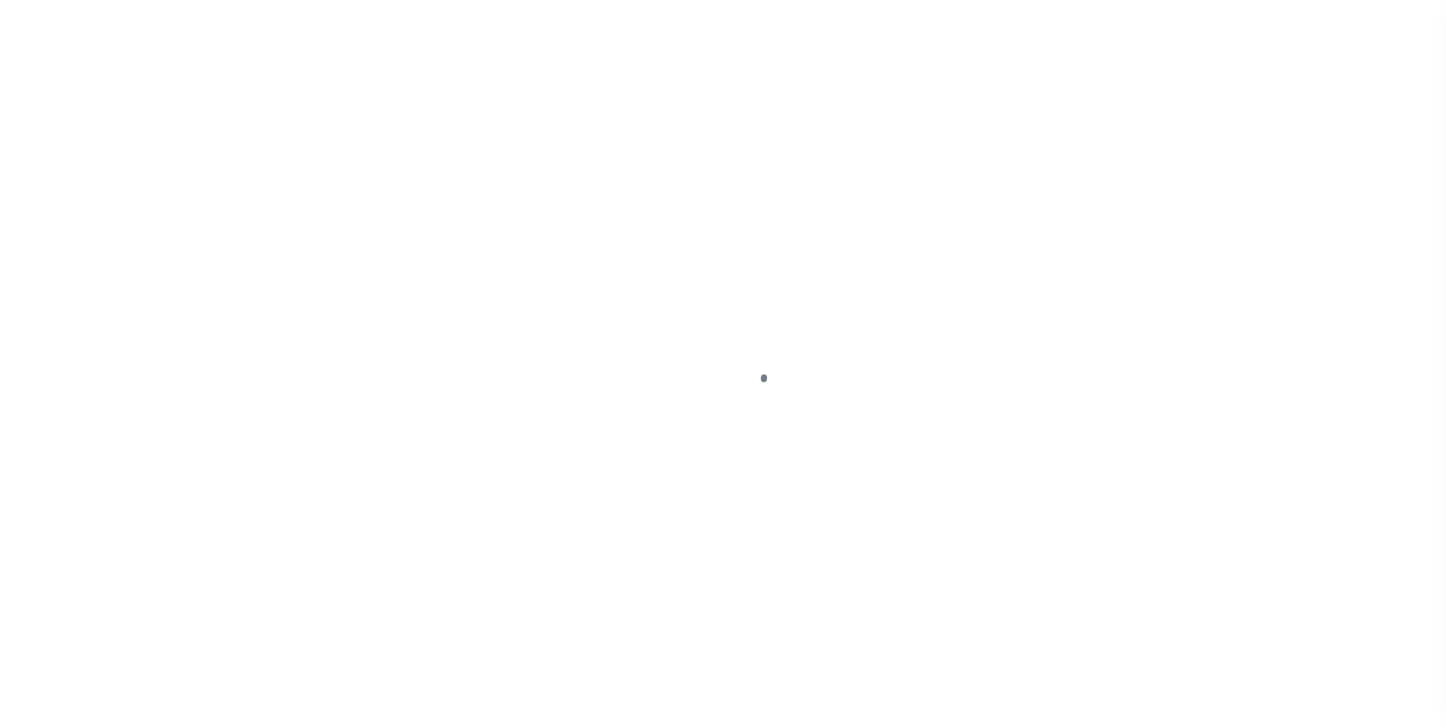
select select "DUE"
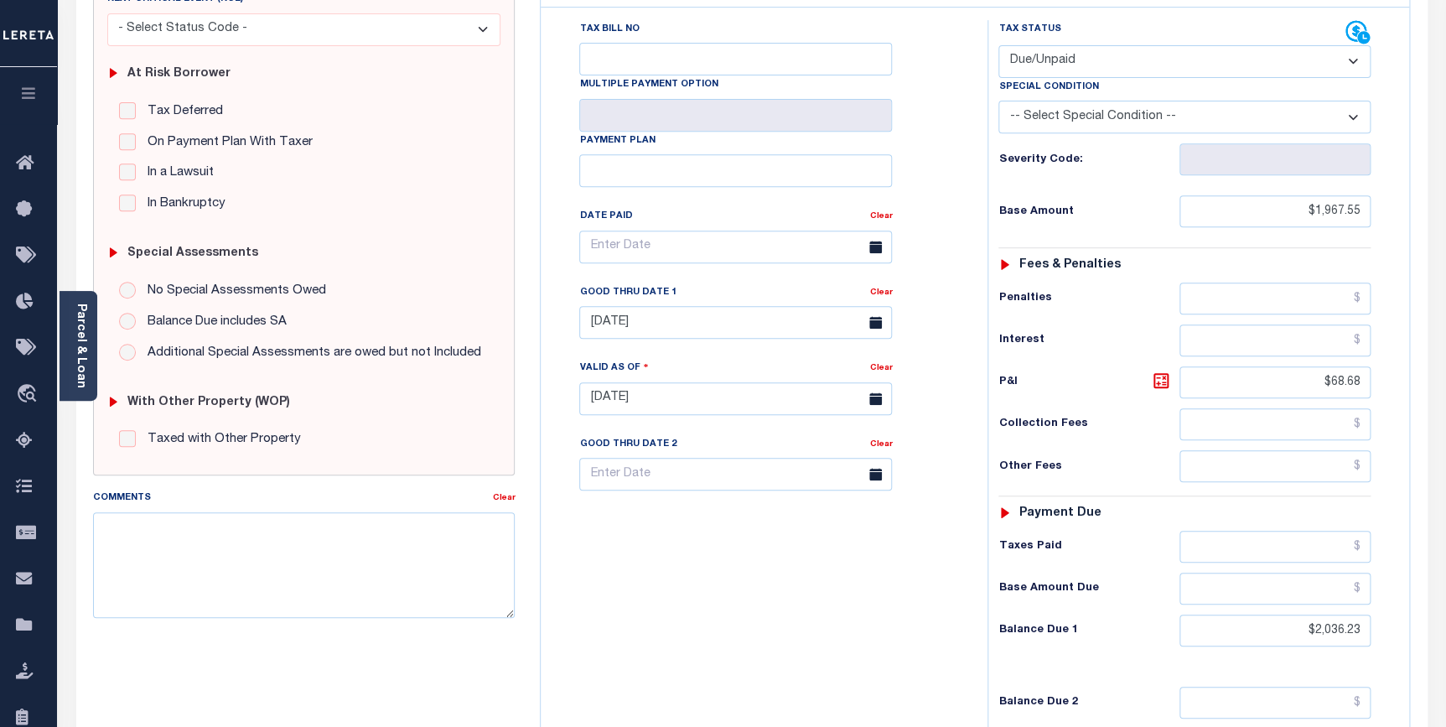
scroll to position [381, 0]
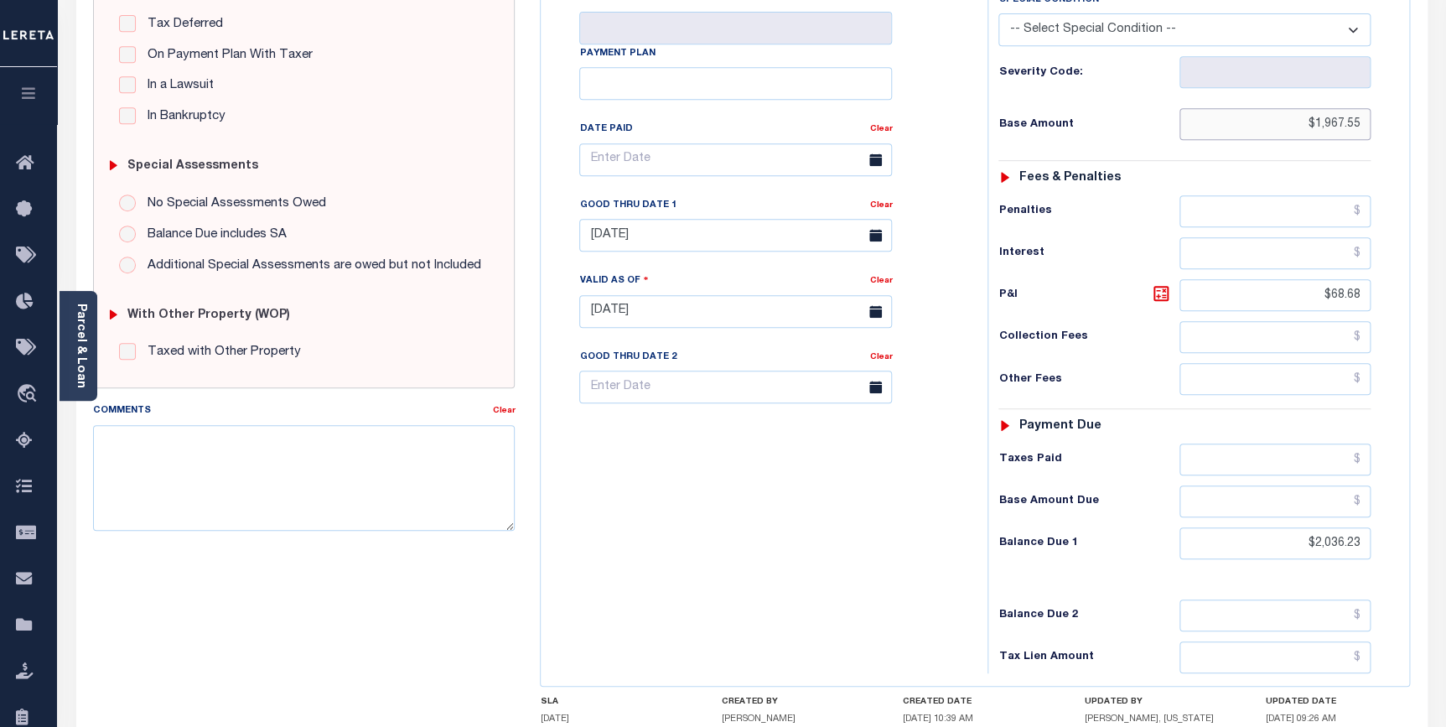
drag, startPoint x: 1293, startPoint y: 123, endPoint x: 1371, endPoint y: 112, distance: 78.7
click at [1371, 112] on div "Tax Status Status - Select Status Code -" at bounding box center [1190, 303] width 405 height 740
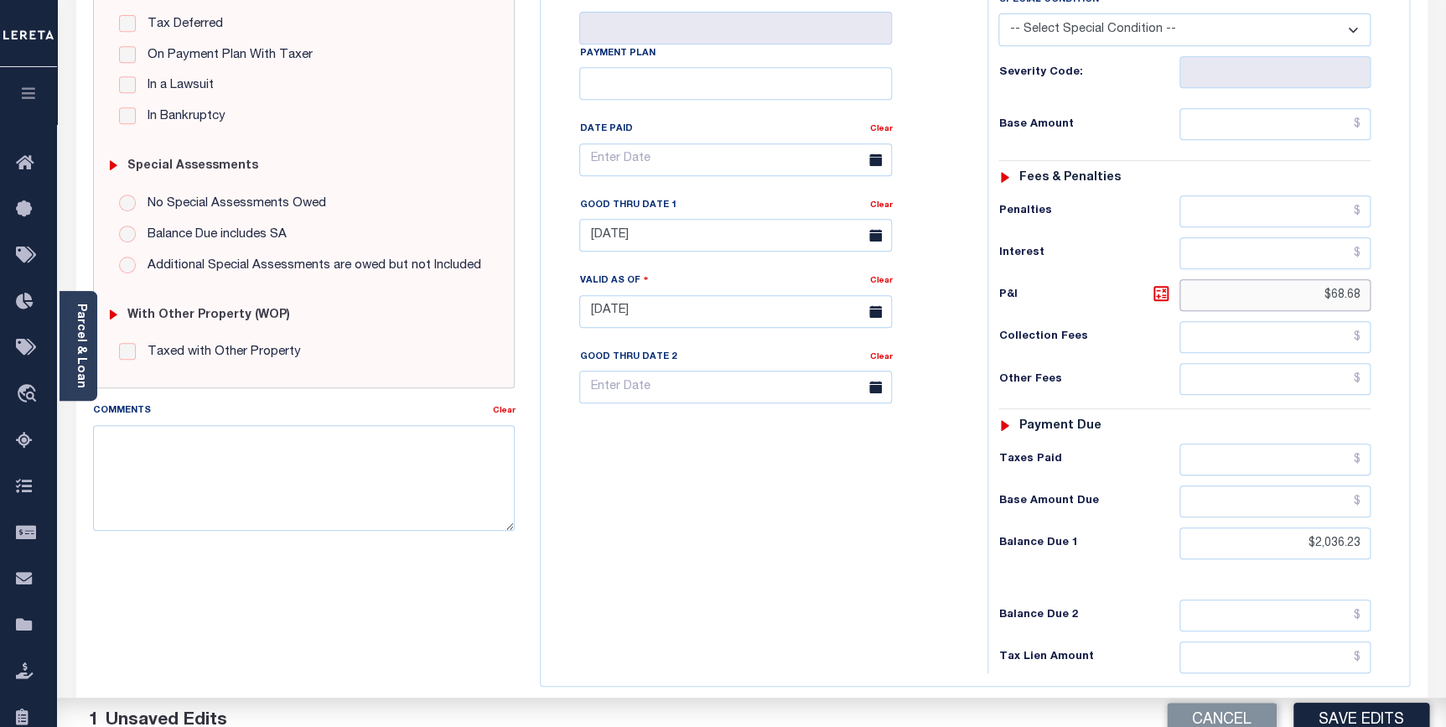
drag, startPoint x: 1302, startPoint y: 294, endPoint x: 1392, endPoint y: 294, distance: 89.7
click at [1392, 294] on div "Tax Status Status - Select Status Code -" at bounding box center [1190, 303] width 405 height 740
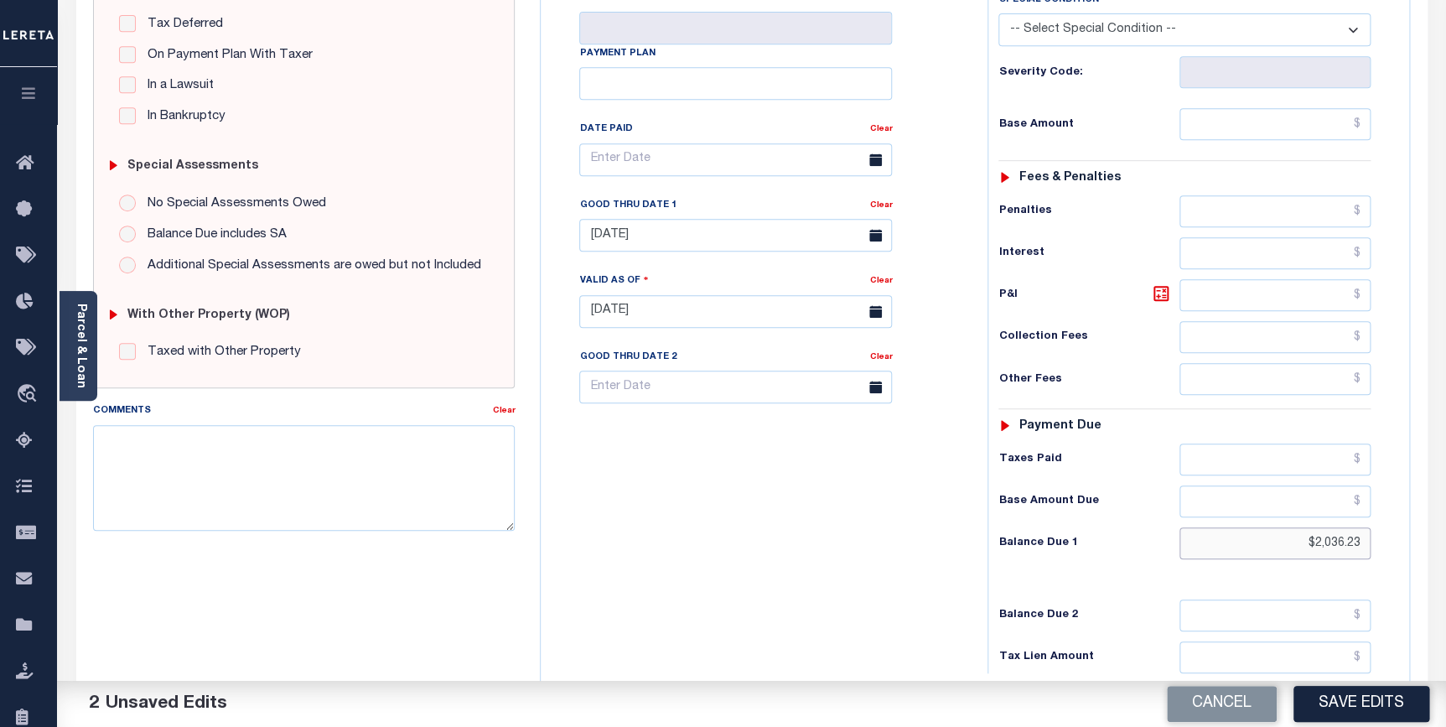
drag, startPoint x: 1306, startPoint y: 545, endPoint x: 1397, endPoint y: 555, distance: 91.1
click at [1397, 555] on div "Tax Status Status" at bounding box center [1190, 303] width 430 height 740
click at [697, 251] on input "[DATE]" at bounding box center [735, 235] width 313 height 33
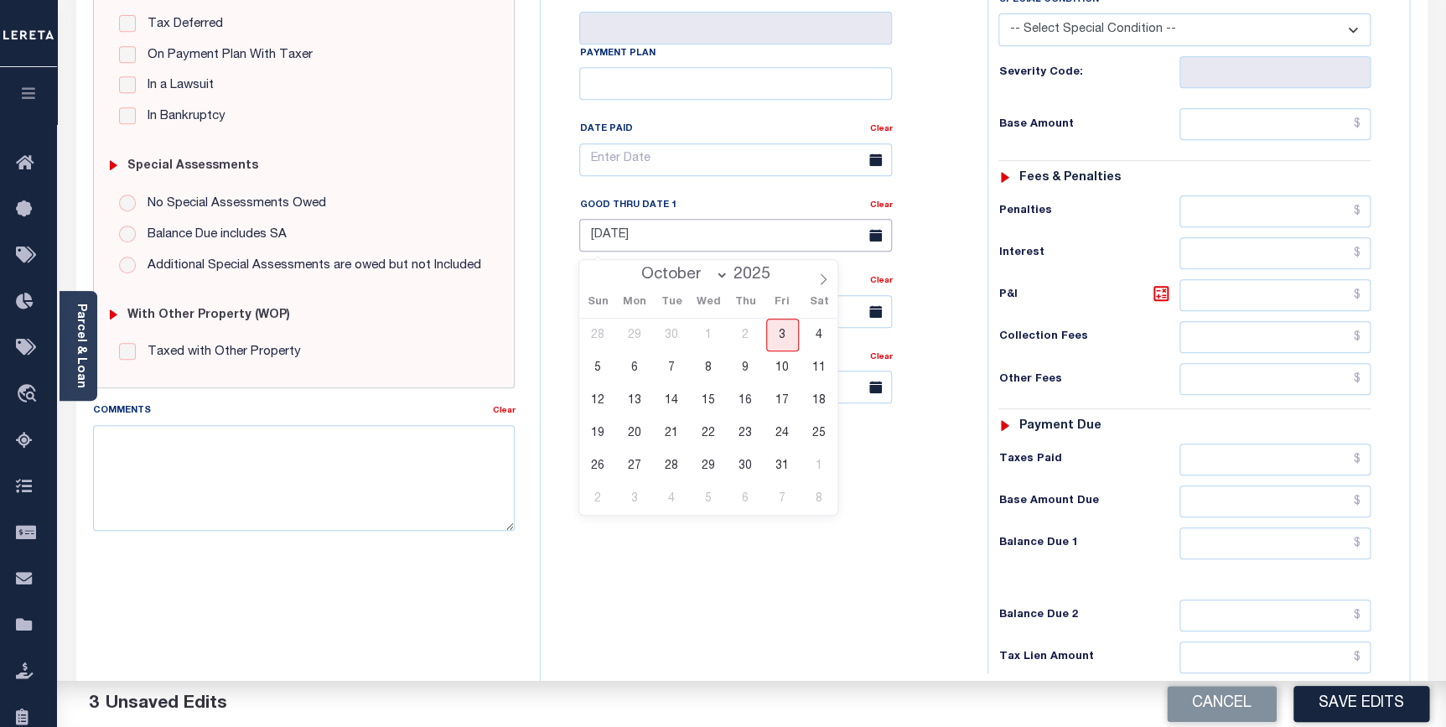
click at [673, 252] on input "[DATE]" at bounding box center [735, 235] width 313 height 33
drag, startPoint x: 673, startPoint y: 242, endPoint x: 553, endPoint y: 228, distance: 120.7
click at [553, 228] on div "Tax Bill No Multiple Payment Option Payment Plan Clear" at bounding box center [760, 303] width 430 height 740
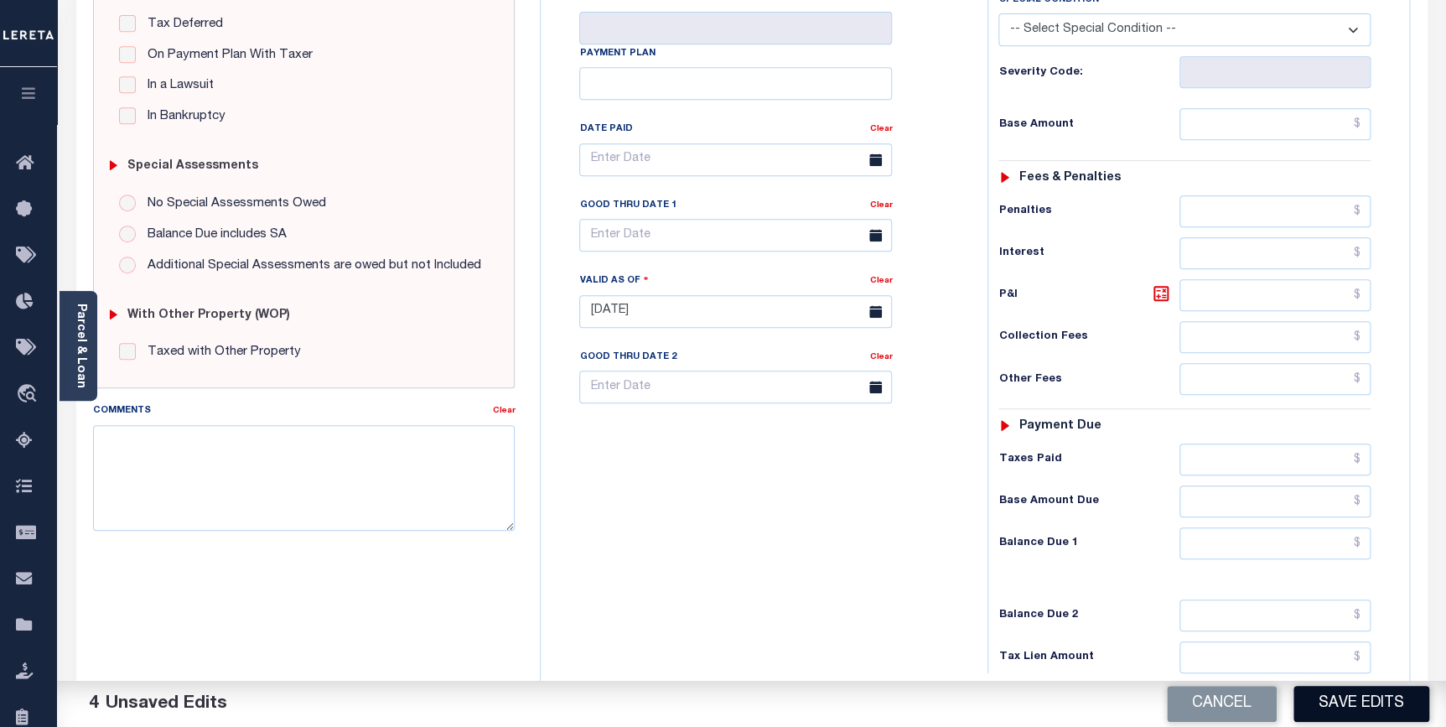
click at [1355, 719] on button "Save Edits" at bounding box center [1362, 704] width 136 height 36
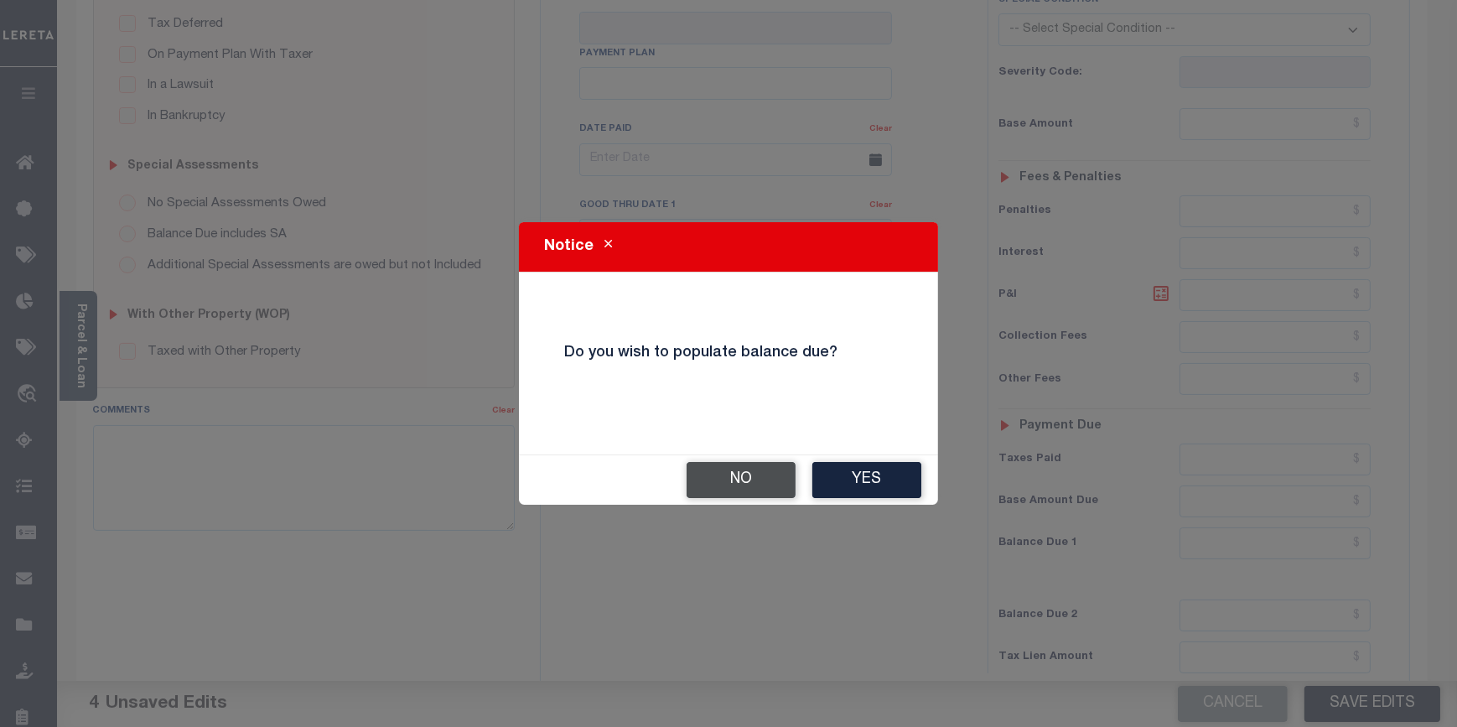
click at [760, 480] on button "No" at bounding box center [741, 480] width 109 height 36
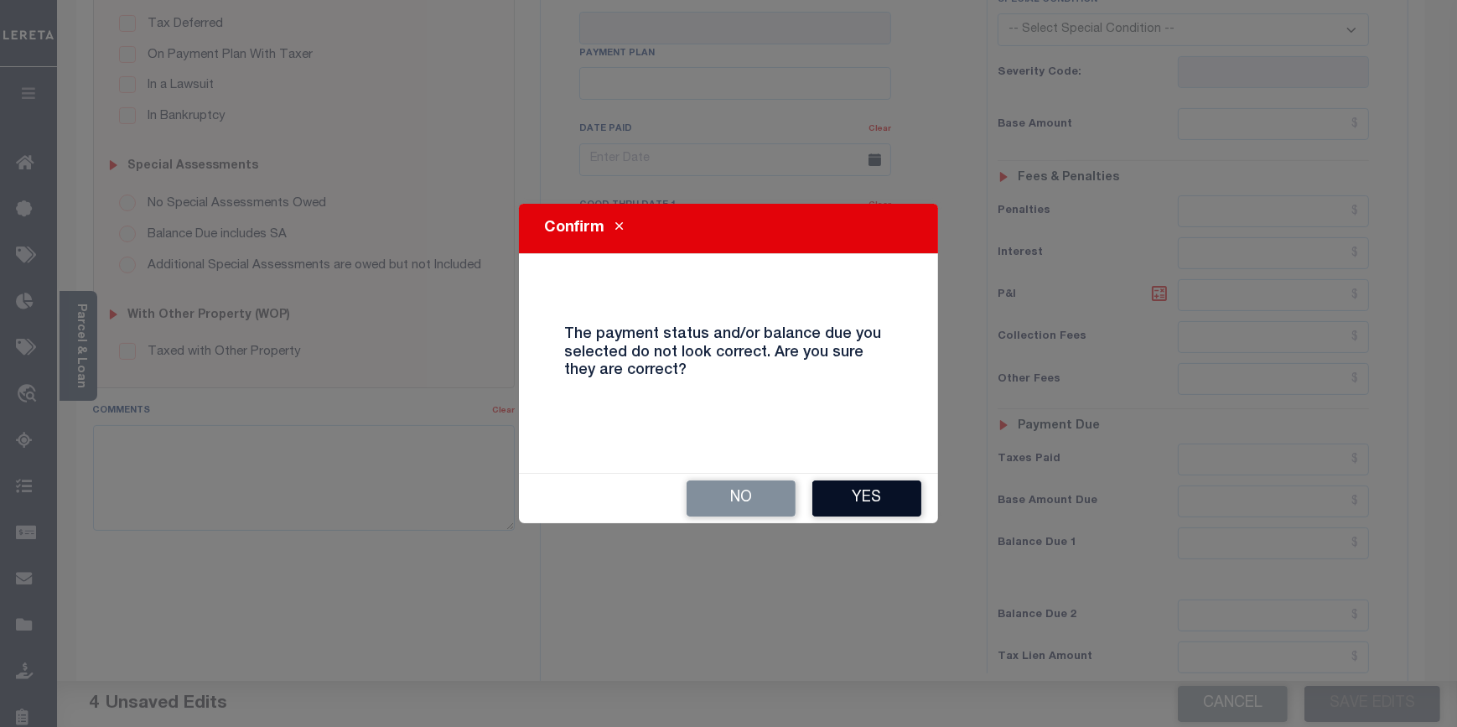
click at [842, 501] on button "Yes" at bounding box center [866, 498] width 109 height 36
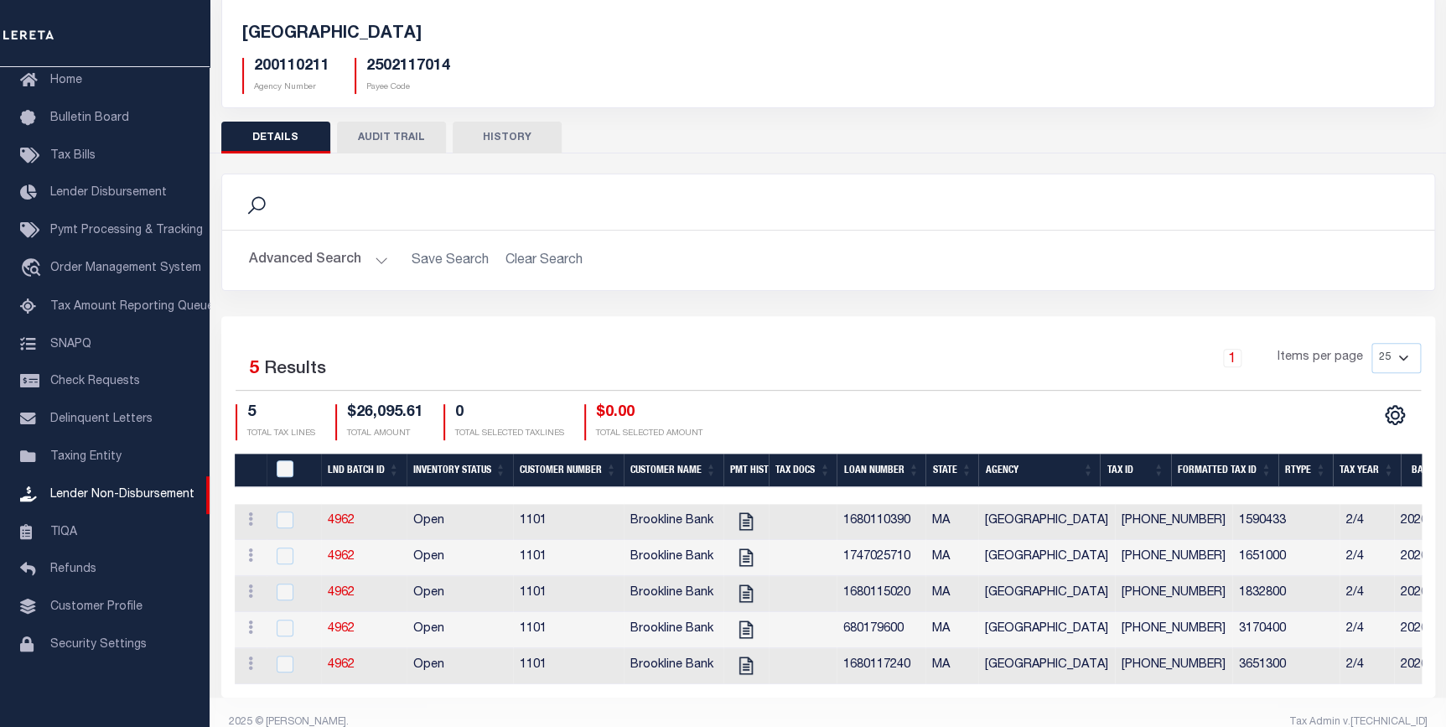
scroll to position [137, 0]
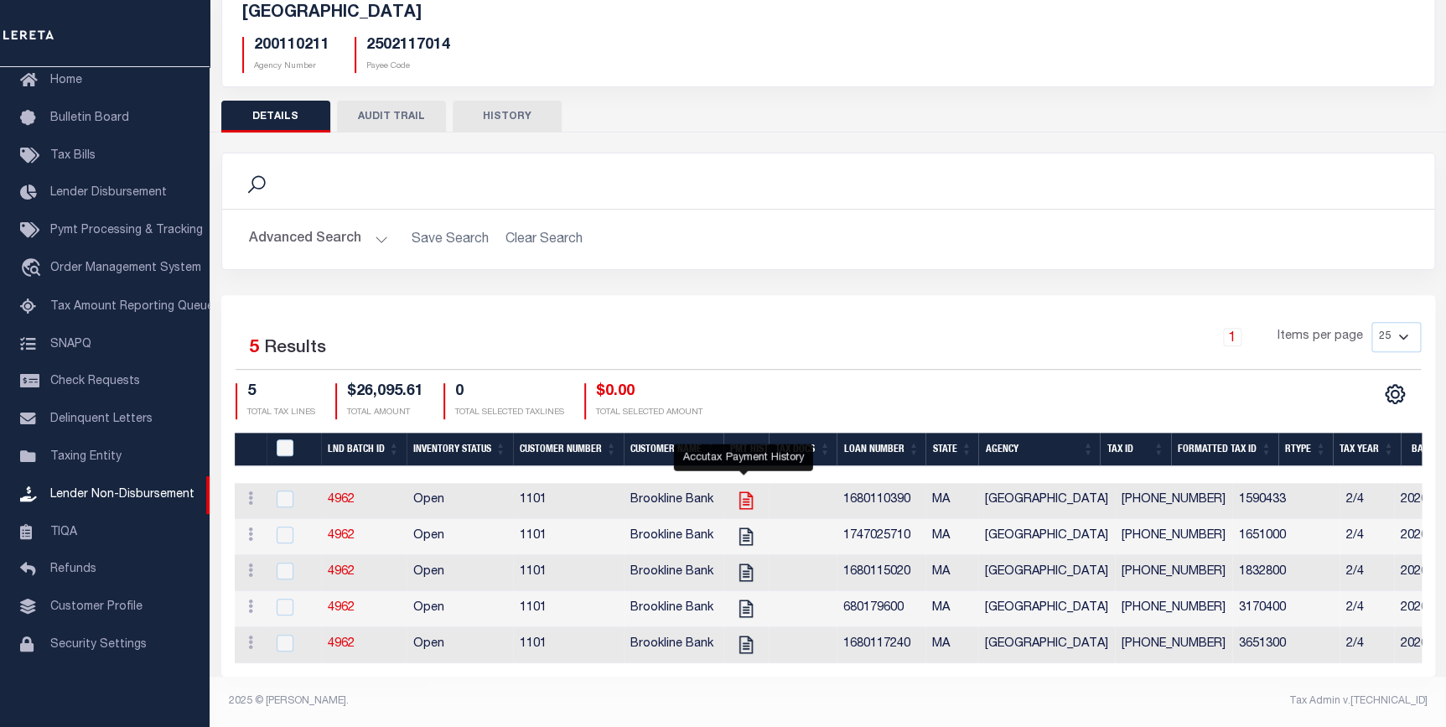
click at [739, 492] on icon "" at bounding box center [746, 501] width 22 height 22
checkbox input "true"
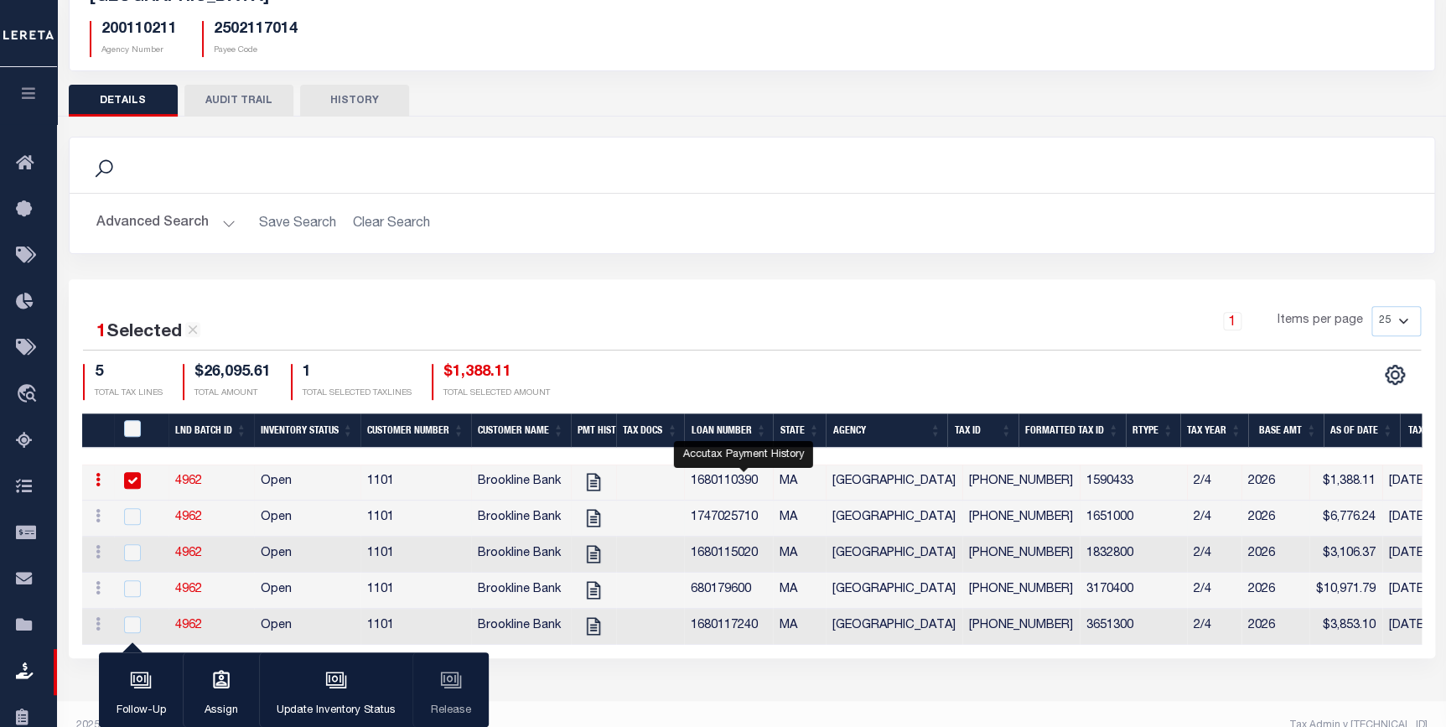
scroll to position [134, 0]
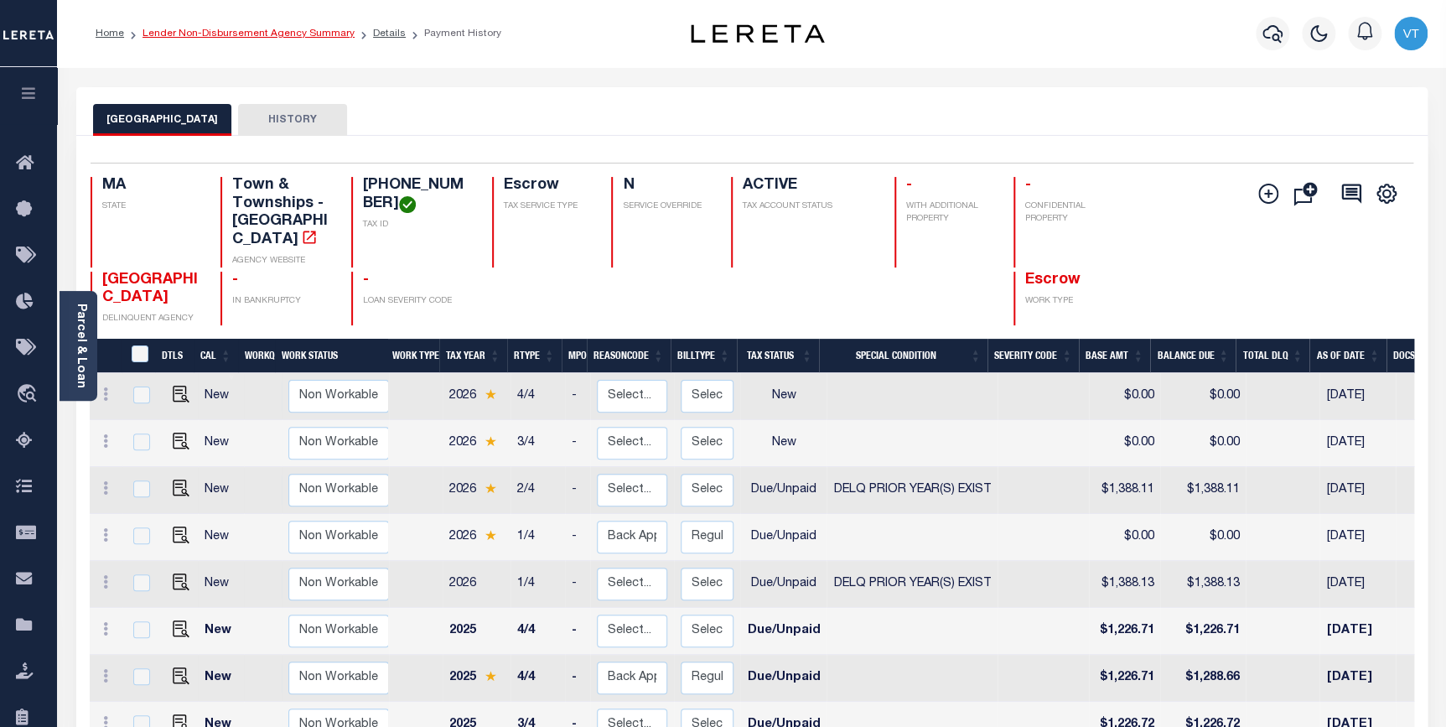
click at [329, 34] on link "Lender Non-Disbursement Agency Summary" at bounding box center [249, 34] width 212 height 10
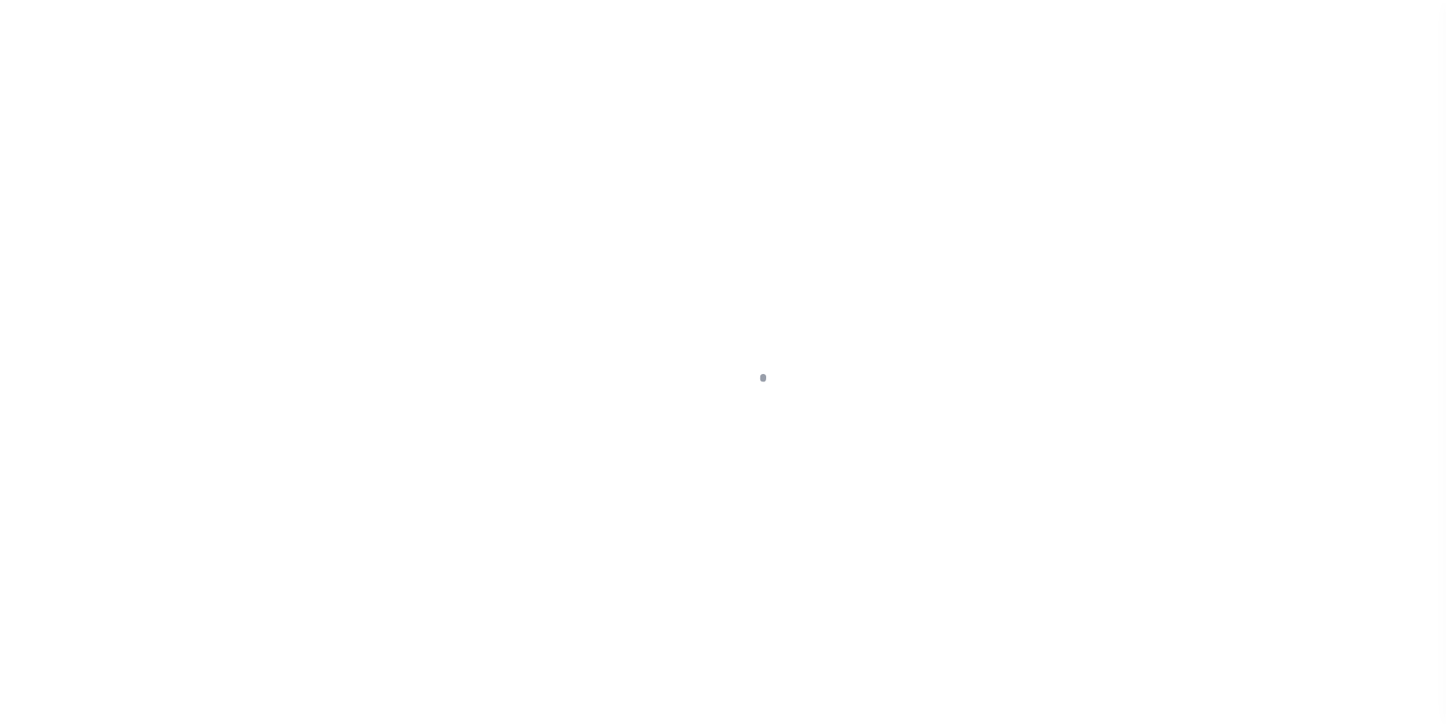
scroll to position [96, 0]
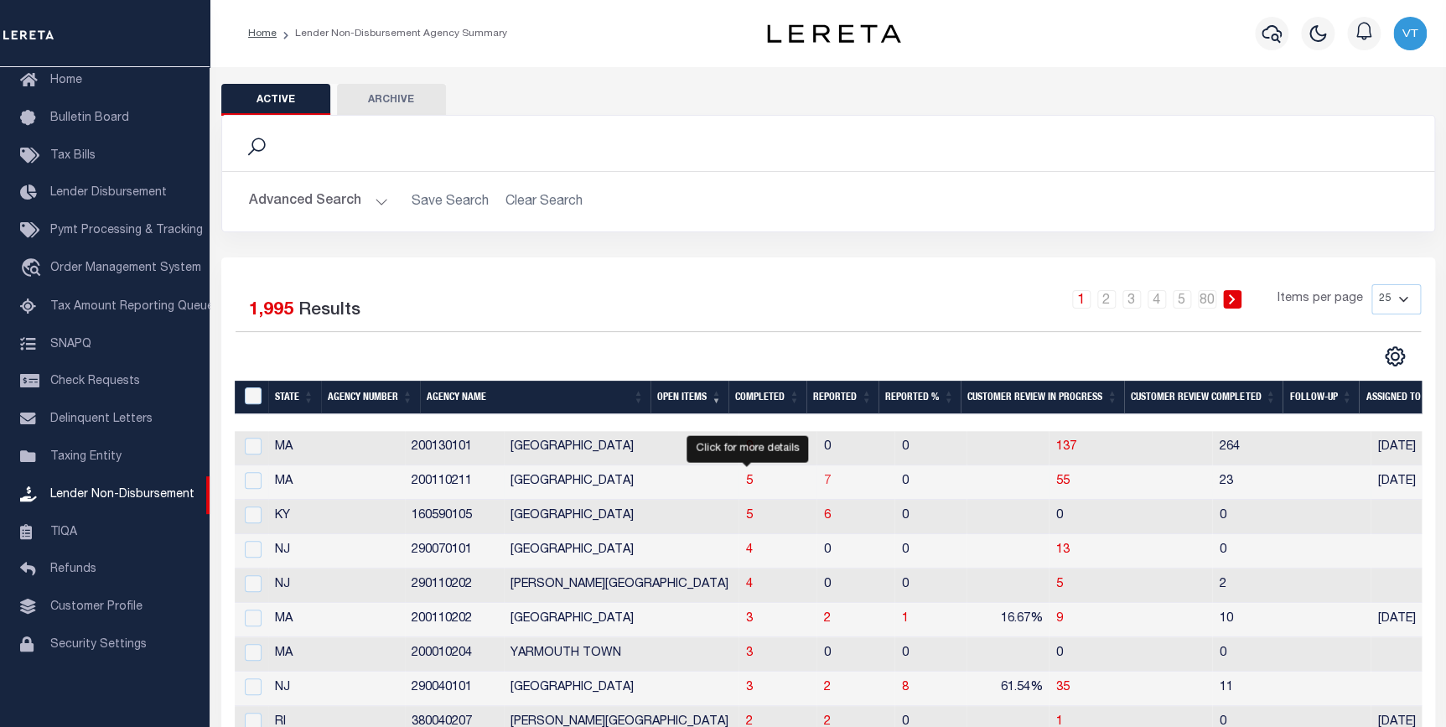
click at [823, 486] on span "7" at bounding box center [826, 481] width 7 height 12
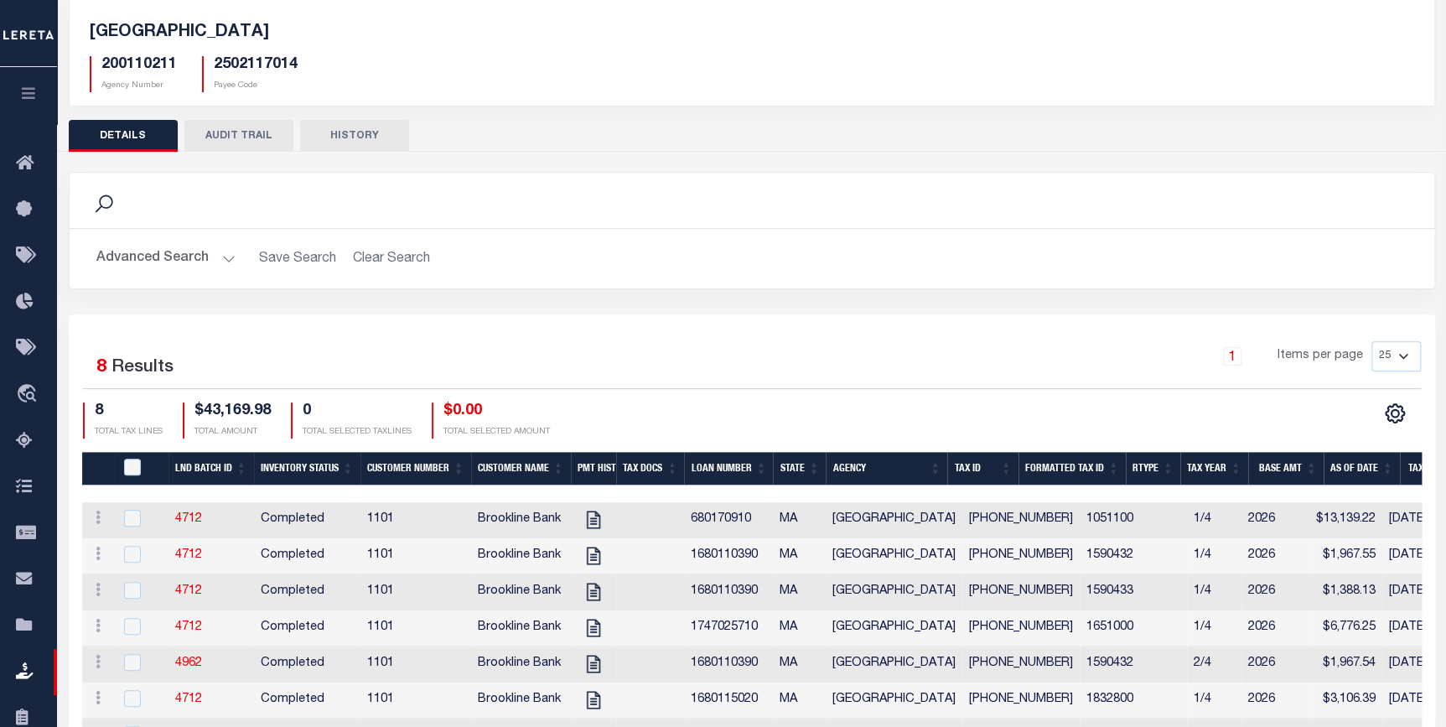
scroll to position [228, 0]
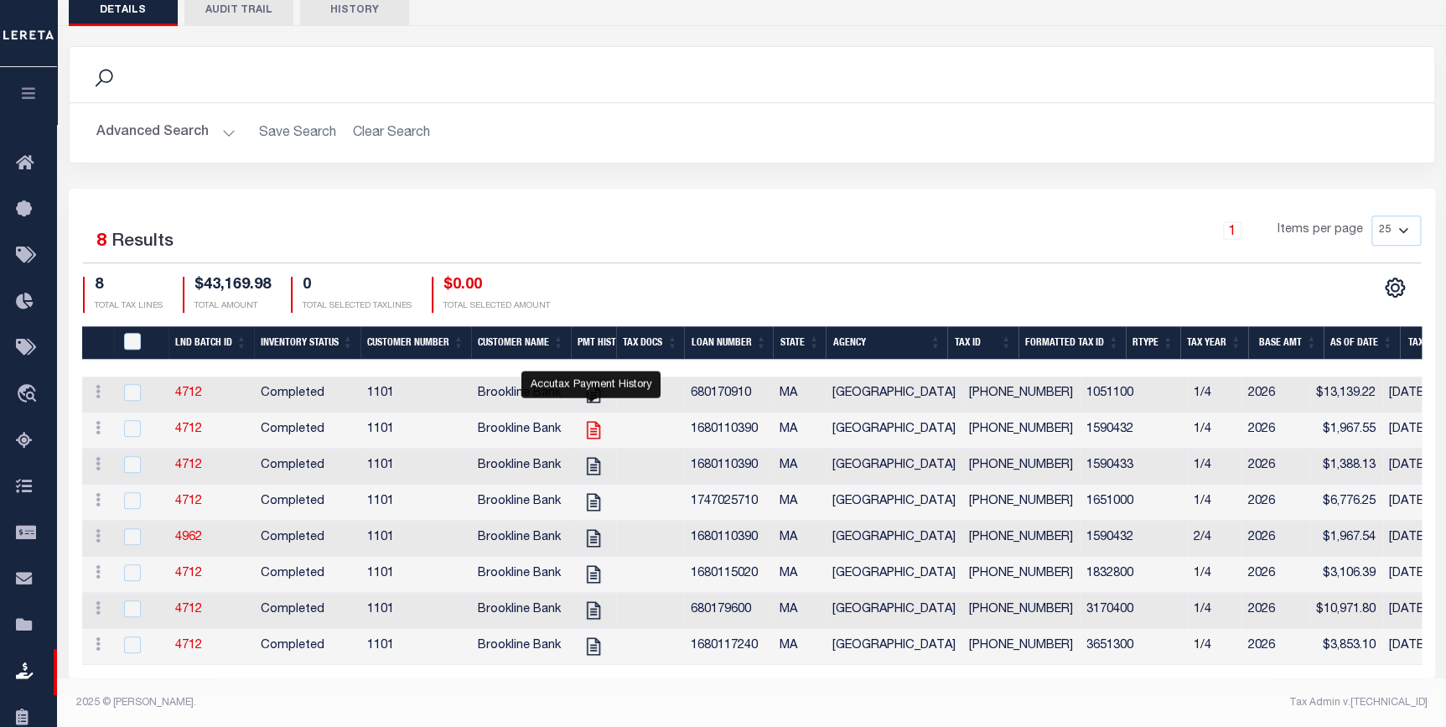
click at [590, 427] on icon "" at bounding box center [594, 430] width 22 height 22
checkbox input "true"
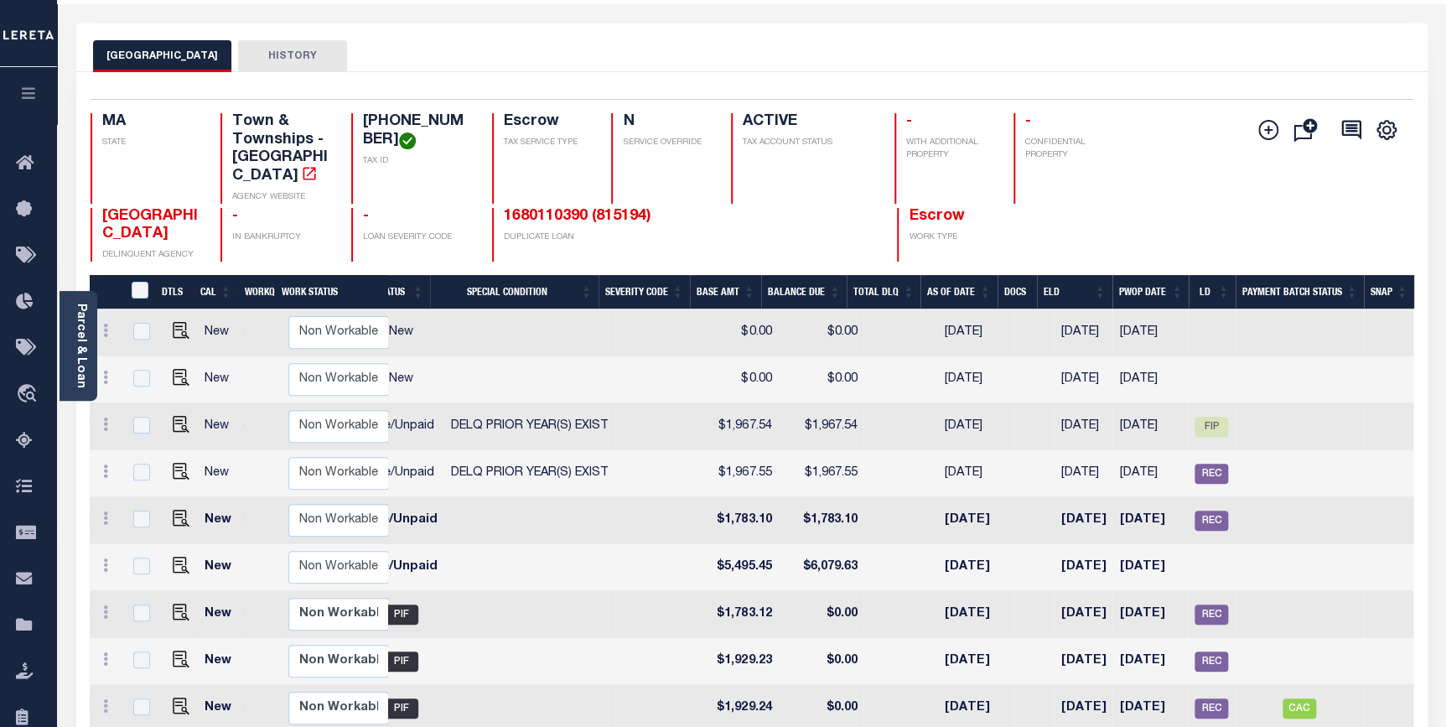
scroll to position [75, 0]
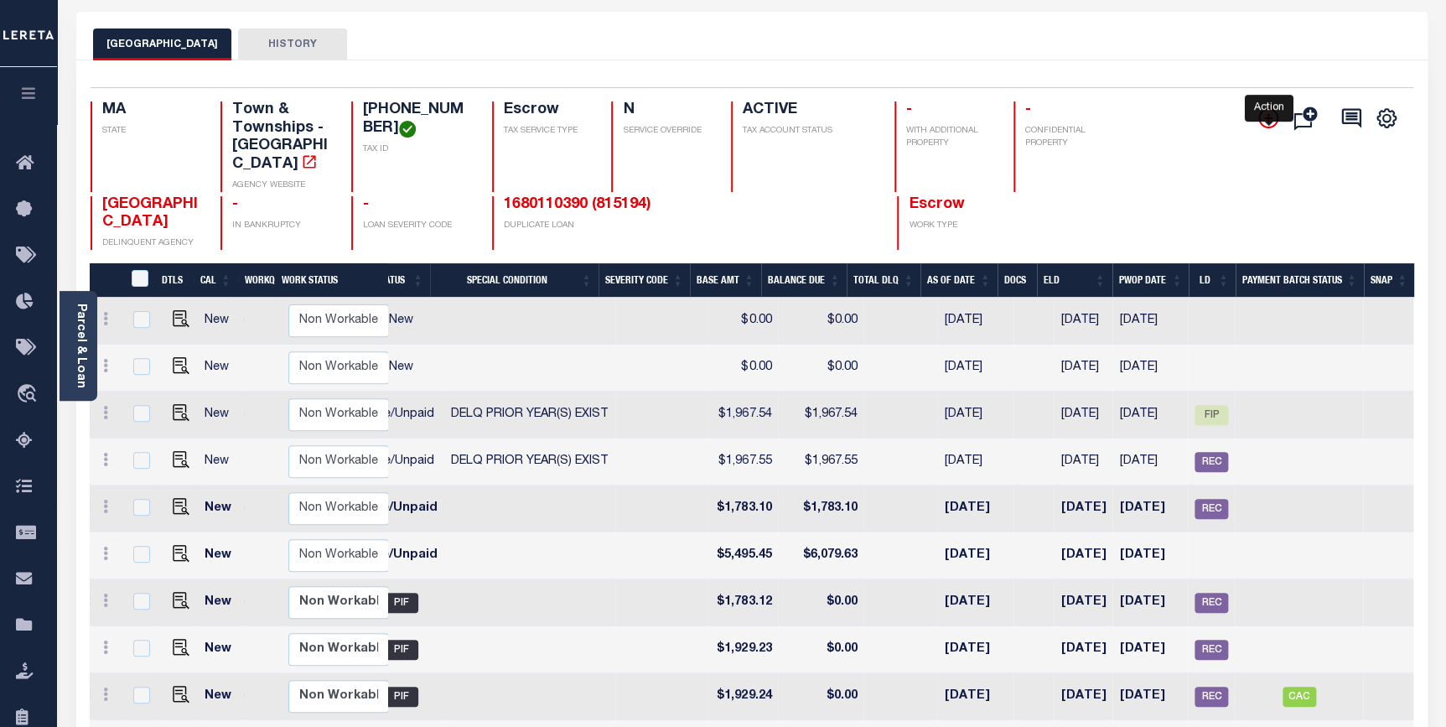
click at [1273, 118] on icon "" at bounding box center [1268, 118] width 8 height 8
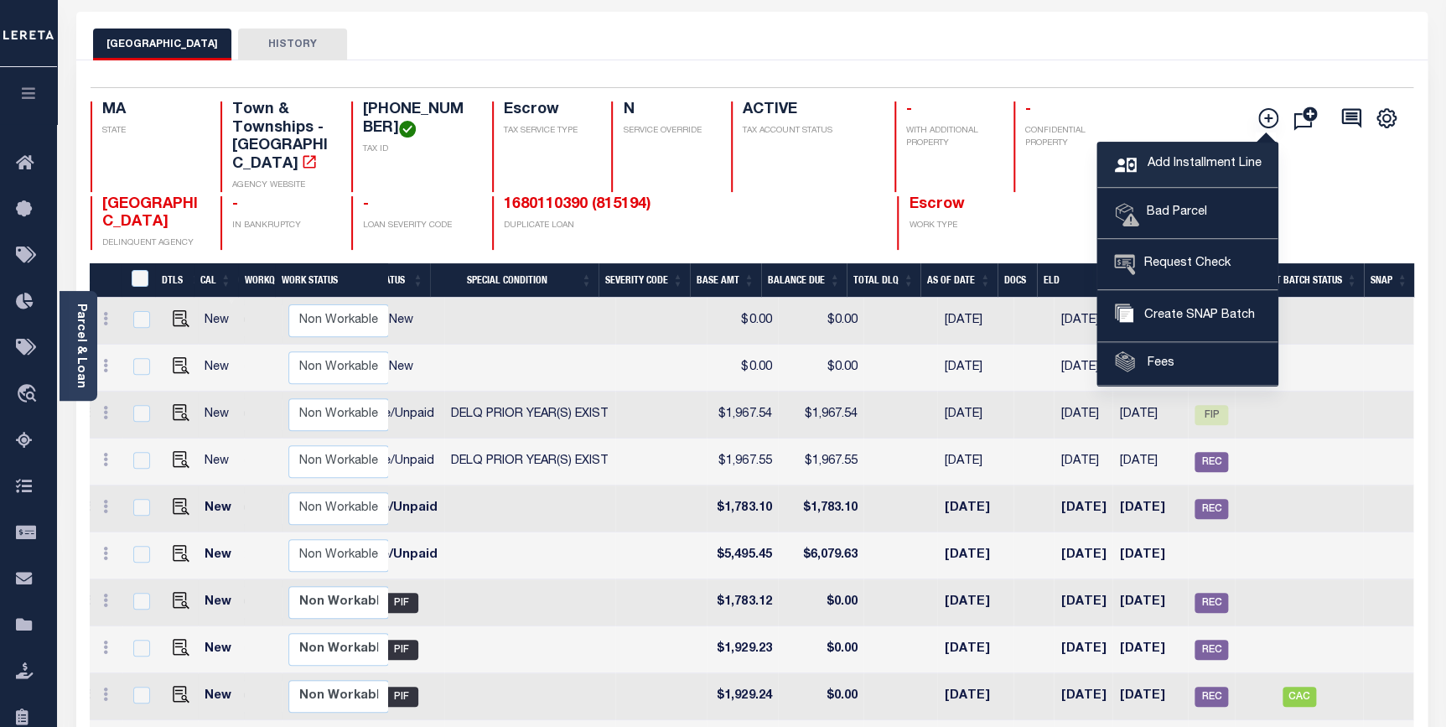
click at [1157, 157] on span "Add Installment Line" at bounding box center [1202, 164] width 118 height 18
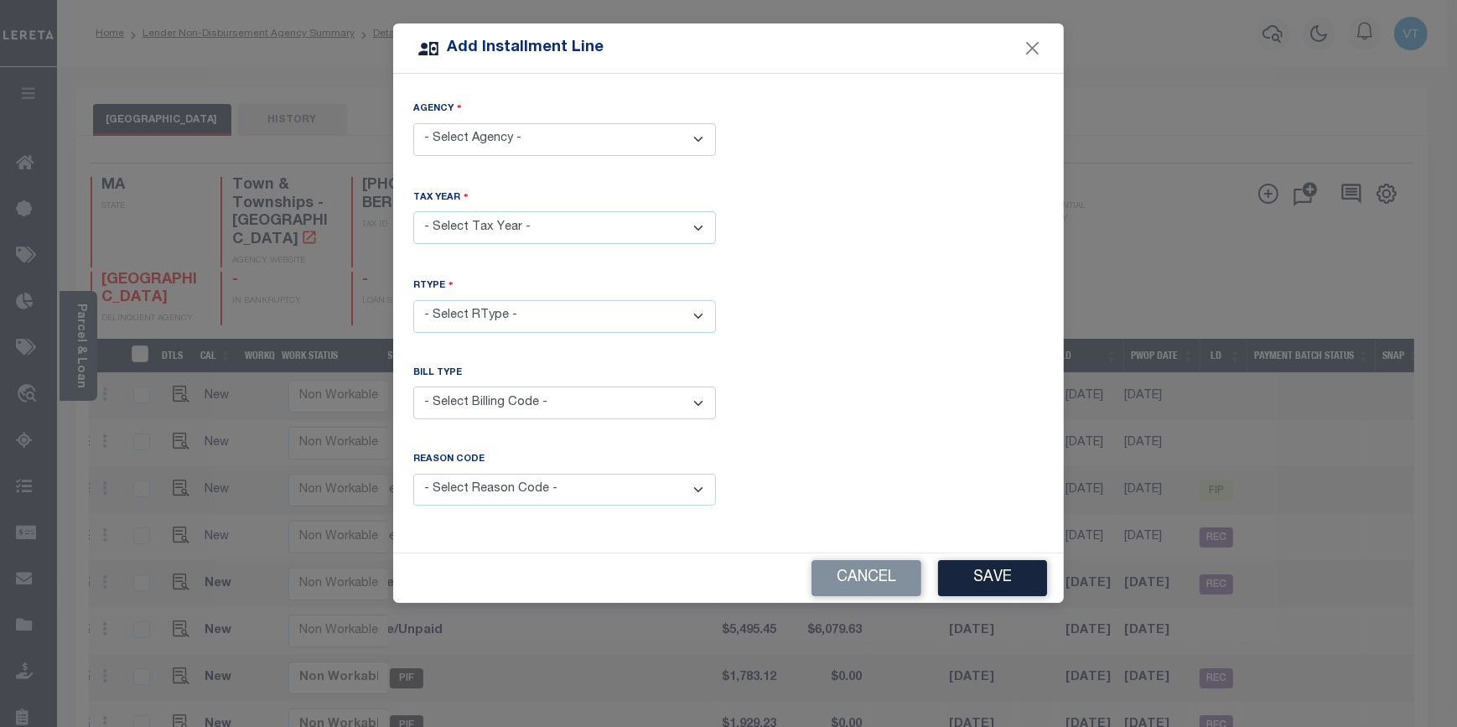
click at [545, 140] on select "- Select Agency - BROOKLINE TOWN - Town & Townships" at bounding box center [564, 139] width 303 height 33
select select "2502117014"
click at [413, 123] on select "- Select Agency - BROOKLINE TOWN - Town & Townships" at bounding box center [564, 139] width 303 height 33
click at [518, 224] on select "- Select Year - 2005 2006 2007 2008 2009 2010 2011 2012 2013 2014 2015 2016 201…" at bounding box center [564, 227] width 303 height 33
select select "2026"
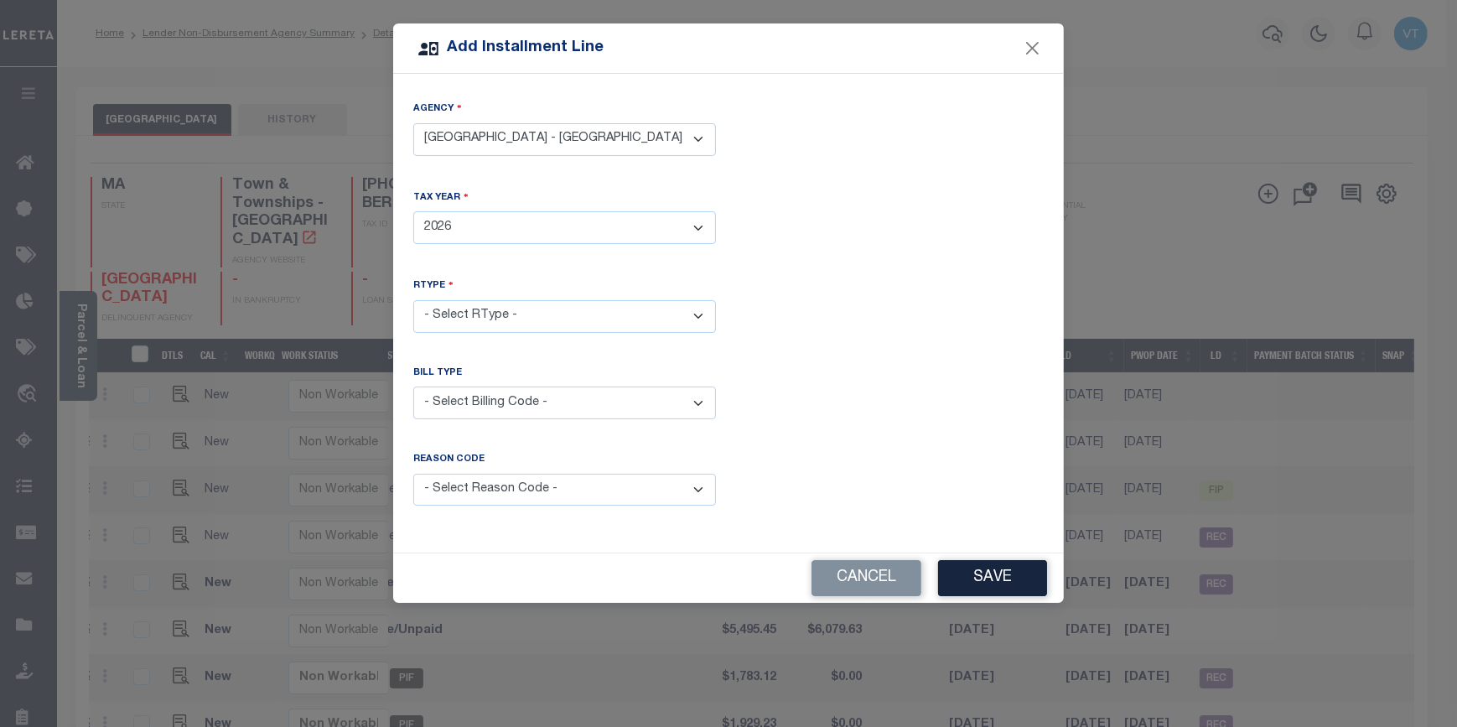
click at [413, 211] on select "- Select Year - 2005 2006 2007 2008 2009 2010 2011 2012 2013 2014 2015 2016 201…" at bounding box center [564, 227] width 303 height 33
click at [553, 307] on select "- Select RType - 1/4 2/4 3/4 4/4" at bounding box center [564, 316] width 303 height 33
select select "0"
click at [413, 300] on select "- Select RType - 1/4 2/4 3/4 4/4" at bounding box center [564, 316] width 303 height 33
click at [555, 392] on select "- Select Billing Code - Regular Delinquent Supplemental Corrected/Adjusted Bill…" at bounding box center [564, 402] width 303 height 33
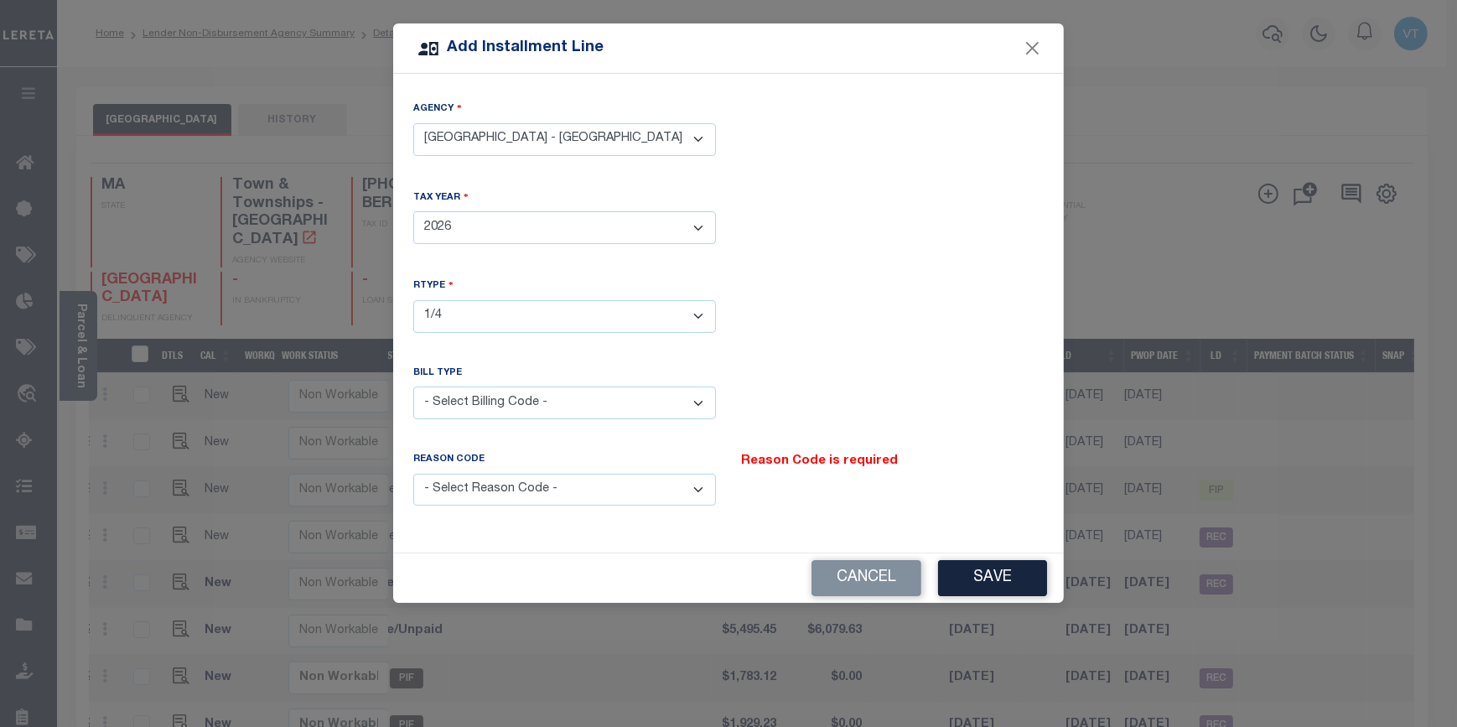
select select "2"
click at [413, 386] on select "- Select Billing Code - Regular Delinquent Supplemental Corrected/Adjusted Bill…" at bounding box center [564, 402] width 303 height 33
click at [585, 495] on select "- Select Reason Code - Payment Reversal Taxable Value Change Assessment Change …" at bounding box center [564, 490] width 303 height 33
select select "12"
click at [413, 474] on select "- Select Reason Code - Payment Reversal Taxable Value Change Assessment Change …" at bounding box center [564, 490] width 303 height 33
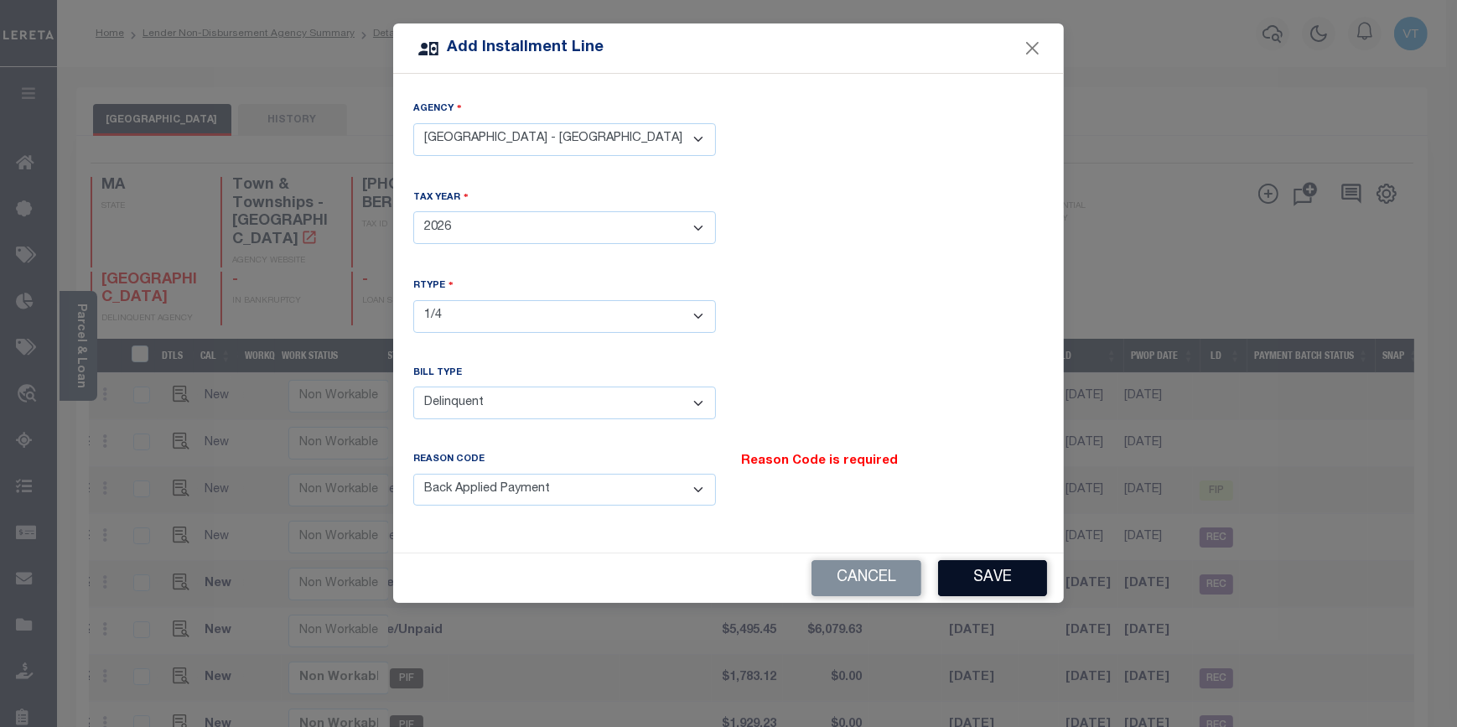
click at [1013, 560] on button "Save" at bounding box center [992, 578] width 109 height 36
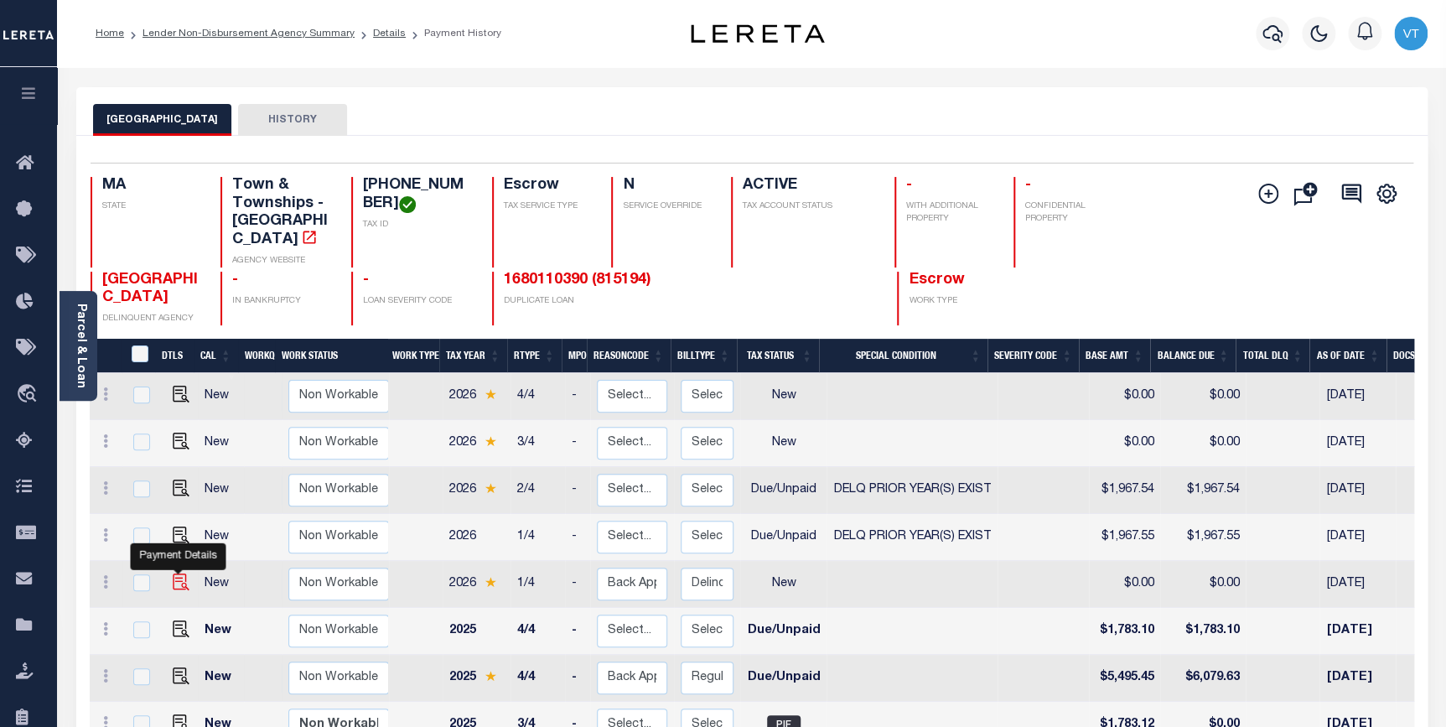
click at [176, 573] on img at bounding box center [181, 581] width 17 height 17
checkbox input "true"
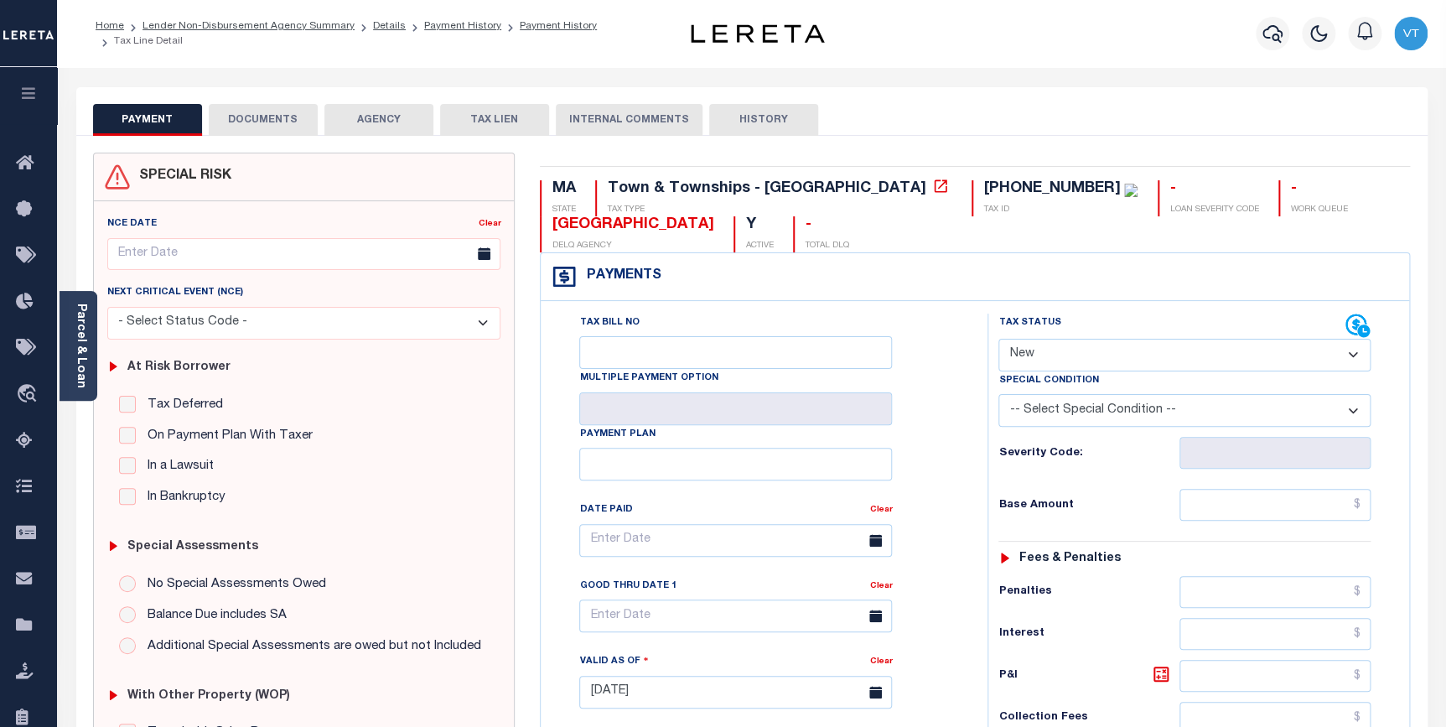
click at [1026, 353] on select "- Select Status Code - Open Due/Unpaid Paid Incomplete No Tax Due Internal Refu…" at bounding box center [1185, 355] width 372 height 33
select select "DUE"
click at [999, 340] on select "- Select Status Code - Open Due/Unpaid Paid Incomplete No Tax Due Internal Refu…" at bounding box center [1185, 355] width 372 height 33
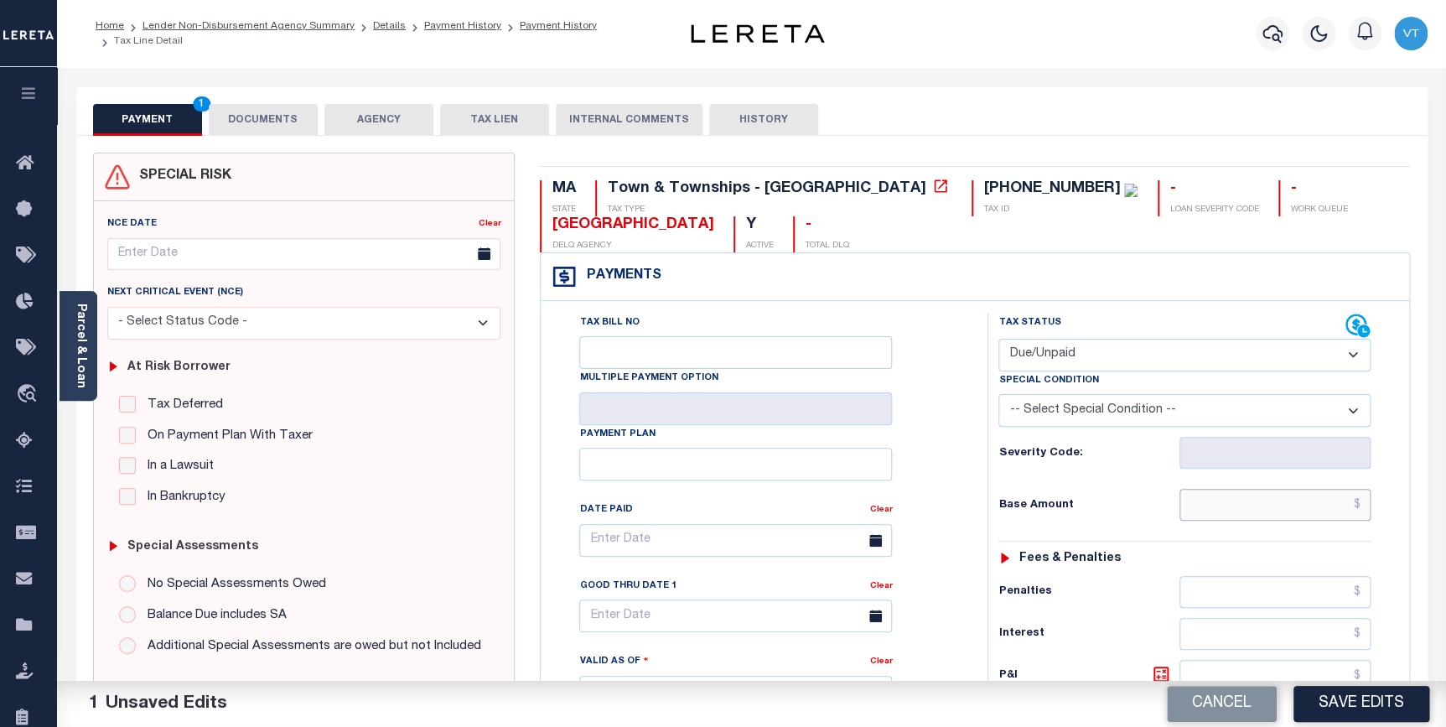
click at [1218, 509] on input "text" at bounding box center [1276, 505] width 192 height 32
type input "$"
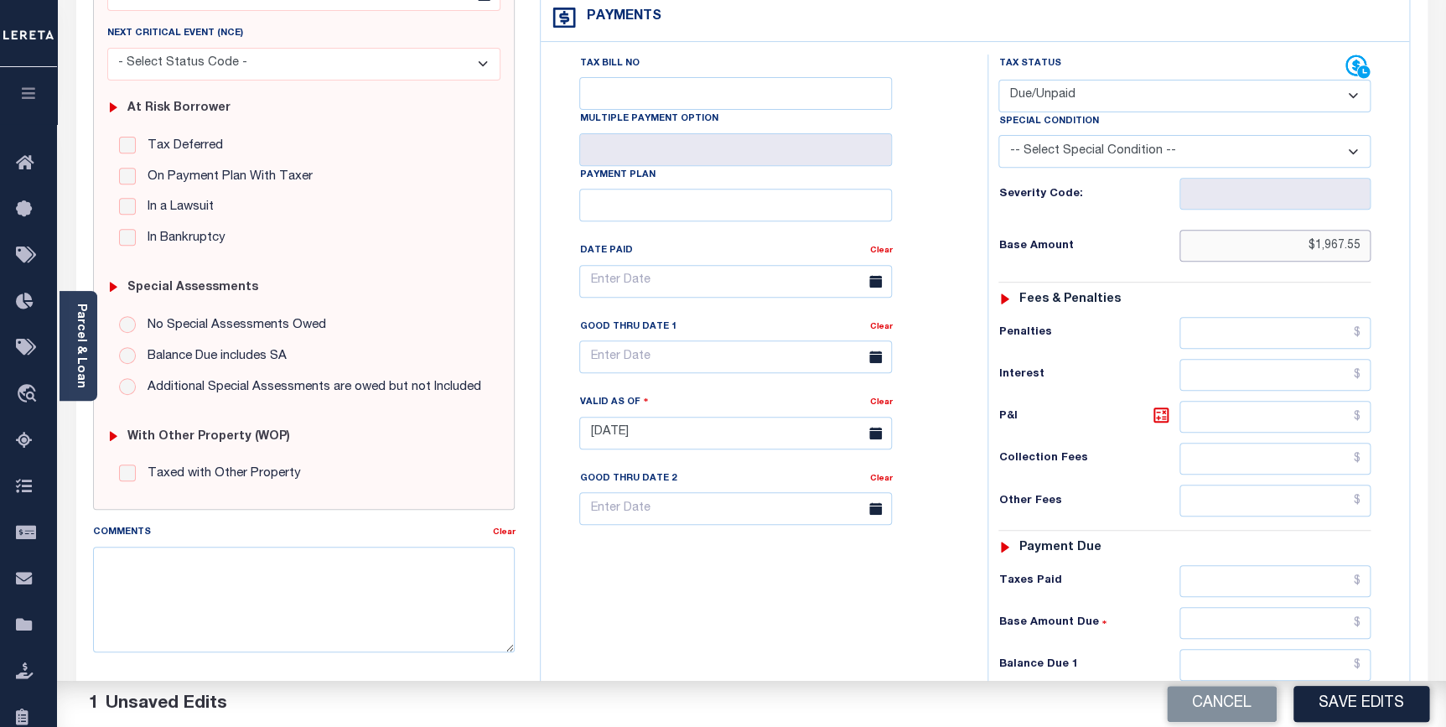
scroll to position [304, 0]
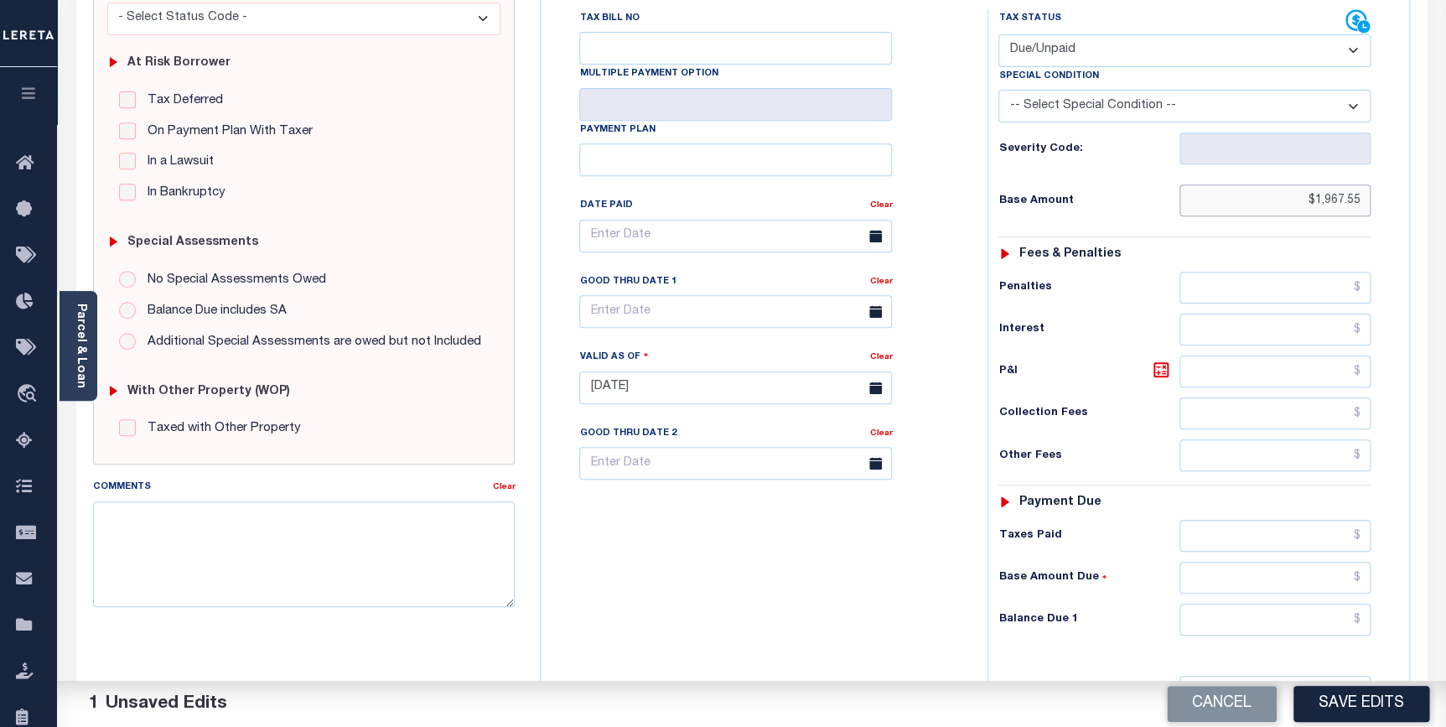
type input "$1,967.55"
click at [1239, 361] on input "text" at bounding box center [1276, 371] width 192 height 32
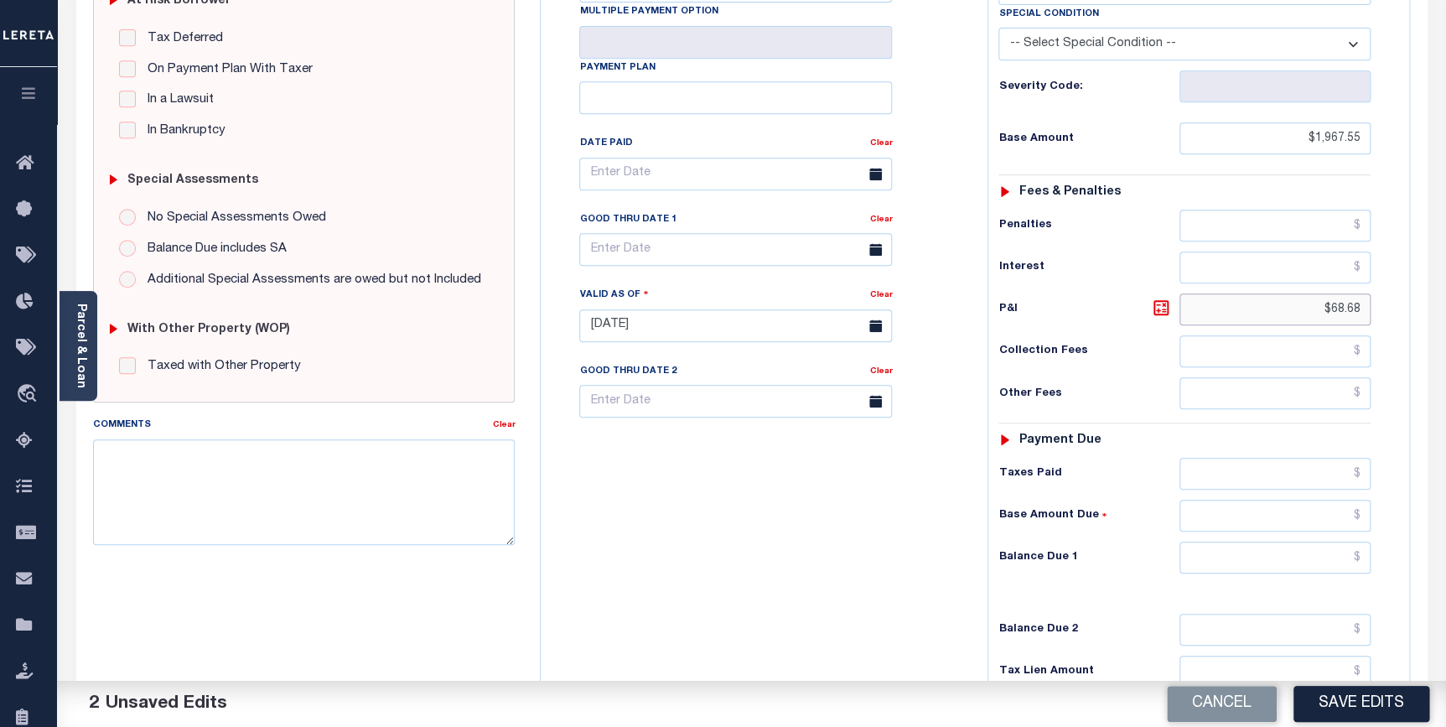
scroll to position [533, 0]
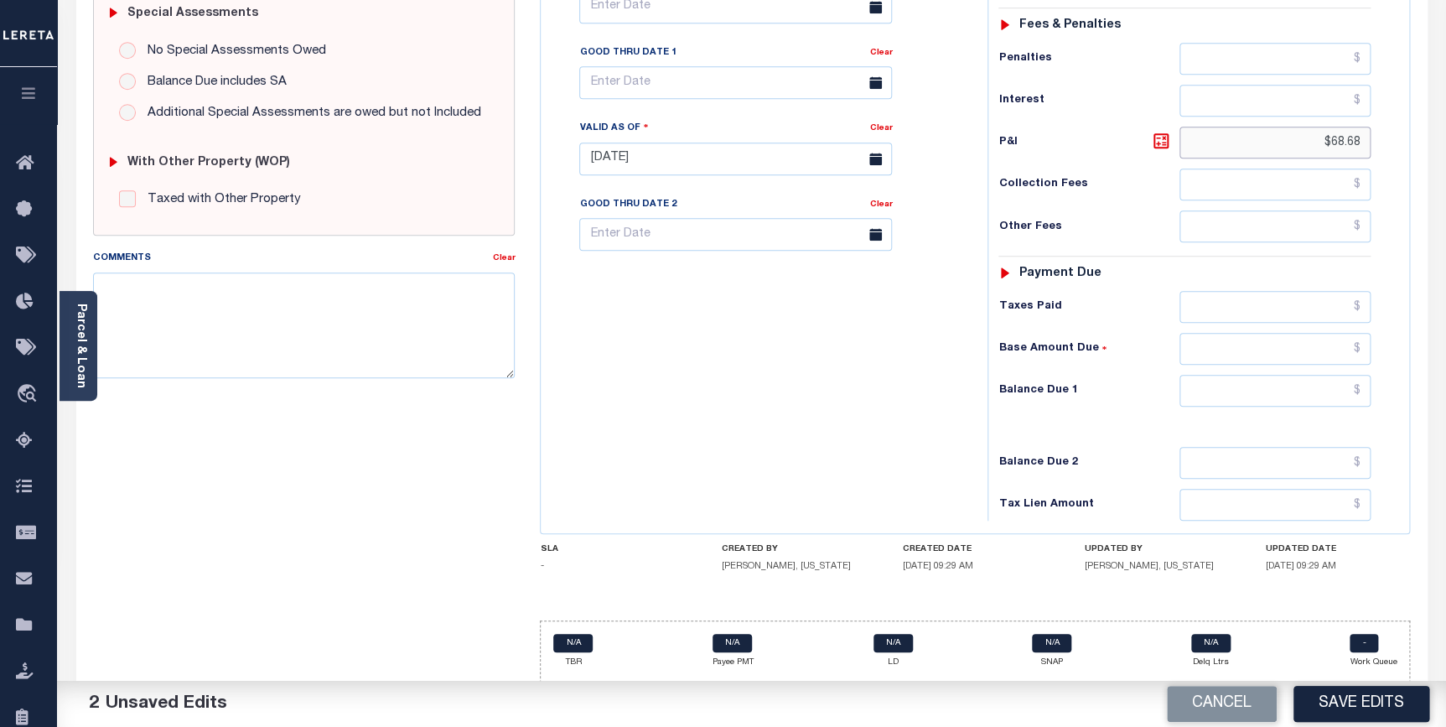
type input "$68.68"
click at [1234, 395] on input "text" at bounding box center [1276, 391] width 192 height 32
type input "$2,036.23"
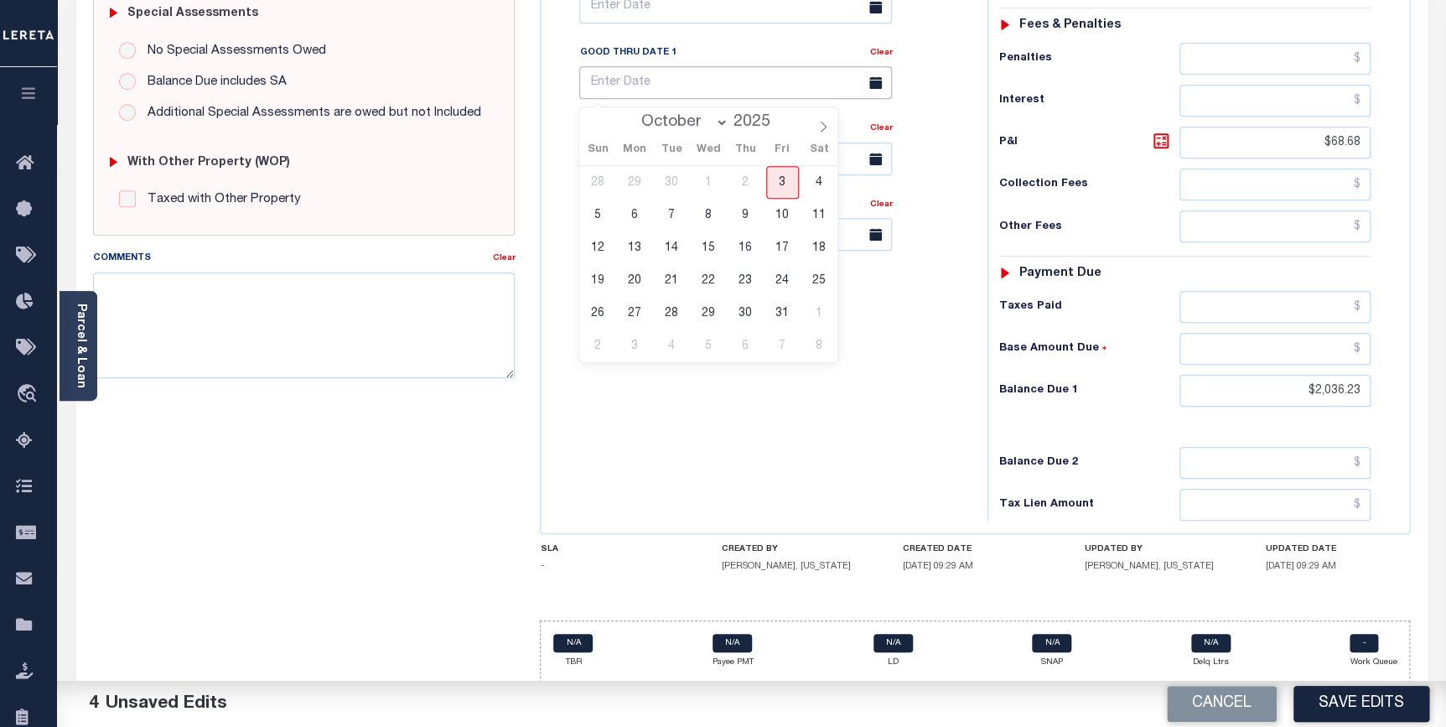
click at [736, 89] on input "text" at bounding box center [735, 82] width 313 height 33
click at [786, 319] on span "31" at bounding box center [782, 313] width 33 height 33
type input "[DATE]"
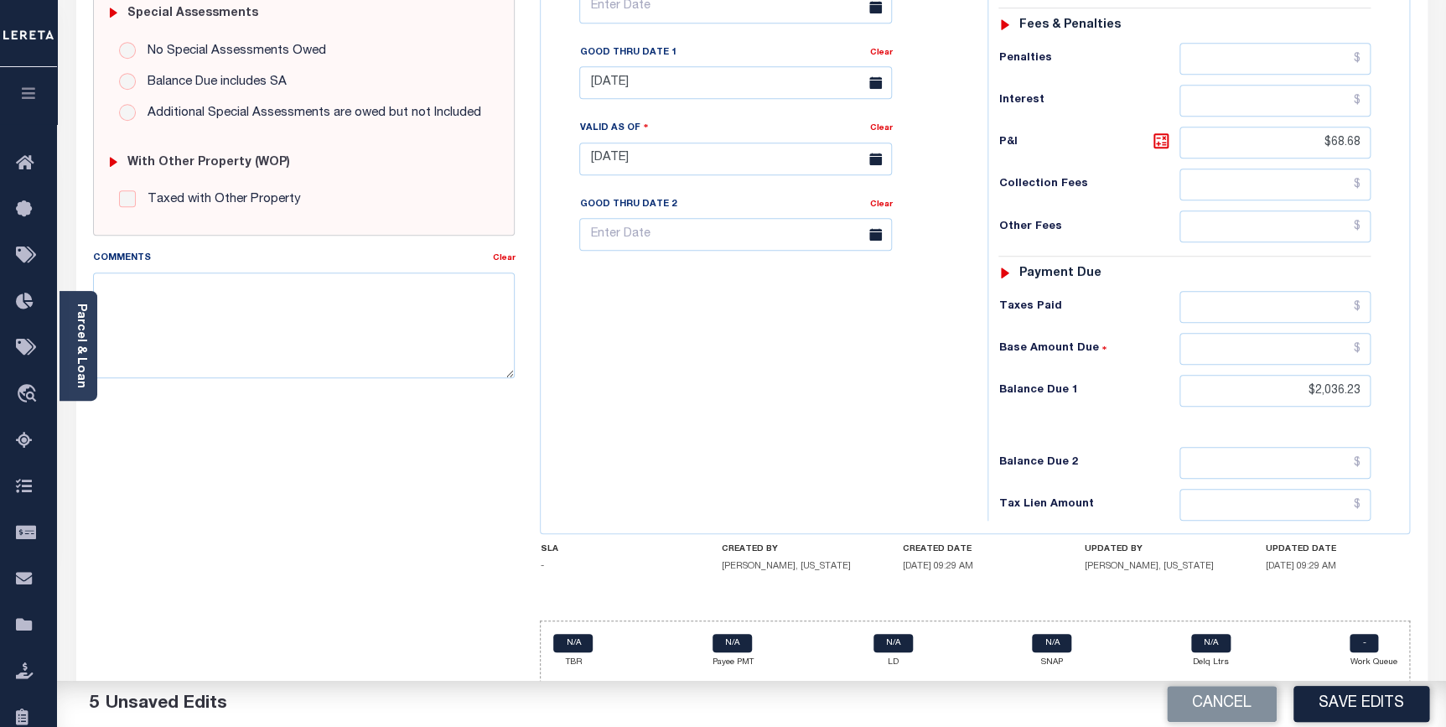
click at [1340, 698] on button "Save Edits" at bounding box center [1362, 704] width 136 height 36
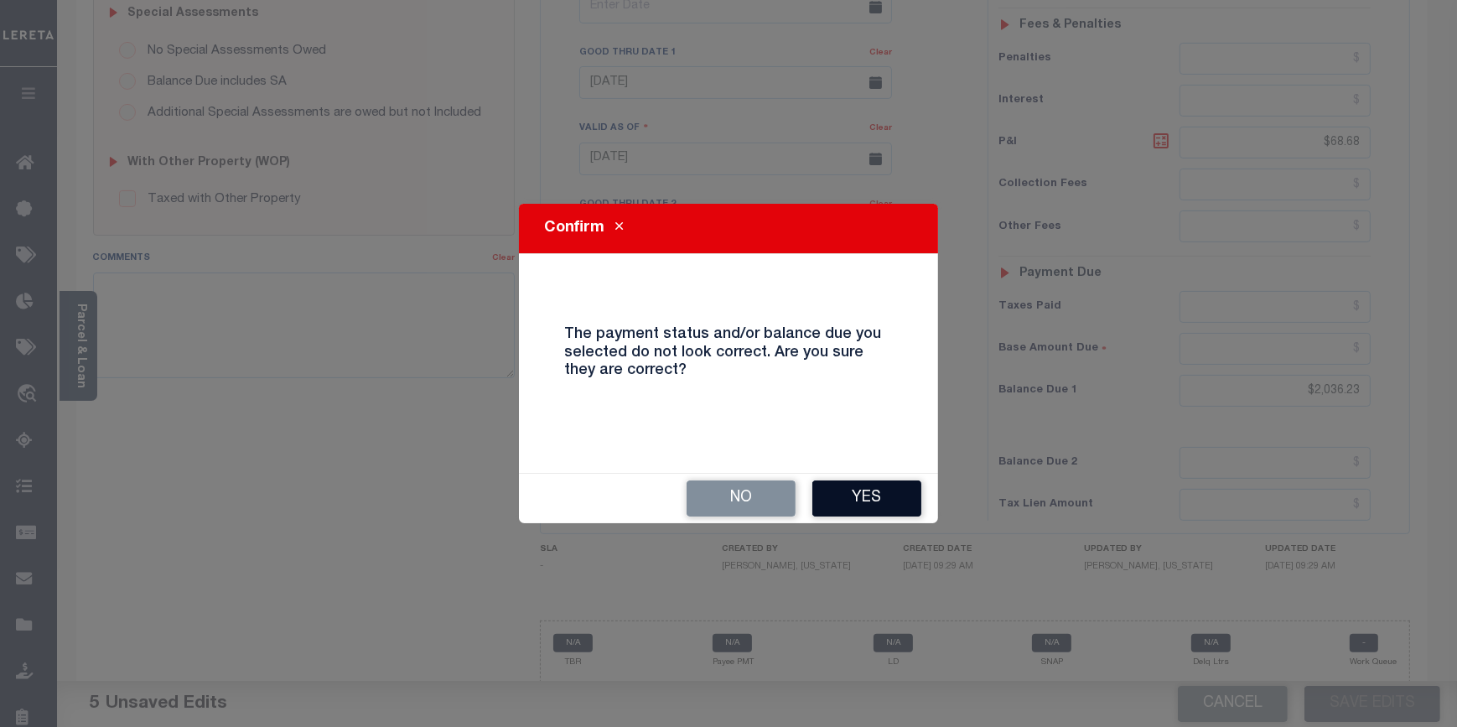
click at [873, 497] on button "Yes" at bounding box center [866, 498] width 109 height 36
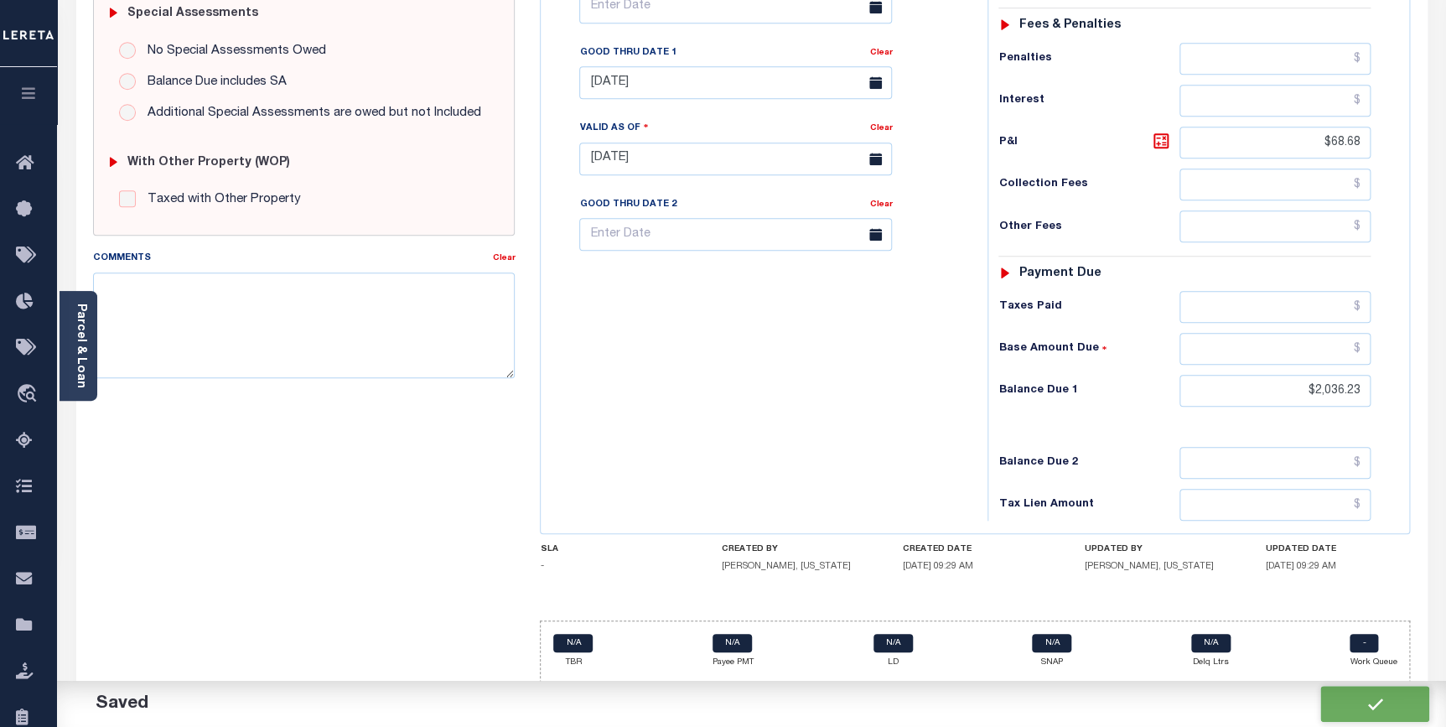
checkbox input "false"
type input "$1,967.55"
type input "$68.68"
type input "$2,036.23"
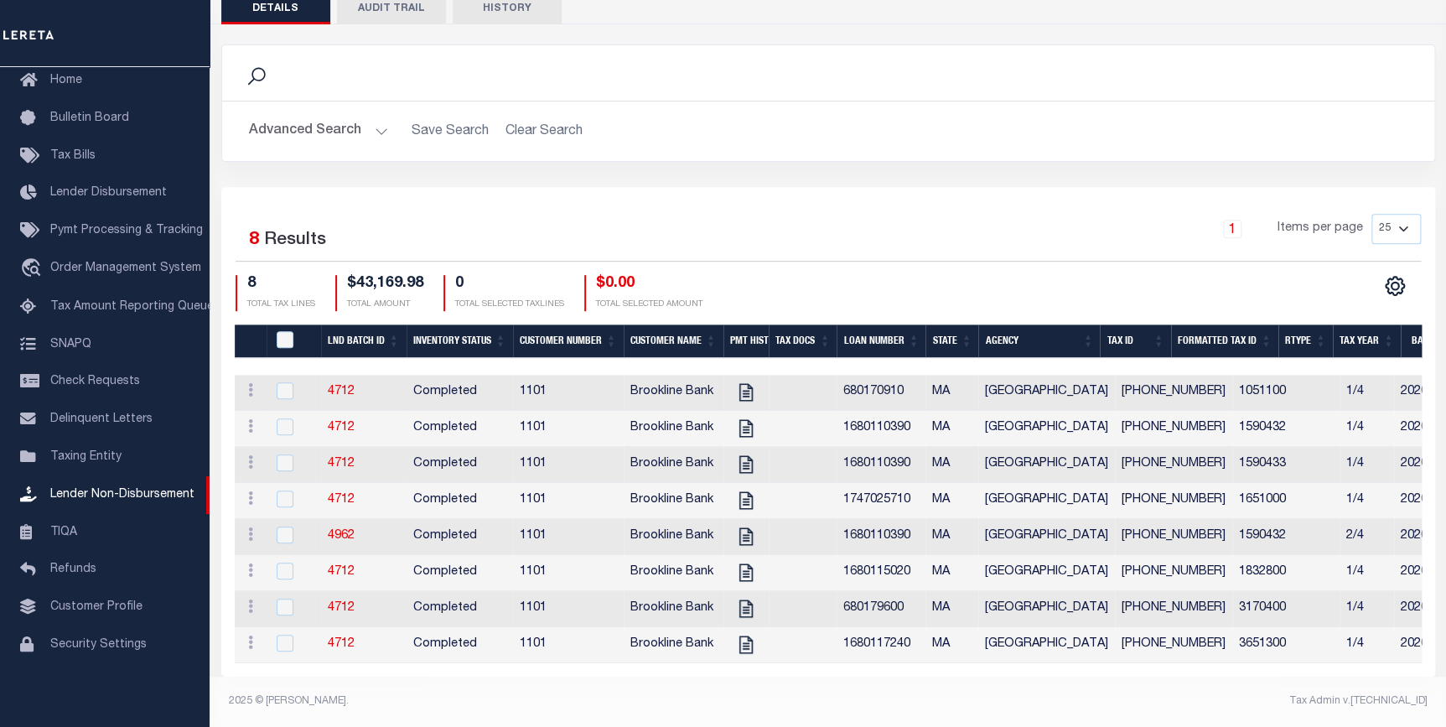
scroll to position [250, 0]
click at [739, 418] on icon "" at bounding box center [746, 429] width 22 height 22
checkbox input "true"
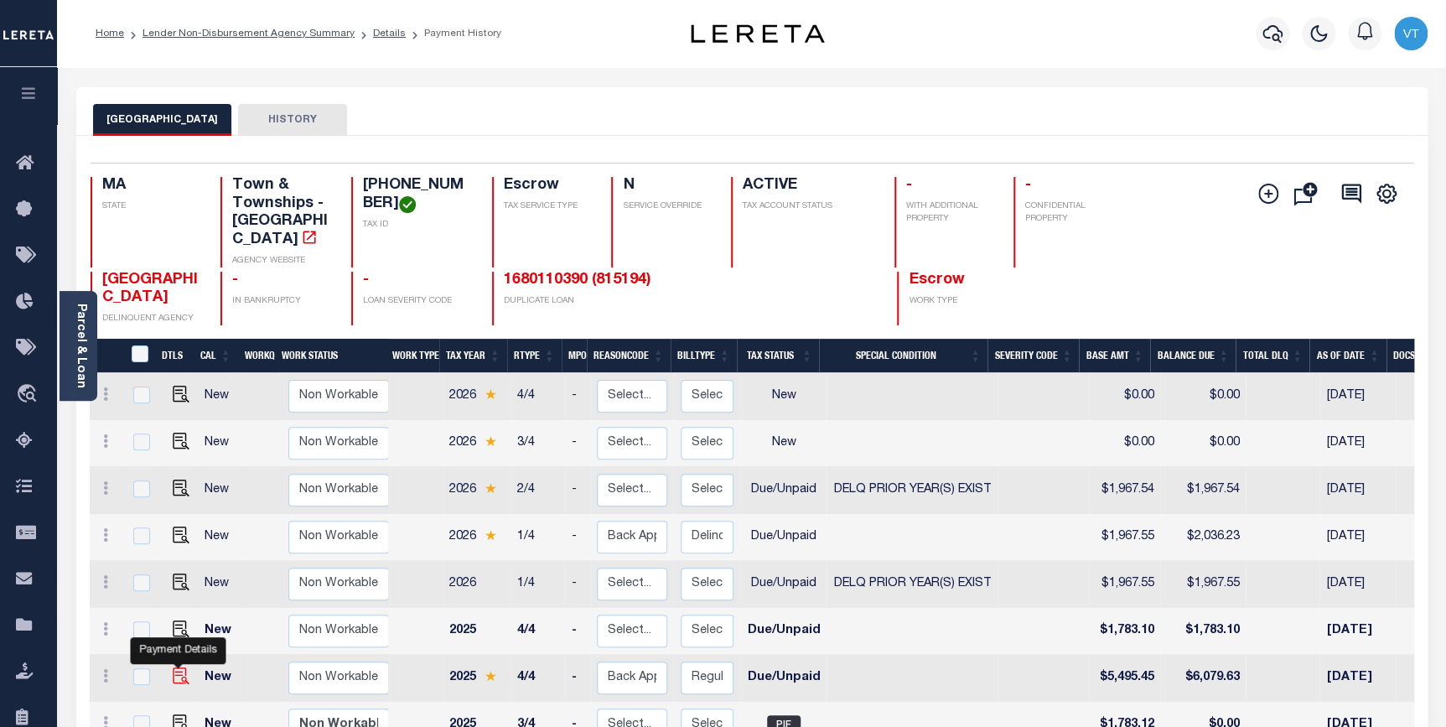
click at [176, 667] on img "" at bounding box center [181, 675] width 17 height 17
checkbox input "true"
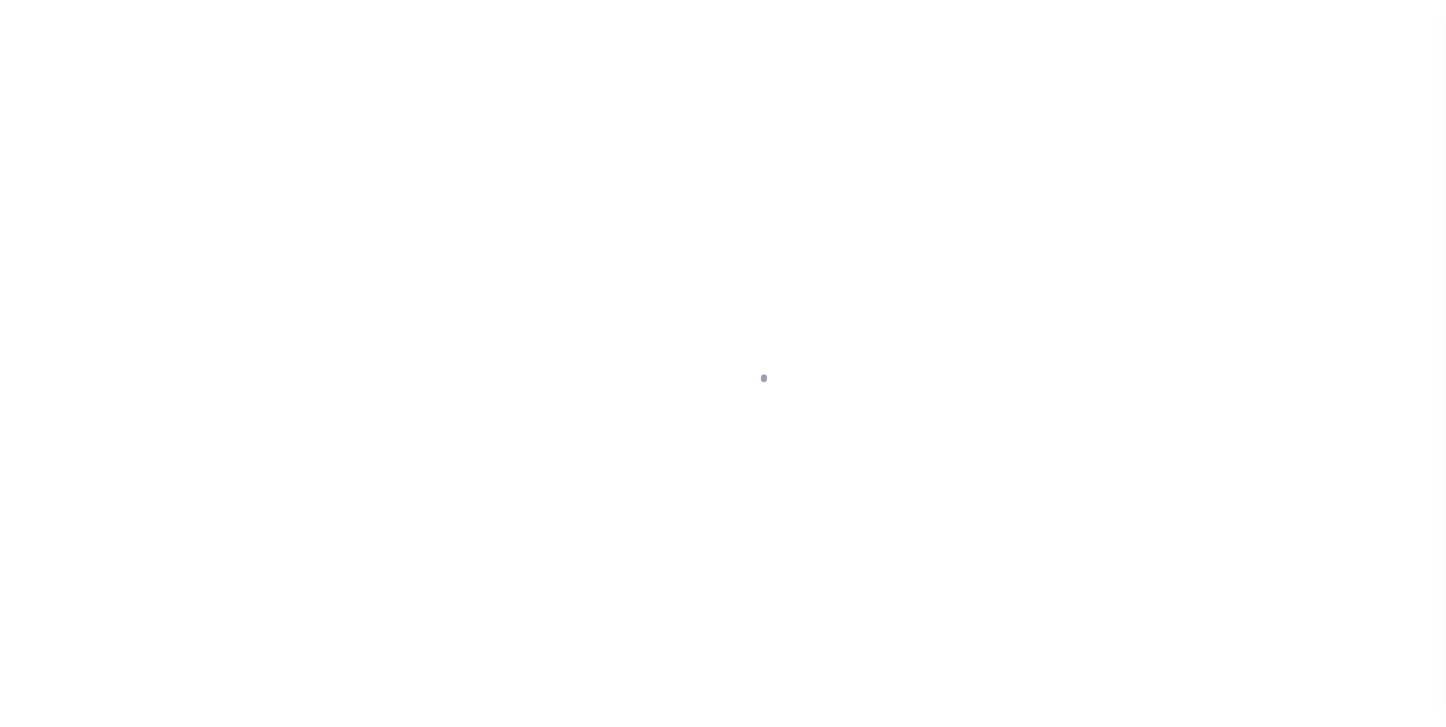
select select "DUE"
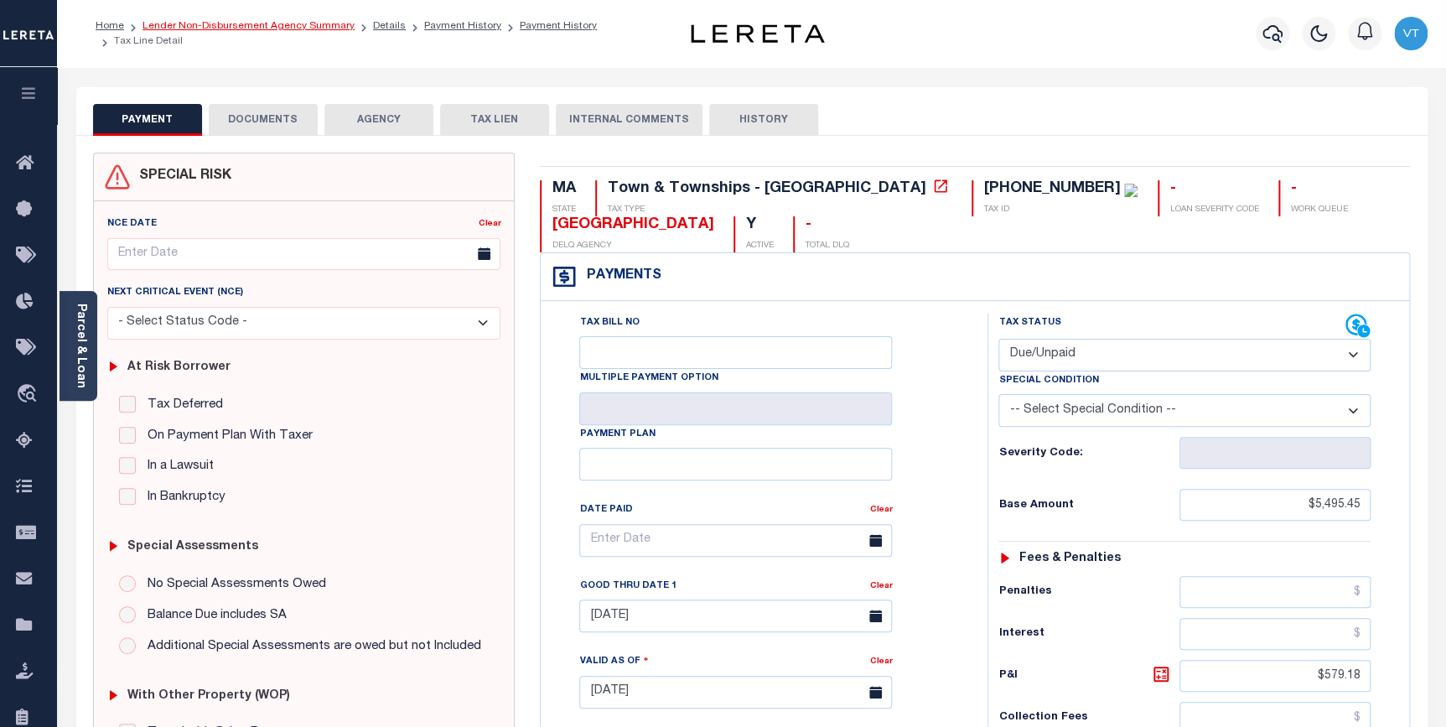
click at [198, 25] on link "Lender Non-Disbursement Agency Summary" at bounding box center [249, 26] width 212 height 10
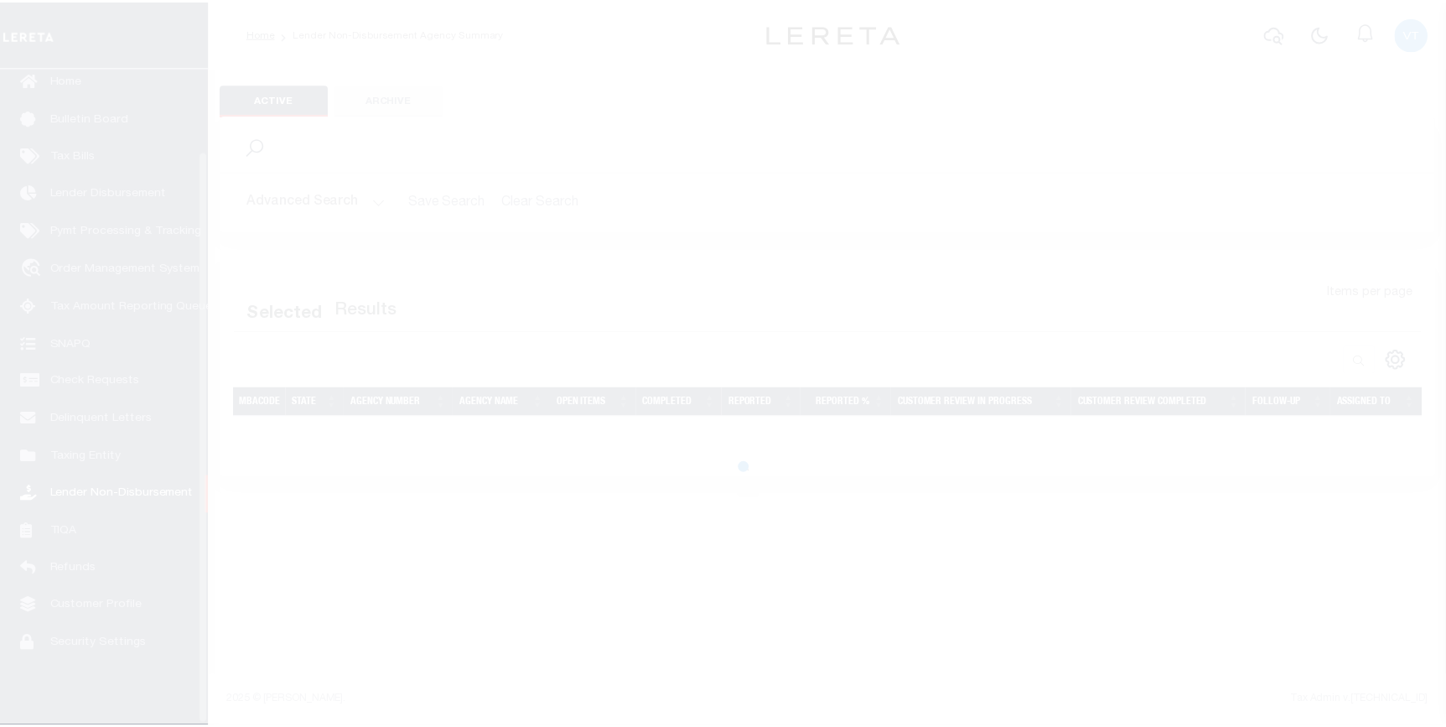
scroll to position [96, 0]
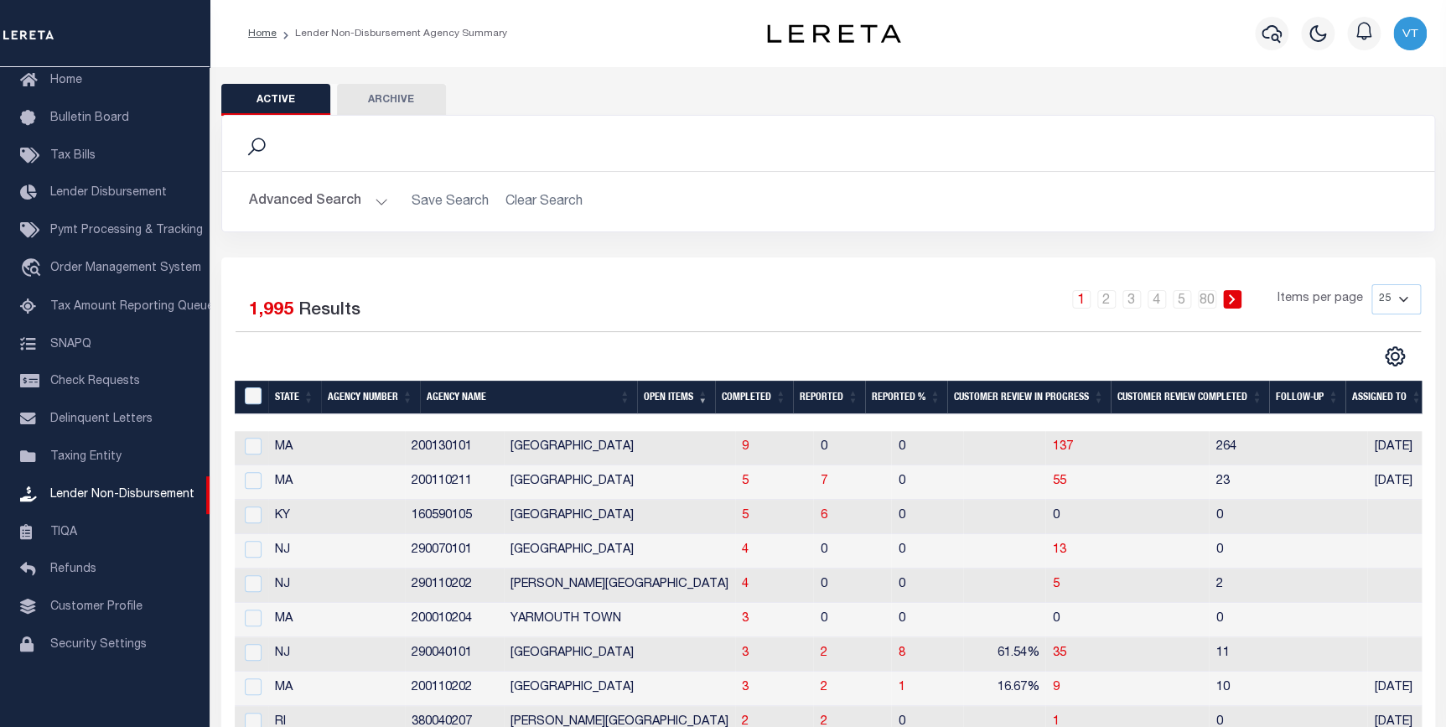
click at [738, 288] on div "1 2 3 4 5 … 80 Items per page 25 50 100 200" at bounding box center [979, 306] width 883 height 44
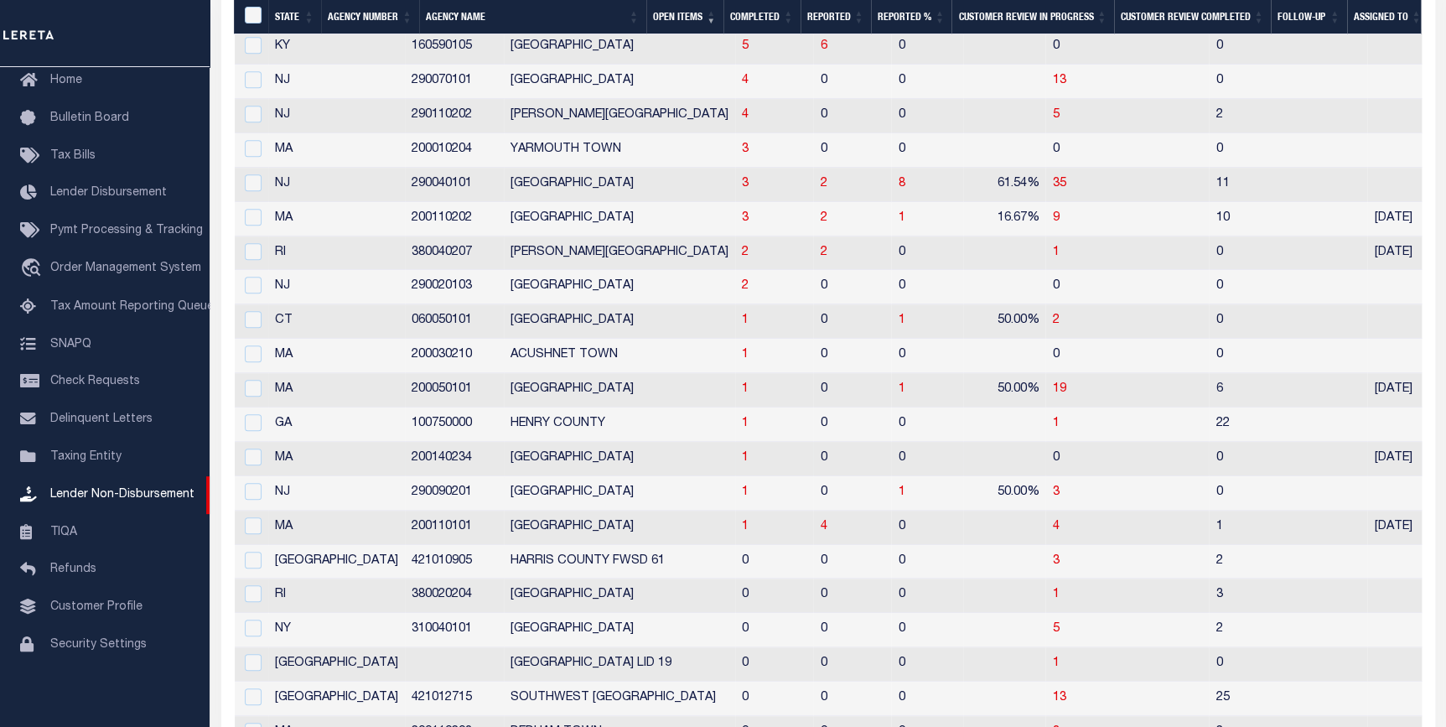
scroll to position [457, 0]
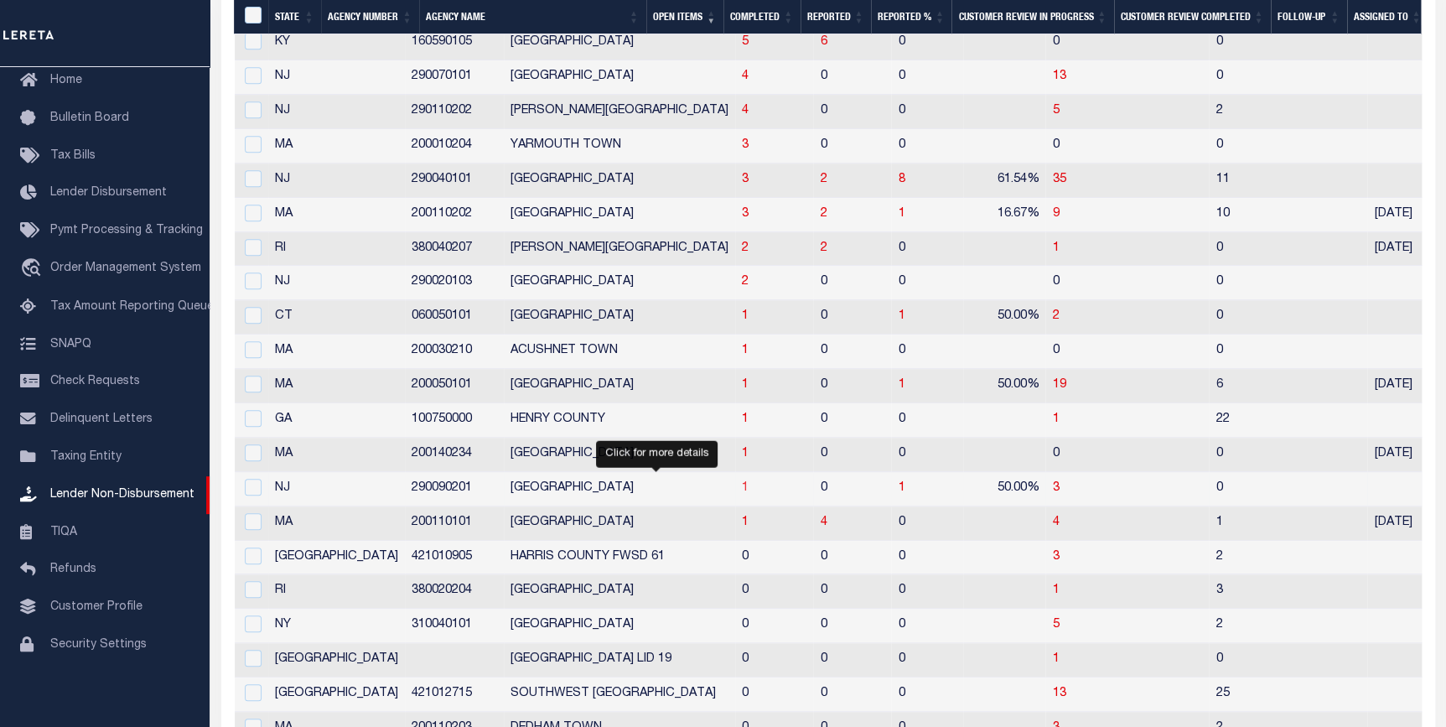
click at [742, 490] on span "1" at bounding box center [745, 488] width 7 height 12
